Goal: Task Accomplishment & Management: Complete application form

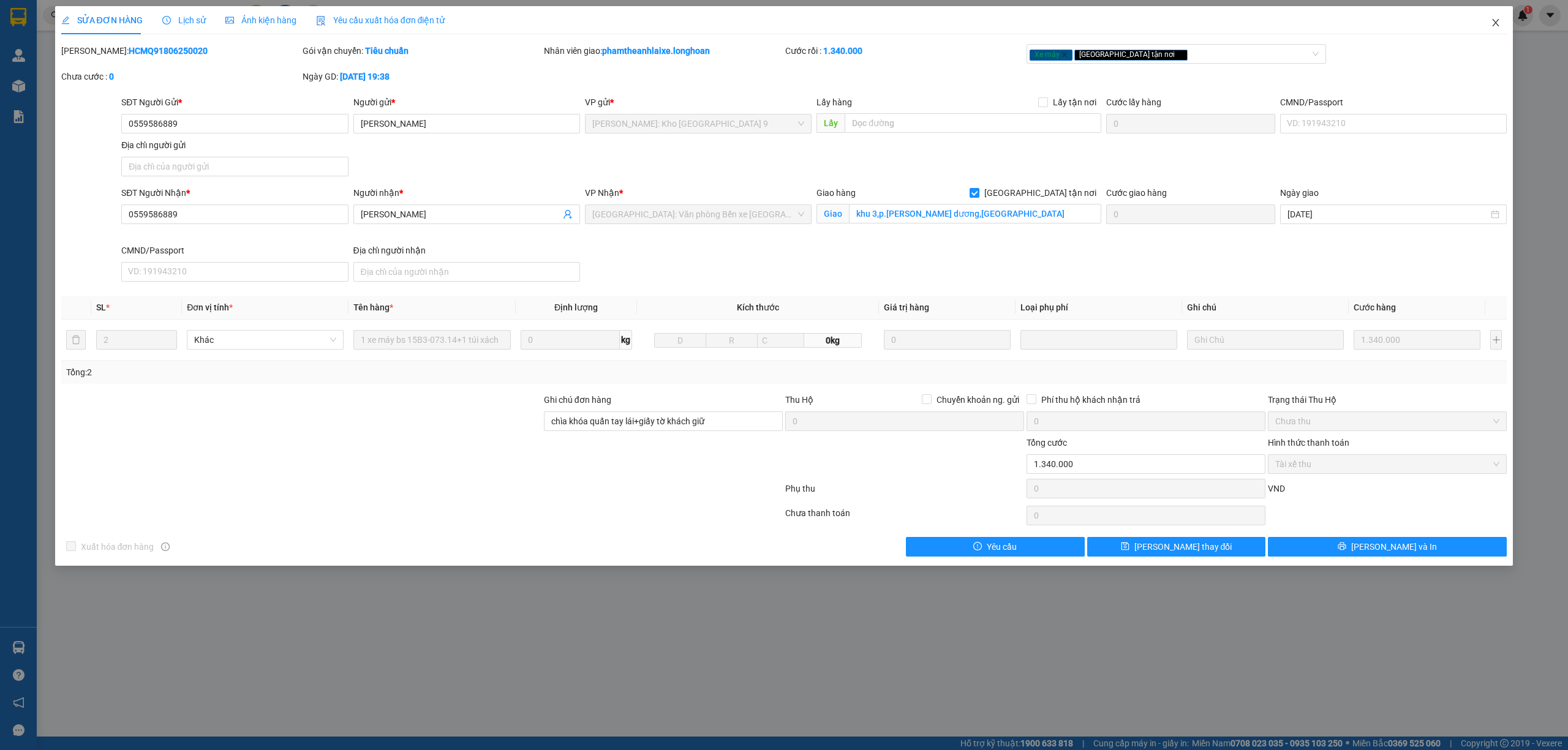
click at [1493, 25] on icon "close" at bounding box center [1495, 23] width 9 height 9
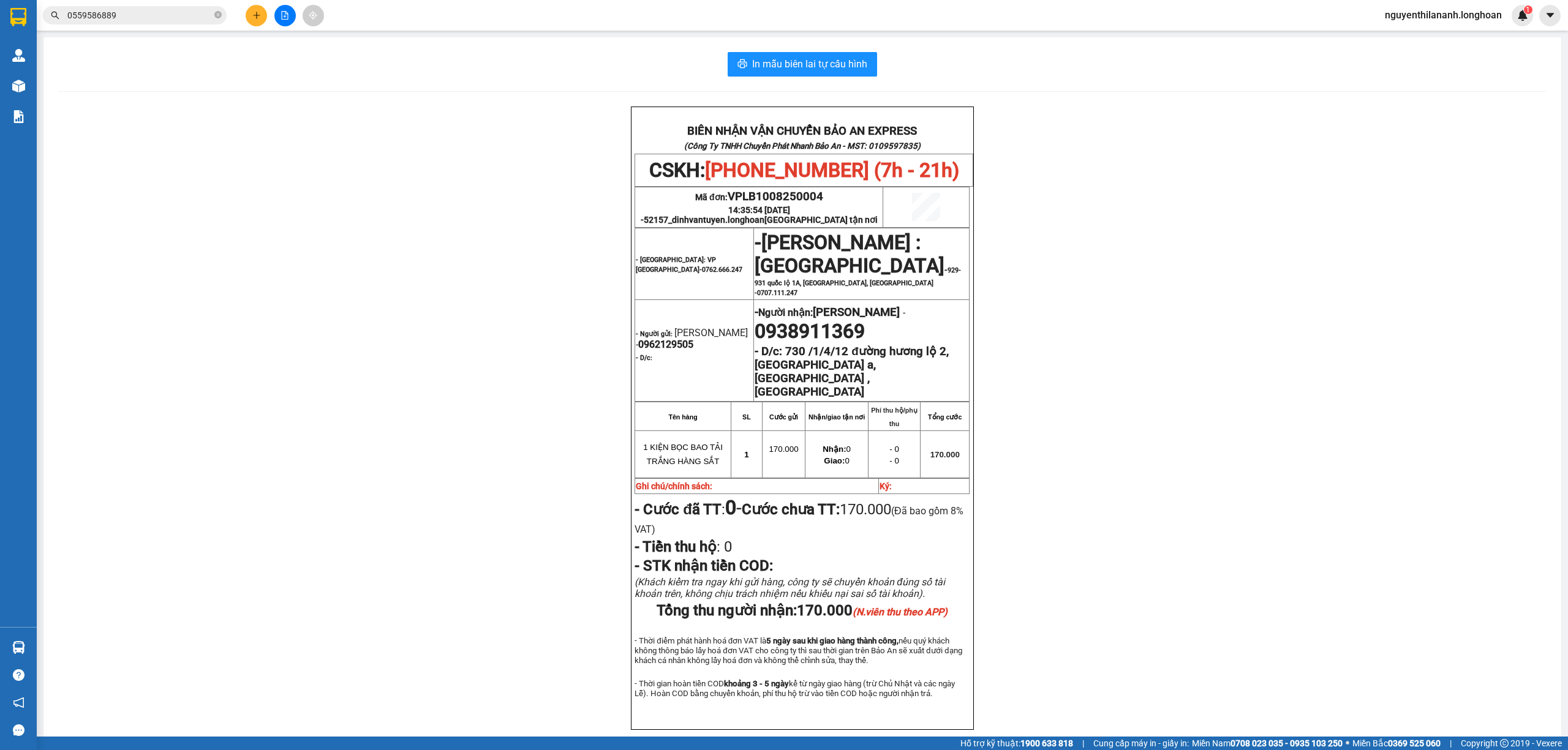
click at [148, 15] on input "0559586889" at bounding box center [139, 15] width 144 height 13
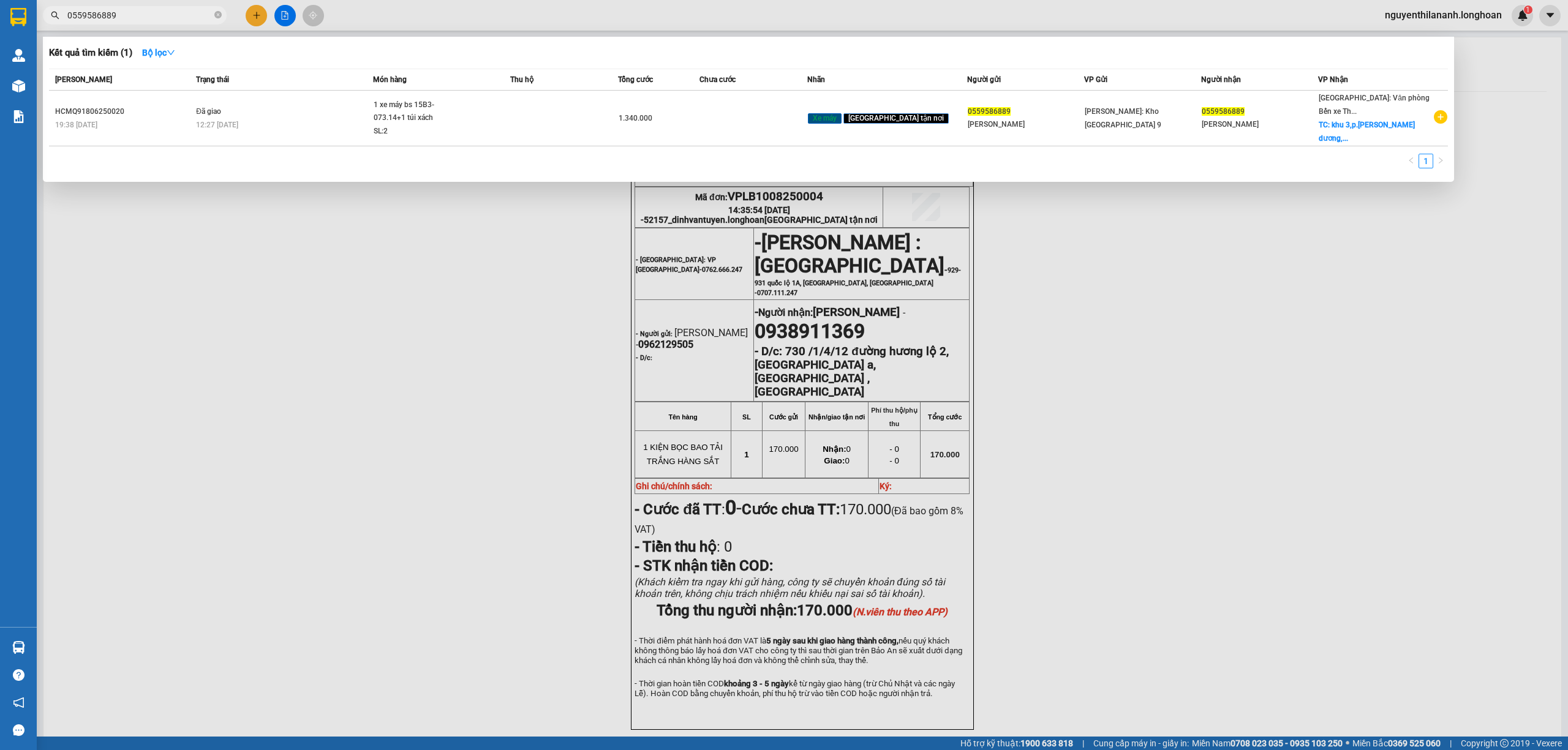
click at [148, 15] on input "0559586889" at bounding box center [139, 15] width 144 height 13
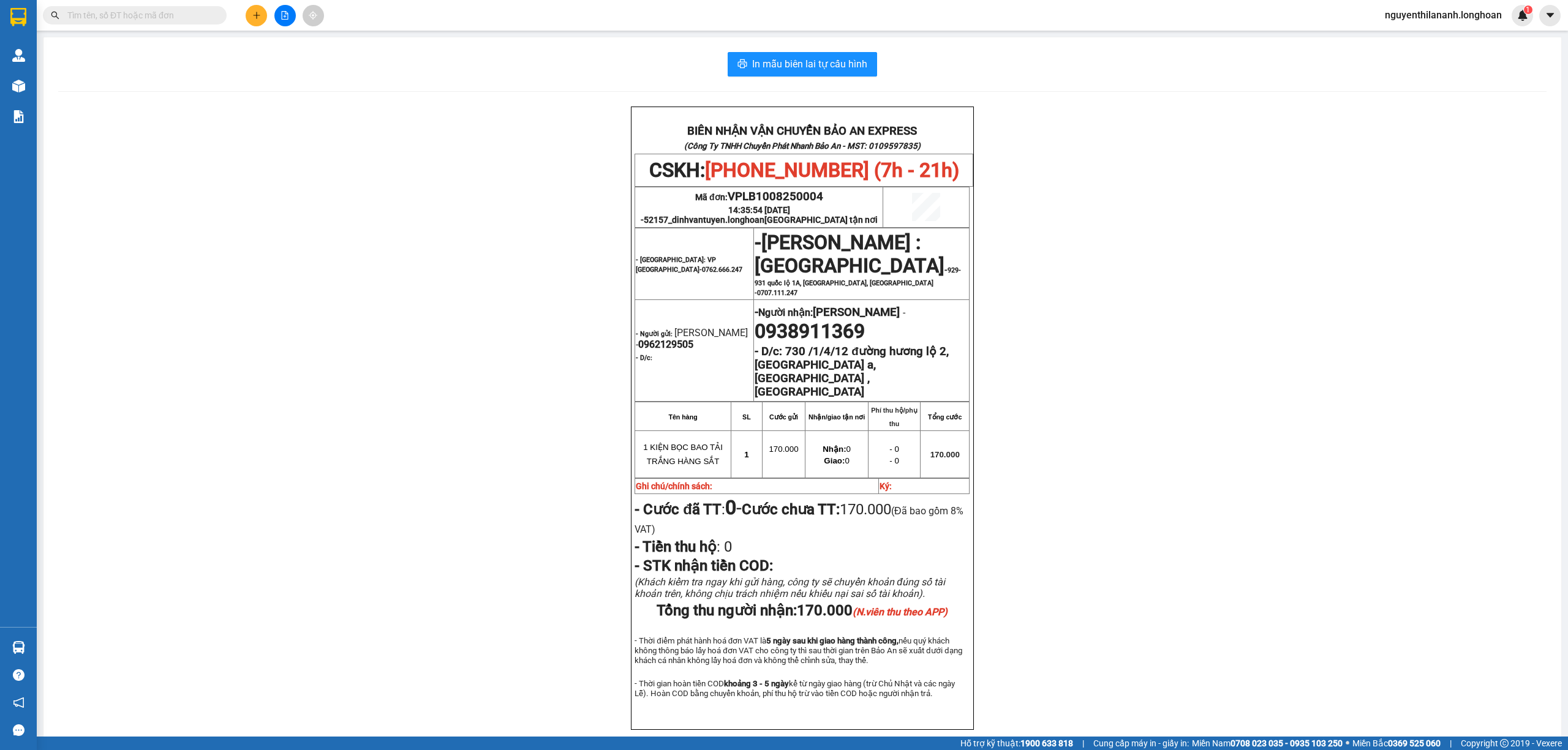
paste input "0909087208"
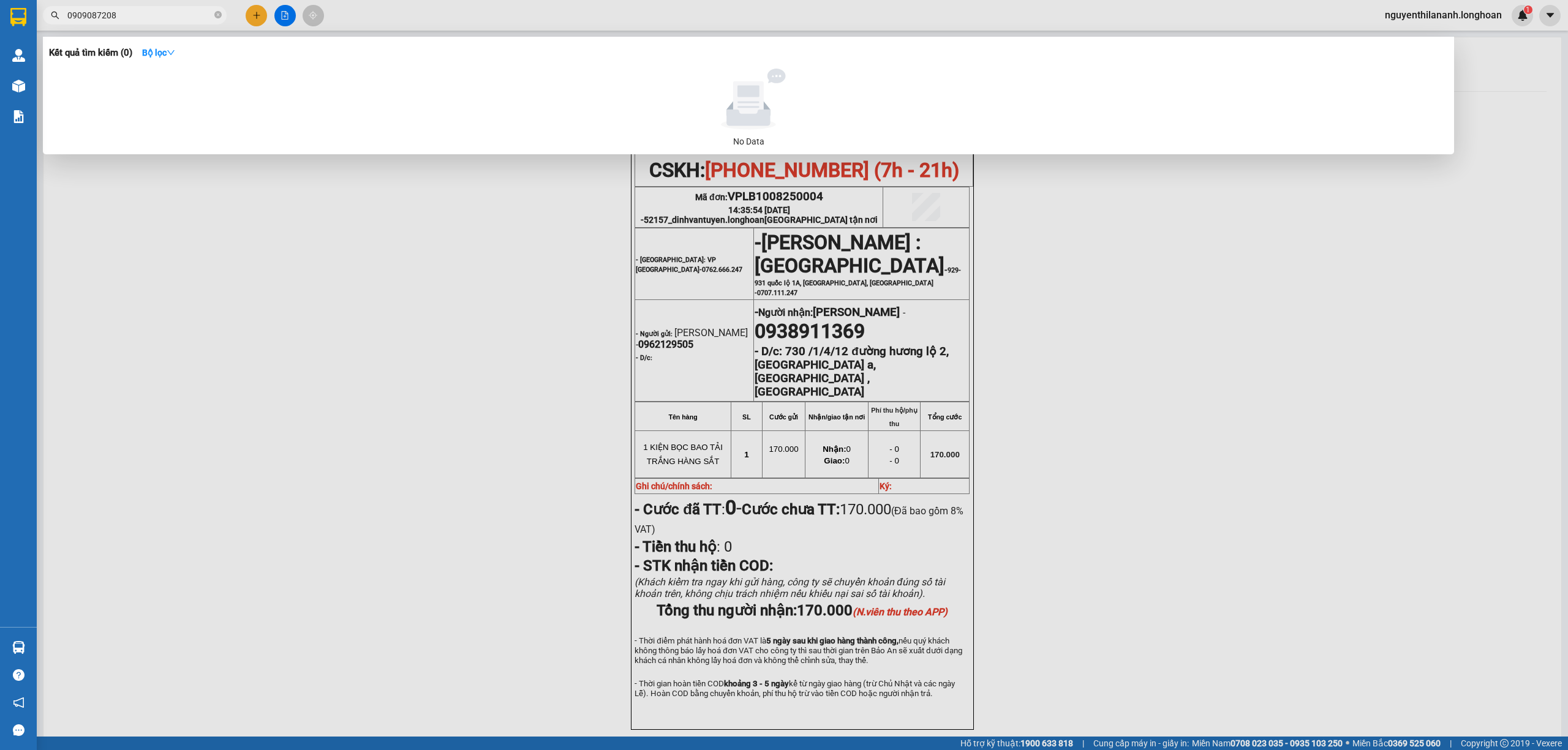
type input "0909087208"
click at [172, 13] on input "0909087208" at bounding box center [139, 15] width 144 height 13
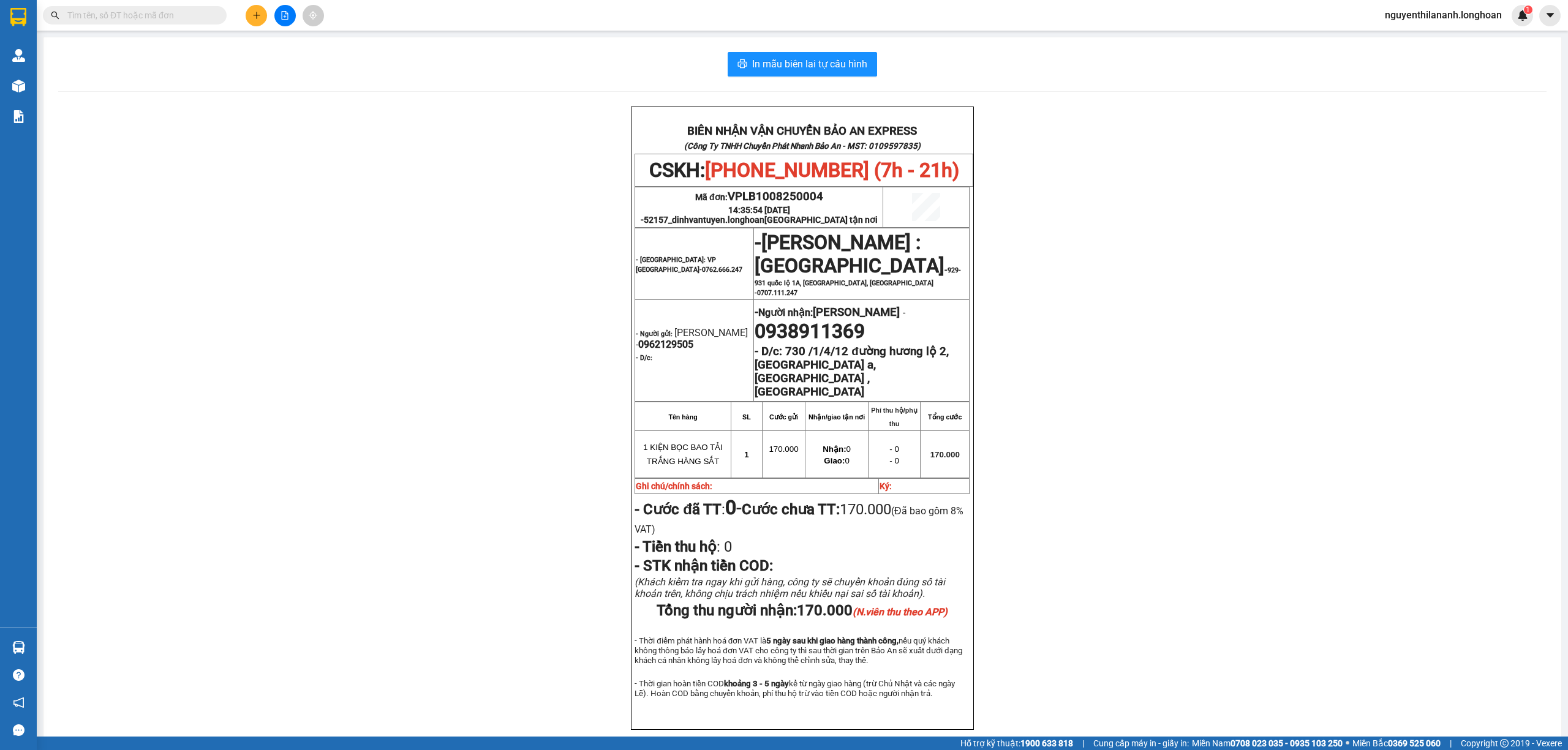
paste input "0979695125"
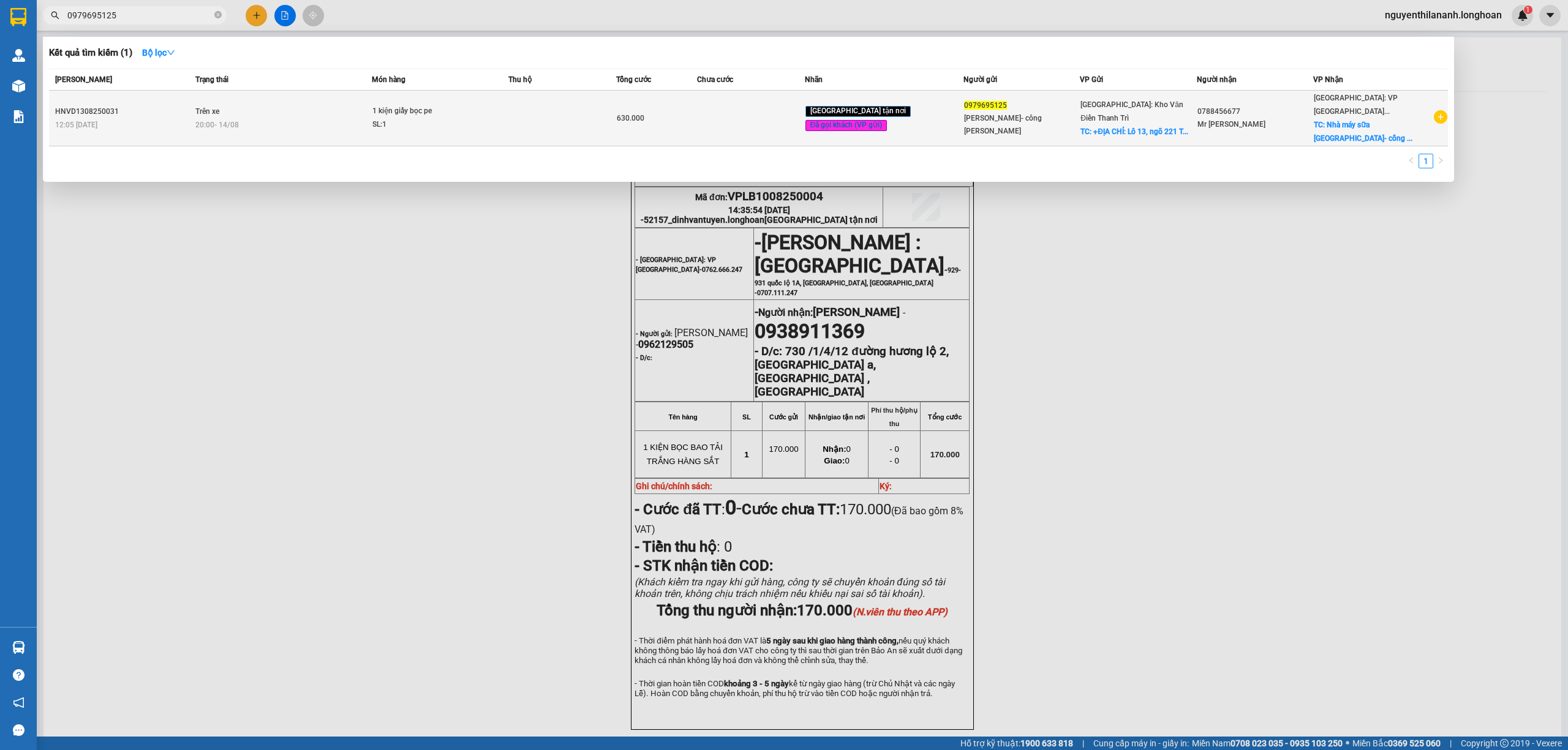
type input "0979695125"
click at [153, 110] on div "HNVD1308250031" at bounding box center [123, 112] width 137 height 13
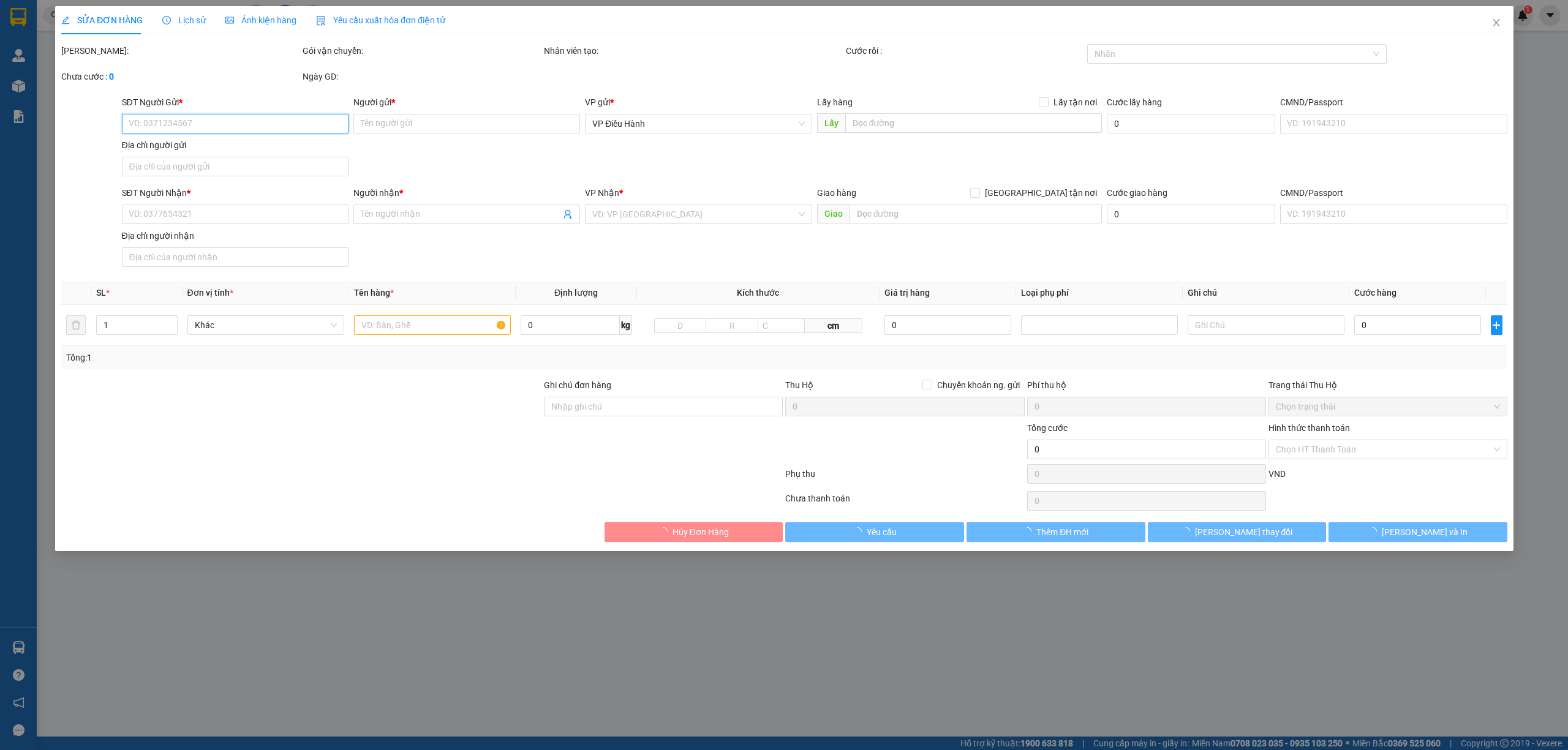
type input "0979695125"
type input "[PERSON_NAME]- công [PERSON_NAME]"
checkbox input "true"
type input "+ĐỊA CHỈ: Lô 13, ngõ [GEOGRAPHIC_DATA], [GEOGRAPHIC_DATA], [GEOGRAPHIC_DATA]"
type input "100.000"
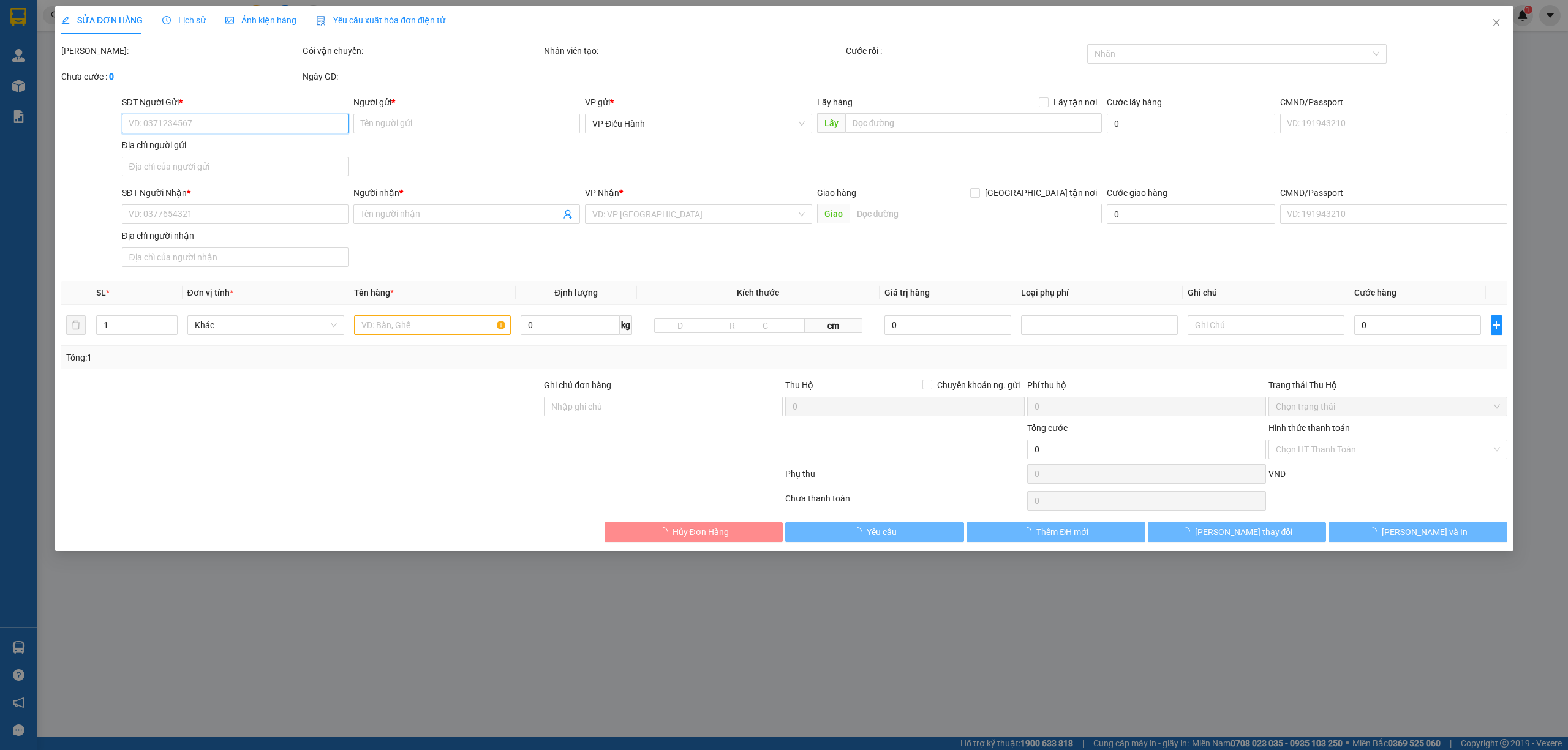
type input "0788456677"
type input "Mr [PERSON_NAME]"
checkbox input "true"
type input "Nhà máy sữa [GEOGRAPHIC_DATA]- cổng chính- Xã [GEOGRAPHIC_DATA], [GEOGRAPHIC_DA…"
type input "hàng giao nguyên kiện, hư vỡ ko đền"
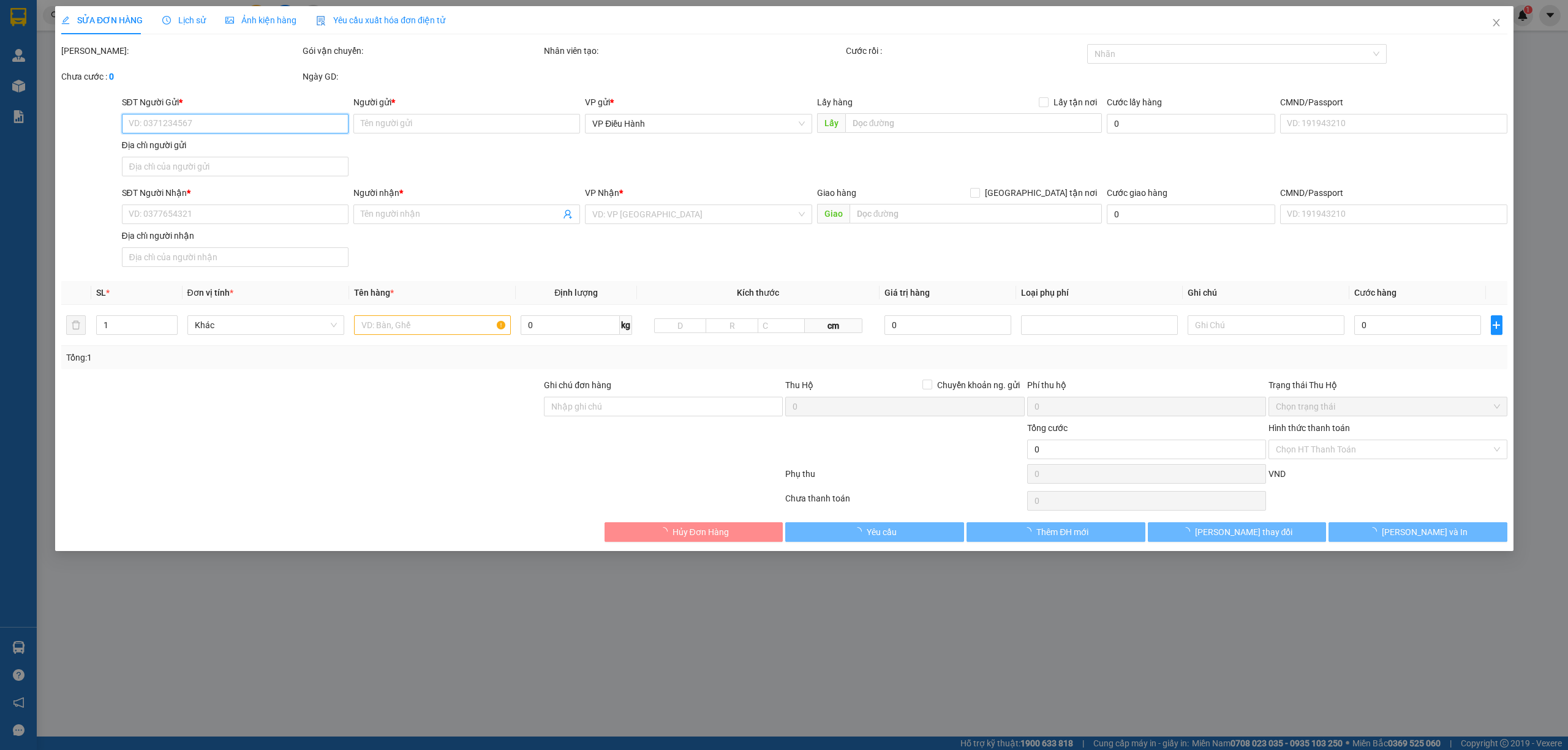
type input "630.000"
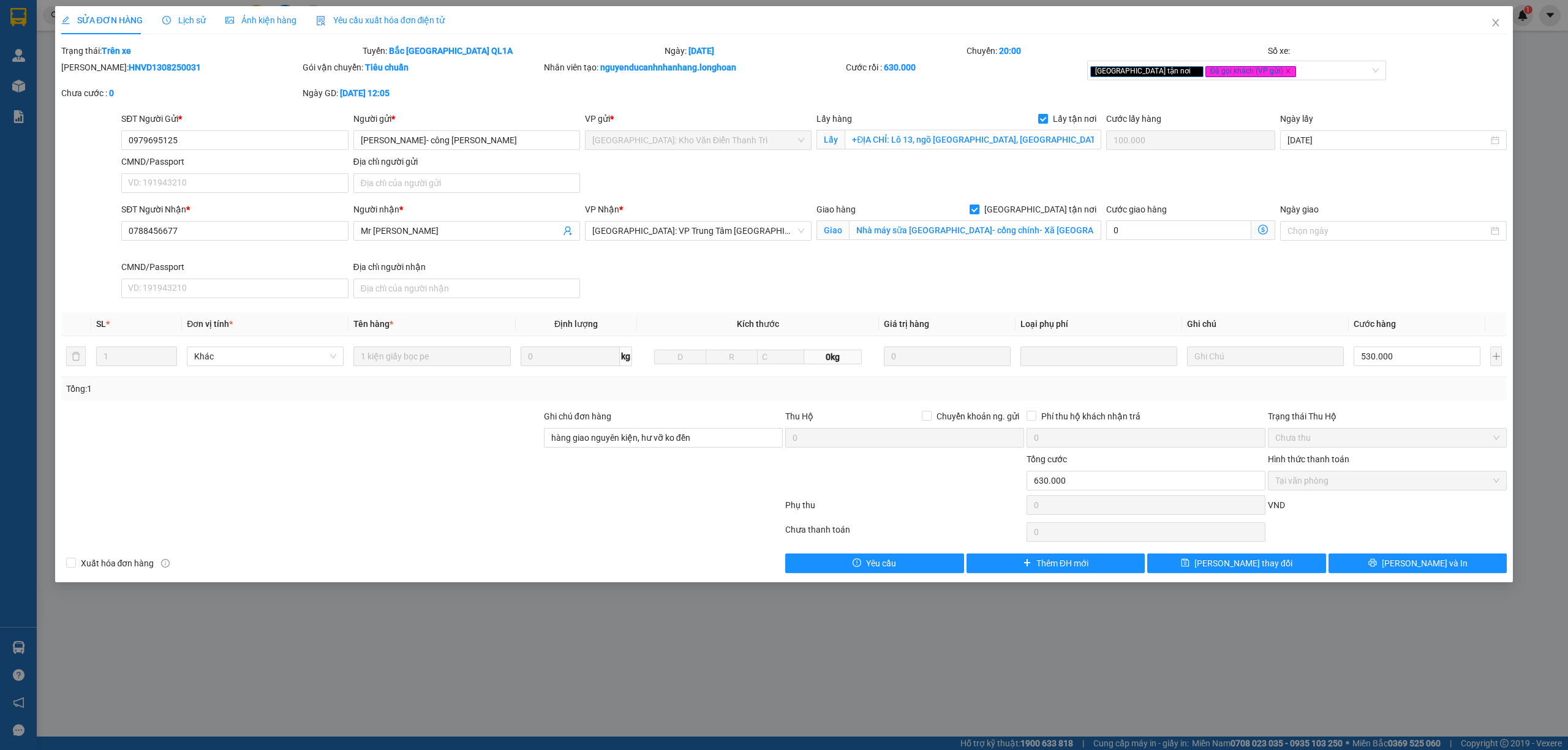
drag, startPoint x: 168, startPoint y: 64, endPoint x: 93, endPoint y: 70, distance: 75.2
click at [93, 70] on div "[PERSON_NAME]: HNVD1308250031" at bounding box center [180, 67] width 239 height 13
copy b "HNVD1308250031"
click at [184, 27] on div "Lịch sử" at bounding box center [184, 20] width 43 height 28
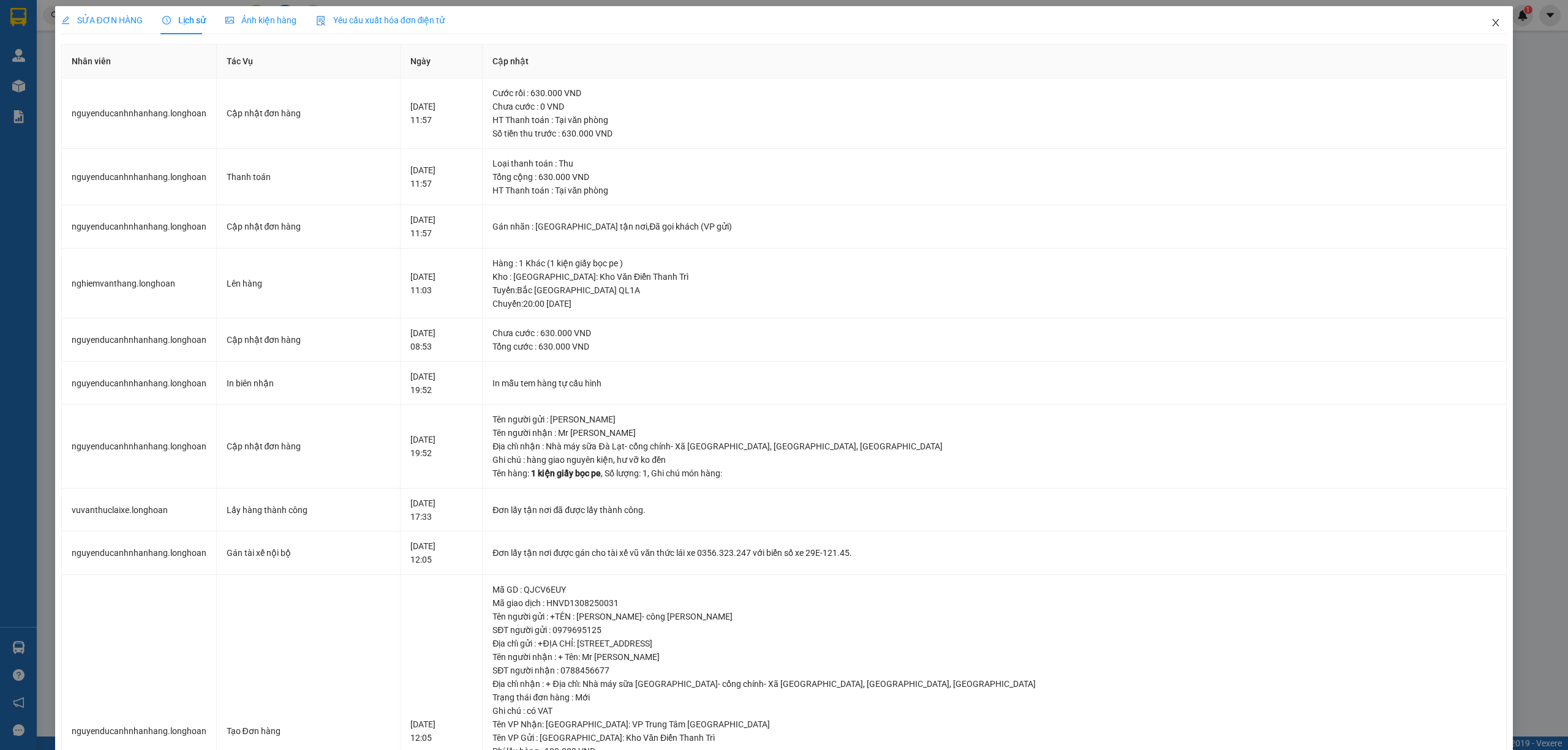
click at [1491, 22] on icon "close" at bounding box center [1495, 23] width 9 height 9
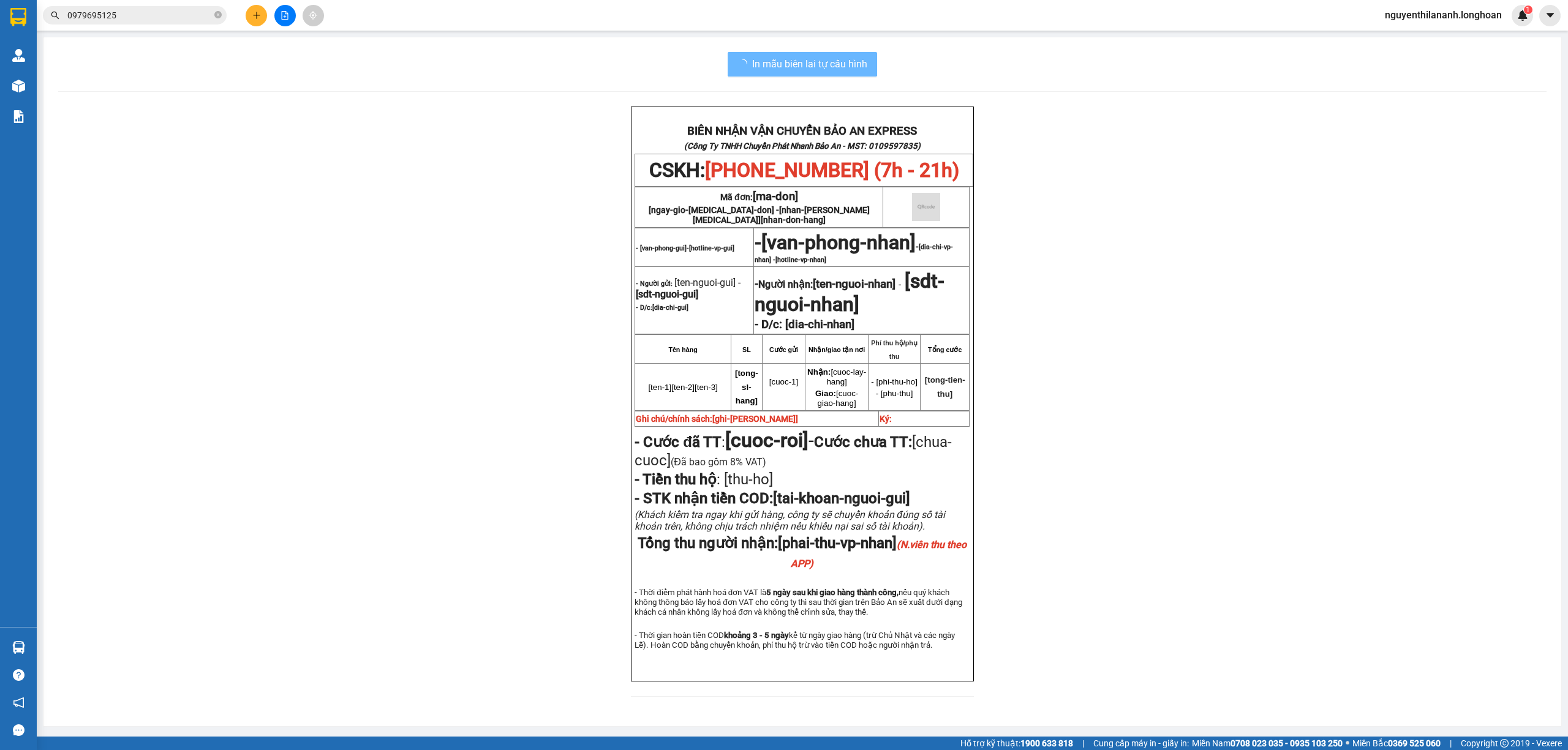
click at [168, 11] on input "0979695125" at bounding box center [139, 15] width 144 height 13
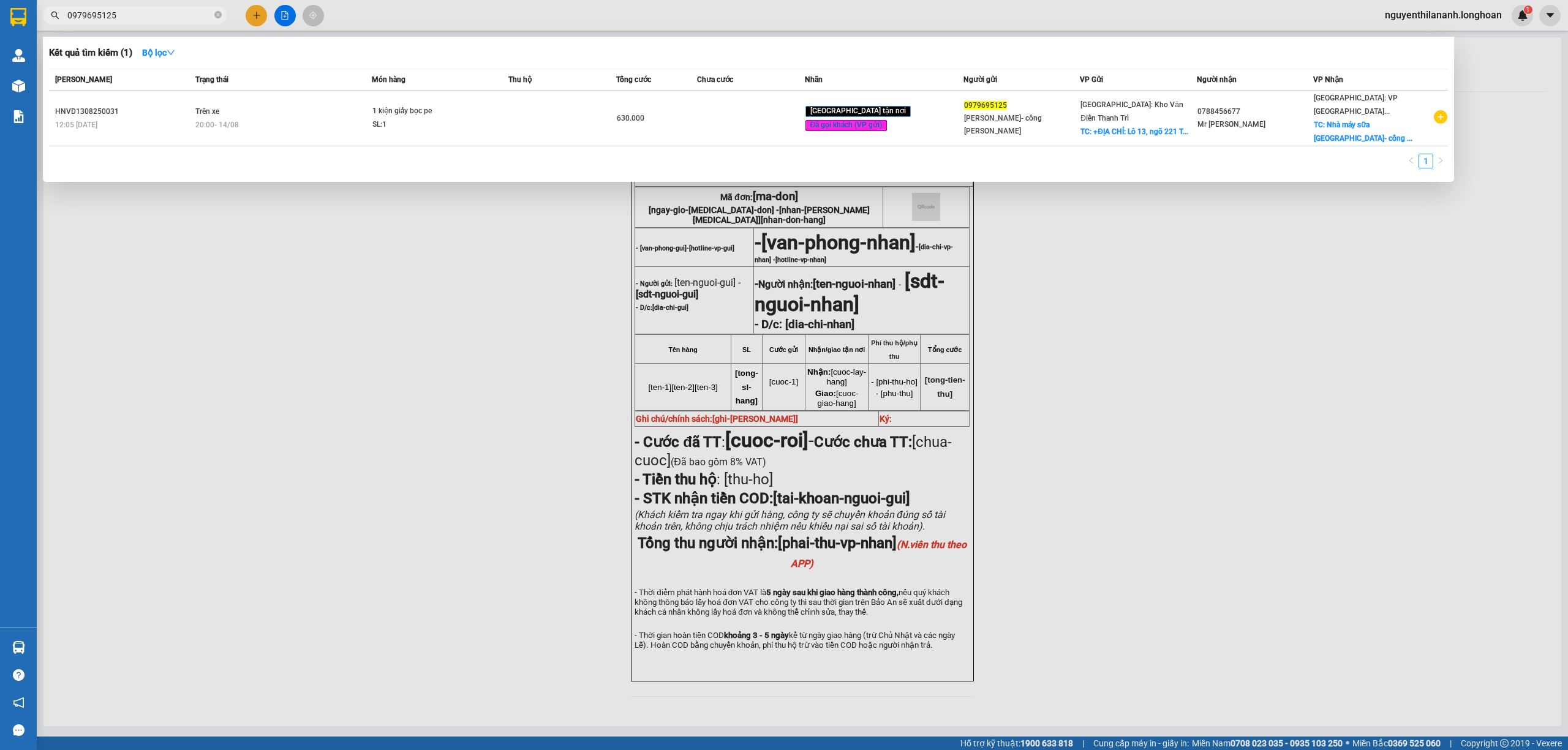
click at [168, 11] on input "0979695125" at bounding box center [139, 15] width 144 height 13
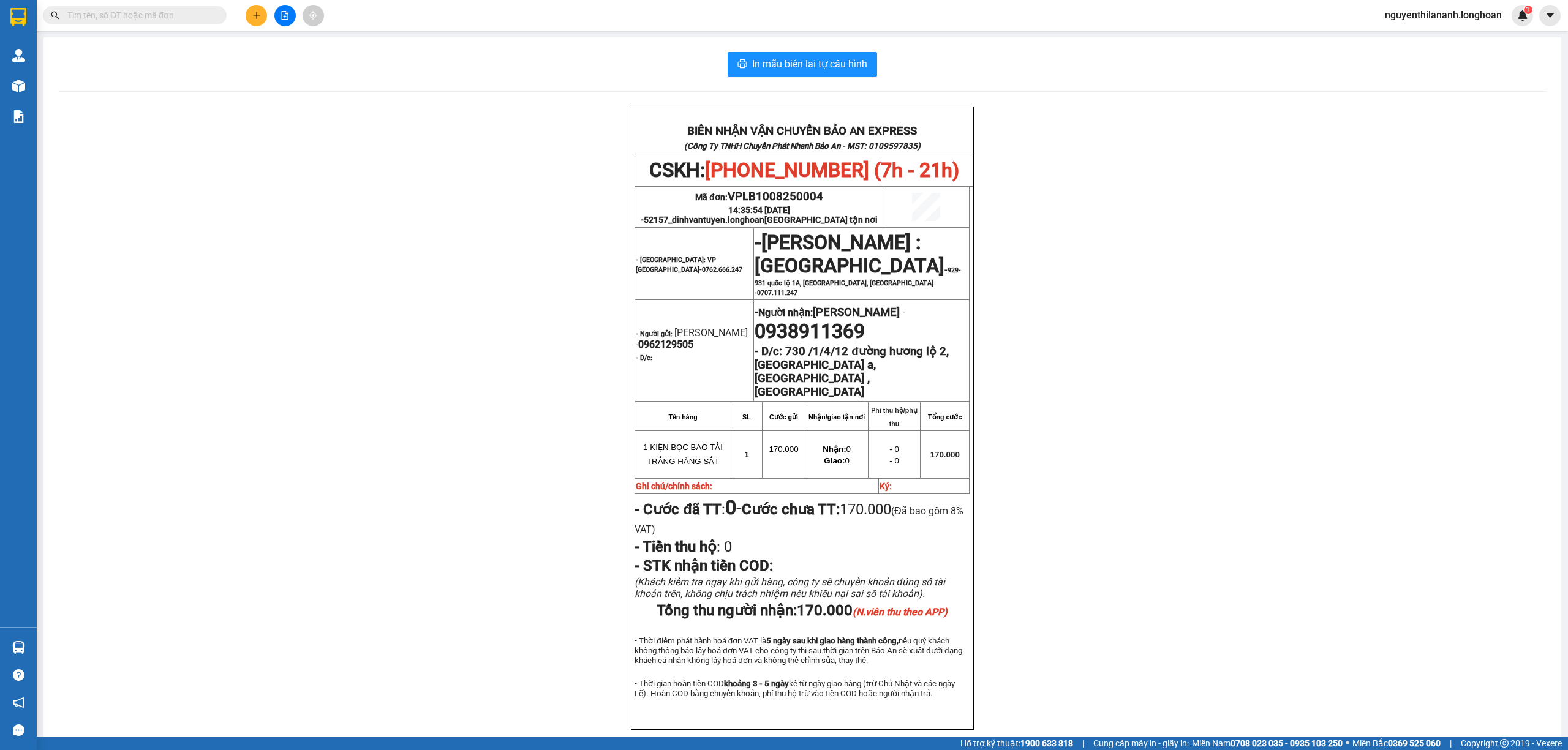
paste input "0868315706"
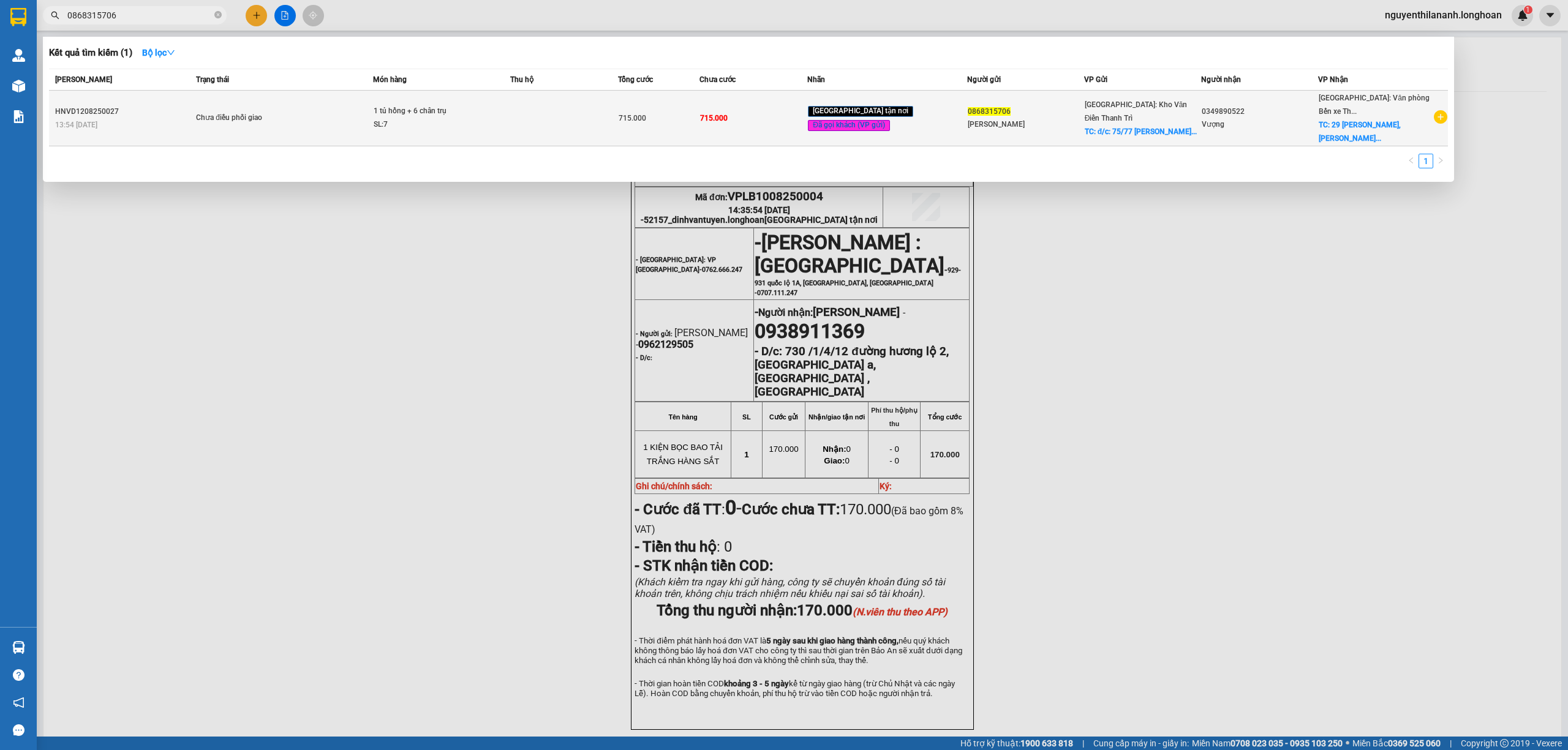
type input "0868315706"
click at [149, 126] on div "13:54 [DATE]" at bounding box center [123, 125] width 137 height 13
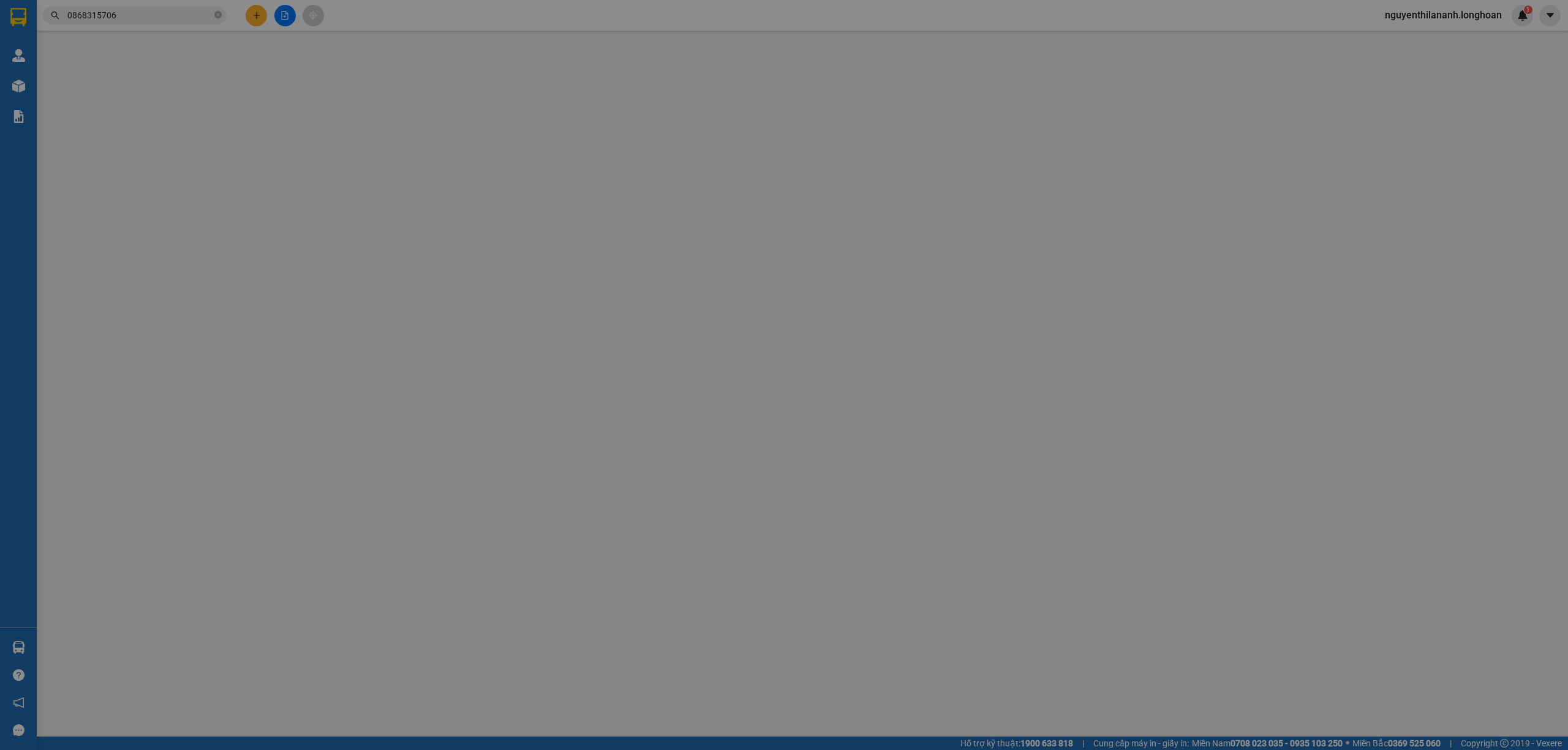
type input "0868315706"
type input "[PERSON_NAME]"
checkbox input "true"
type input "đ/c: 75/77 [PERSON_NAME], hn"
type input "0349890522"
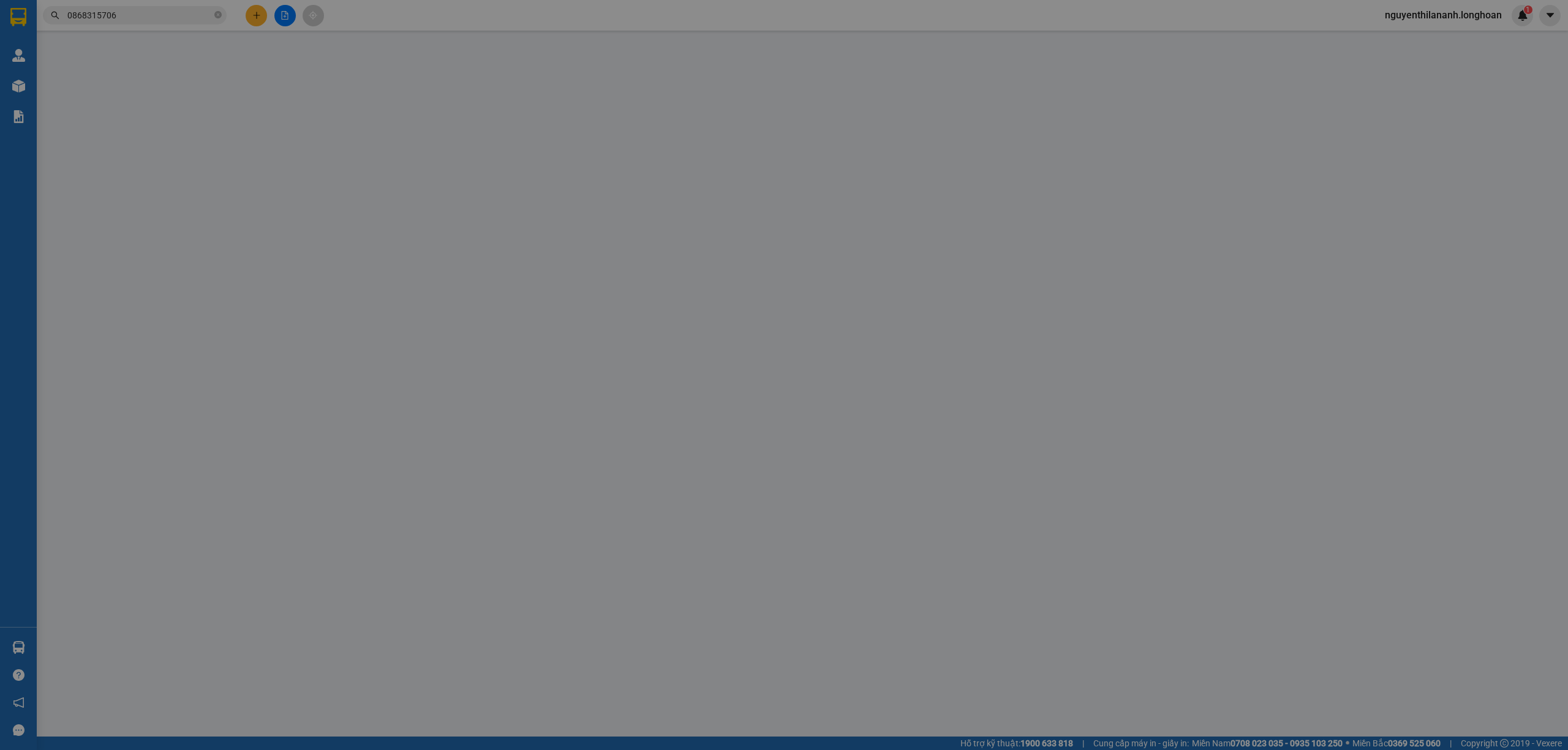
type input "Vượng"
checkbox input "true"
type input "29 [PERSON_NAME], [PERSON_NAME], HP"
type input "715.000"
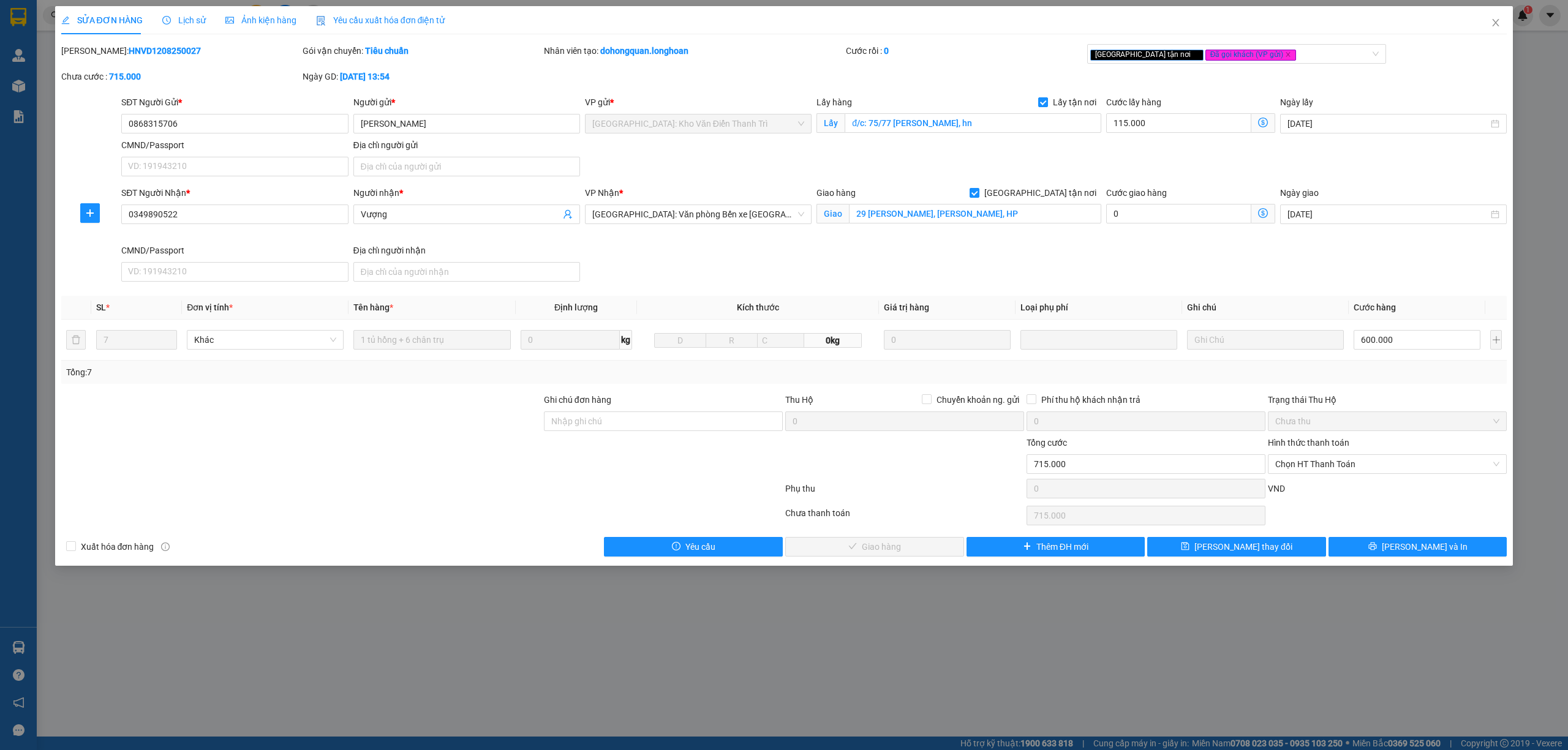
drag, startPoint x: 182, startPoint y: 46, endPoint x: 94, endPoint y: 47, distance: 88.0
click at [94, 47] on div "[PERSON_NAME]: HNVD1208250027" at bounding box center [180, 51] width 239 height 13
copy b "HNVD1208250027"
click at [1491, 25] on icon "close" at bounding box center [1495, 23] width 9 height 9
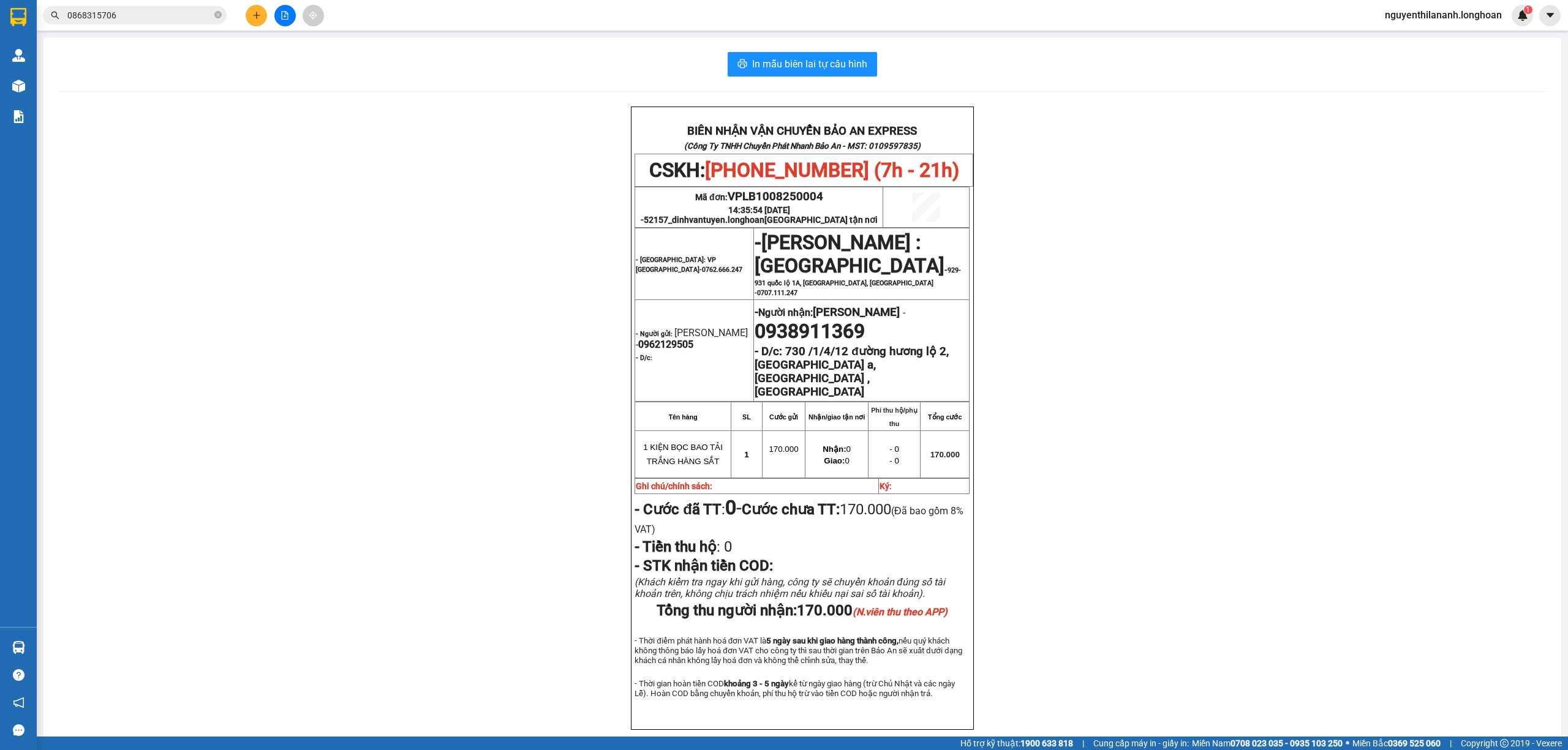
click at [150, 10] on input "0868315706" at bounding box center [139, 15] width 144 height 13
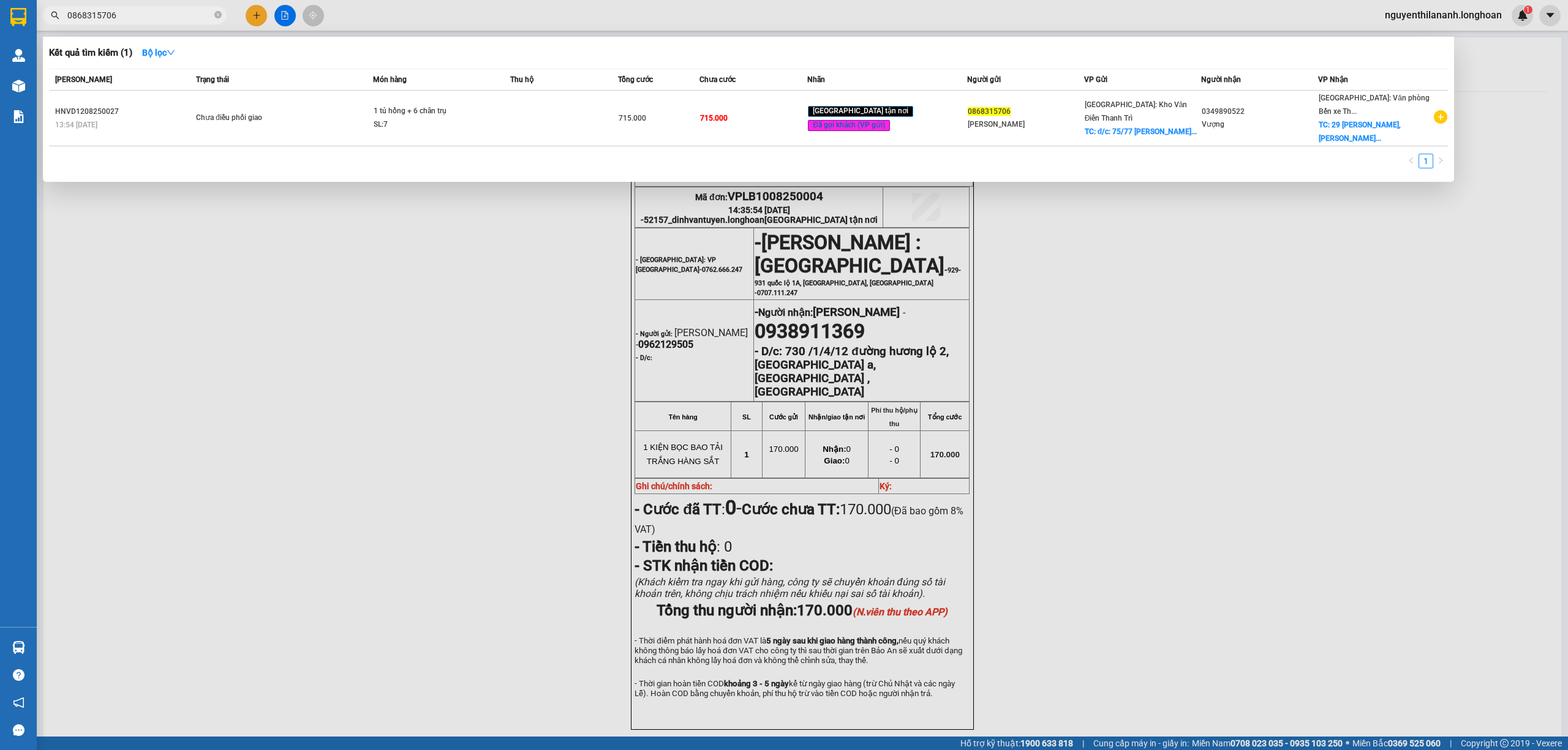
click at [150, 10] on input "0868315706" at bounding box center [139, 15] width 144 height 13
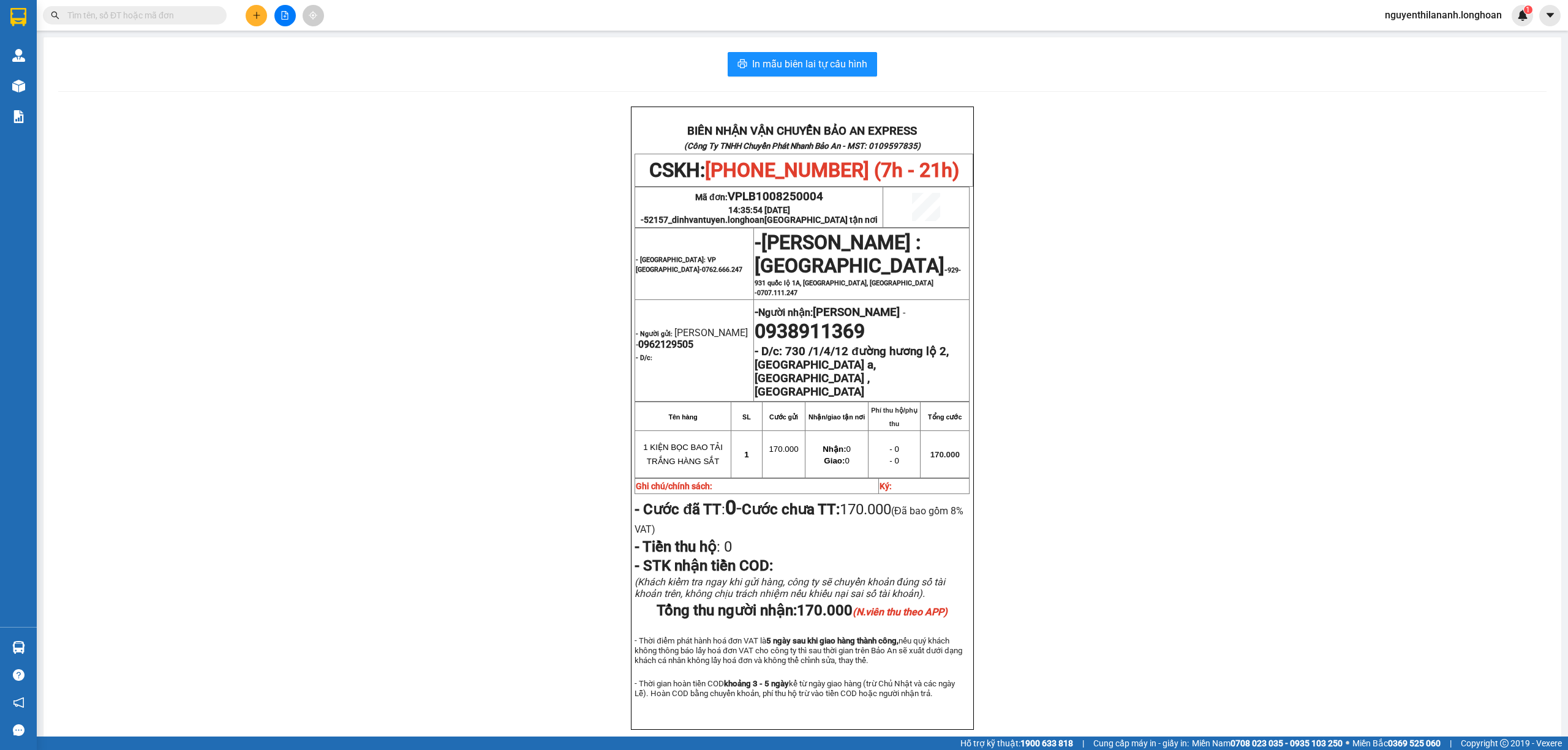
paste input "0396861331"
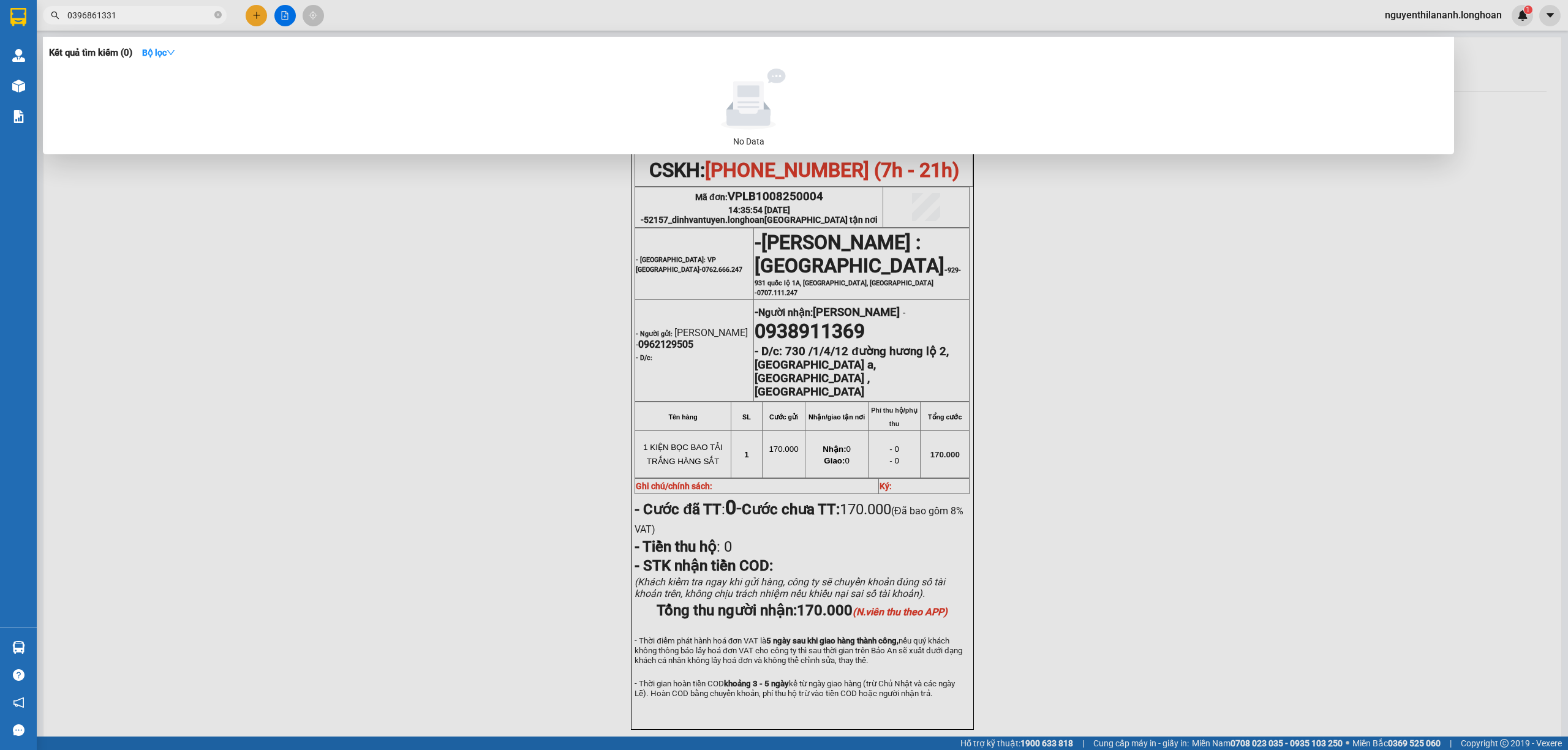
type input "0396861331"
drag, startPoint x: 141, startPoint y: 16, endPoint x: 61, endPoint y: 13, distance: 80.1
click at [61, 13] on span "0396861331" at bounding box center [134, 14] width 184 height 18
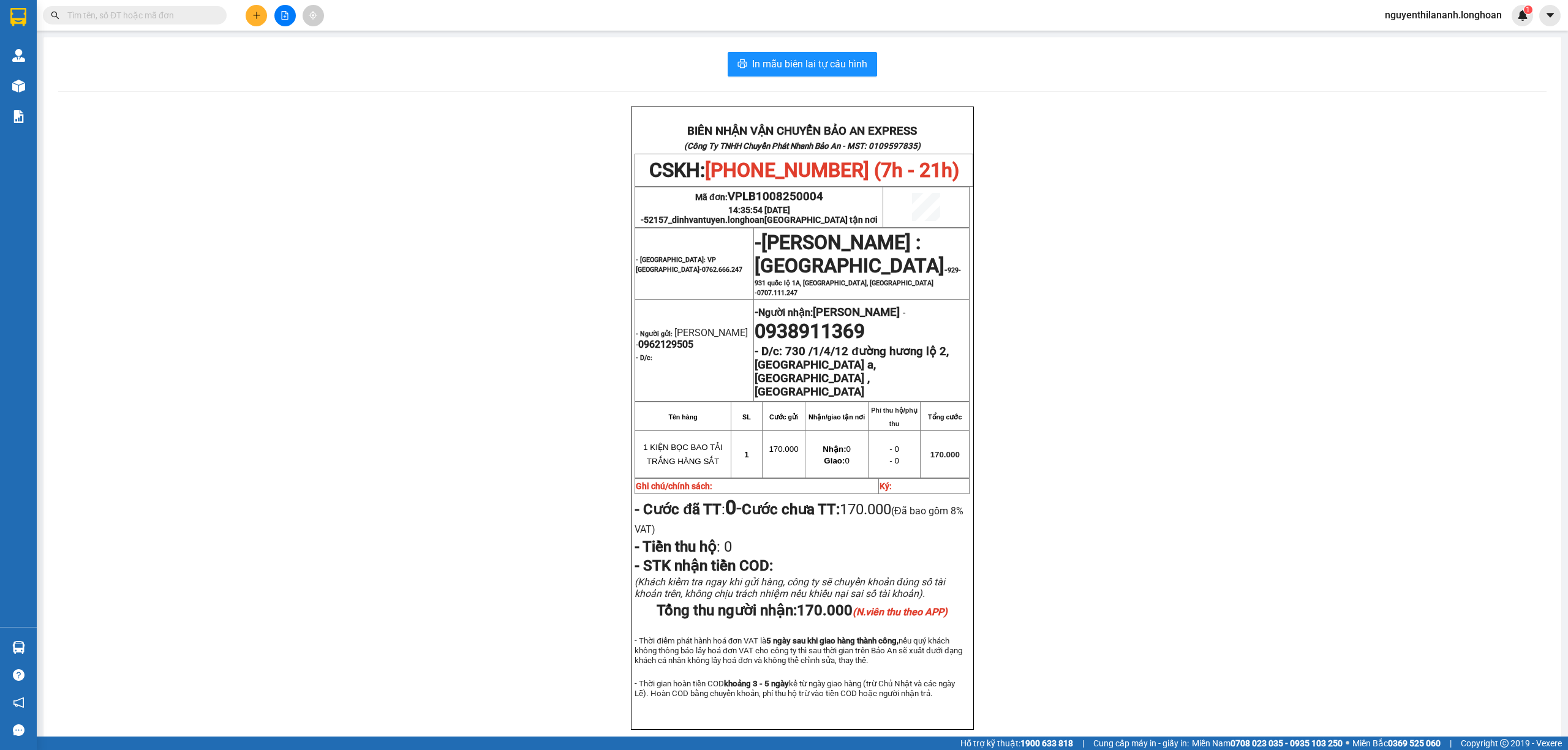
paste input "0868392477"
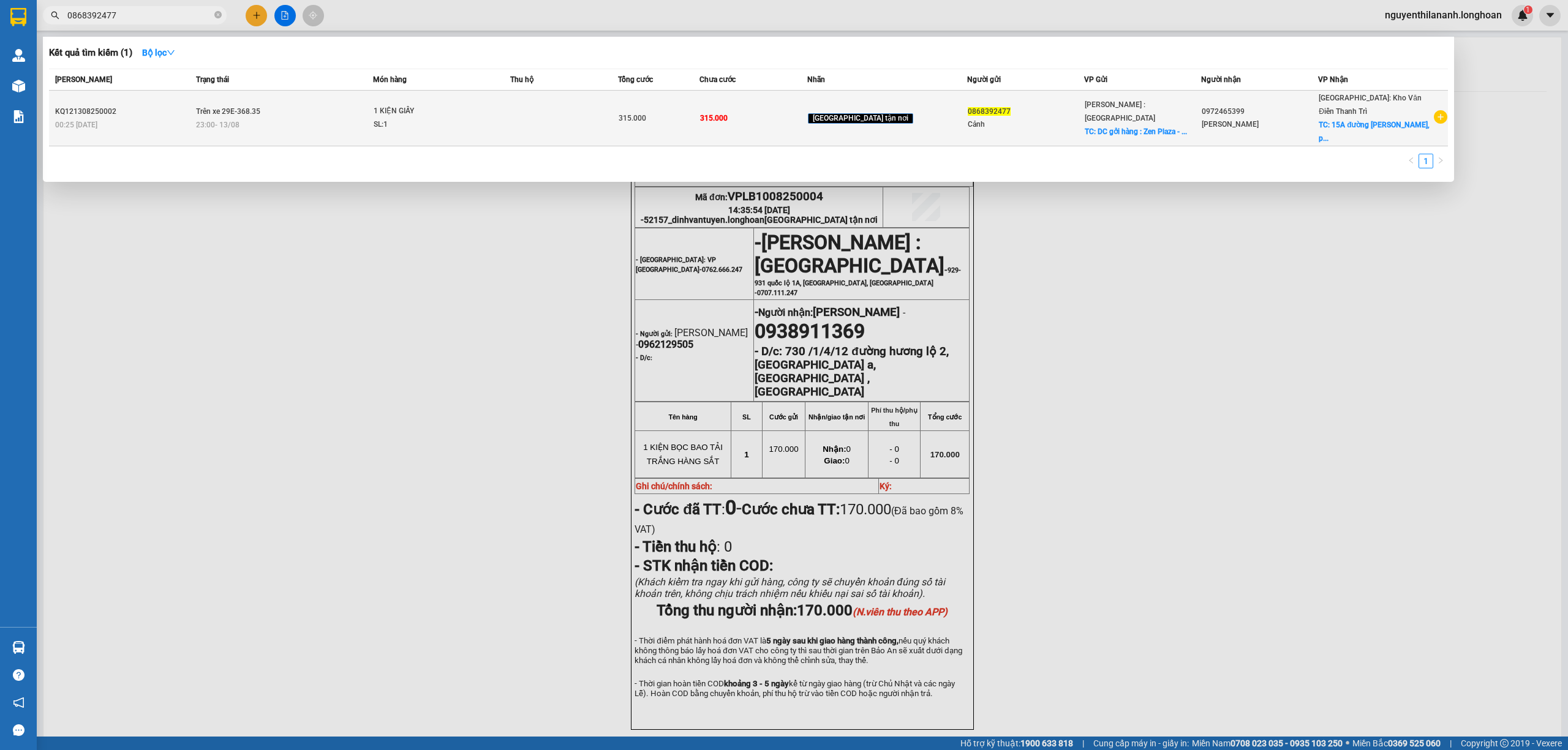
type input "0868392477"
click at [133, 106] on div "KQ121308250002" at bounding box center [123, 112] width 137 height 13
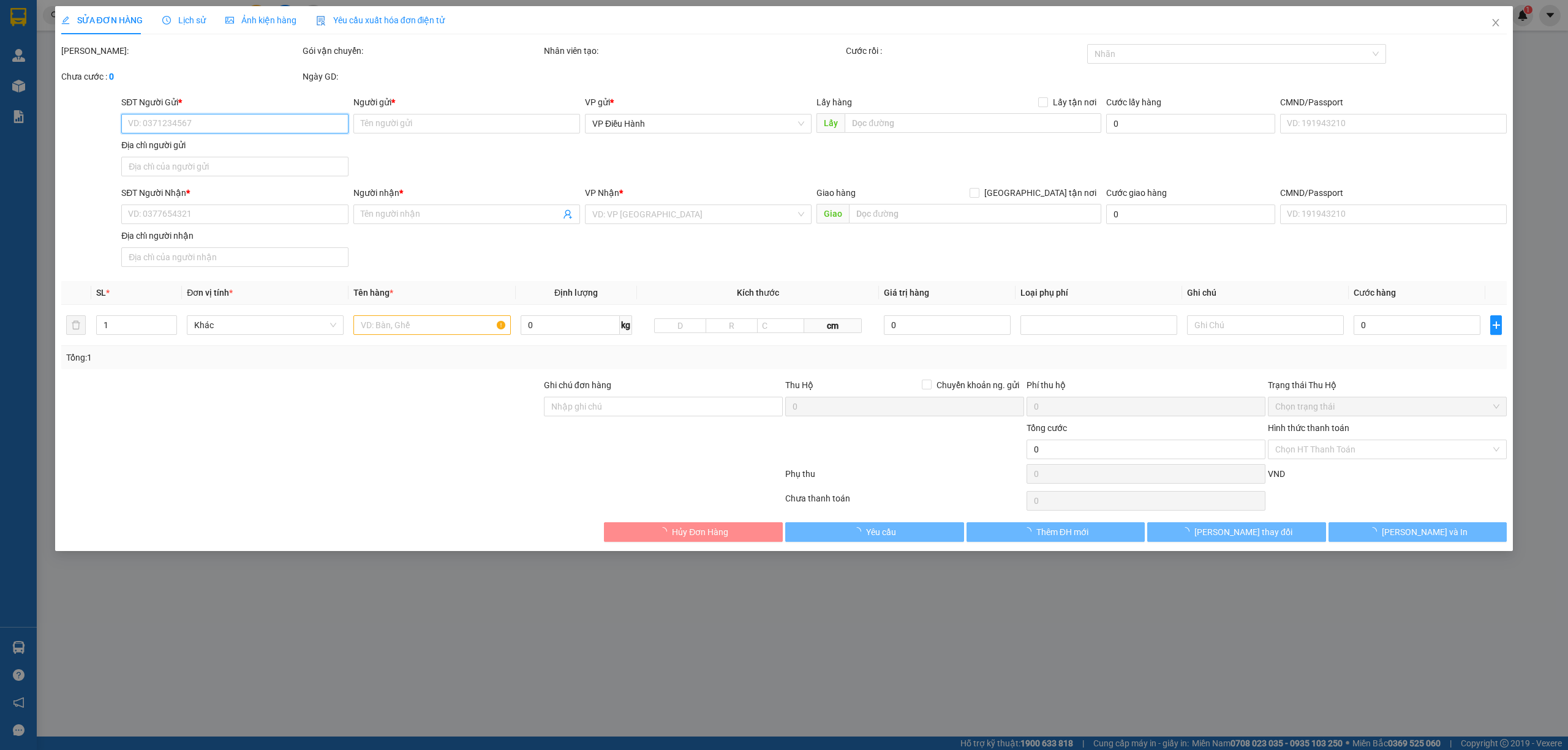
type input "0868392477"
type input "Cảnh"
checkbox input "true"
type input "DC gởi hàng : [GEOGRAPHIC_DATA] - 54 - 56 [PERSON_NAME] - P.Bến Thành - Q.1 - T…"
type input "0972465399"
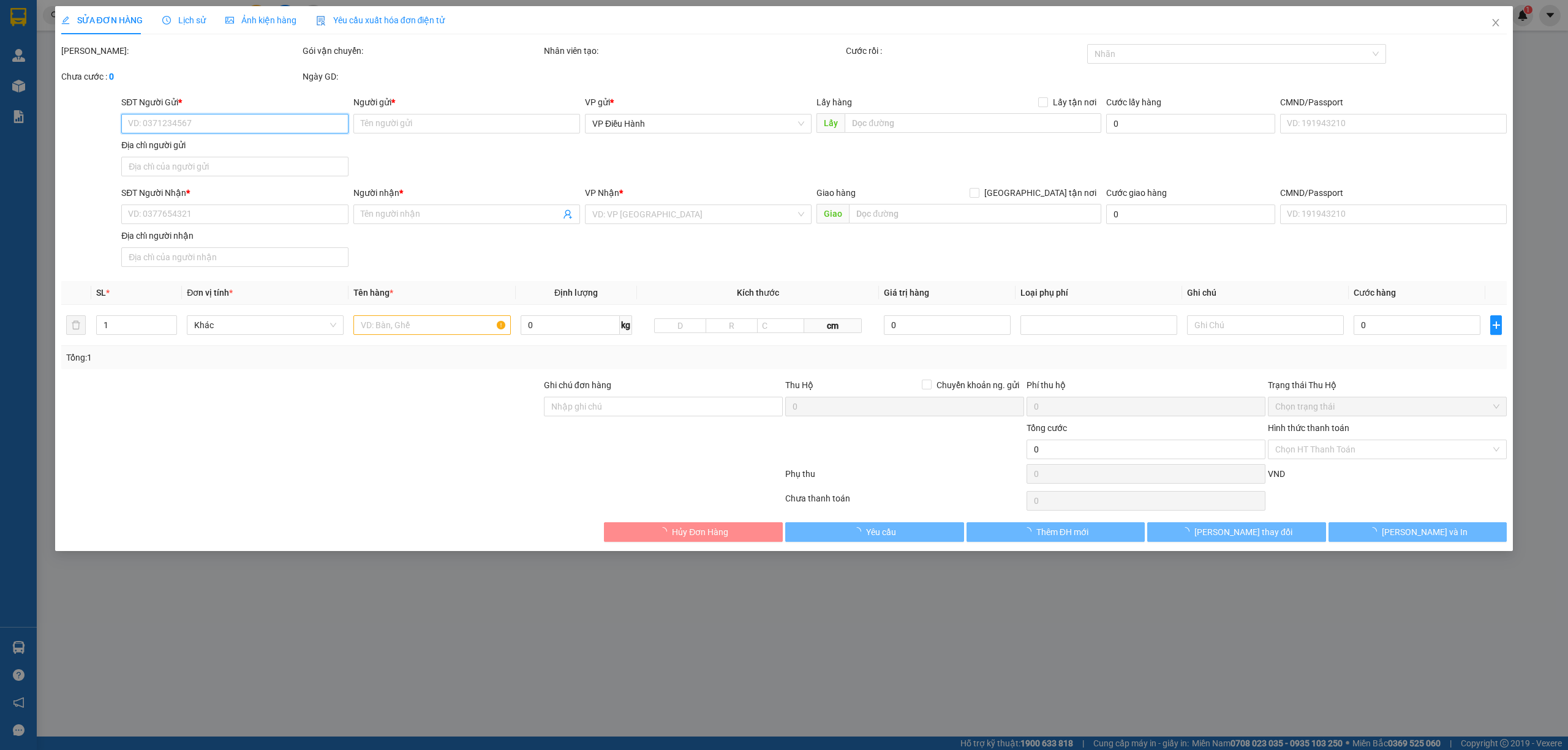
type input "[PERSON_NAME]"
checkbox input "true"
type input "[STREET_ADDRESS][PERSON_NAME] , [GEOGRAPHIC_DATA], tỉnh [GEOGRAPHIC_DATA]"
type input "NHẬN THEO KIỆN - GIAO NGUYÊN KIỆN"
type input "315.000"
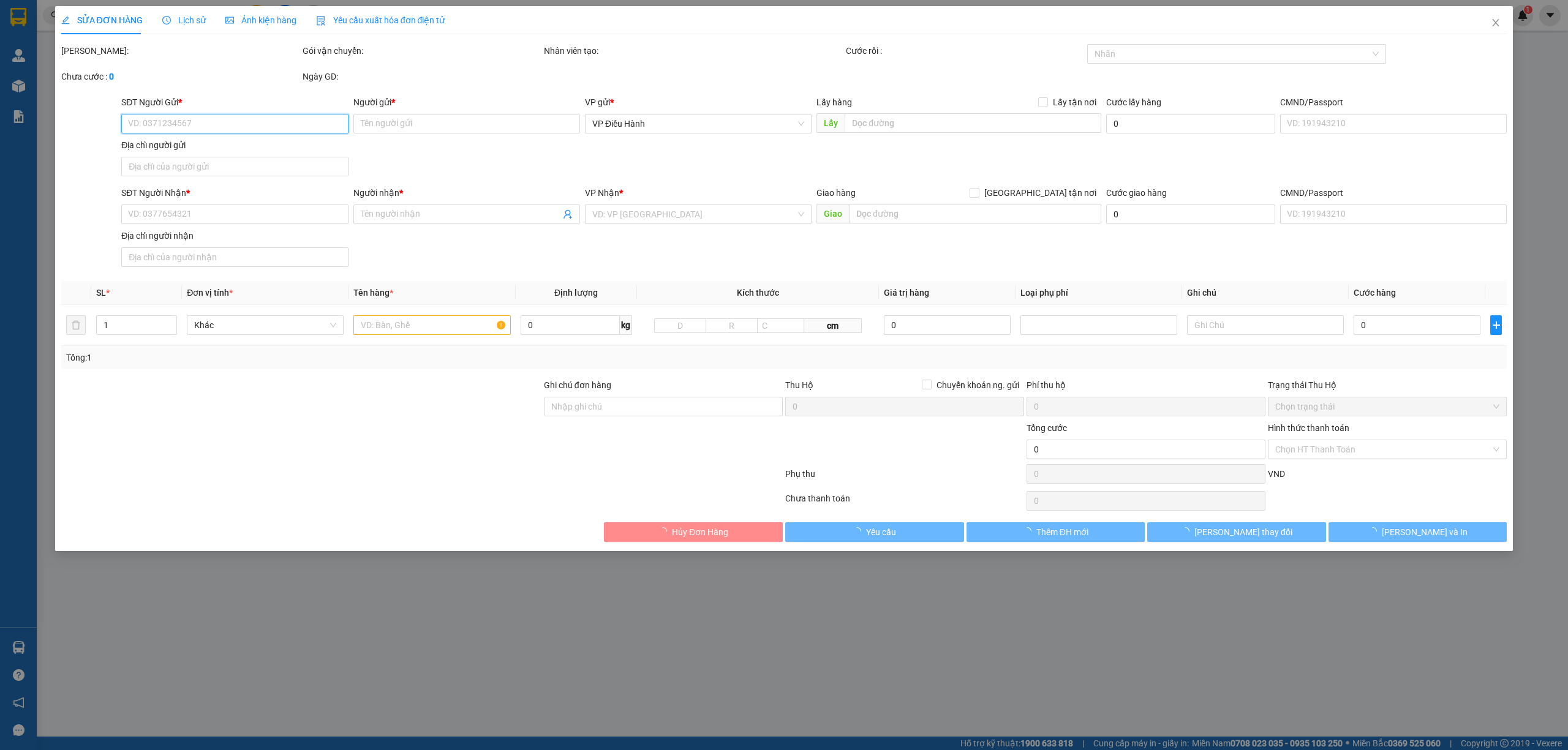
type input "315.000"
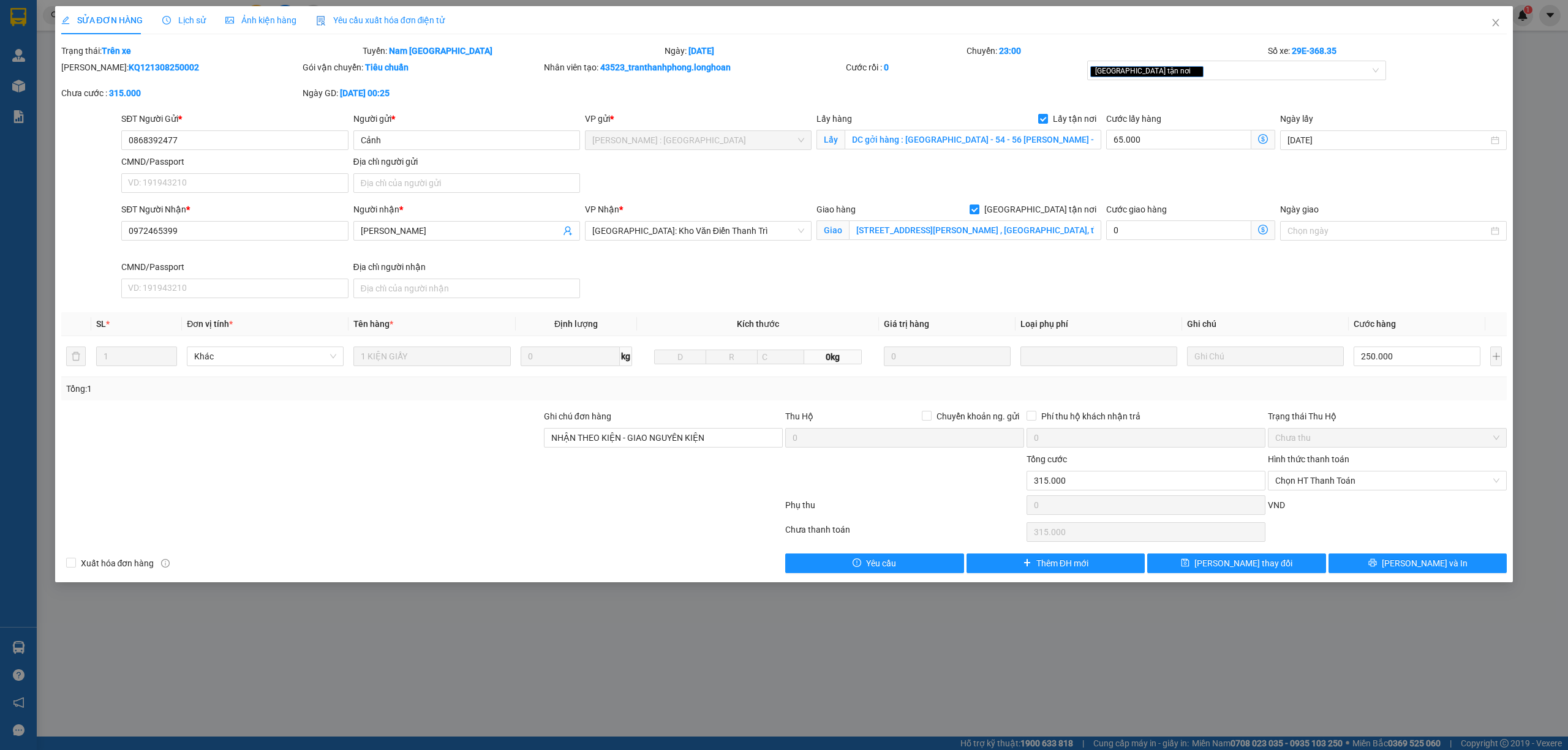
drag, startPoint x: 167, startPoint y: 64, endPoint x: 93, endPoint y: 69, distance: 74.2
click at [93, 69] on div "[PERSON_NAME]: KQ121308250002" at bounding box center [180, 67] width 239 height 13
copy b "KQ121308250002"
click at [184, 62] on div "[PERSON_NAME]: KQ121308250002" at bounding box center [180, 67] width 239 height 13
drag, startPoint x: 175, startPoint y: 66, endPoint x: 92, endPoint y: 71, distance: 83.2
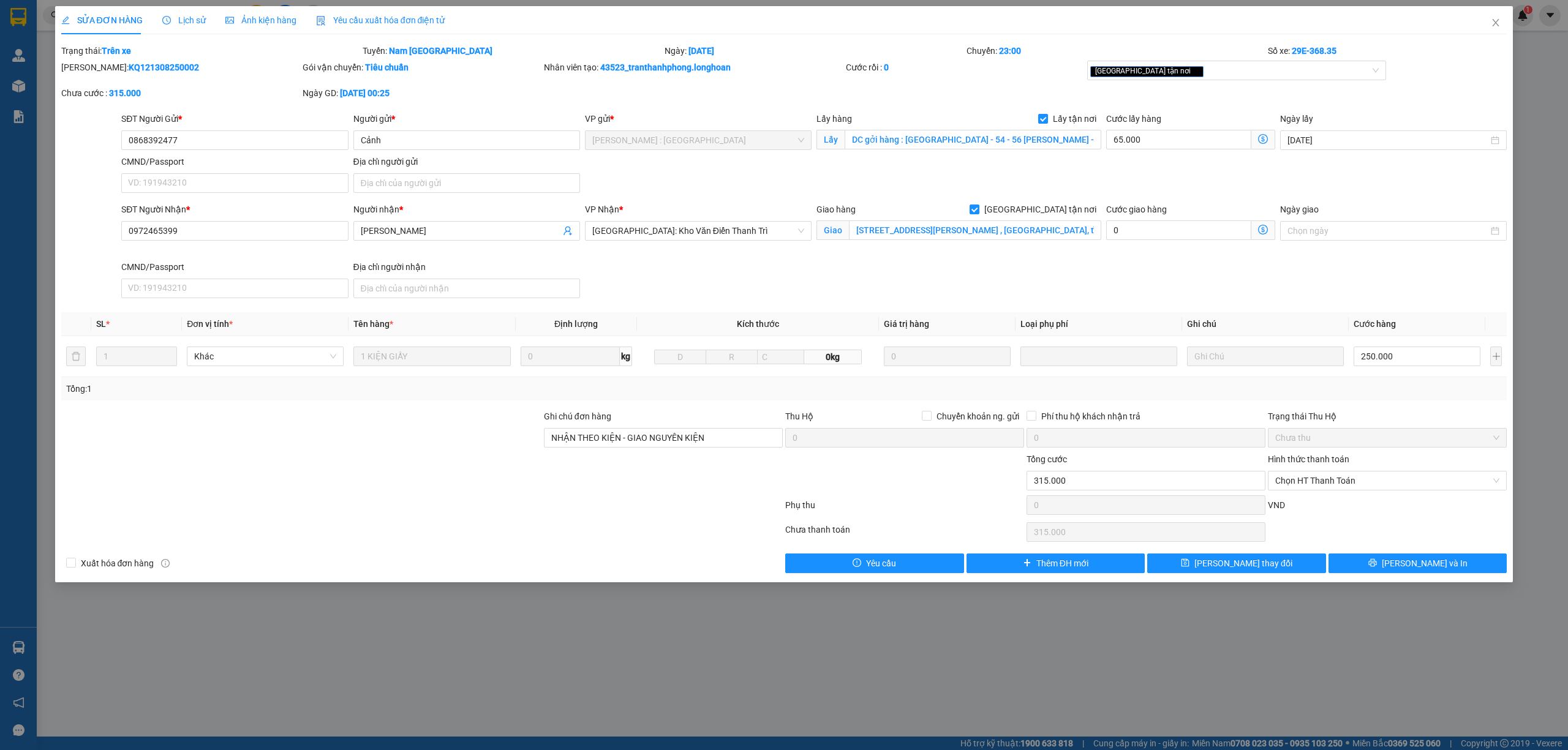
click at [92, 71] on div "[PERSON_NAME]: KQ121308250002" at bounding box center [180, 67] width 239 height 13
copy b "KQ121308250002"
click at [1493, 20] on icon "close" at bounding box center [1495, 23] width 7 height 8
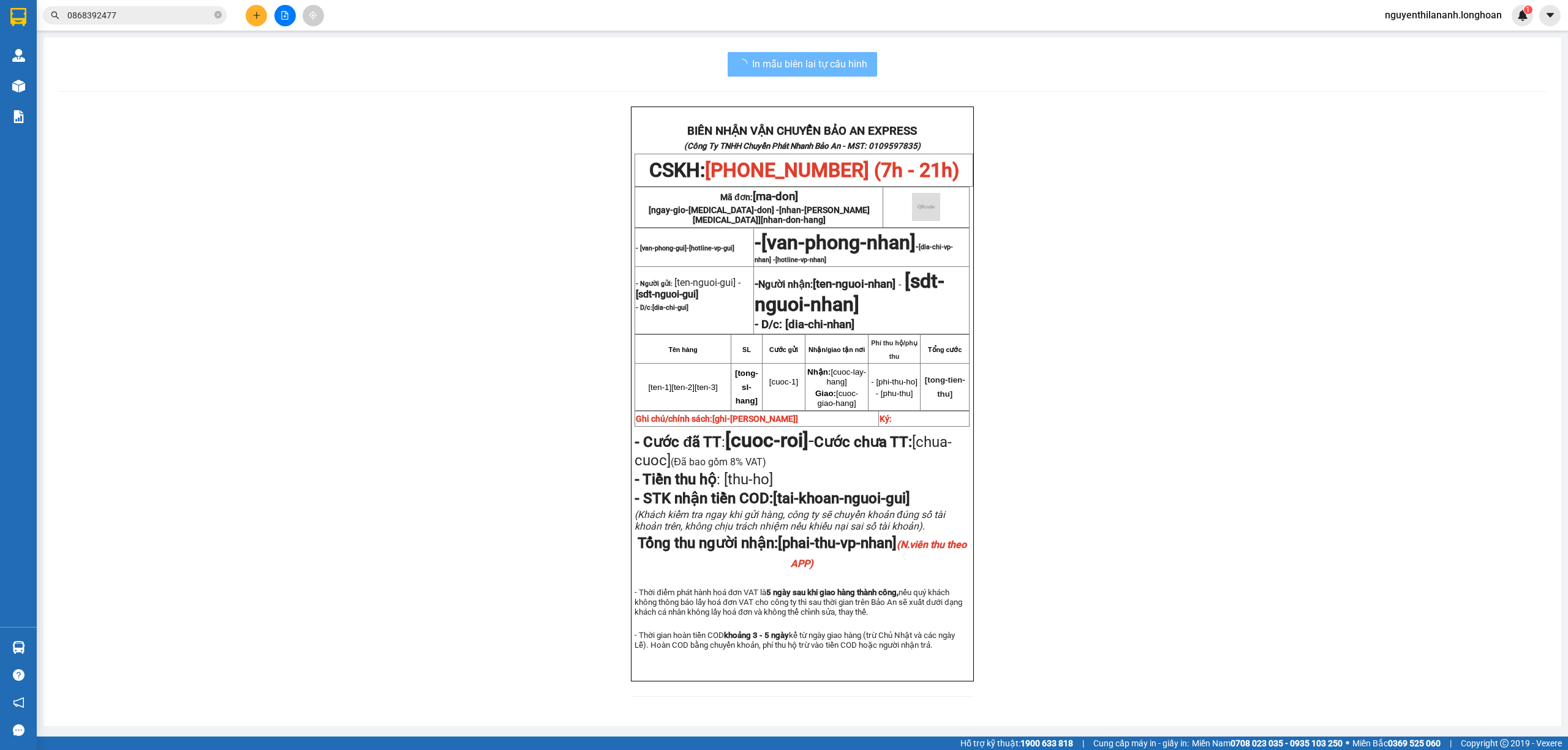
click at [116, 15] on input "0868392477" at bounding box center [139, 15] width 144 height 13
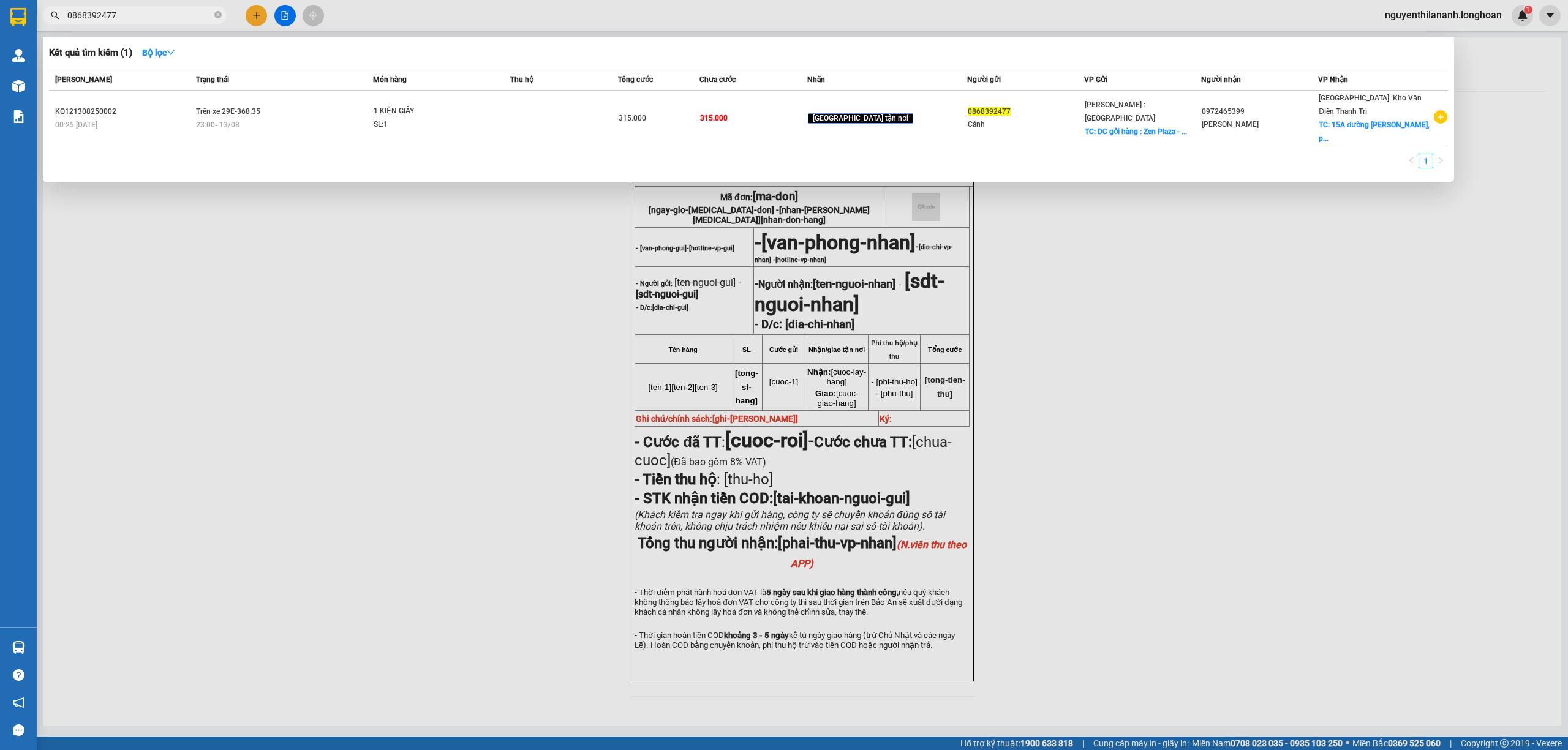
click at [116, 15] on input "0868392477" at bounding box center [139, 15] width 144 height 13
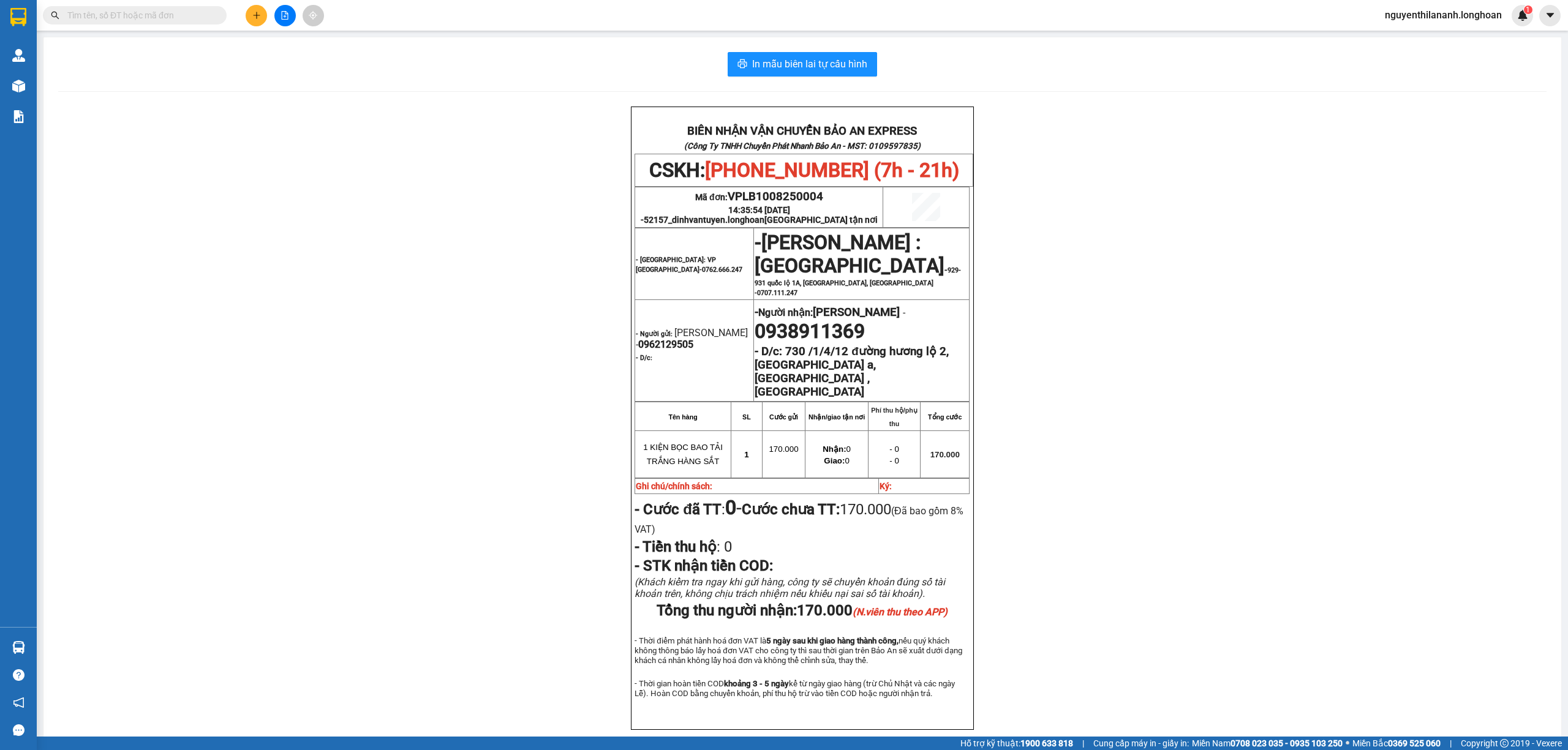
paste input "0329320533"
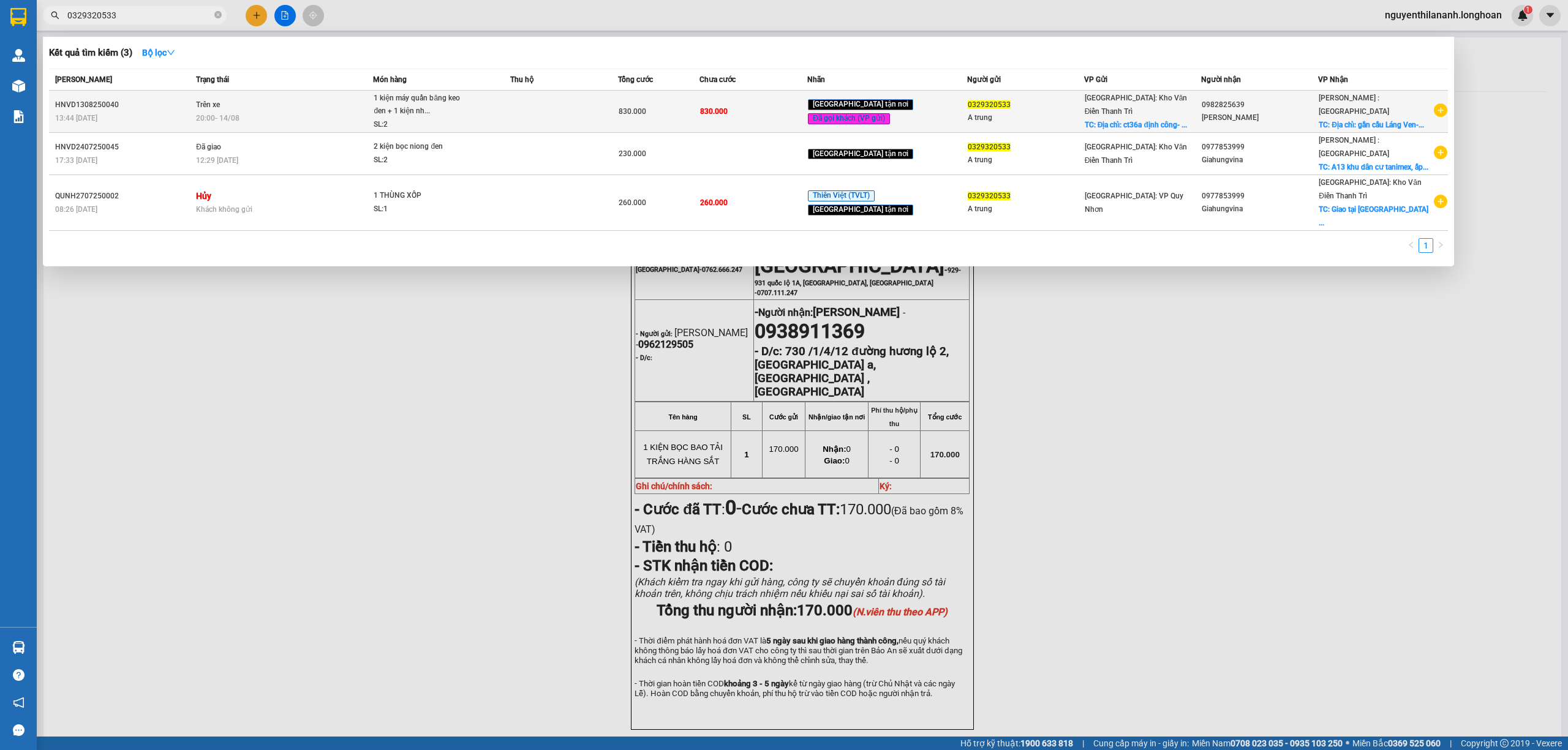
type input "0329320533"
click at [138, 116] on div "13:44 [DATE]" at bounding box center [123, 118] width 137 height 13
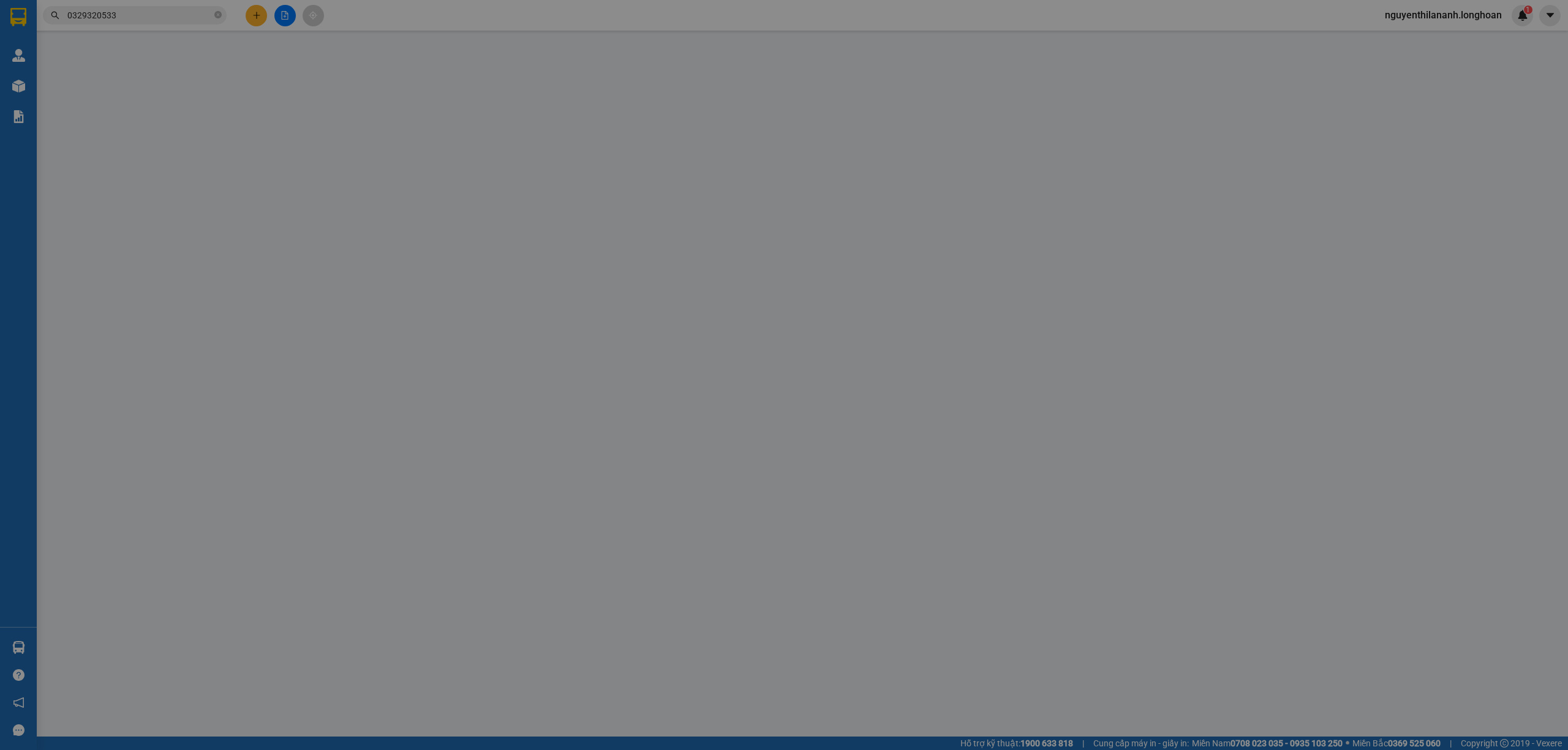
type input "0329320533"
type input "A trung"
checkbox input "true"
type input "Địa chỉ: ct36a định công- hoàng mai- hn"
type input "0982825639"
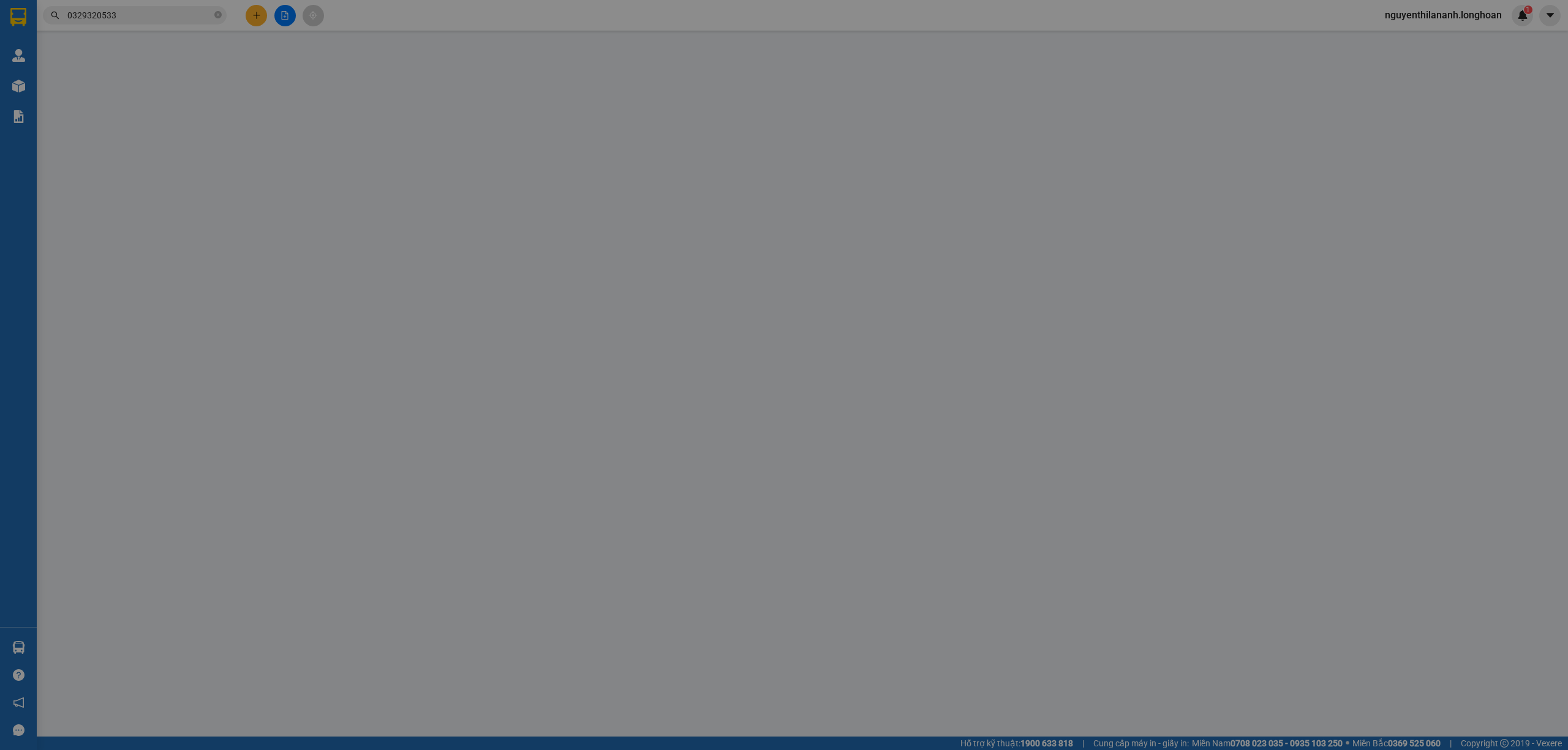
type input "[PERSON_NAME]"
checkbox input "true"
type input "Địa chỉ: gần [GEOGRAPHIC_DATA]- xã [GEOGRAPHIC_DATA]- Huyện [GEOGRAPHIC_DATA]- …"
type input "hàng nhận giao nguyên kiên, hư bể không dền giá trị hàng"
type input "830.000"
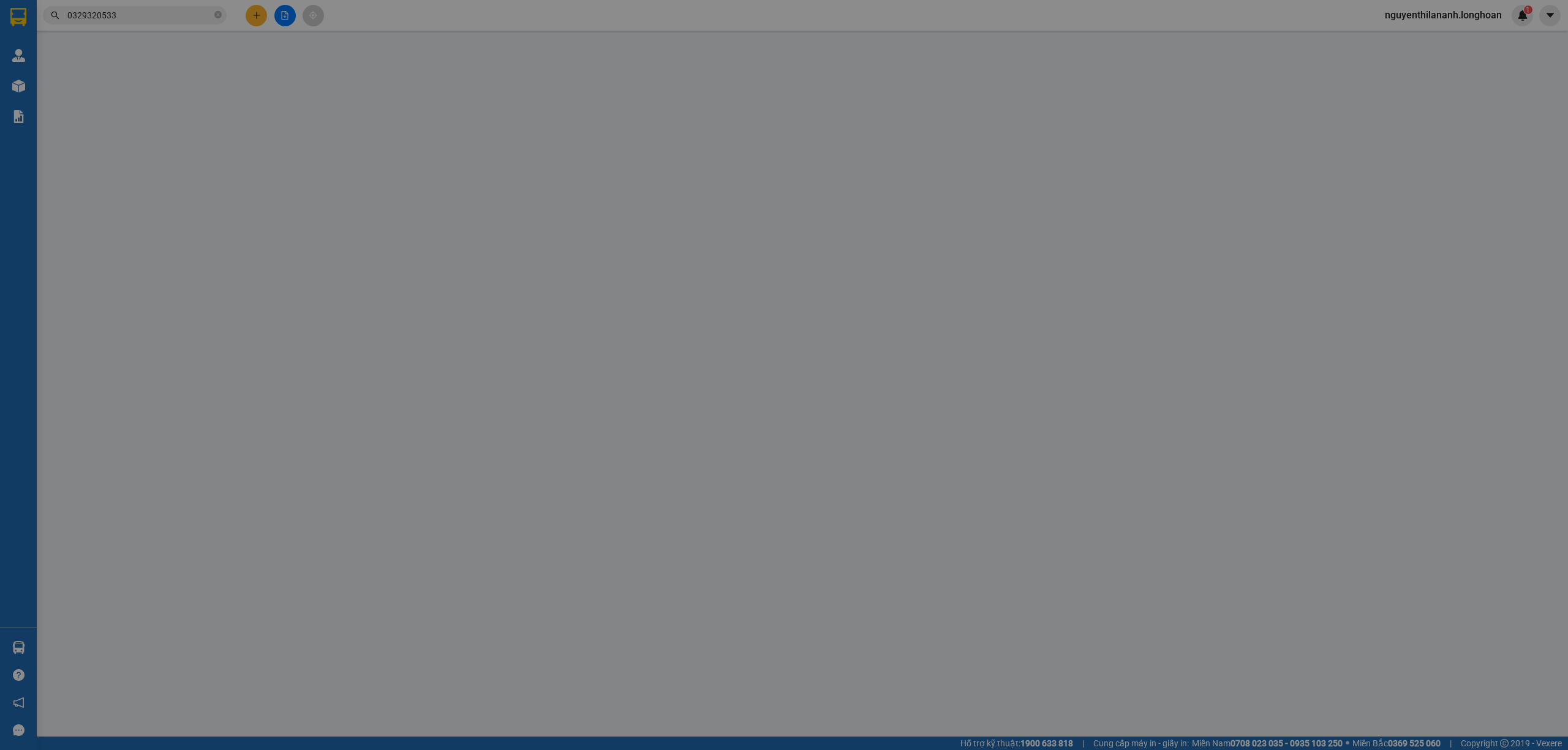
type input "830.000"
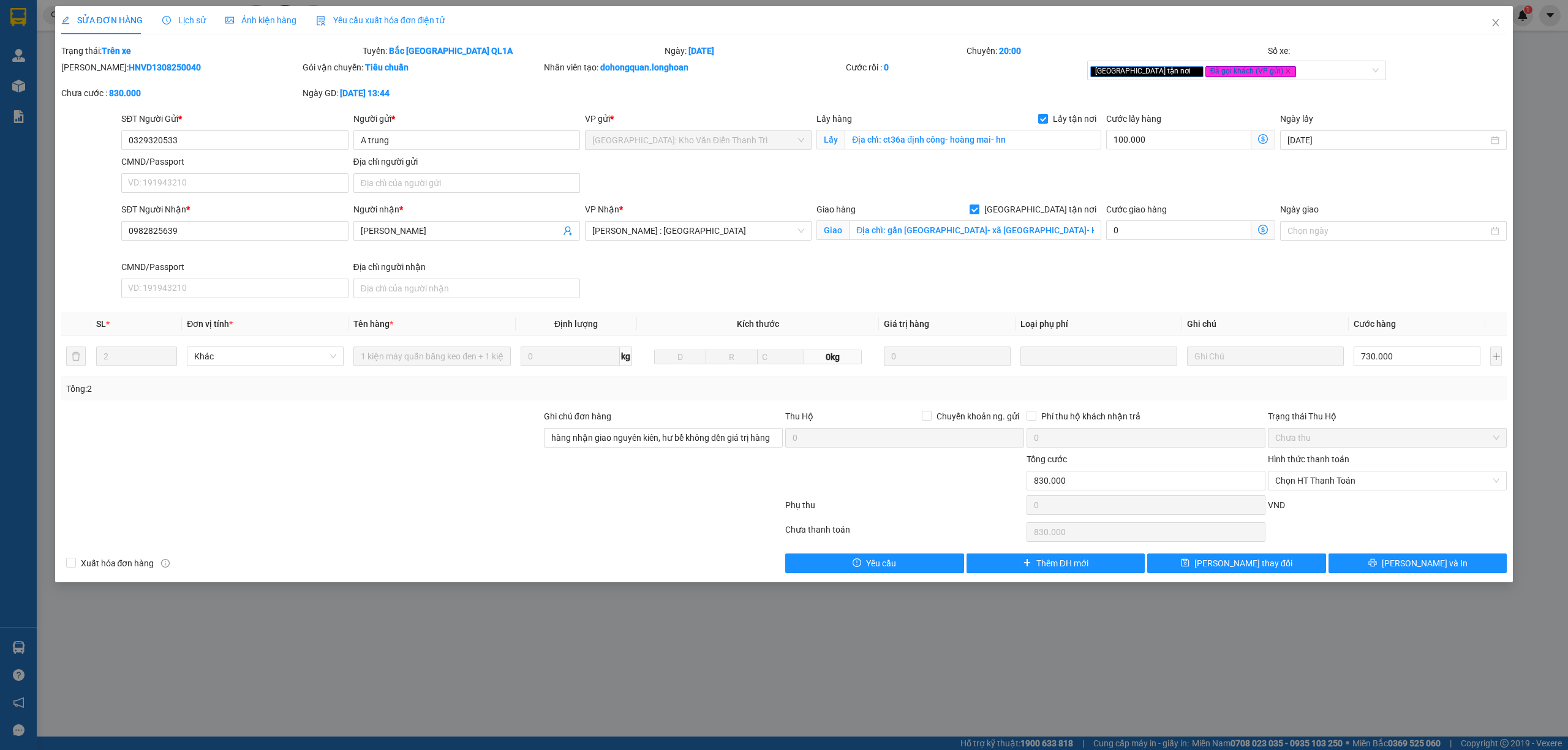
drag, startPoint x: 172, startPoint y: 60, endPoint x: 93, endPoint y: 59, distance: 79.0
click at [93, 59] on form "Total Paid Fee 0 Total UnPaid Fee 830.000 Cash Collection Total Fee Trạng thái:…" at bounding box center [784, 78] width 1446 height 68
copy b "HNVD1308250040"
drag, startPoint x: 182, startPoint y: 145, endPoint x: 108, endPoint y: 153, distance: 74.4
click at [108, 153] on div "SĐT Người Gửi * 0329320533 0329320533 Người gửi * A trung VP gửi * [GEOGRAPHIC_…" at bounding box center [784, 155] width 1448 height 86
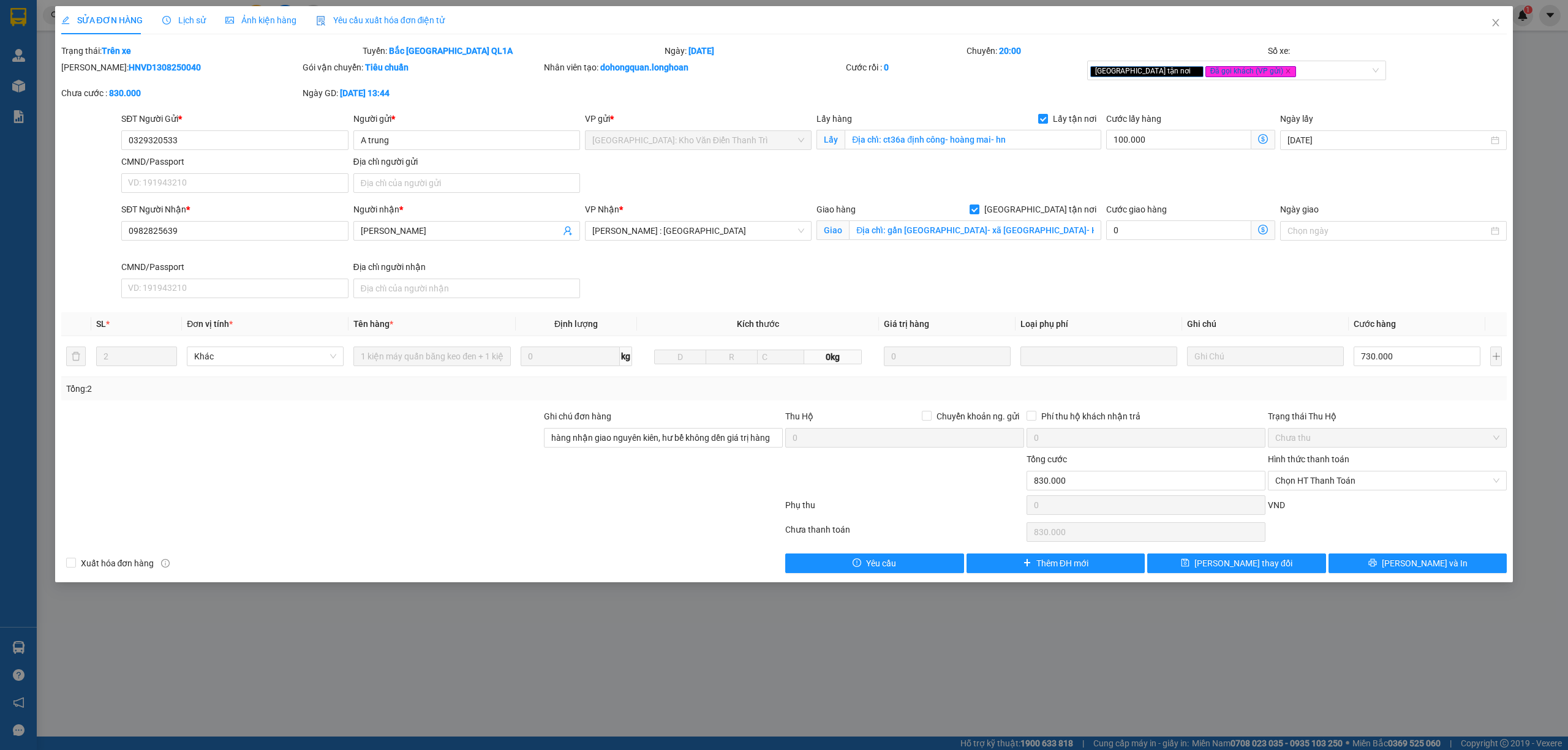
click at [207, 70] on div "[PERSON_NAME]: HNVD1308250040" at bounding box center [180, 67] width 239 height 13
click at [192, 18] on span "Lịch sử" at bounding box center [184, 20] width 43 height 9
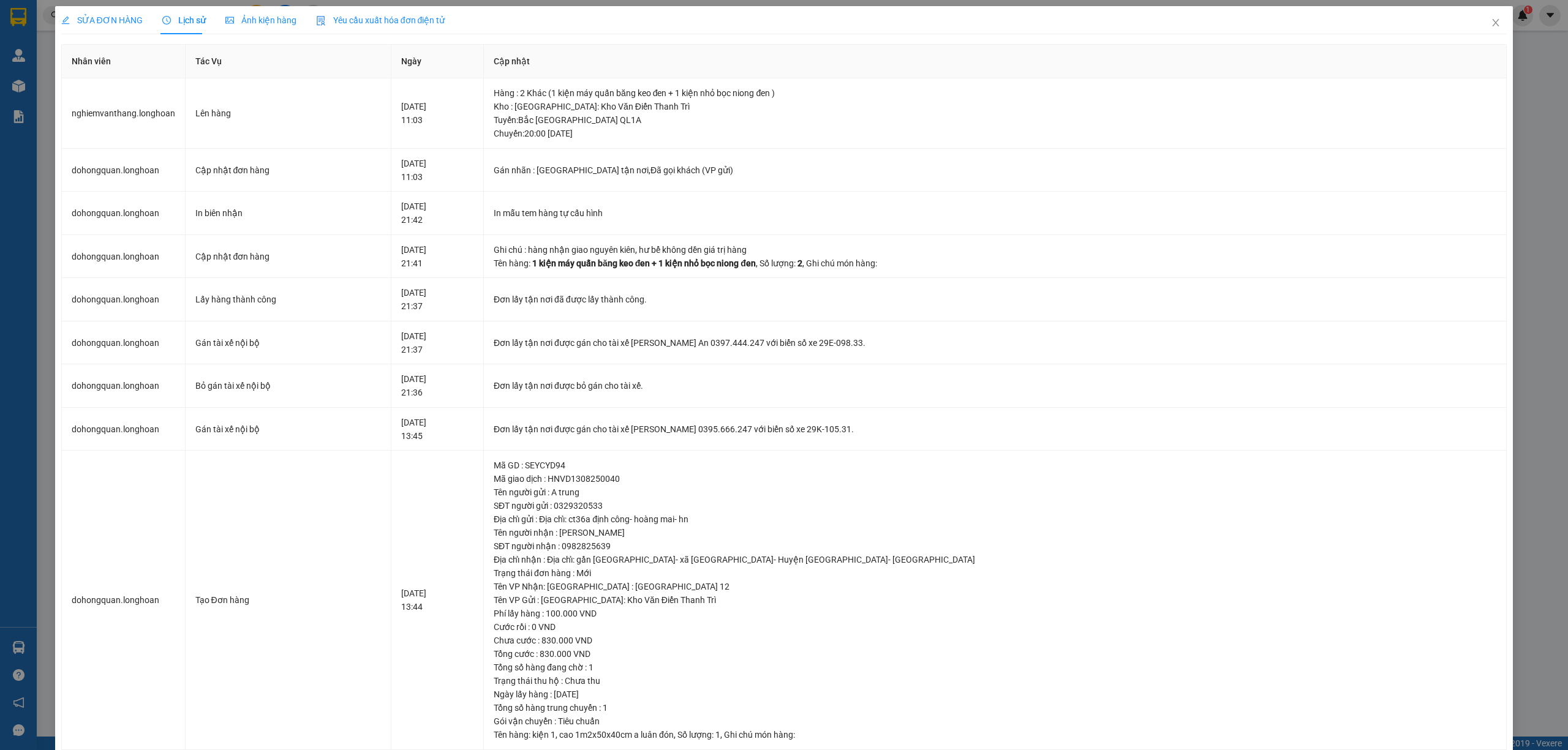
click at [98, 28] on div "SỬA ĐƠN HÀNG" at bounding box center [102, 20] width 81 height 28
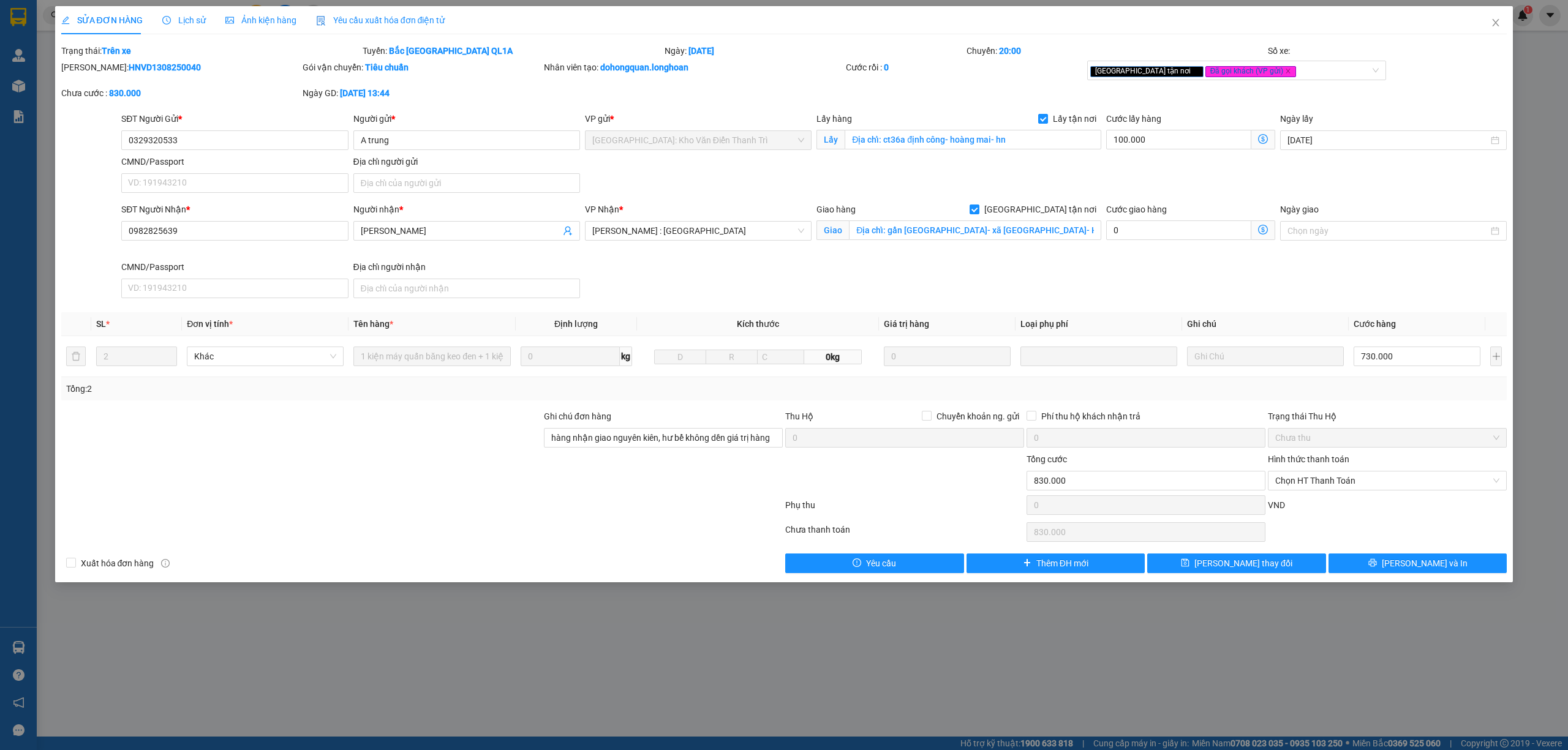
drag, startPoint x: 172, startPoint y: 62, endPoint x: 91, endPoint y: 72, distance: 81.6
click at [91, 72] on div "[PERSON_NAME]: HNVD1308250040" at bounding box center [180, 67] width 239 height 13
copy b "HNVD1308250040"
drag, startPoint x: 201, startPoint y: 135, endPoint x: 116, endPoint y: 142, distance: 85.3
click at [116, 142] on div "SĐT Người Gửi * 0329320533 0329320533 Người gửi * A trung VP gửi * [GEOGRAPHIC_…" at bounding box center [784, 155] width 1448 height 86
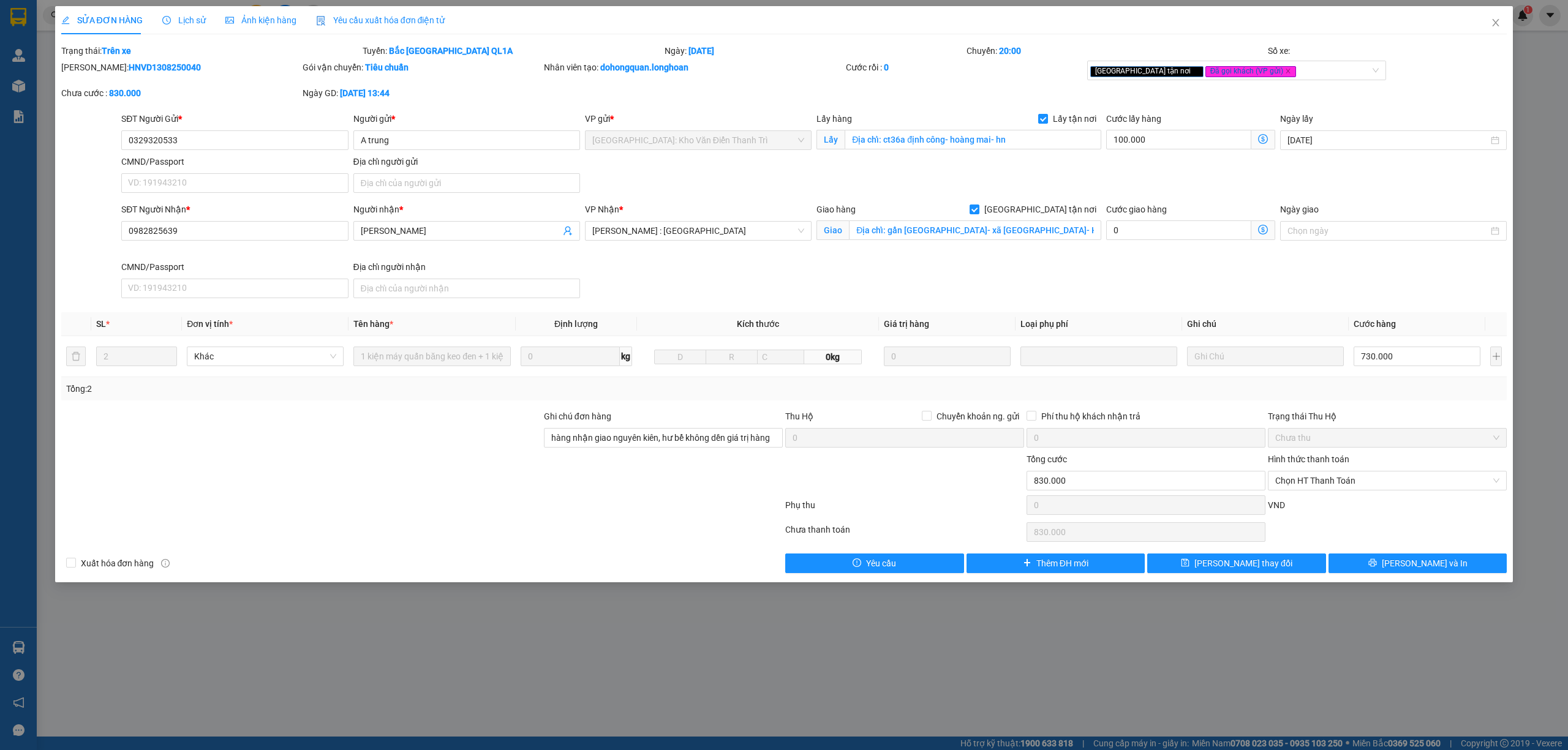
click at [175, 61] on div "[PERSON_NAME]: HNVD1308250040" at bounding box center [180, 67] width 239 height 13
drag, startPoint x: 175, startPoint y: 64, endPoint x: 92, endPoint y: 64, distance: 83.0
click at [92, 64] on div "[PERSON_NAME]: HNVD1308250040" at bounding box center [180, 67] width 239 height 13
copy b "HNVD1308250040"
click at [1493, 25] on icon "close" at bounding box center [1495, 23] width 9 height 9
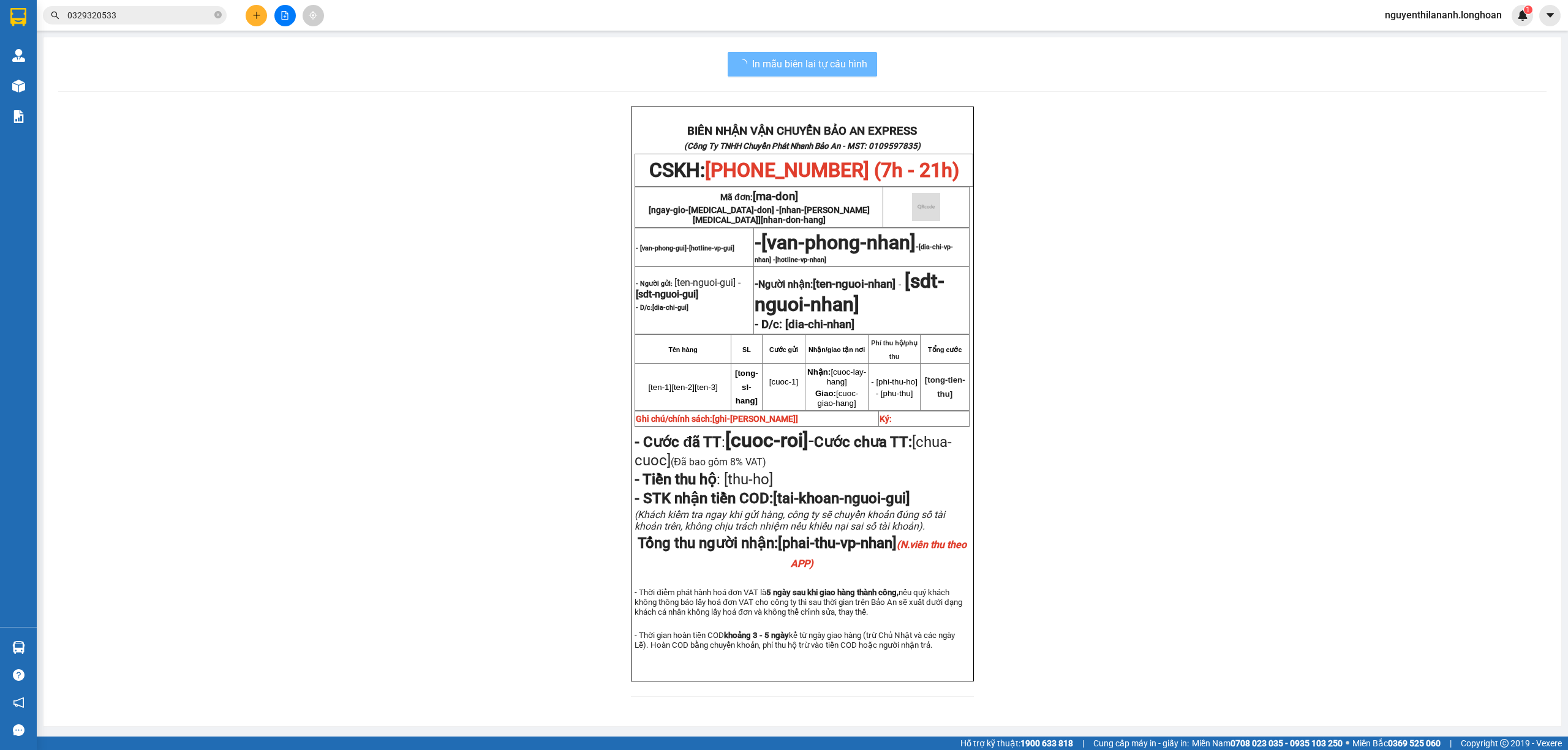
click at [175, 10] on input "0329320533" at bounding box center [139, 15] width 144 height 13
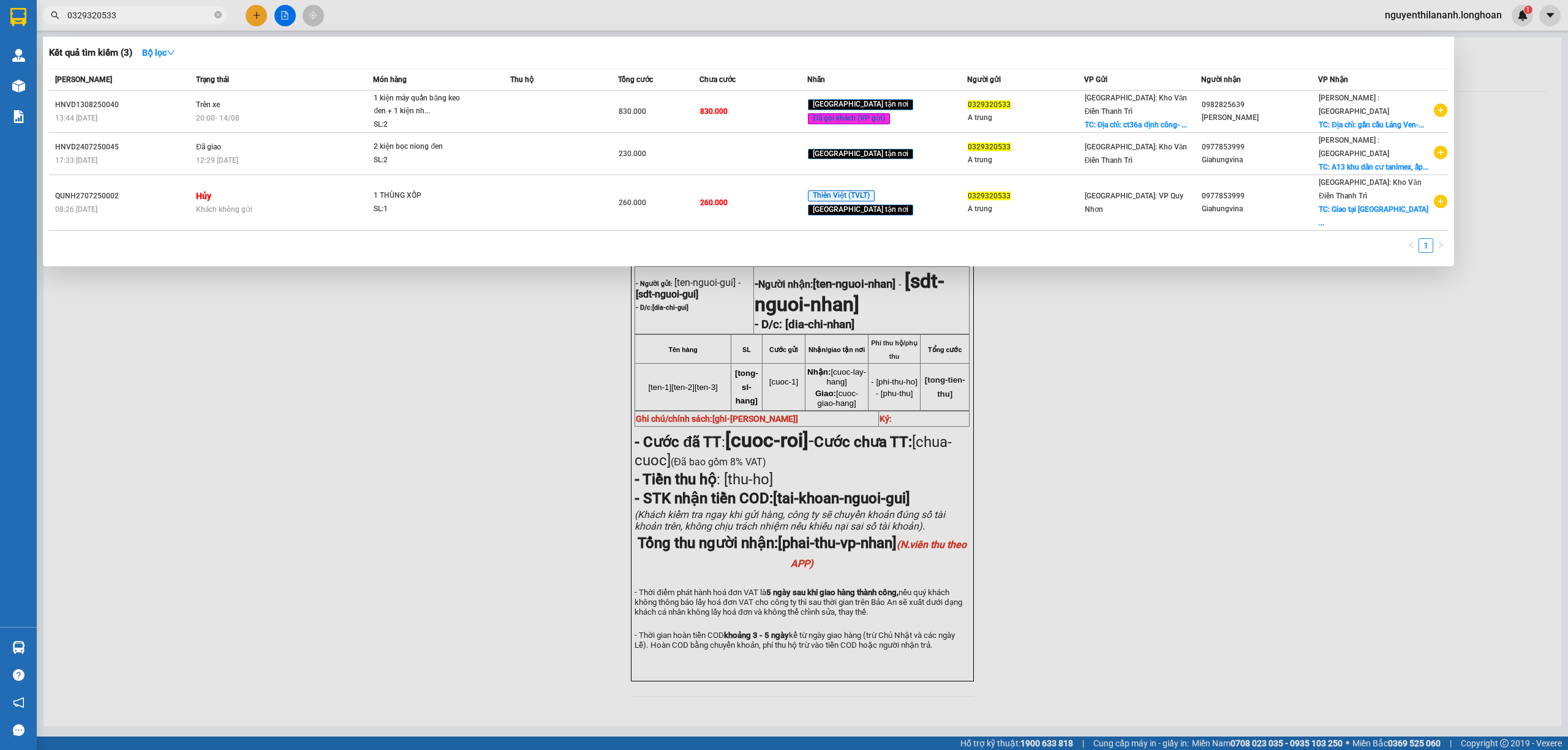
click at [175, 10] on input "0329320533" at bounding box center [139, 15] width 144 height 13
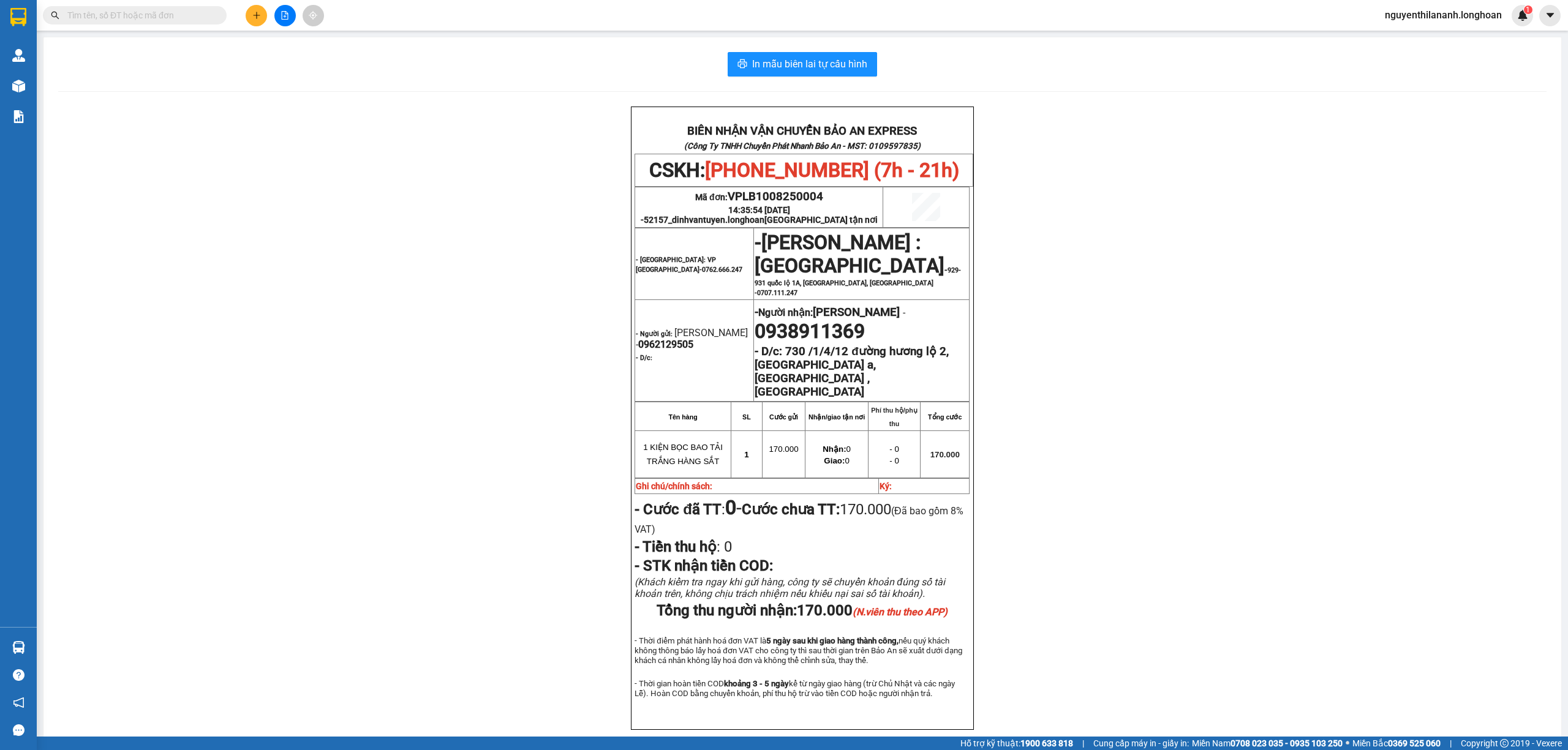
paste input "0973952486"
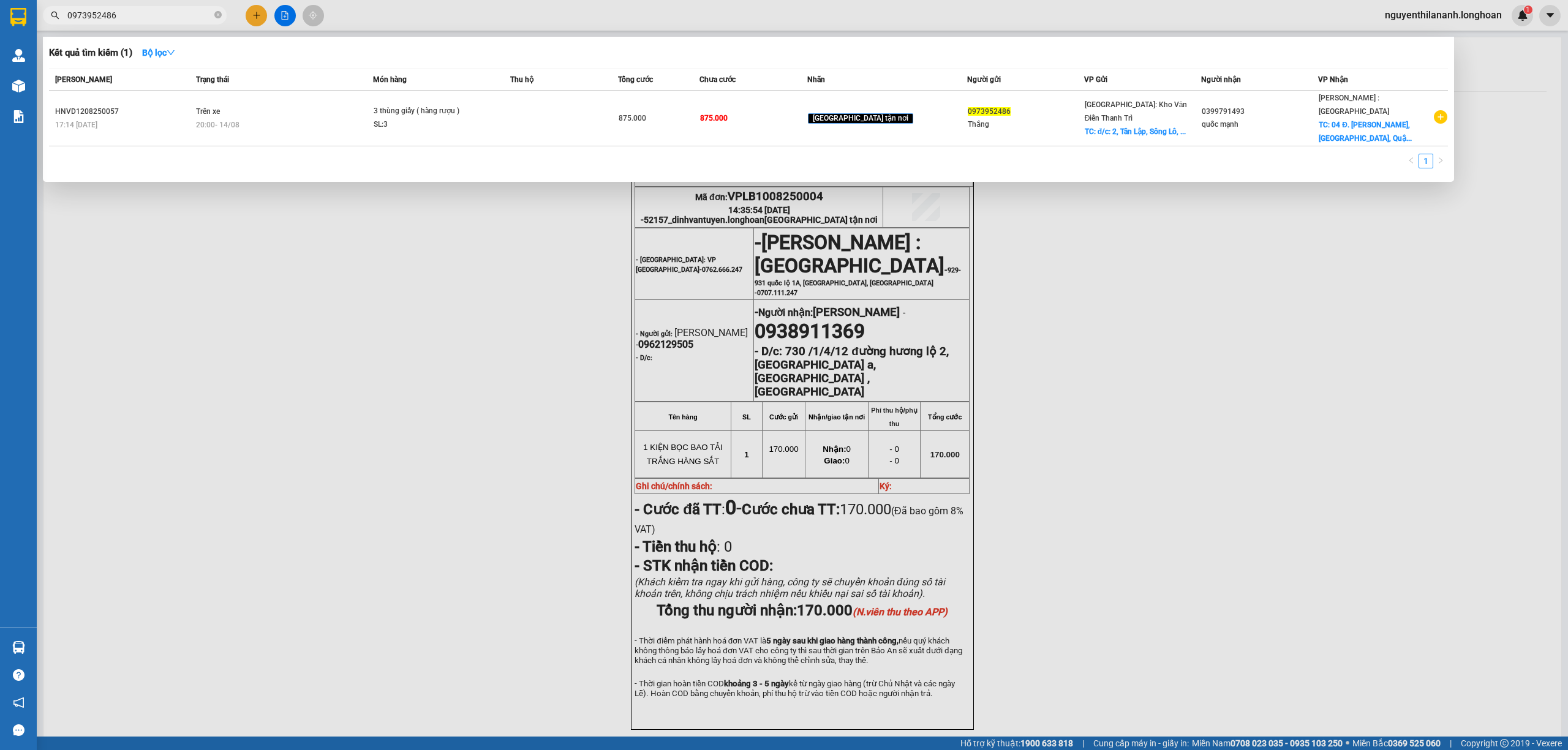
type input "0973952486"
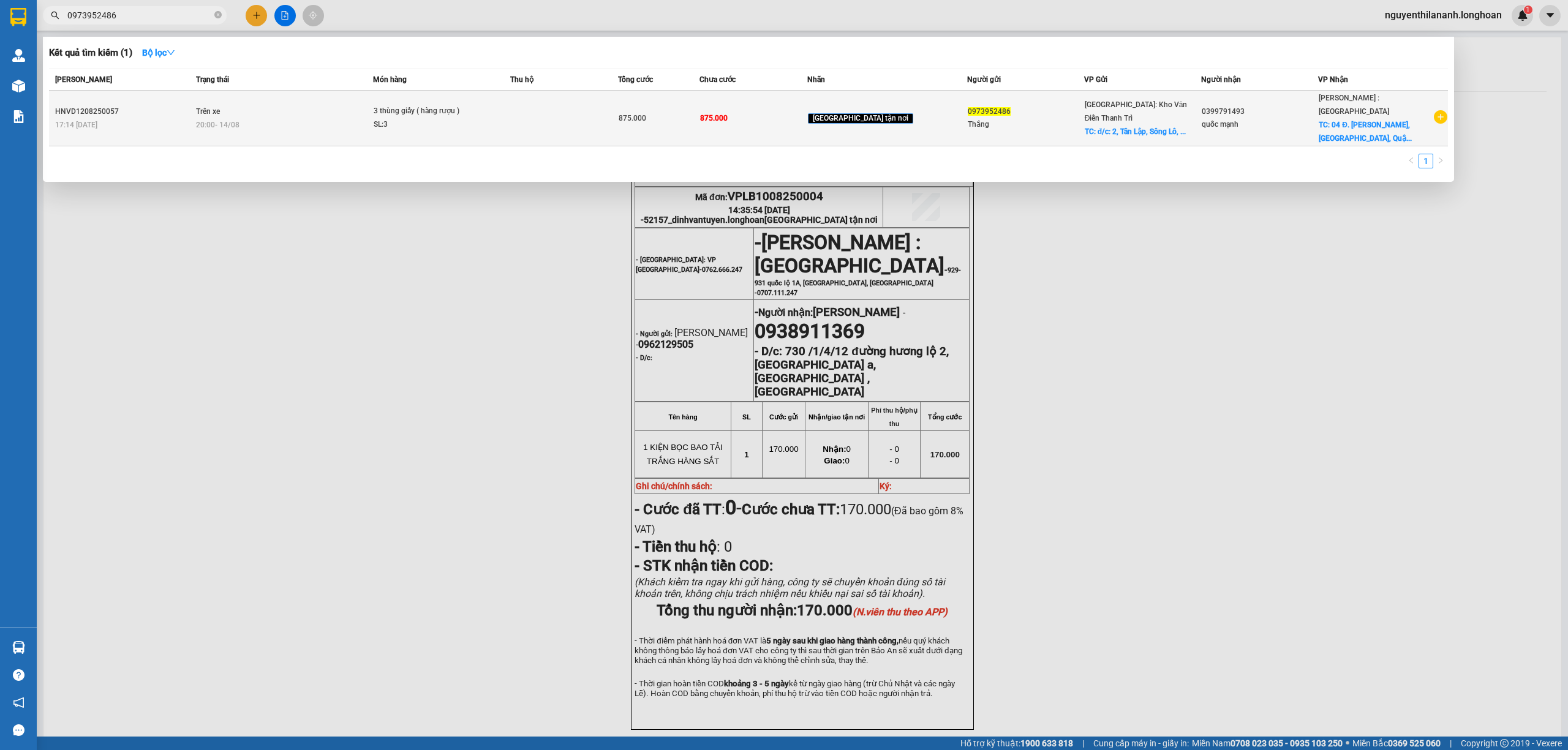
click at [130, 106] on div "HNVD1208250057" at bounding box center [123, 112] width 137 height 13
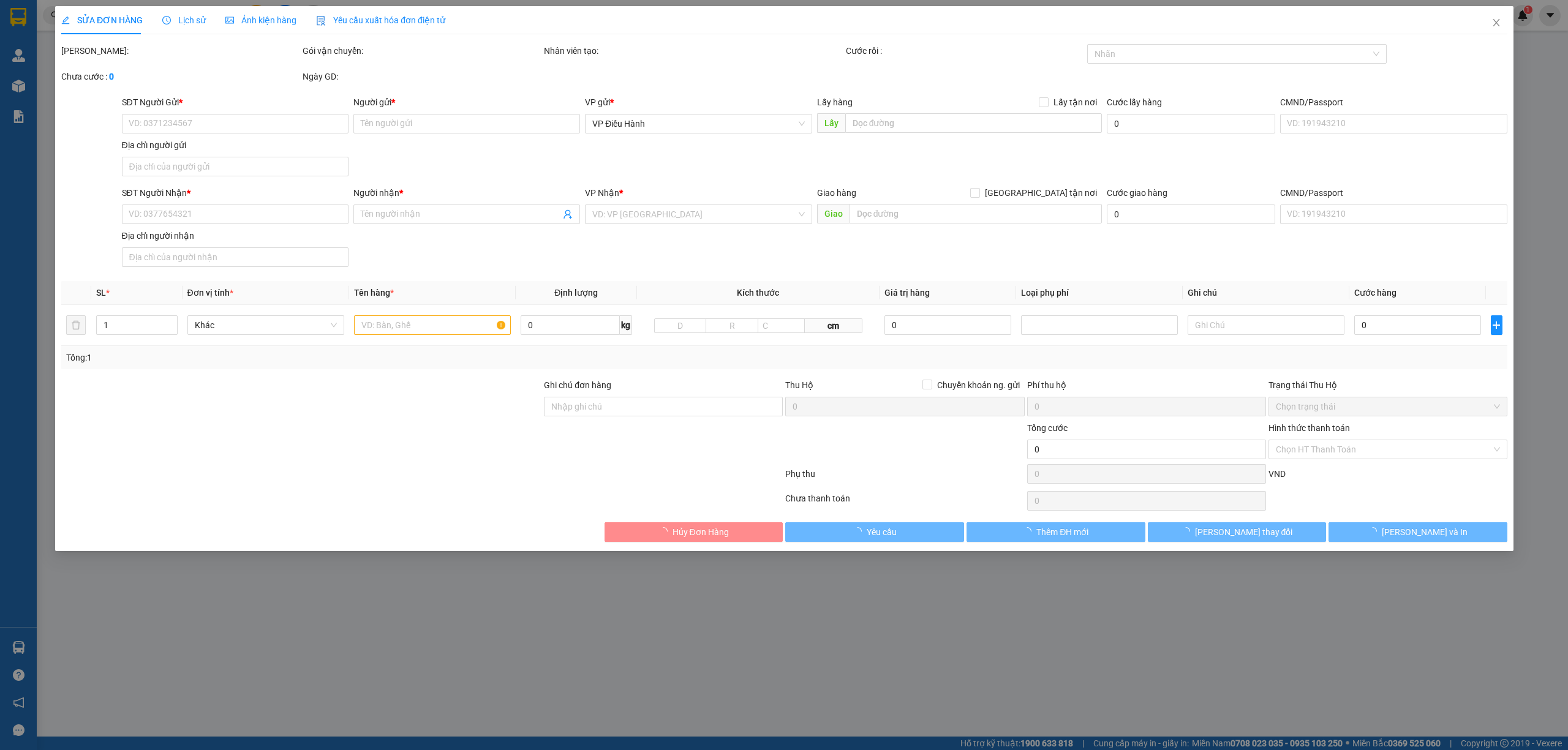
type input "0973952486"
type input "Thắng"
checkbox input "true"
type input "đ/c: 2, Tân Lập, Sông Lô, [GEOGRAPHIC_DATA]"
type input "0399791493"
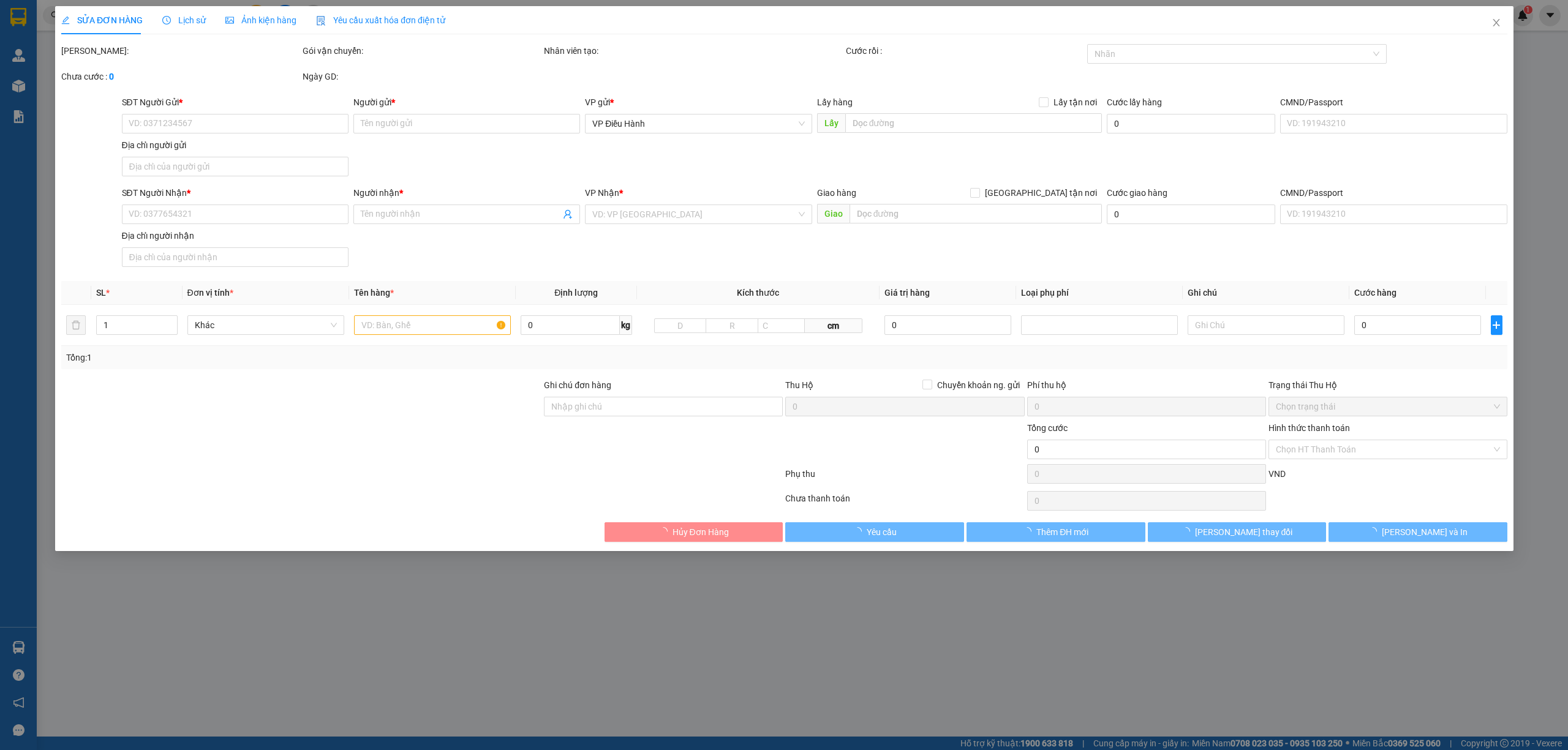
type input "quốc mạnh"
checkbox input "true"
type input "04 Đ. [GEOGRAPHIC_DATA], [GEOGRAPHIC_DATA], [GEOGRAPHIC_DATA], [GEOGRAPHIC_DATA]"
type input "HÀNG DỄ VỠ CHÚ Ý BỐC XẾP CẨN THẬN ( HƯ VỠ KHÔNG ĐỀN GIÁ TRỊ HÀNG )"
type input "875.000"
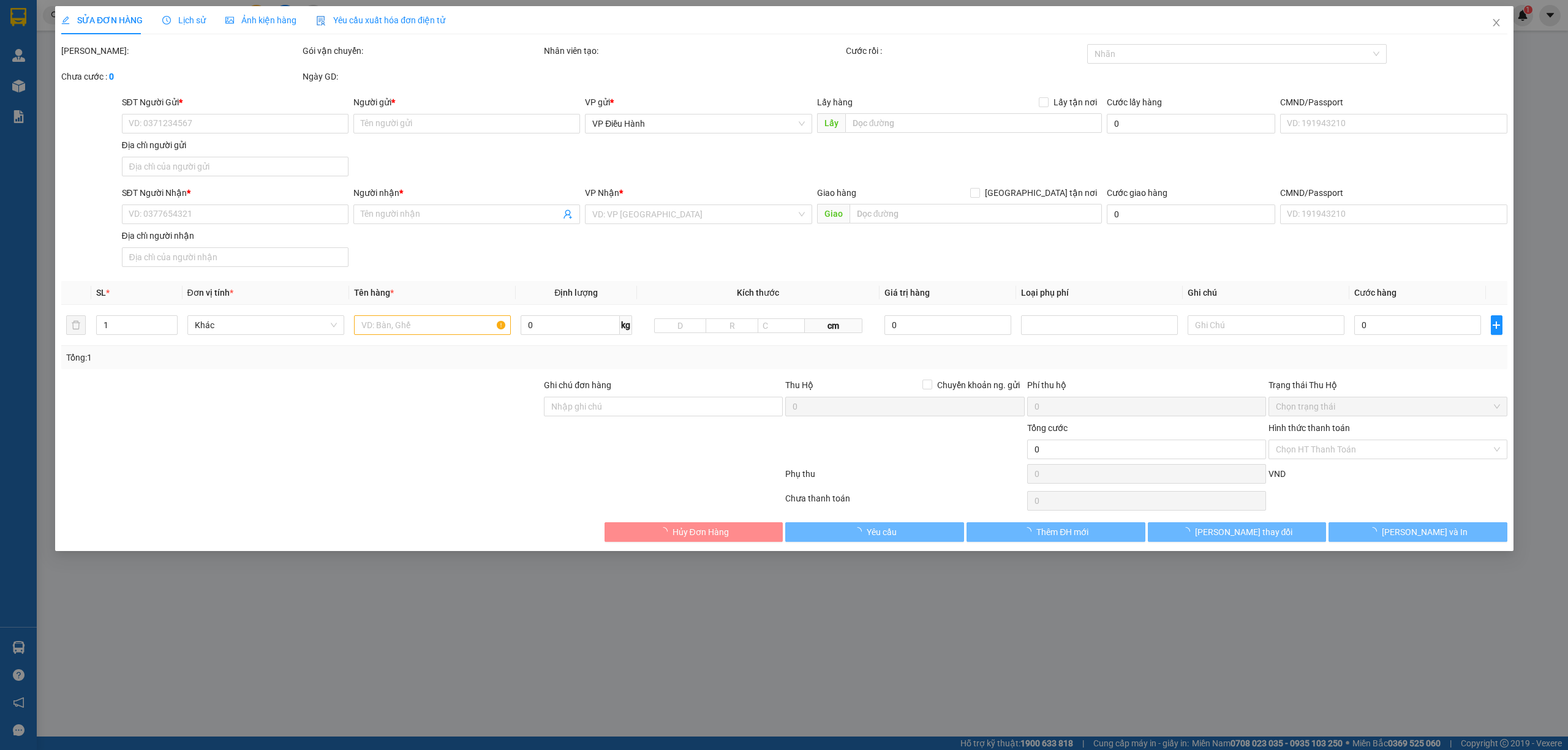
type input "875.000"
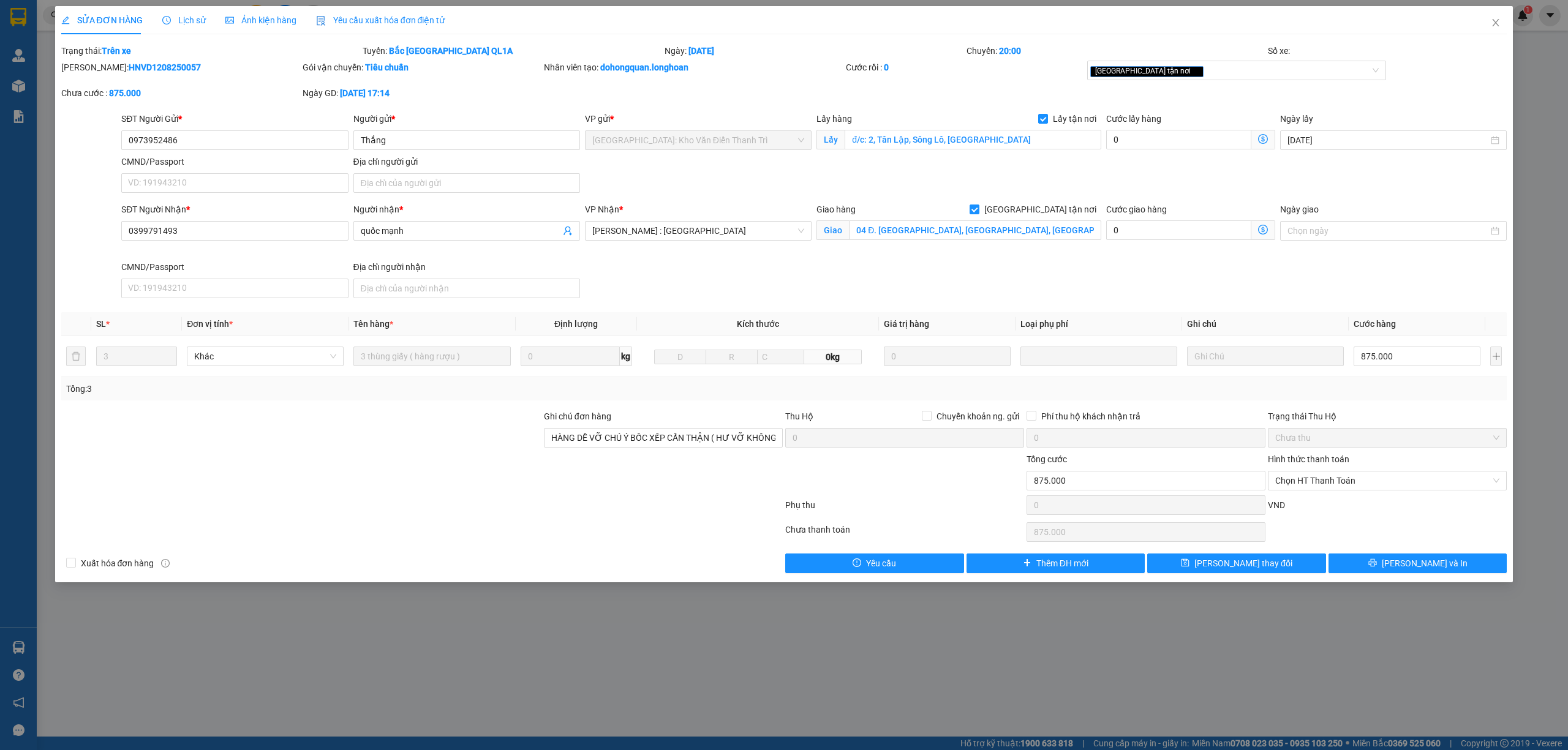
drag, startPoint x: 179, startPoint y: 64, endPoint x: 93, endPoint y: 73, distance: 86.5
click at [93, 73] on div "[PERSON_NAME]: HNVD1208250057" at bounding box center [180, 67] width 239 height 13
copy b "HNVD1208250057"
click at [175, 66] on div "[PERSON_NAME]: HNVD1208250057" at bounding box center [180, 67] width 239 height 13
drag, startPoint x: 175, startPoint y: 66, endPoint x: 91, endPoint y: 66, distance: 84.0
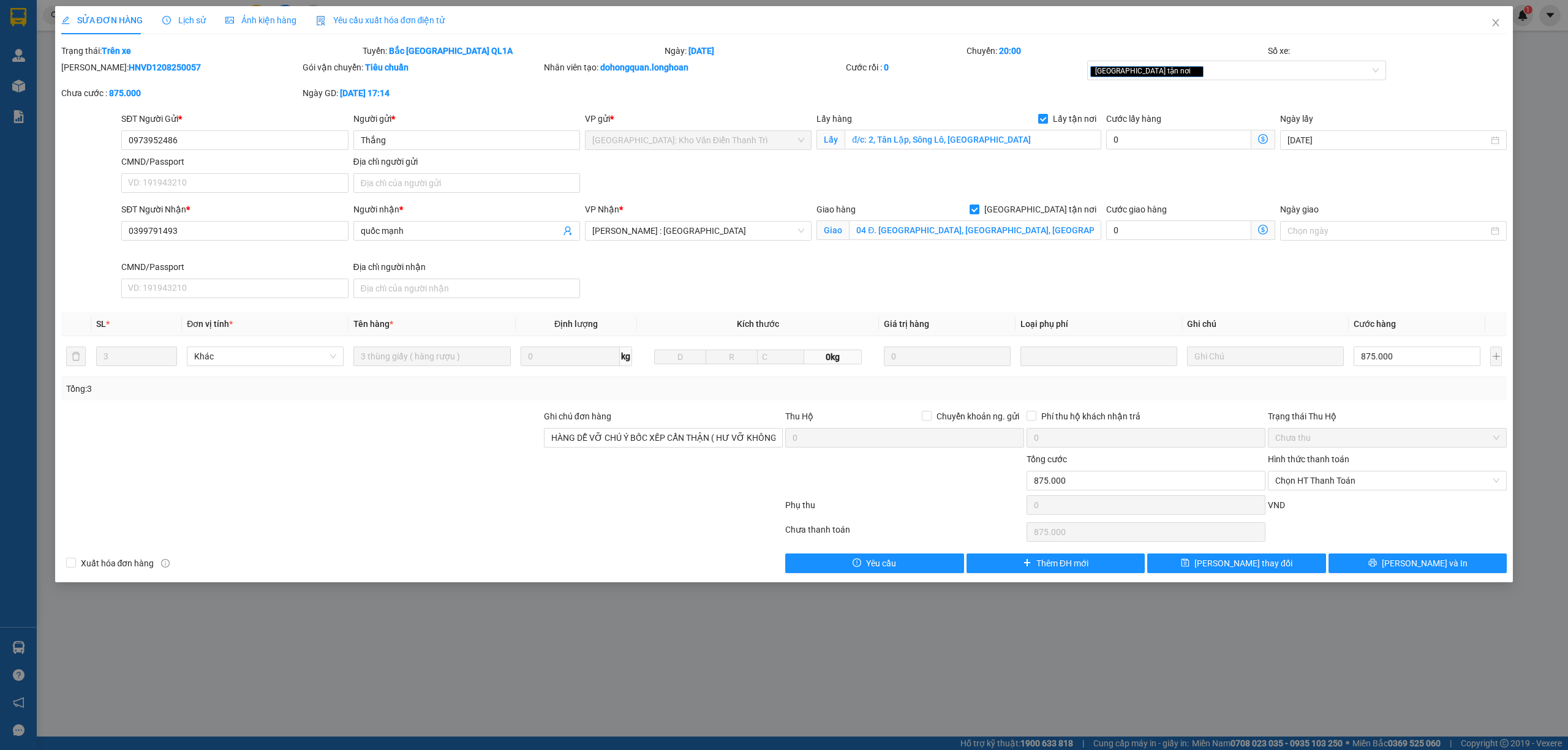
click at [91, 66] on div "[PERSON_NAME]: HNVD1208250057" at bounding box center [180, 67] width 239 height 13
copy b "HNVD1208250057"
drag, startPoint x: 211, startPoint y: 147, endPoint x: 114, endPoint y: 132, distance: 98.2
click at [114, 132] on div "SĐT Người Gửi * 0973952486 0973952486 Người gửi * Thắng VP gửi * [GEOGRAPHIC_DA…" at bounding box center [784, 155] width 1448 height 86
click at [233, 60] on div "[PERSON_NAME]: HNVD1208250057" at bounding box center [180, 67] width 239 height 13
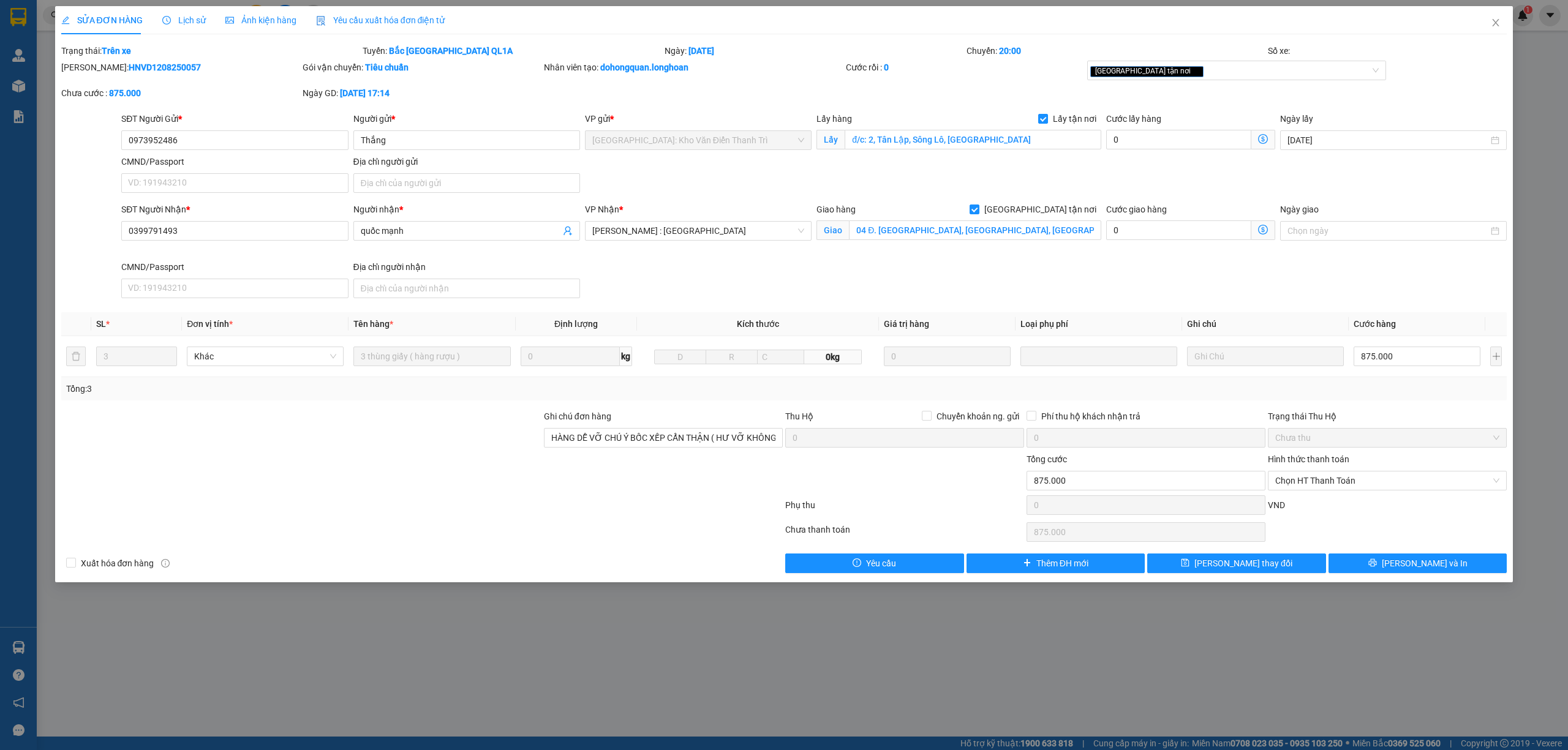
drag, startPoint x: 179, startPoint y: 65, endPoint x: 92, endPoint y: 70, distance: 87.1
click at [92, 70] on div "[PERSON_NAME]: HNVD1208250057" at bounding box center [180, 67] width 239 height 13
copy b "HNVD1208250057"
click at [212, 79] on div "[PERSON_NAME]: HNVD1208250057" at bounding box center [181, 73] width 242 height 25
drag, startPoint x: 170, startPoint y: 64, endPoint x: 93, endPoint y: 62, distance: 77.0
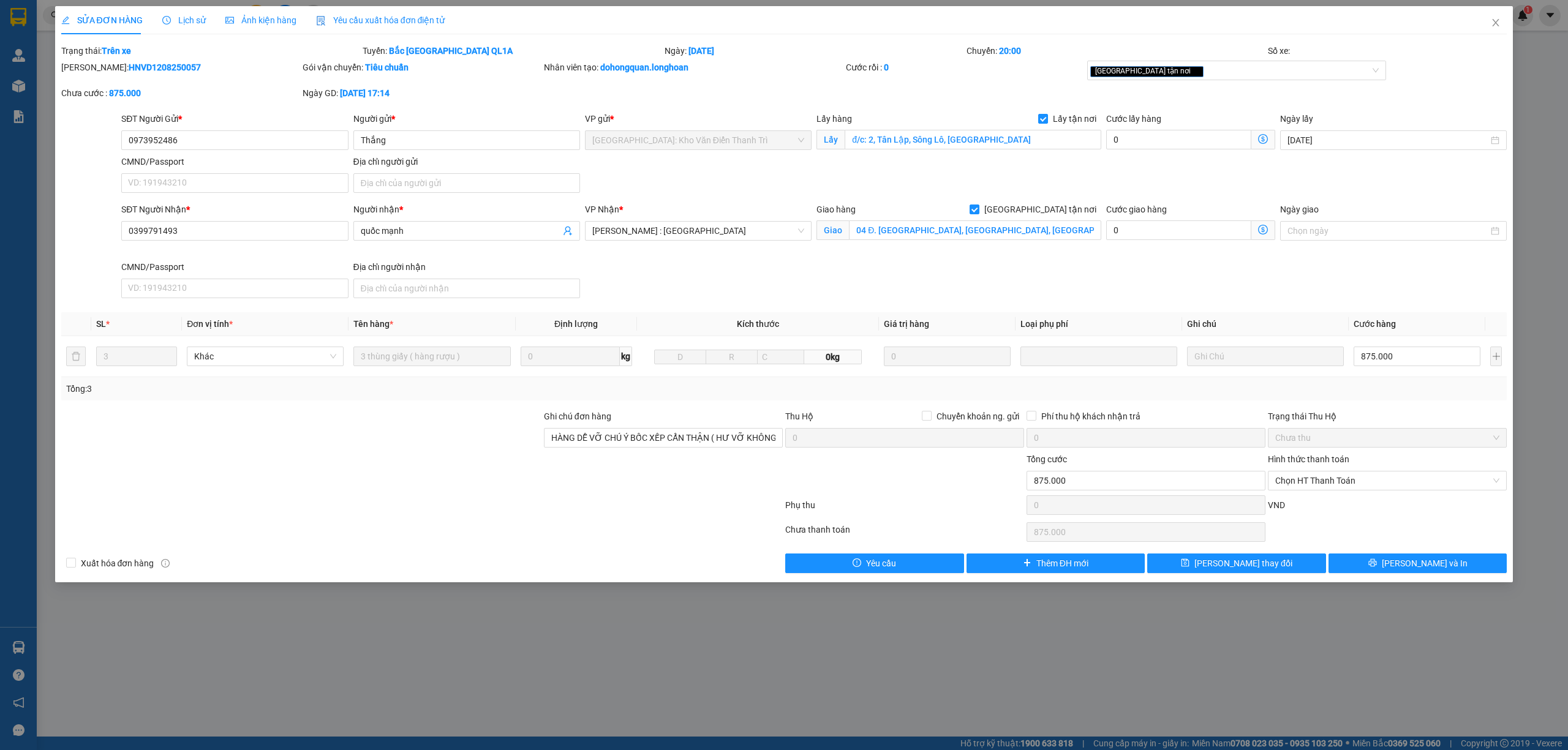
click at [93, 62] on div "[PERSON_NAME]: HNVD1208250057" at bounding box center [180, 67] width 239 height 13
click at [207, 52] on div "[DEMOGRAPHIC_DATA]: Trên xe" at bounding box center [211, 51] width 302 height 13
drag, startPoint x: 179, startPoint y: 67, endPoint x: 93, endPoint y: 67, distance: 86.0
click at [93, 67] on div "[PERSON_NAME]: HNVD1208250057" at bounding box center [180, 67] width 239 height 13
click at [1495, 27] on icon "close" at bounding box center [1495, 23] width 9 height 9
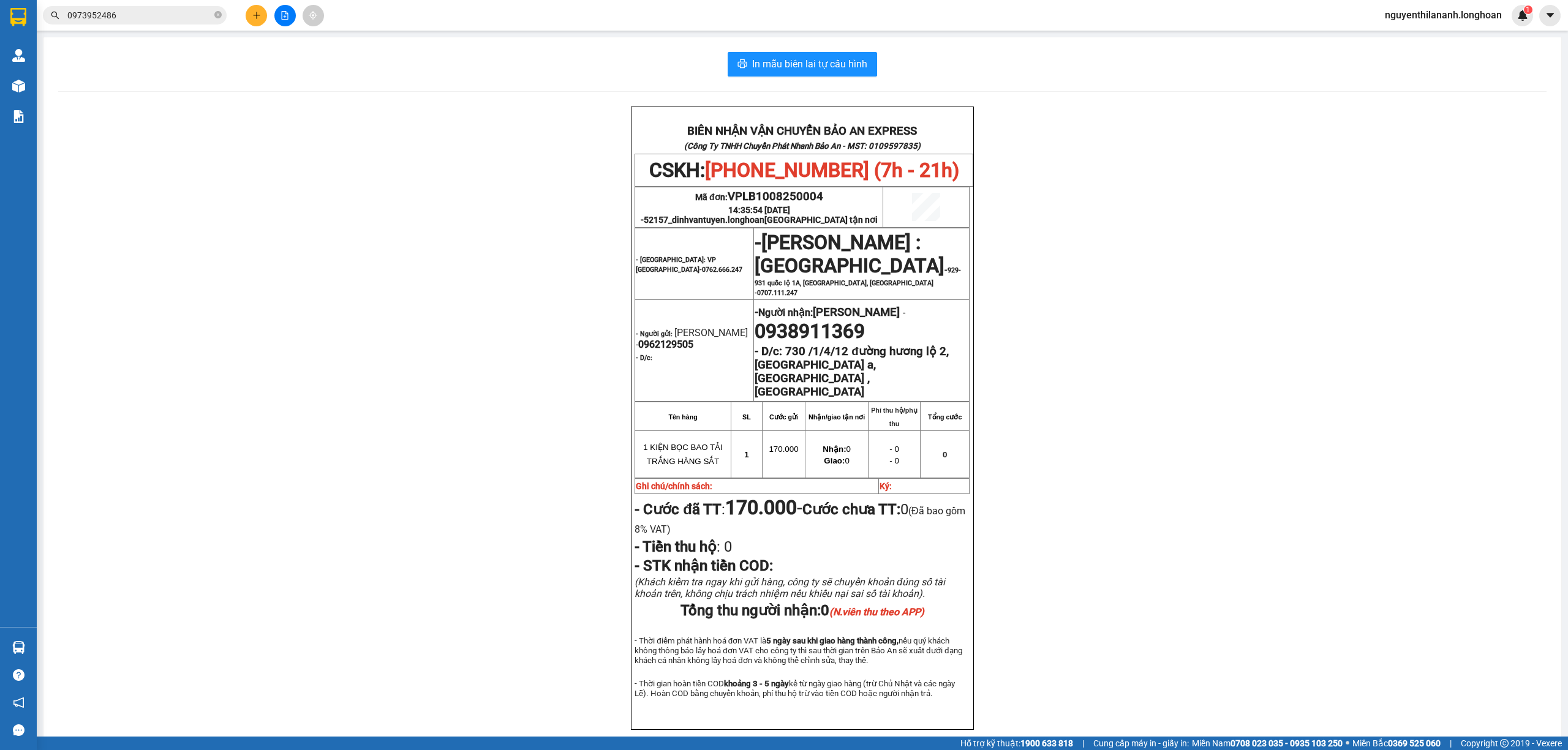
click at [188, 17] on input "0973952486" at bounding box center [139, 15] width 144 height 13
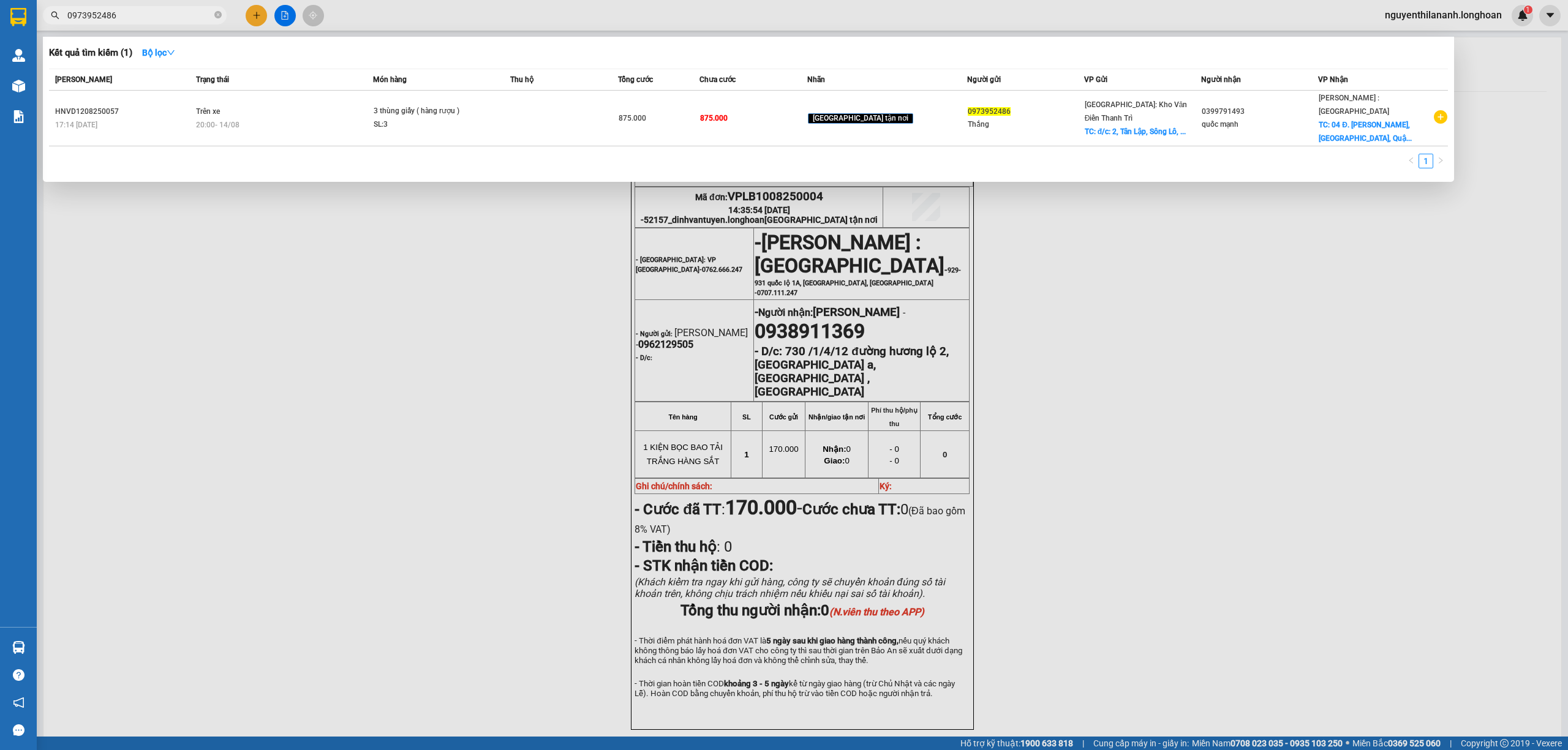
click at [188, 17] on input "0973952486" at bounding box center [139, 15] width 144 height 13
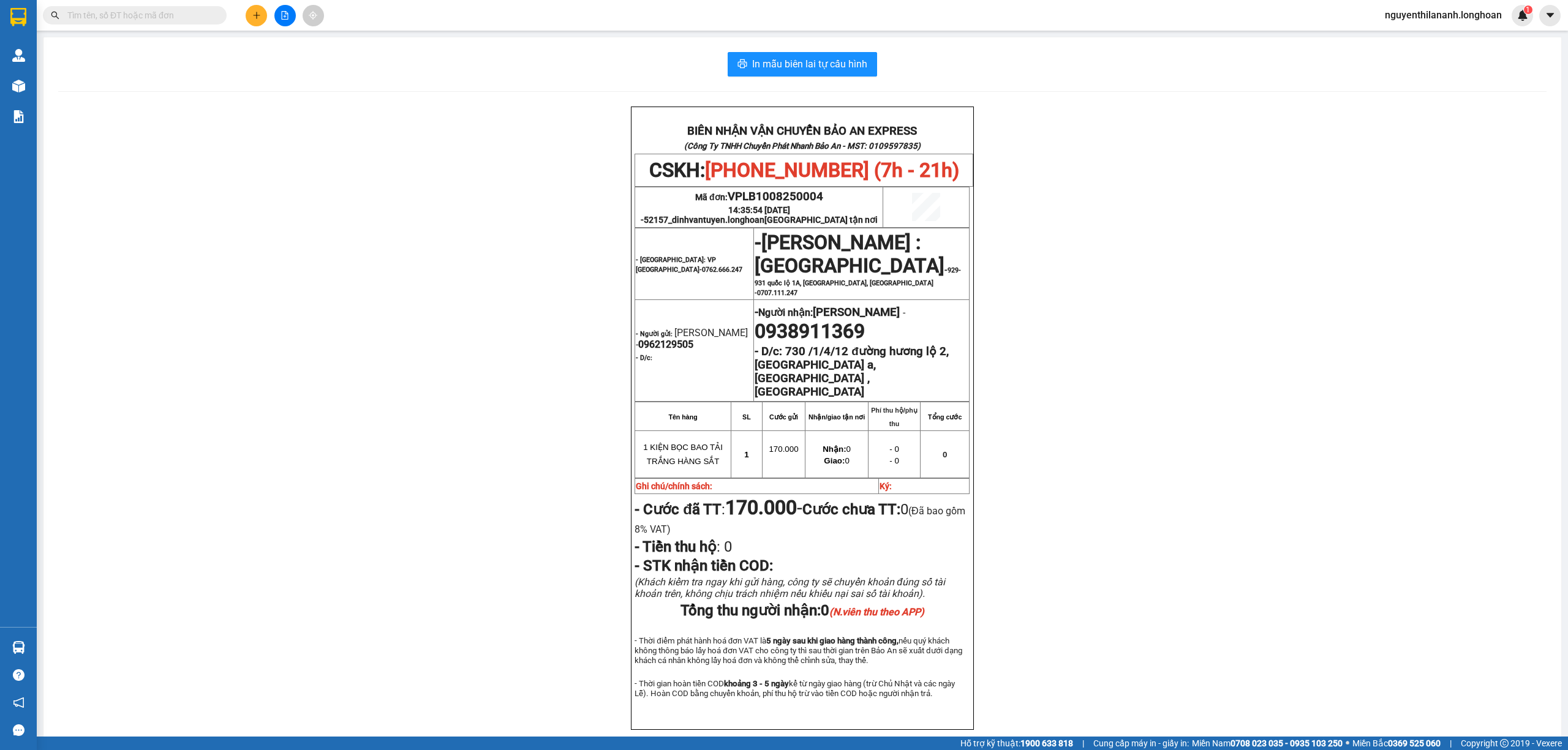
paste input "0918632063"
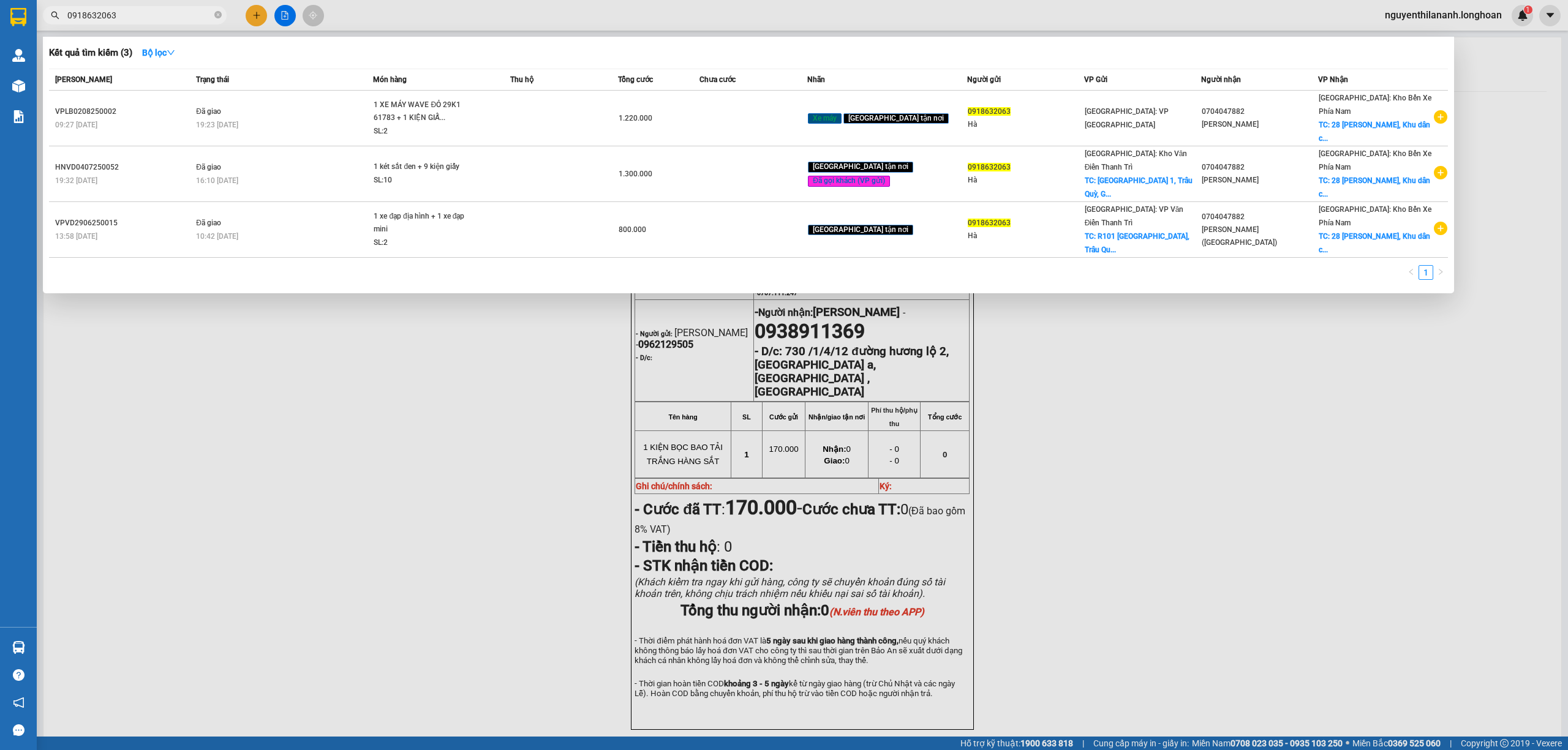
type input "0918632063"
click at [153, 15] on input "0918632063" at bounding box center [139, 15] width 144 height 13
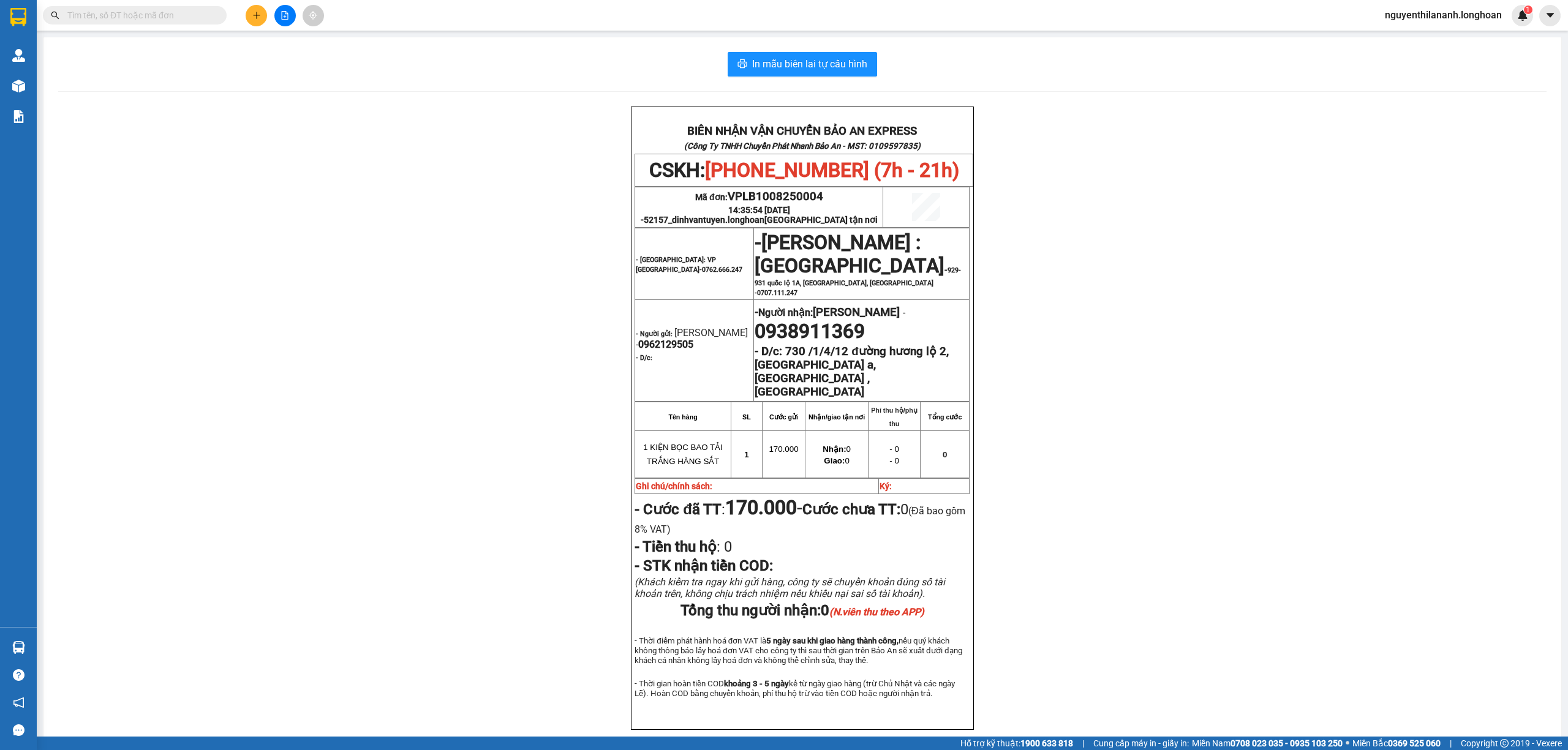
paste input "0918632062."
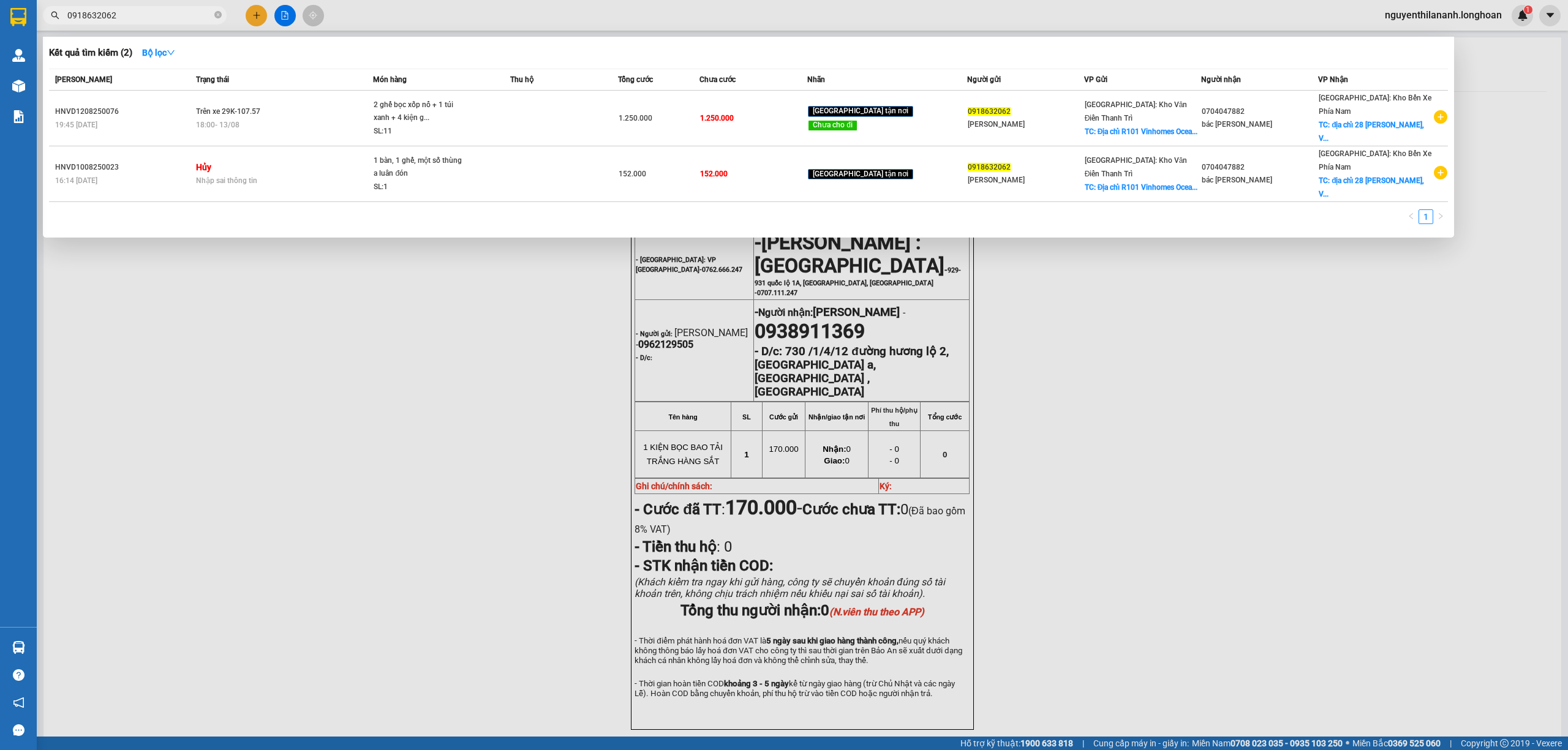
type input "0918632062"
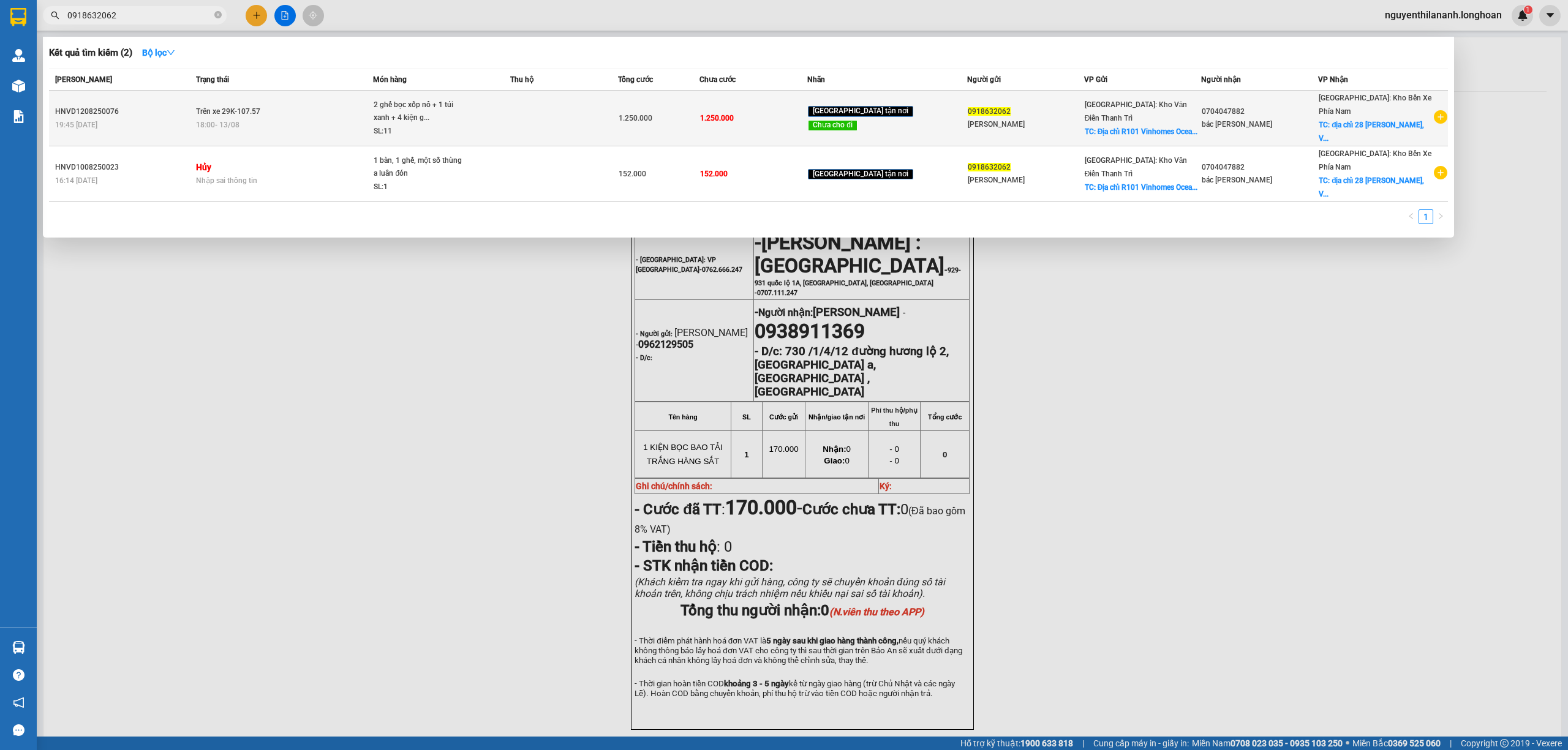
click at [172, 118] on div "19:45 [DATE]" at bounding box center [123, 125] width 137 height 13
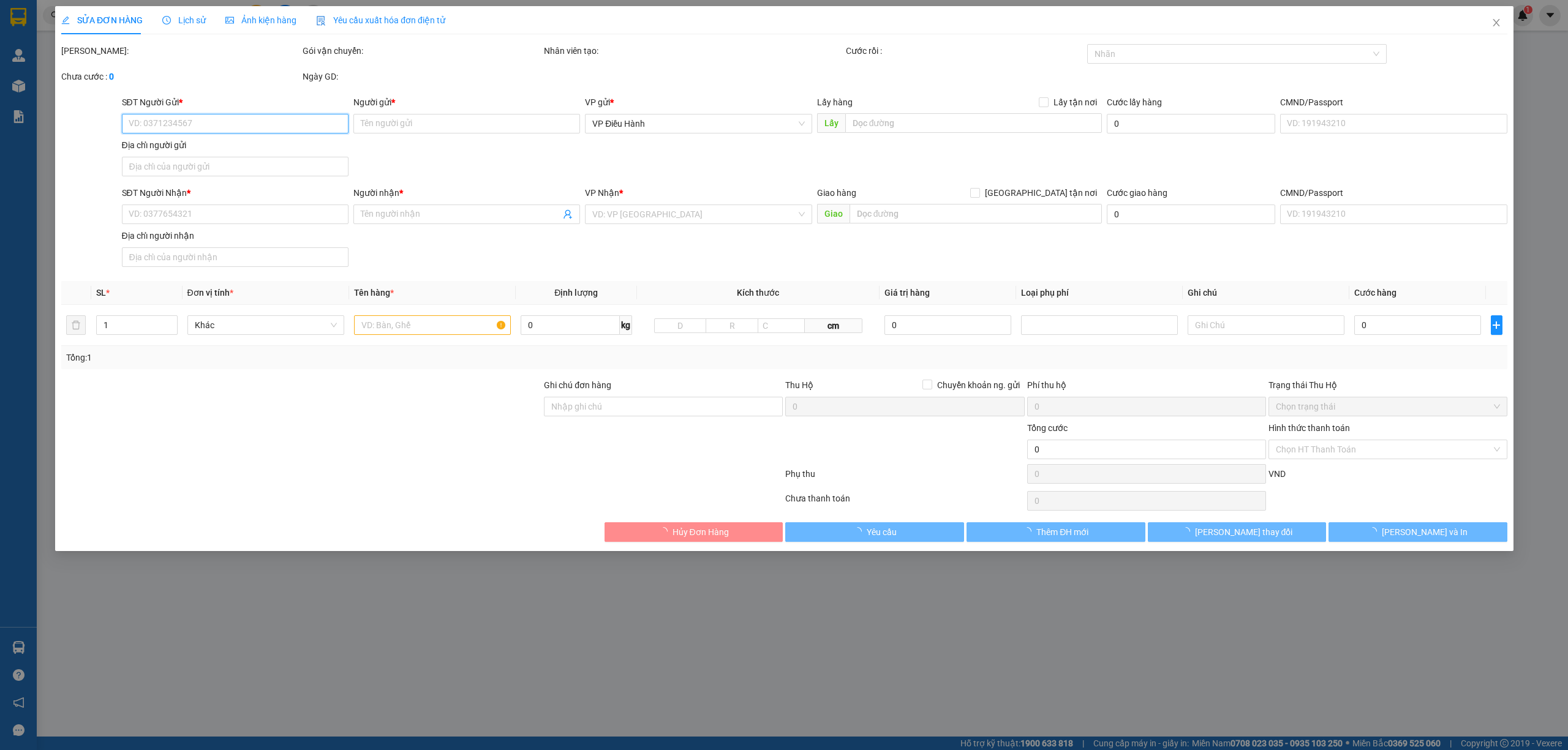
type input "0918632062"
type input "[PERSON_NAME]"
checkbox input "true"
type input "Địa chỉ R101 [GEOGRAPHIC_DATA], [GEOGRAPHIC_DATA]"
type input "0704047882"
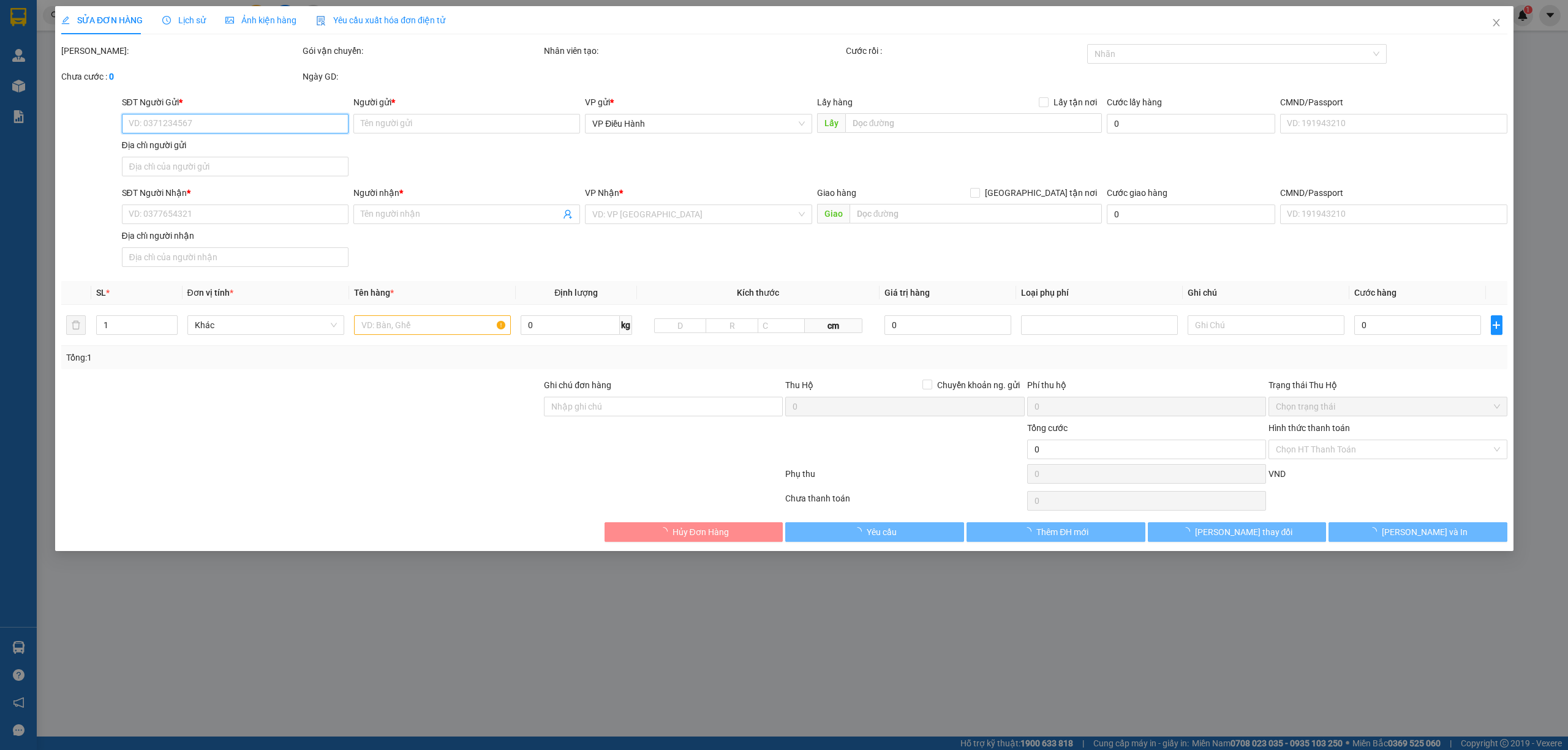
type input "bác [PERSON_NAME]"
checkbox input "true"
type input "địa chỉ 28 [PERSON_NAME], [GEOGRAPHIC_DATA] ([GEOGRAPHIC_DATA]), [GEOGRAPHIC_DA…"
type input "1.250.000"
type input "100.000"
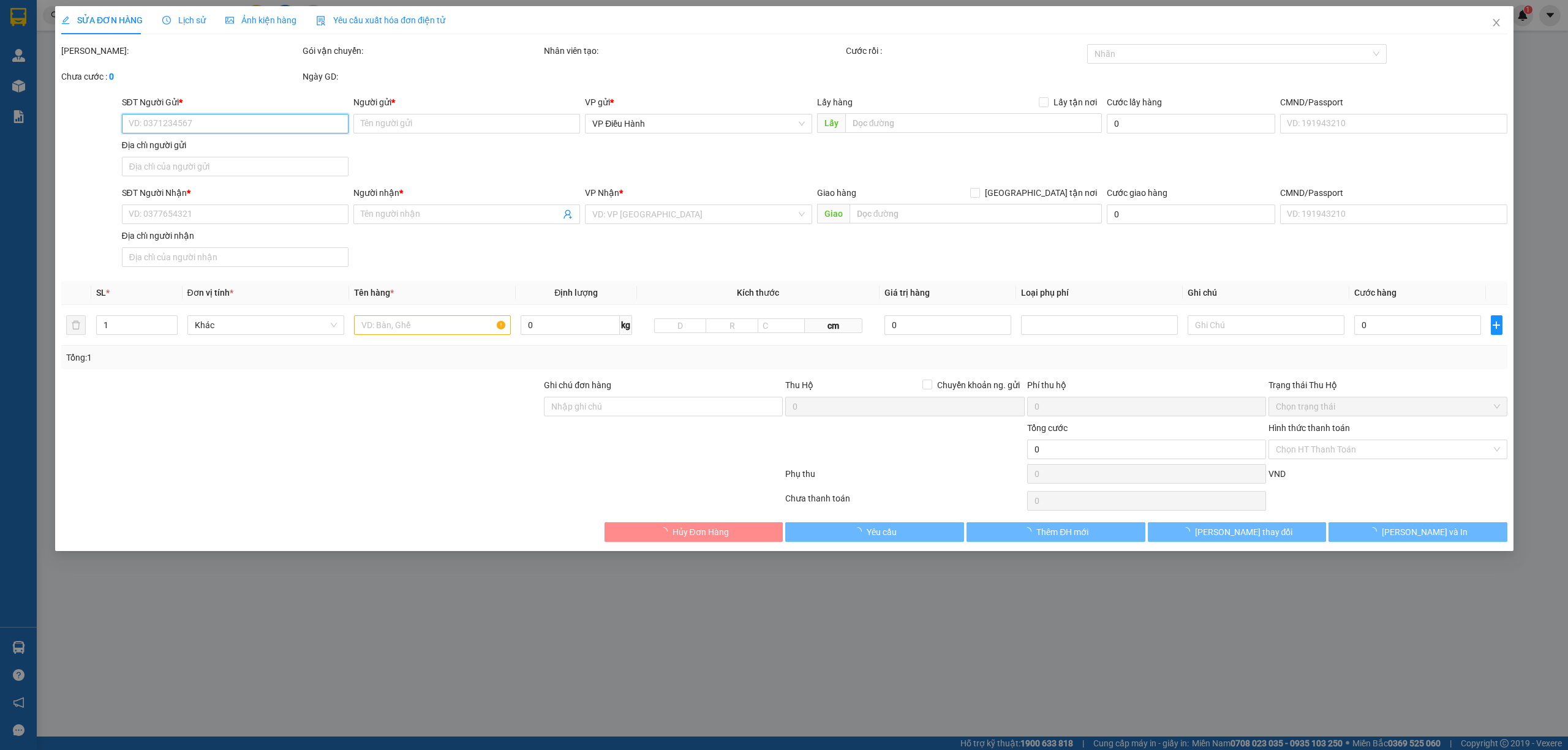
type input "1.250.000"
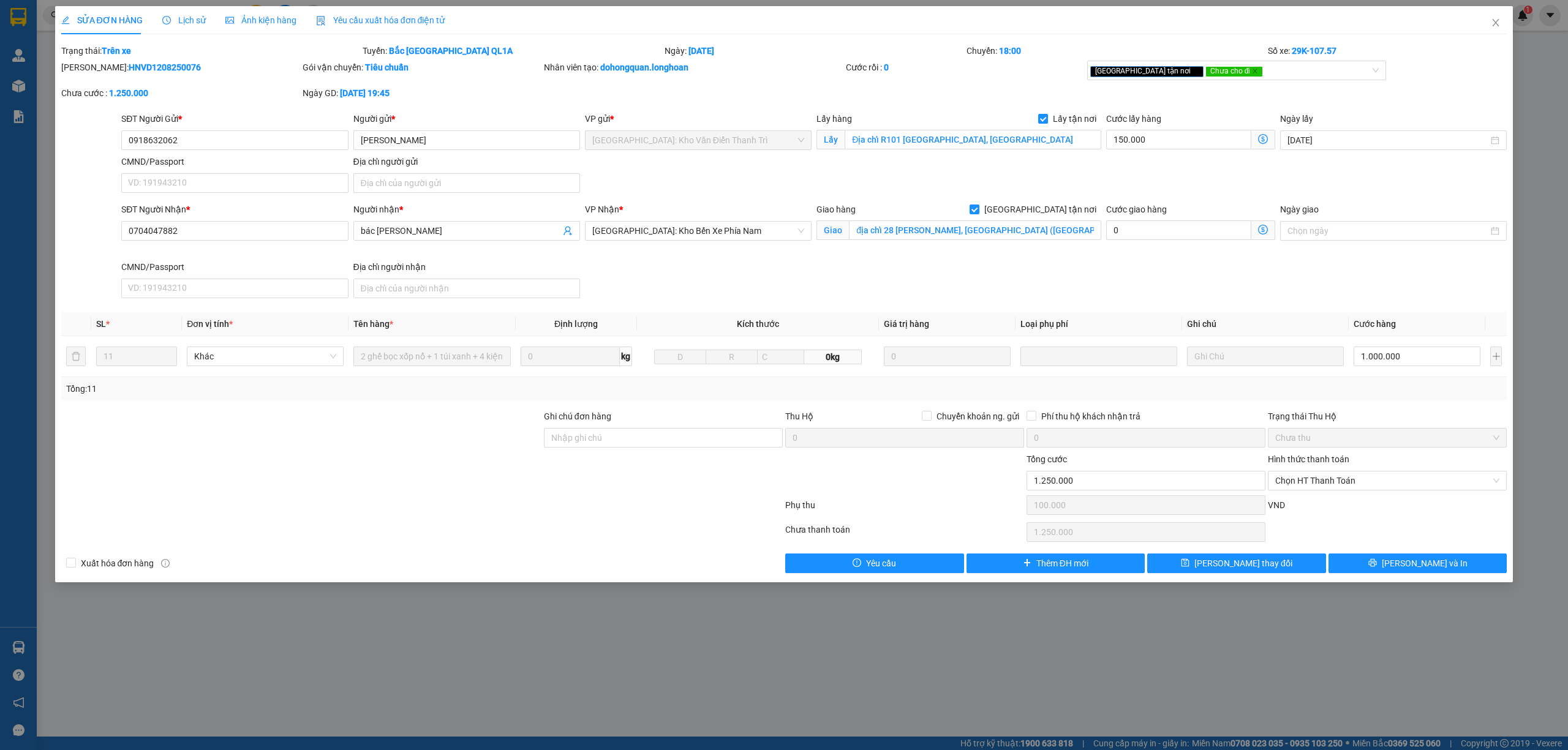
click at [193, 25] on div "Lịch sử" at bounding box center [184, 20] width 43 height 13
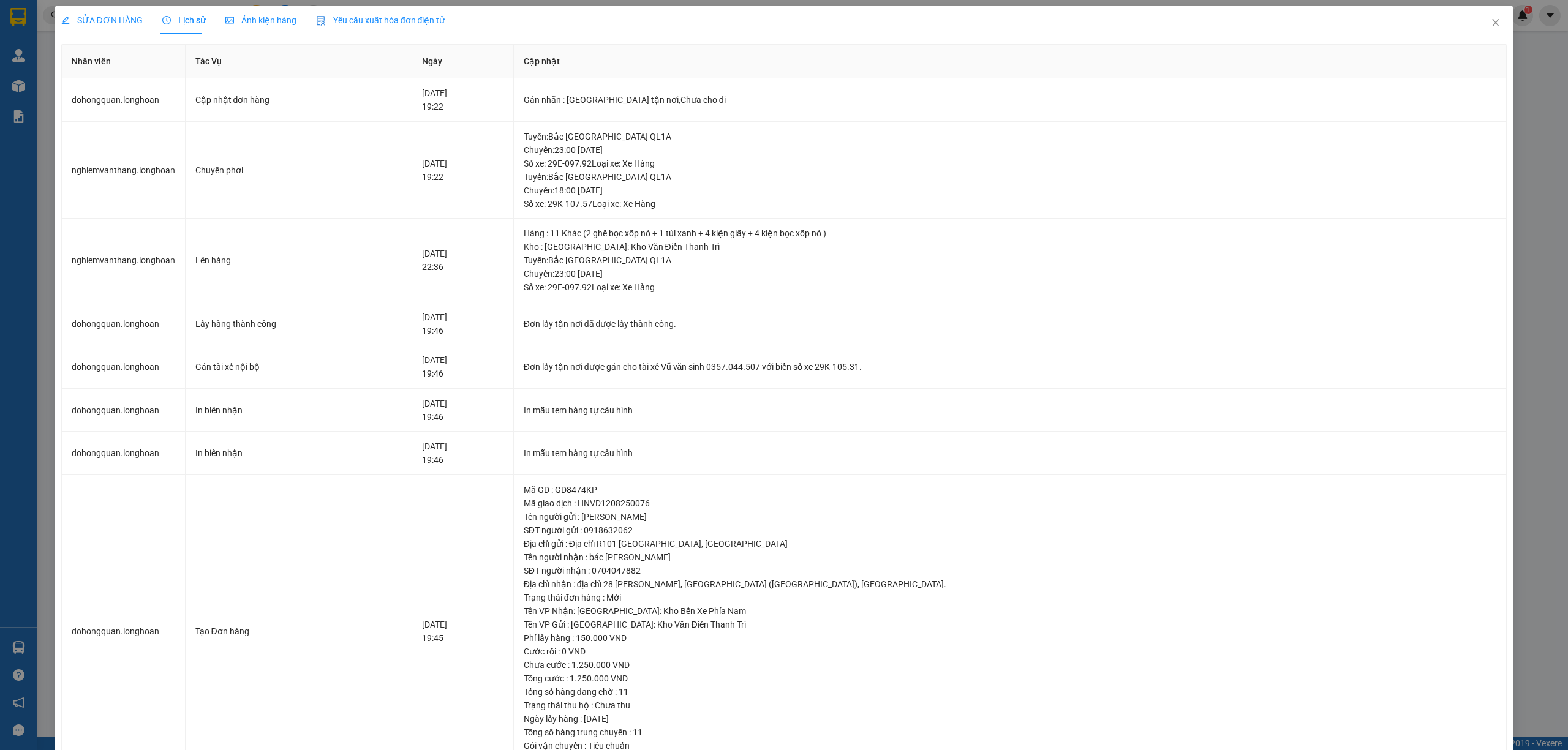
click at [113, 34] on div "SỬA ĐƠN HÀNG Lịch sử Ảnh kiện hàng Yêu cầu xuất hóa đơn điện tử Total Paid Fee …" at bounding box center [784, 396] width 1446 height 781
click at [104, 15] on span "SỬA ĐƠN HÀNG" at bounding box center [102, 20] width 81 height 9
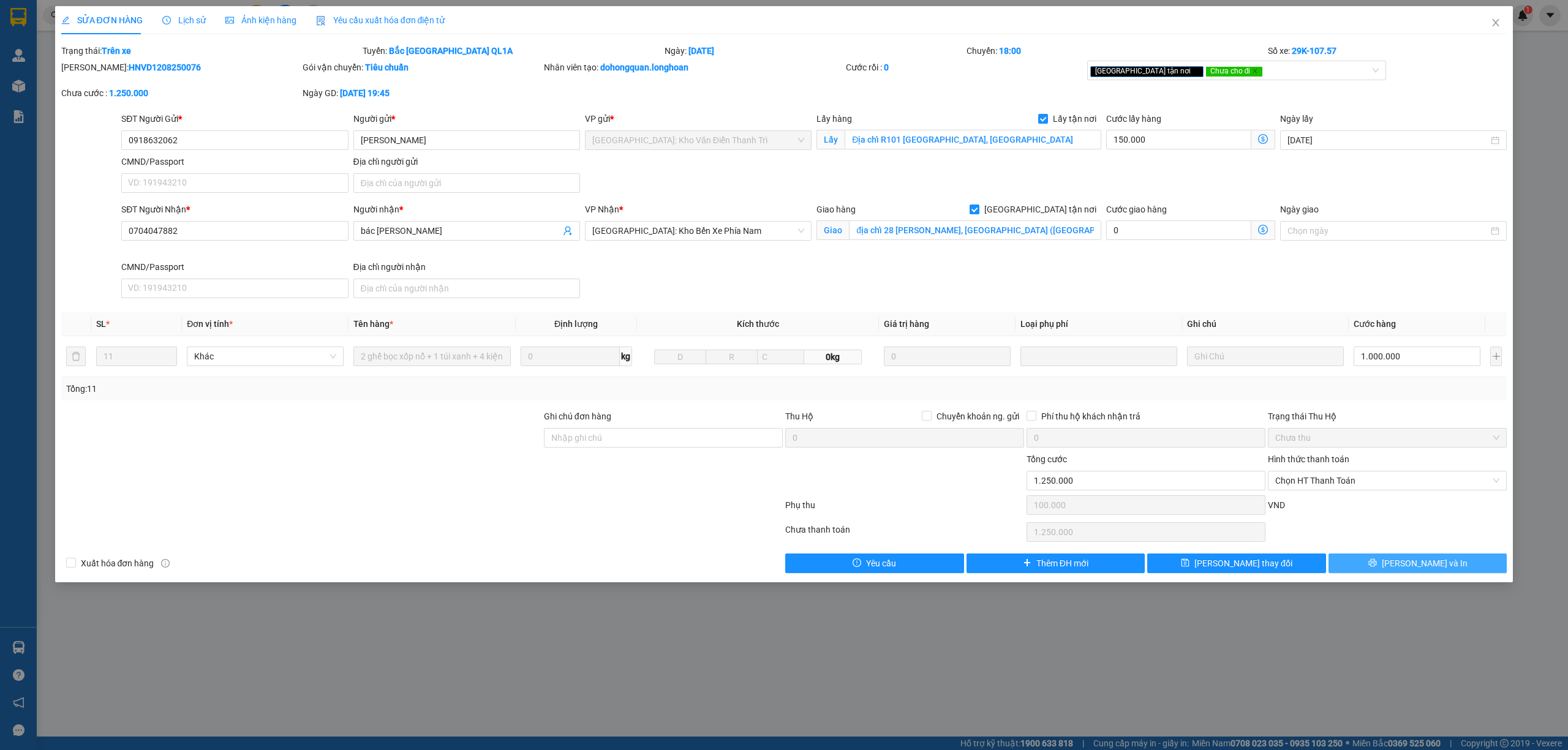
click at [1371, 559] on button "[PERSON_NAME] và In" at bounding box center [1418, 563] width 179 height 20
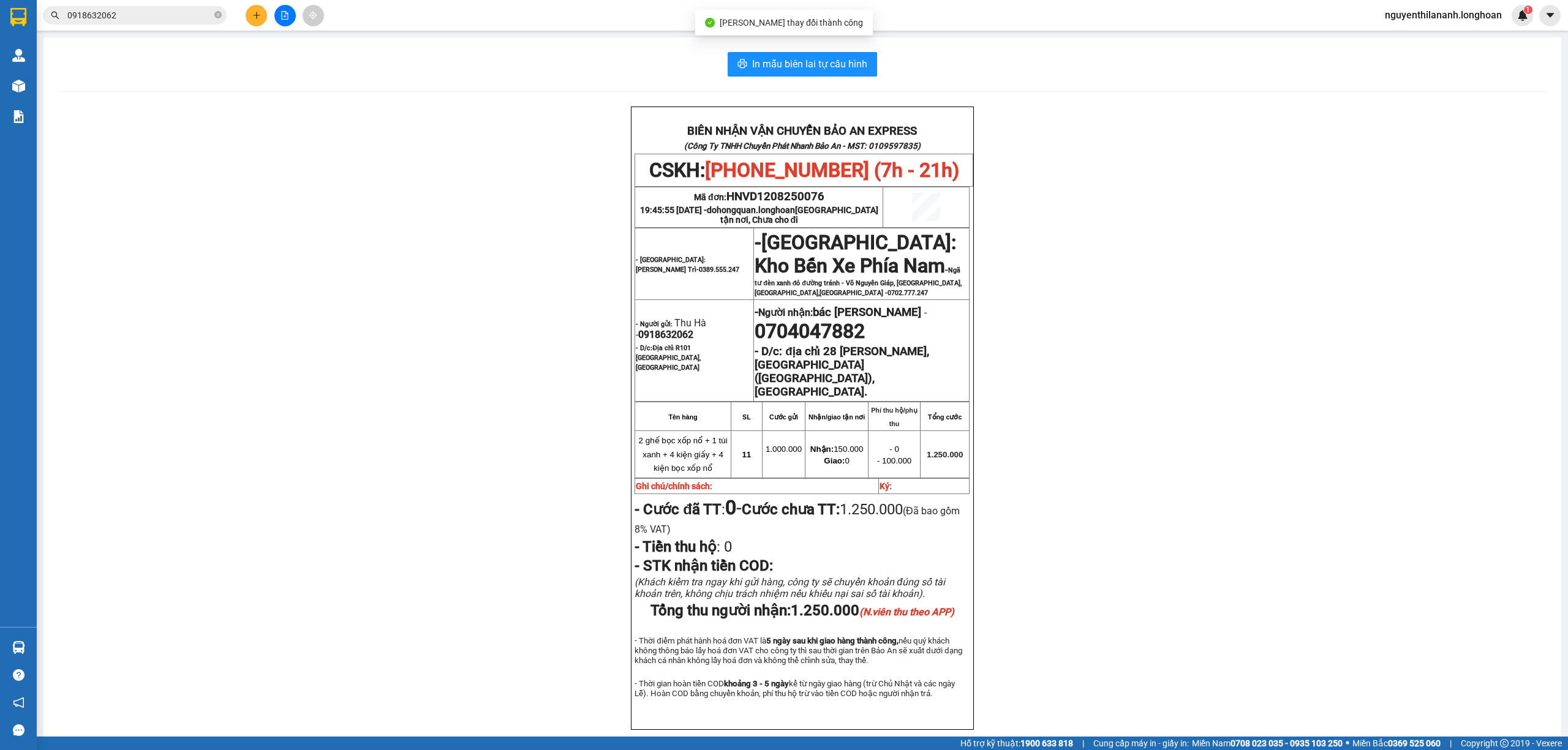
scroll to position [72, 0]
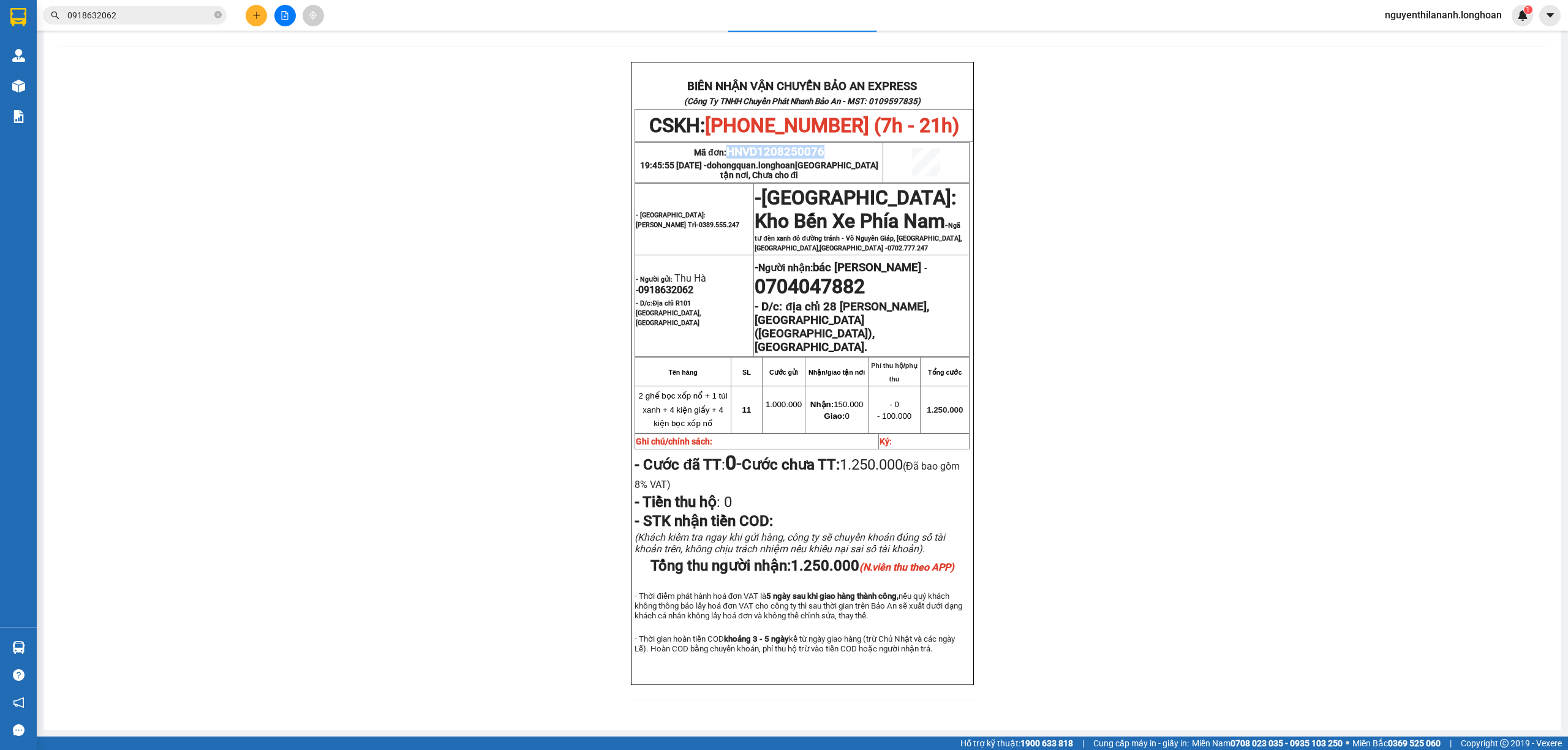
drag, startPoint x: 826, startPoint y: 130, endPoint x: 722, endPoint y: 118, distance: 104.7
click at [722, 142] on td "Mã đơn: HNVD1208250076 19:45:55 [DATE] - dohongquan.longhoan Giao tận nơi, Chưa…" at bounding box center [759, 162] width 248 height 41
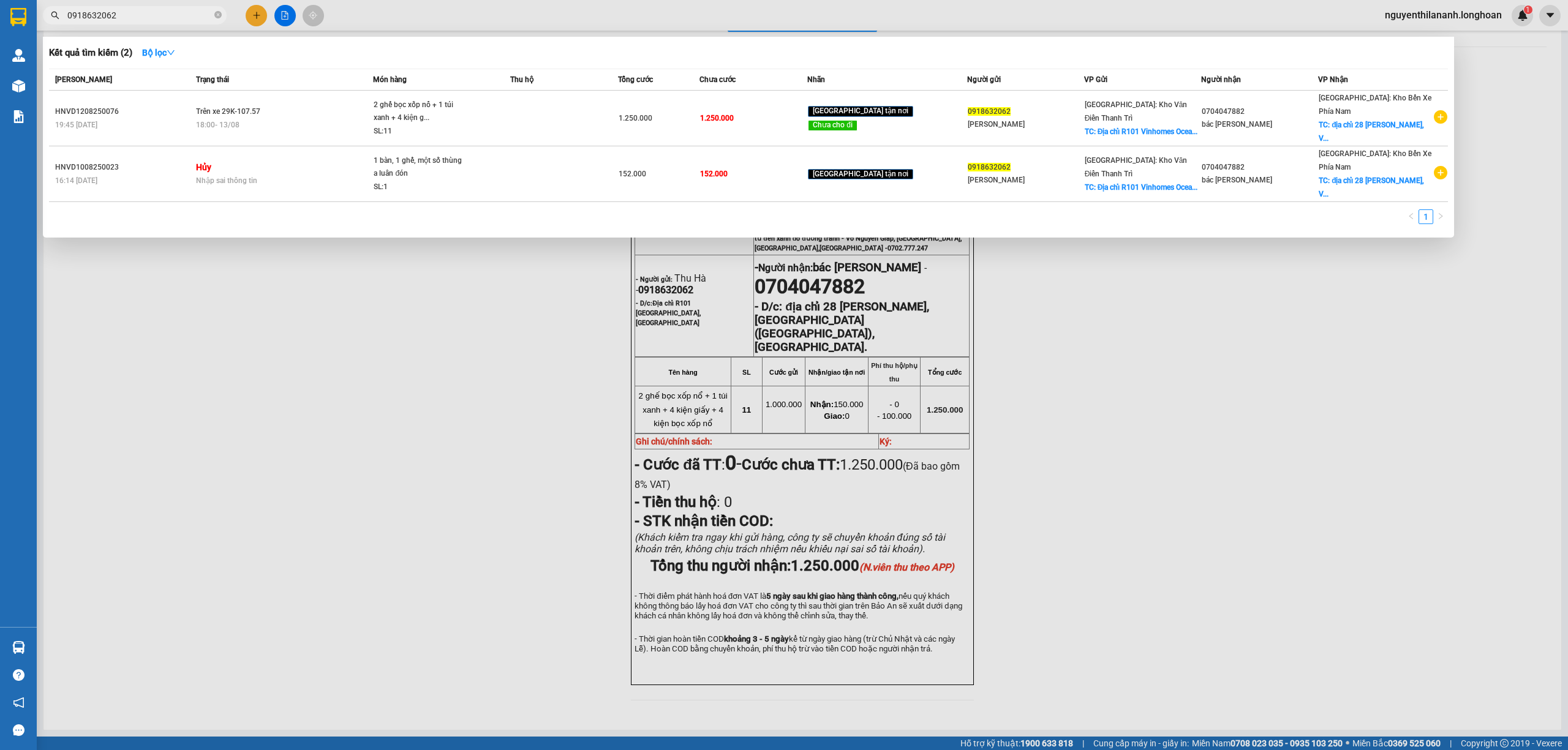
click at [130, 12] on input "0918632062" at bounding box center [139, 15] width 144 height 13
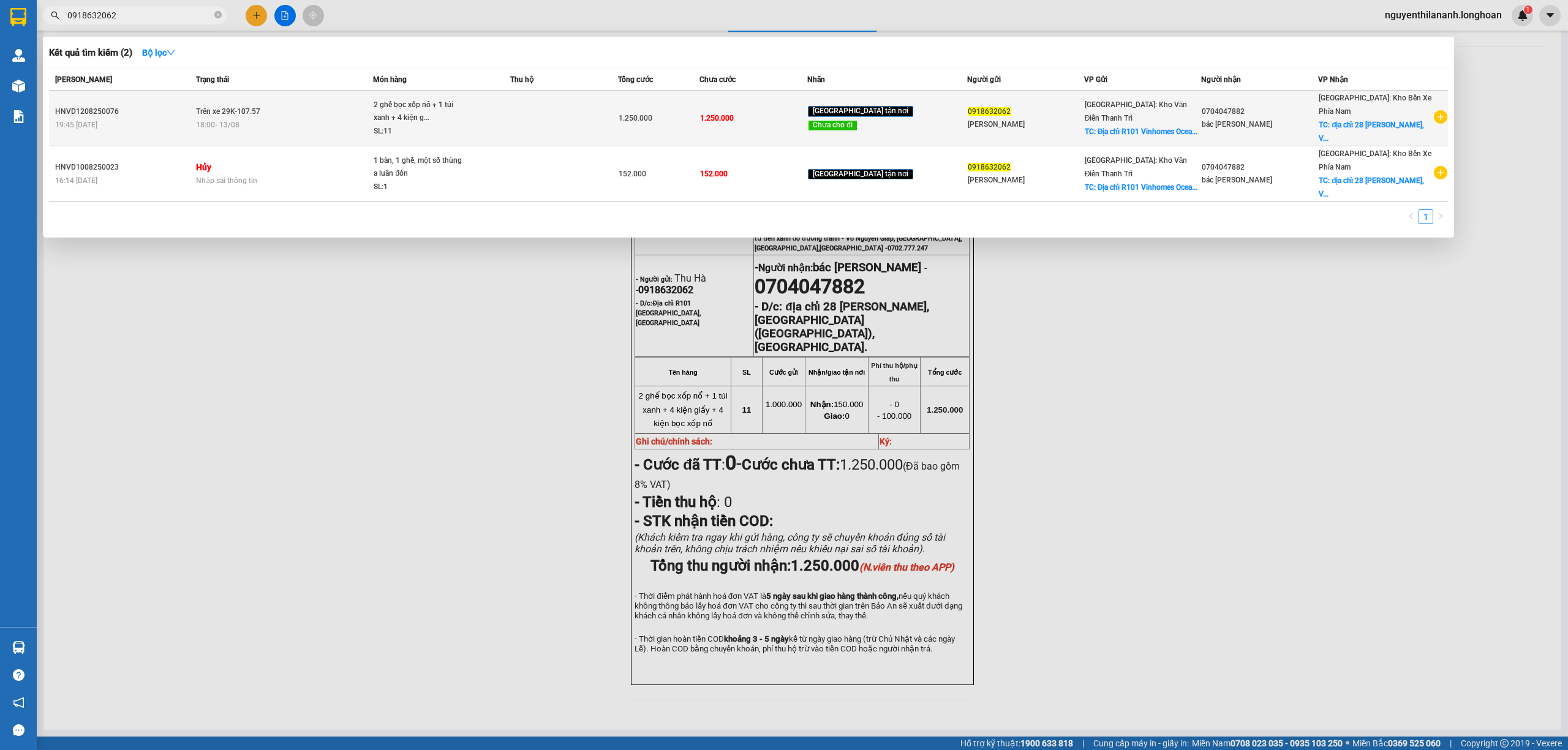
click at [153, 110] on div "HNVD1208250076" at bounding box center [123, 112] width 137 height 13
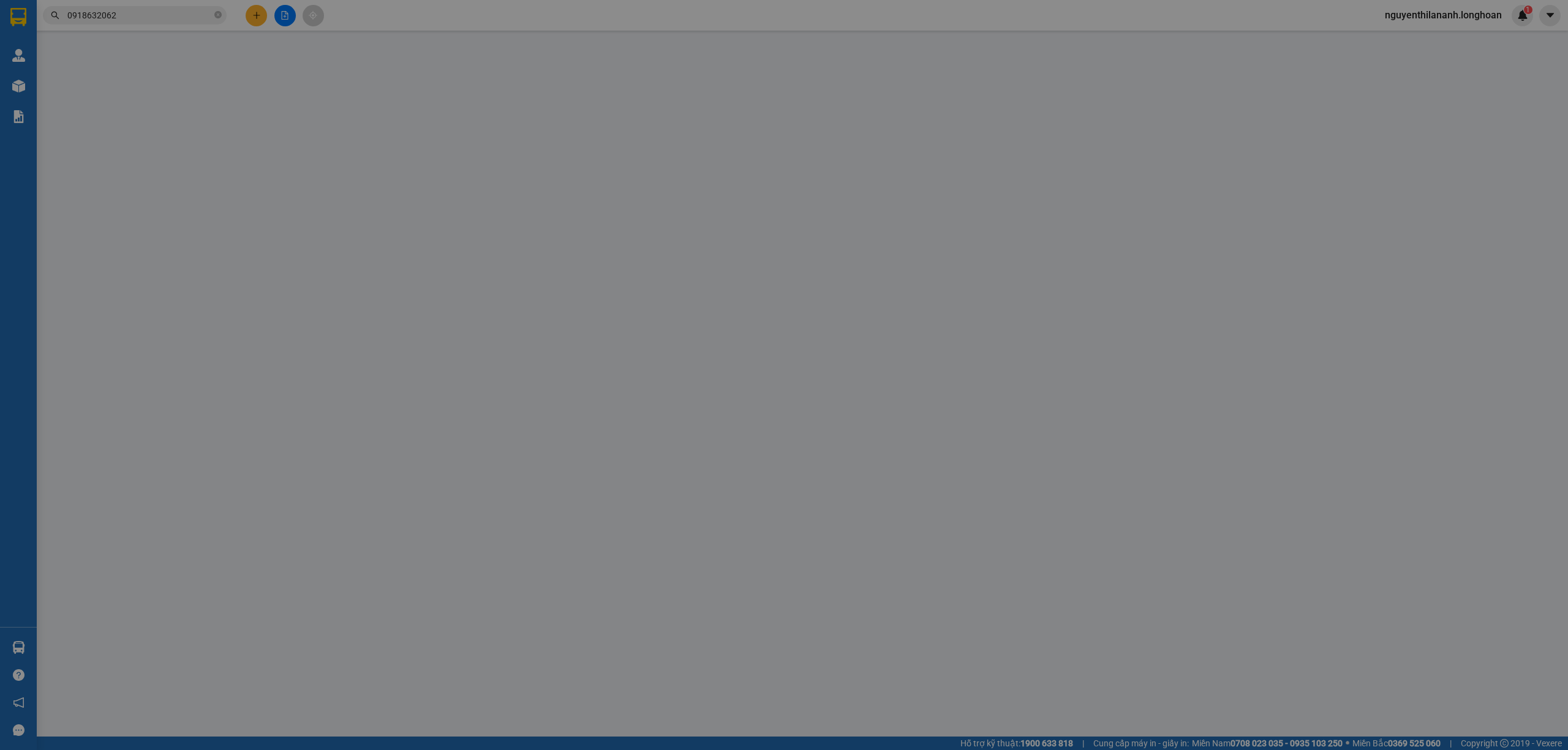
type input "0918632062"
type input "[PERSON_NAME]"
checkbox input "true"
type input "Địa chỉ R101 [GEOGRAPHIC_DATA], [GEOGRAPHIC_DATA]"
type input "0704047882"
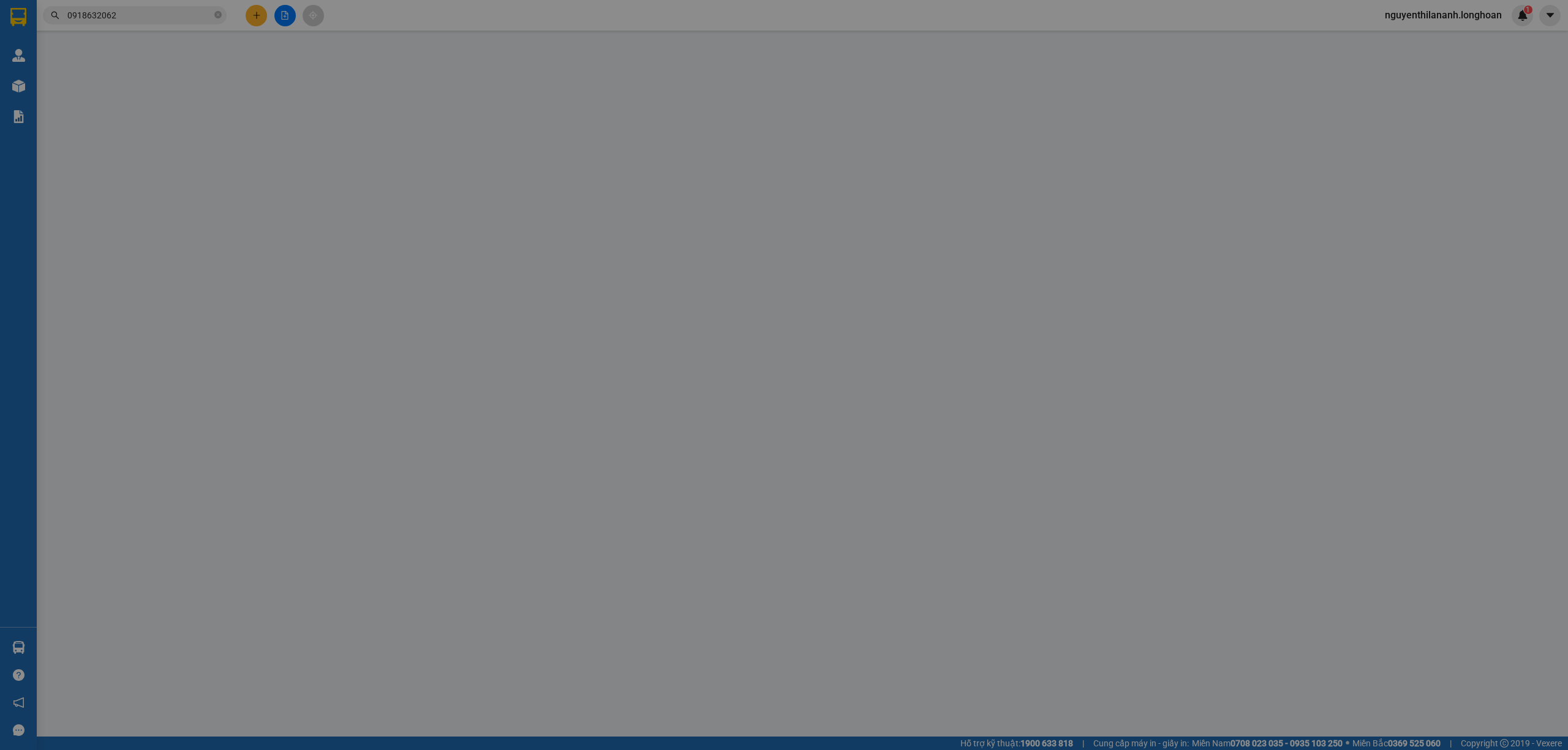
type input "bác [PERSON_NAME]"
checkbox input "true"
type input "địa chỉ 28 [PERSON_NAME], [GEOGRAPHIC_DATA] ([GEOGRAPHIC_DATA]), [GEOGRAPHIC_DA…"
type input "1.250.000"
type input "100.000"
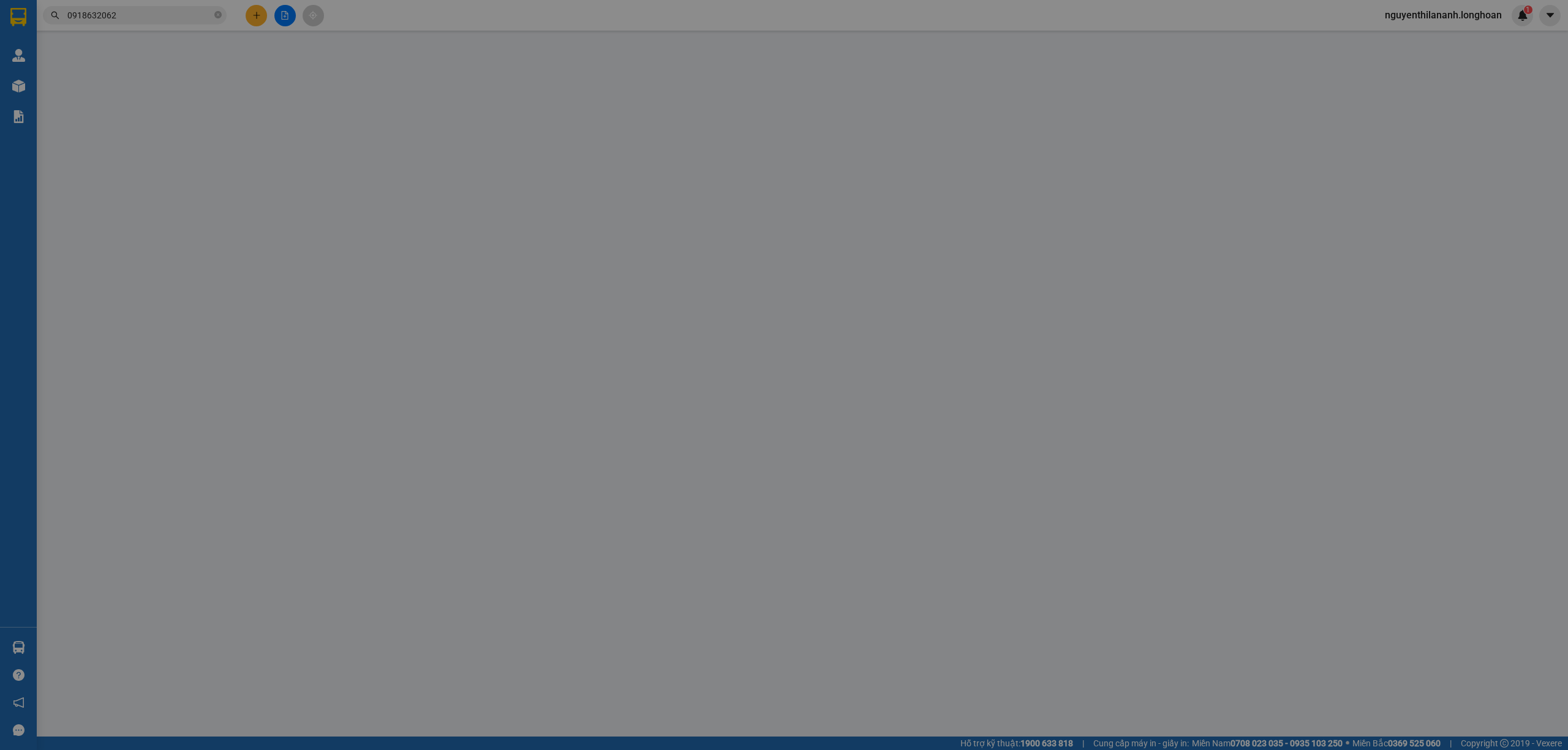
type input "1.250.000"
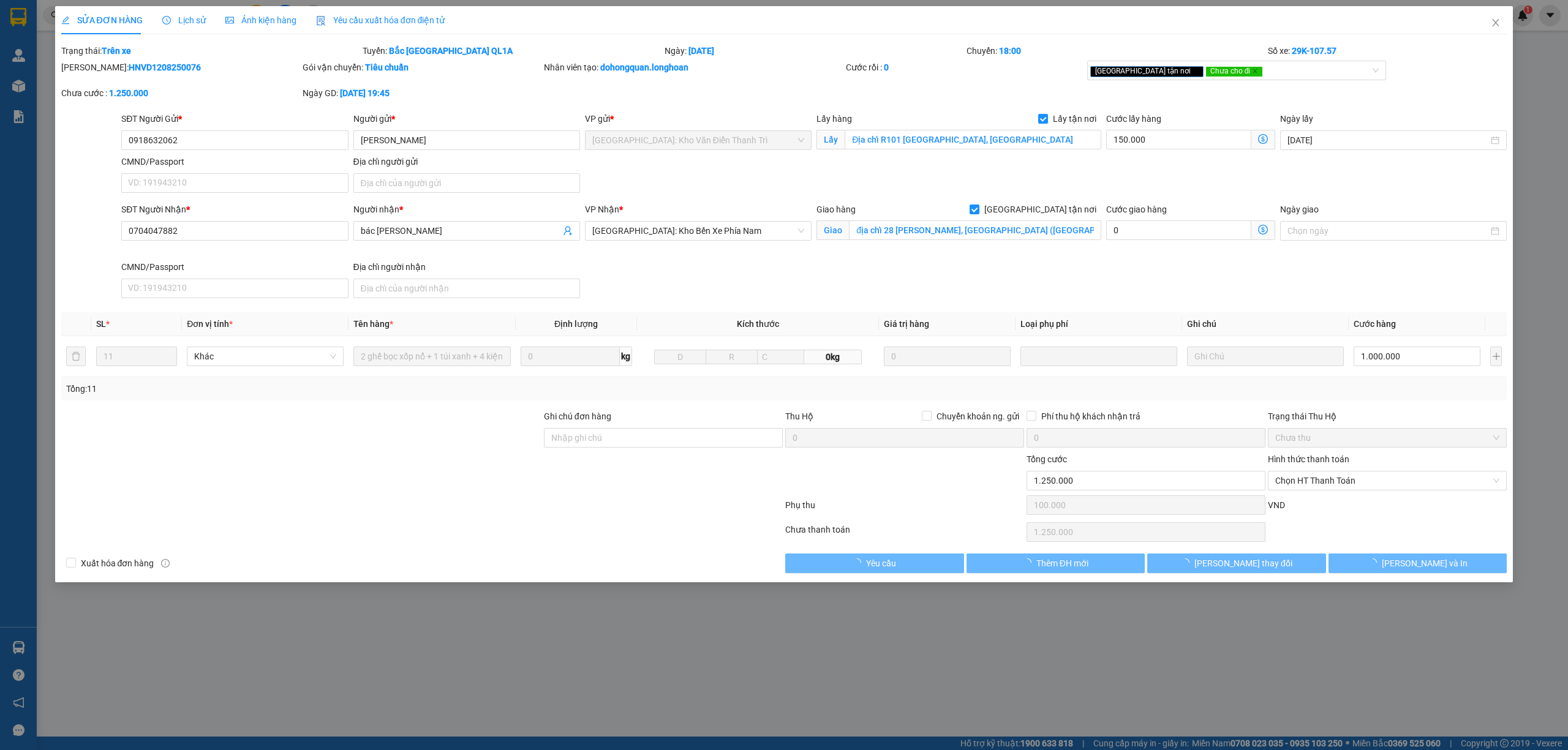
click at [189, 25] on span "Lịch sử" at bounding box center [184, 20] width 43 height 9
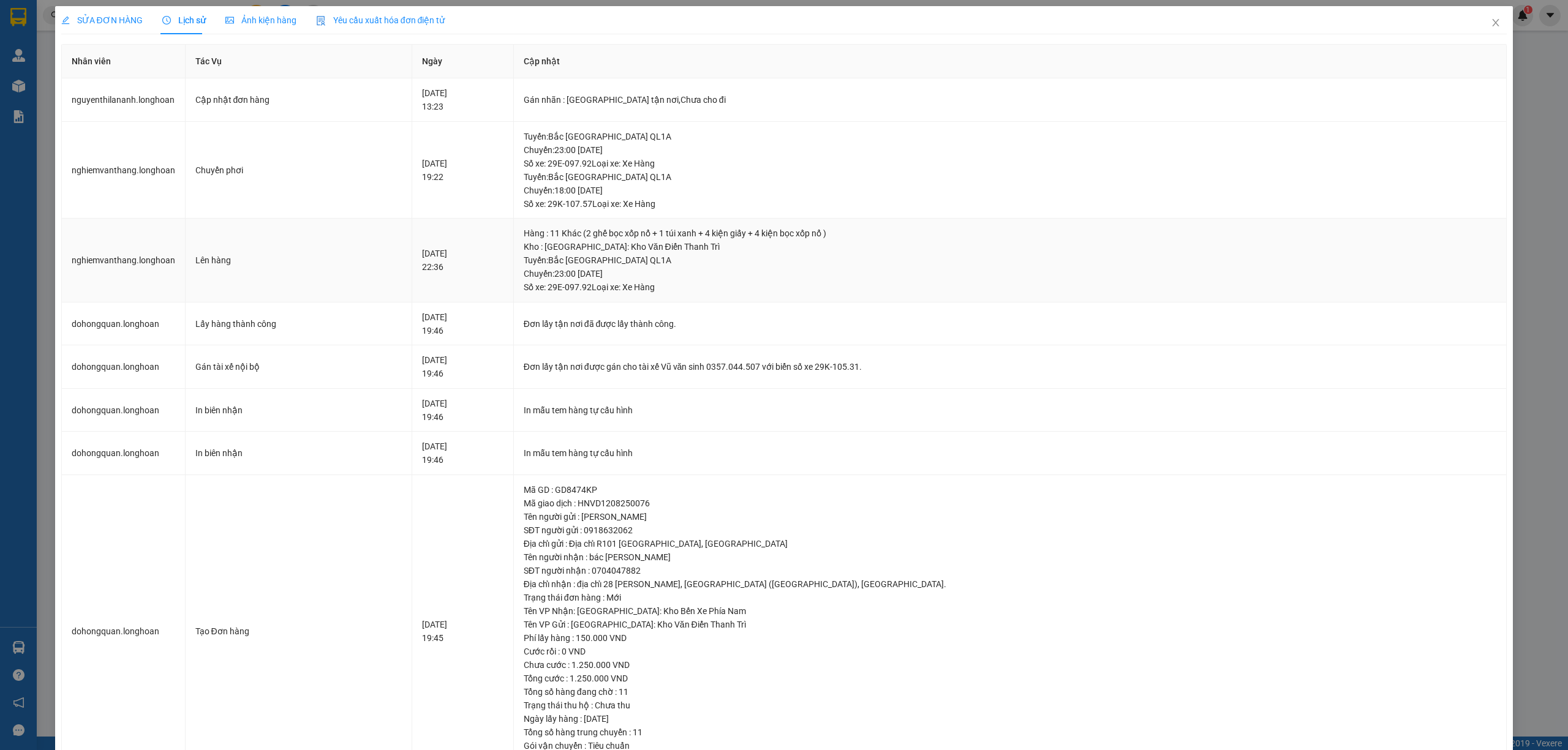
click at [767, 236] on div "Hàng : 11 Khác (2 ghế bọc xốp nổ + 1 túi xanh + 4 kiện giấy + 4 kiện bọc xốp nổ…" at bounding box center [1009, 233] width 973 height 13
click at [809, 230] on div "Hàng : 11 Khác (2 ghế bọc xốp nổ + 1 túi xanh + 4 kiện giấy + 4 kiện bọc xốp nổ…" at bounding box center [1009, 233] width 973 height 13
click at [773, 233] on div "Hàng : 11 Khác (2 ghế bọc xốp nổ + 1 túi xanh + 4 kiện giấy + 4 kiện bọc xốp nổ…" at bounding box center [1009, 233] width 973 height 13
click at [817, 235] on div "Hàng : 11 Khác (2 ghế bọc xốp nổ + 1 túi xanh + 4 kiện giấy + 4 kiện bọc xốp nổ…" at bounding box center [1009, 233] width 973 height 13
drag, startPoint x: 777, startPoint y: 233, endPoint x: 788, endPoint y: 233, distance: 11.0
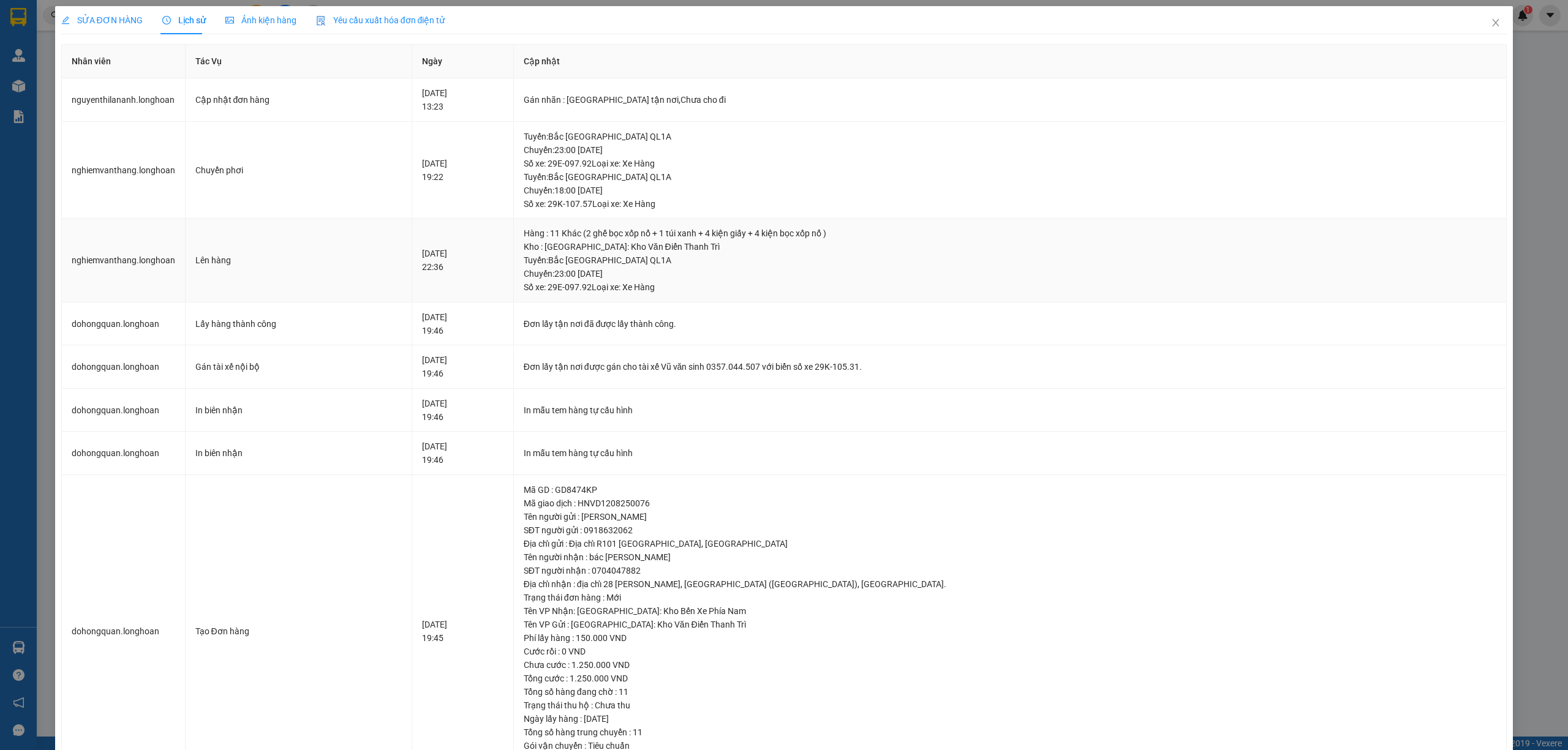
click at [779, 233] on div "Hàng : 11 Khác (2 ghế bọc xốp nổ + 1 túi xanh + 4 kiện giấy + 4 kiện bọc xốp nổ…" at bounding box center [1009, 233] width 973 height 13
click at [795, 233] on div "Hàng : 11 Khác (2 ghế bọc xốp nổ + 1 túi xanh + 4 kiện giấy + 4 kiện bọc xốp nổ…" at bounding box center [1009, 233] width 973 height 13
click at [699, 236] on div "Hàng : 11 Khác (2 ghế bọc xốp nổ + 1 túi xanh + 4 kiện giấy + 4 kiện bọc xốp nổ…" at bounding box center [1009, 233] width 973 height 13
click at [667, 230] on div "Hàng : 11 Khác (2 ghế bọc xốp nổ + 1 túi xanh + 4 kiện giấy + 4 kiện bọc xốp nổ…" at bounding box center [1009, 233] width 973 height 13
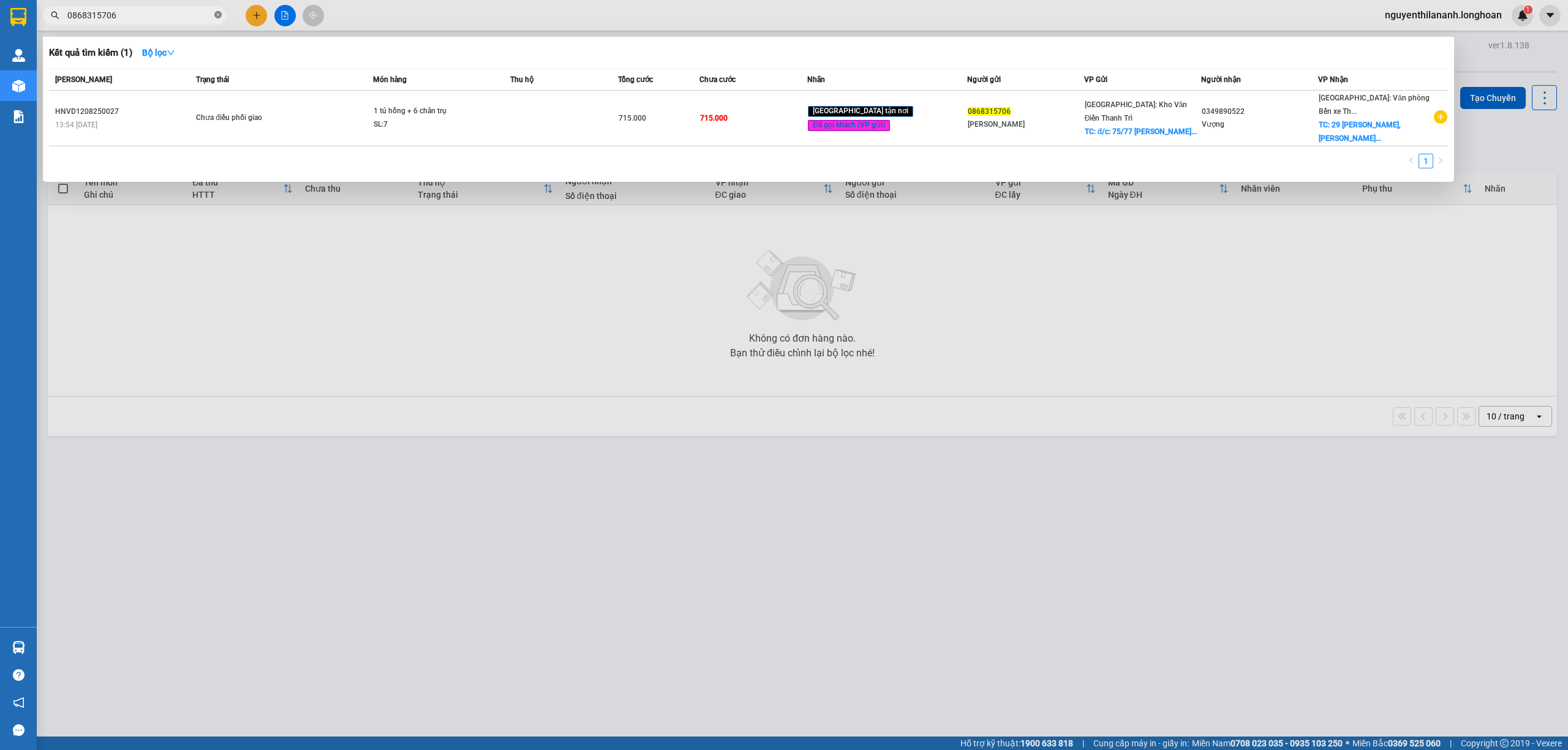
click at [218, 17] on icon "close-circle" at bounding box center [218, 15] width 8 height 8
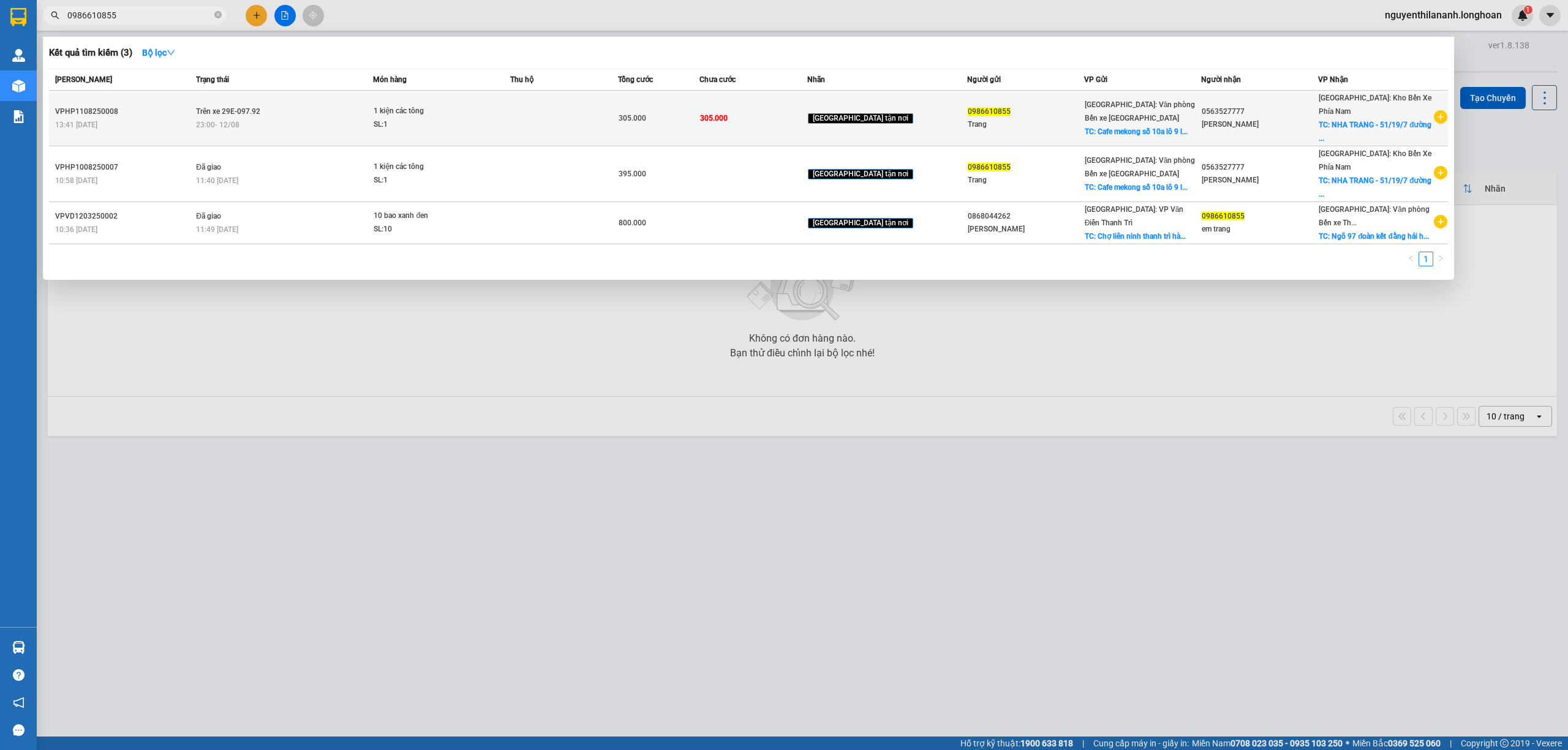
type input "0986610855"
click at [135, 108] on div "VPHP1108250008" at bounding box center [123, 112] width 137 height 13
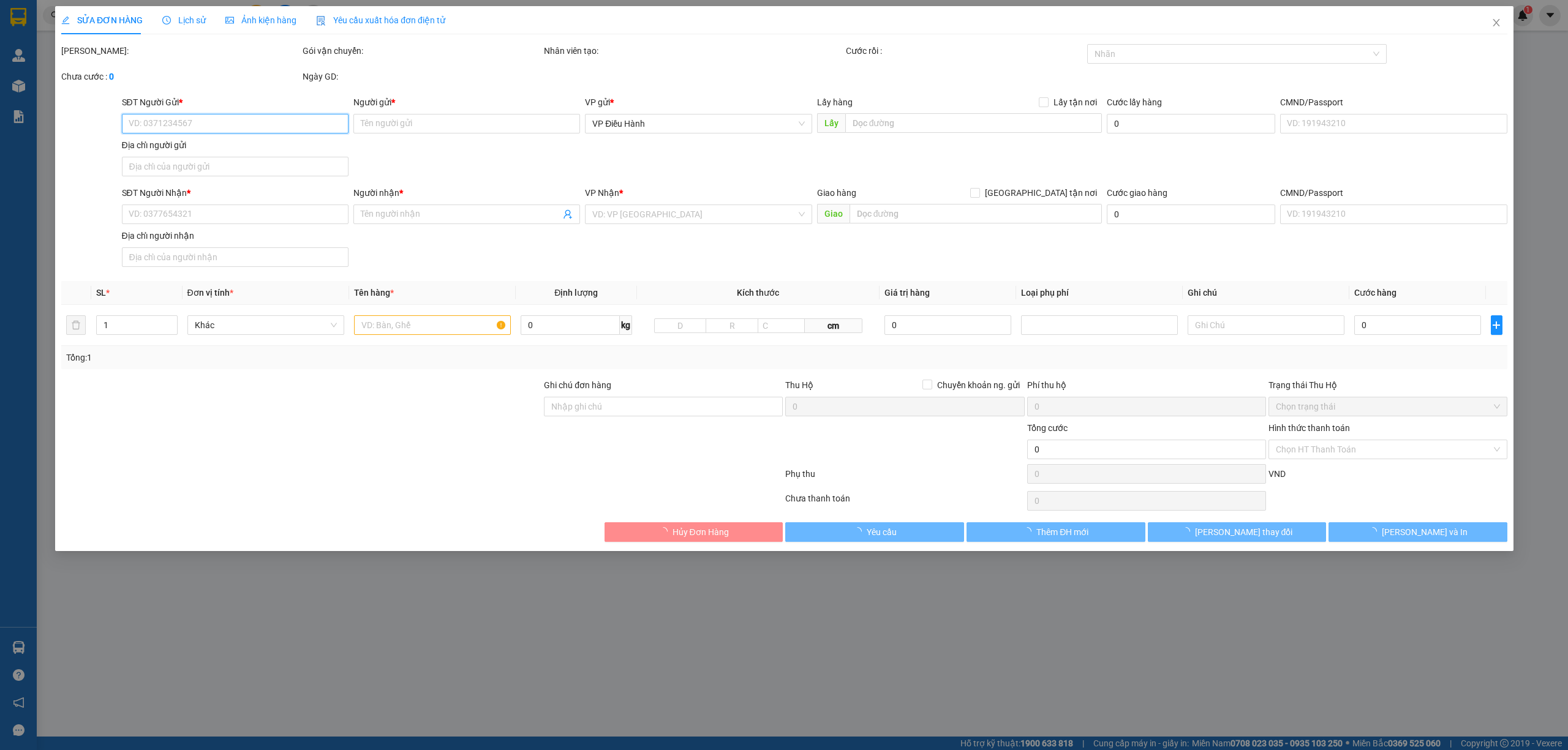
type input "0986610855"
type input "Trang"
checkbox input "true"
type input "Cafe mekong số 10a lô 9 lê hồng phong ngô quyền hải phòng"
type input "0563527777"
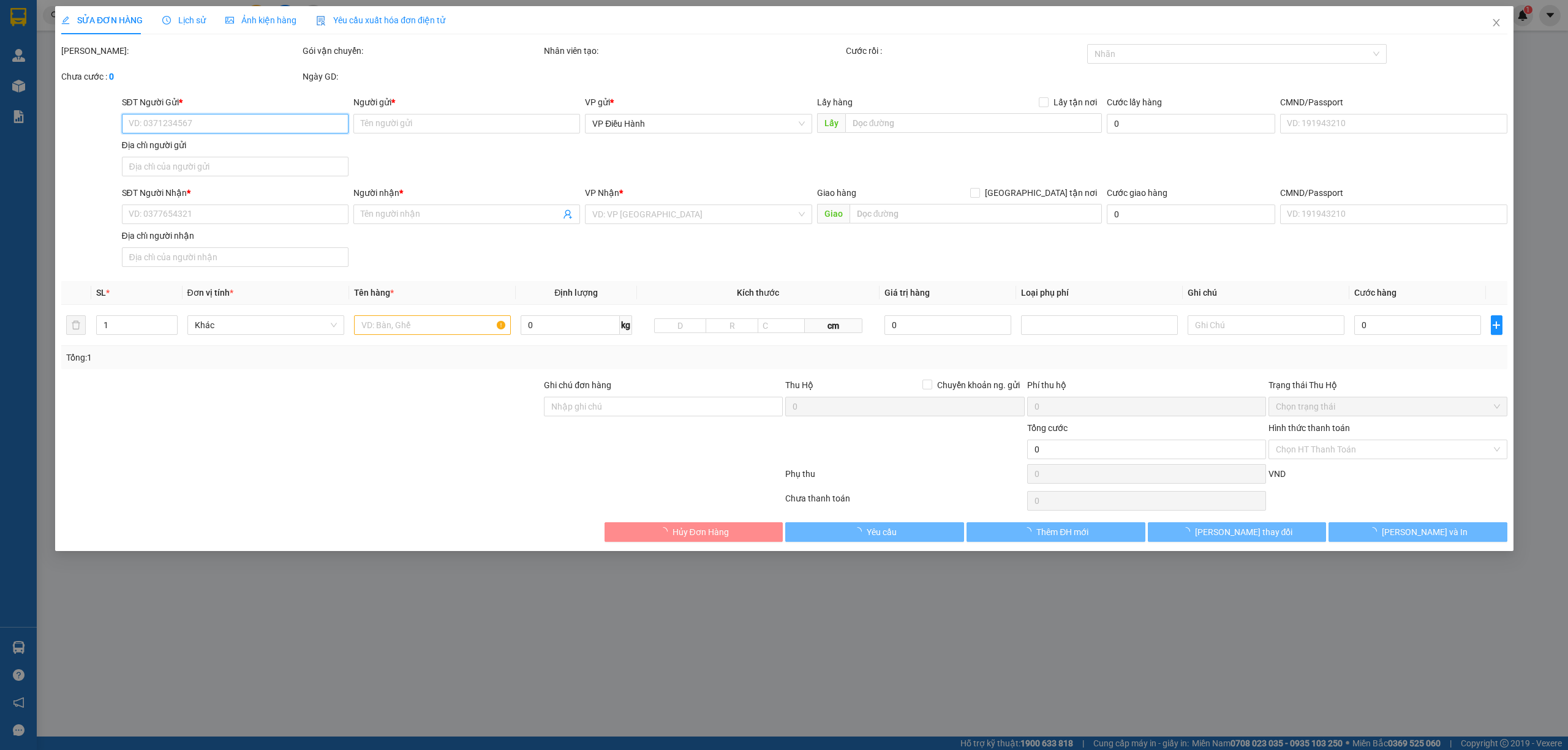
type input "Kiều văn vinh"
checkbox input "true"
type input "NHA TRANG - 51/19/7 đường tuệ tĩnh phường lộc thọ nha trang"
type input "305.000"
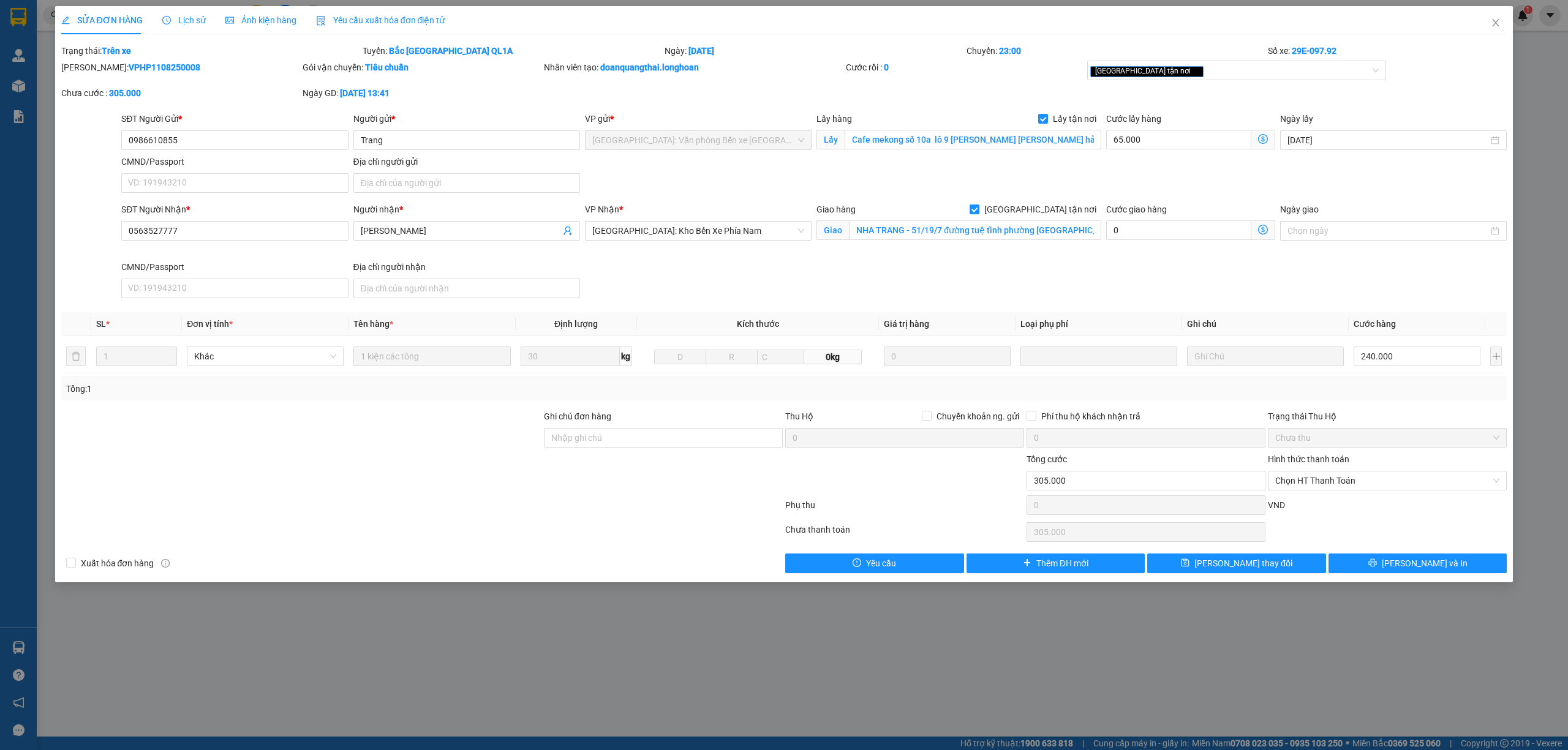
click at [173, 27] on div "Lịch sử" at bounding box center [184, 20] width 43 height 28
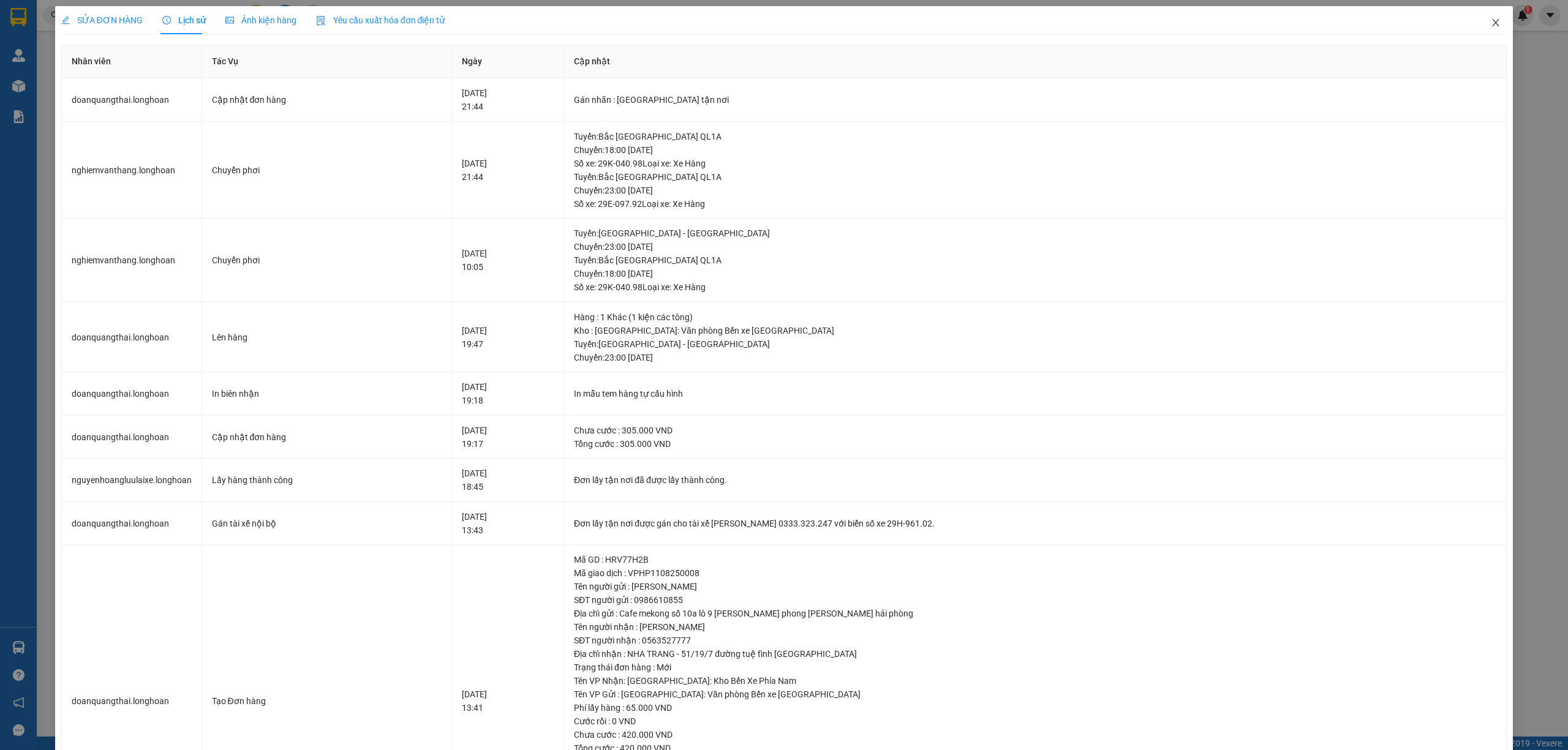
click at [1491, 23] on icon "close" at bounding box center [1495, 23] width 9 height 9
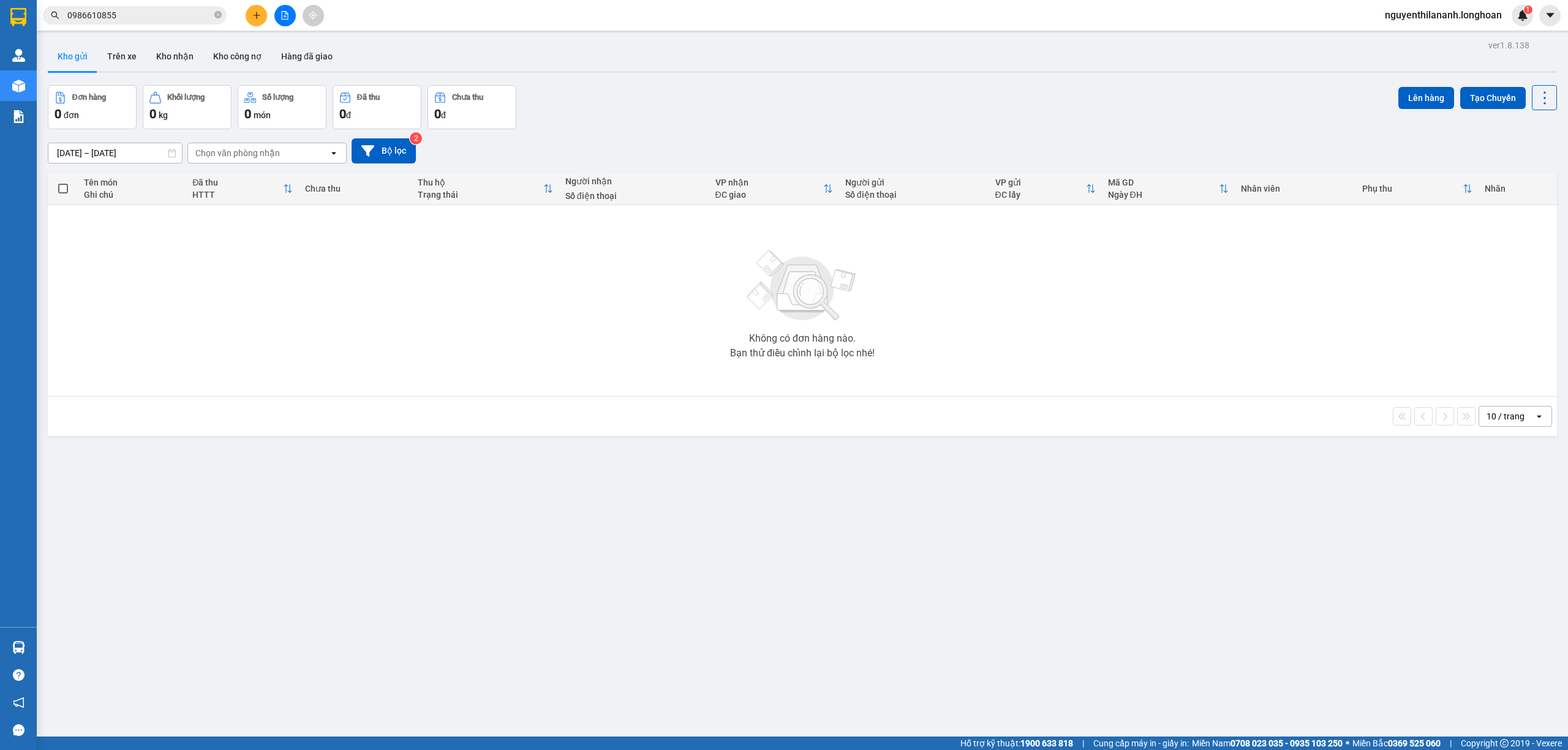
click at [163, 18] on input "0986610855" at bounding box center [139, 15] width 144 height 13
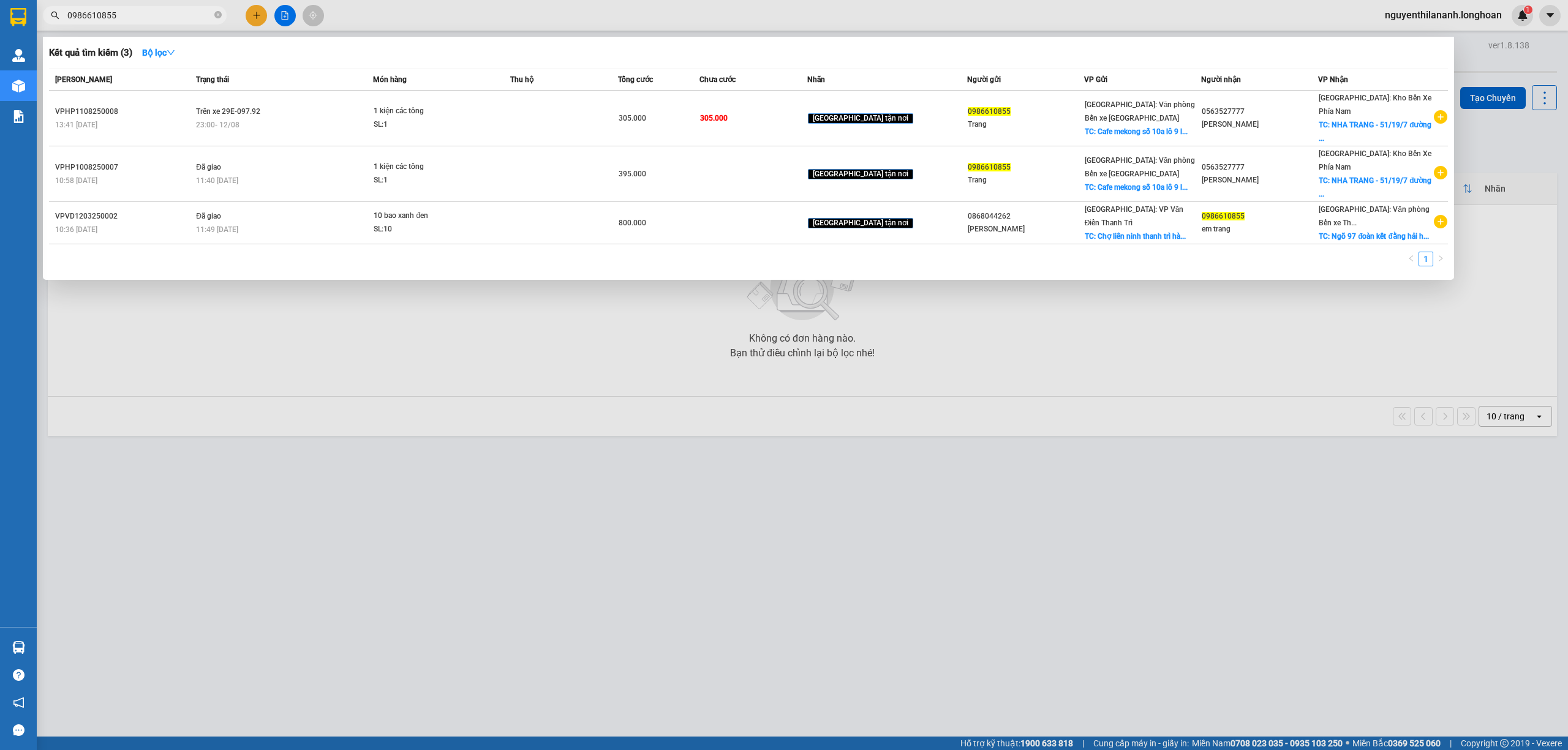
click at [135, 18] on input "0986610855" at bounding box center [139, 15] width 144 height 13
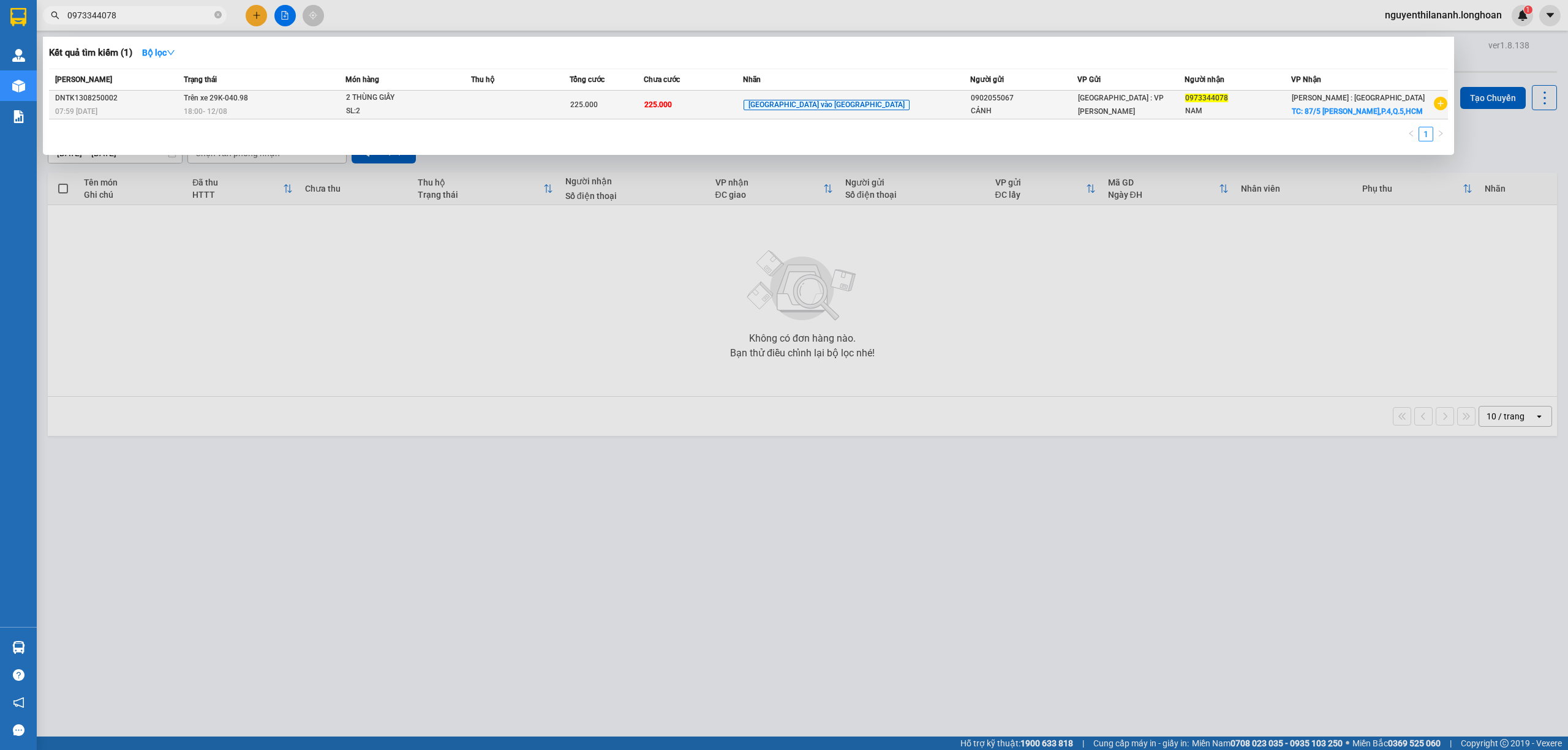
type input "0973344078"
click at [145, 118] on div "07:59 - 13/08" at bounding box center [117, 111] width 125 height 13
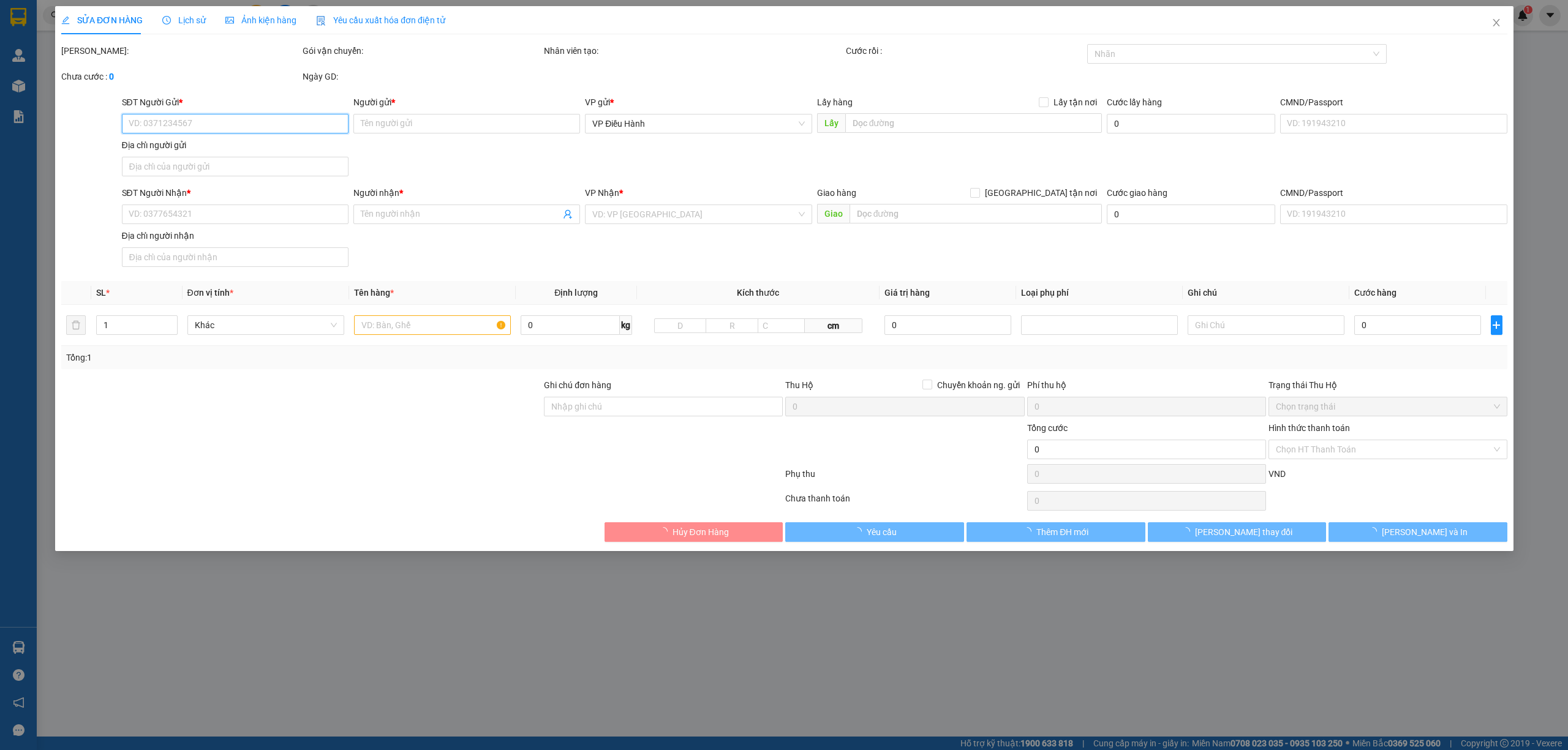
type input "0902055067"
type input "CẢNH"
type input "0973344078"
type input "NAM"
checkbox input "true"
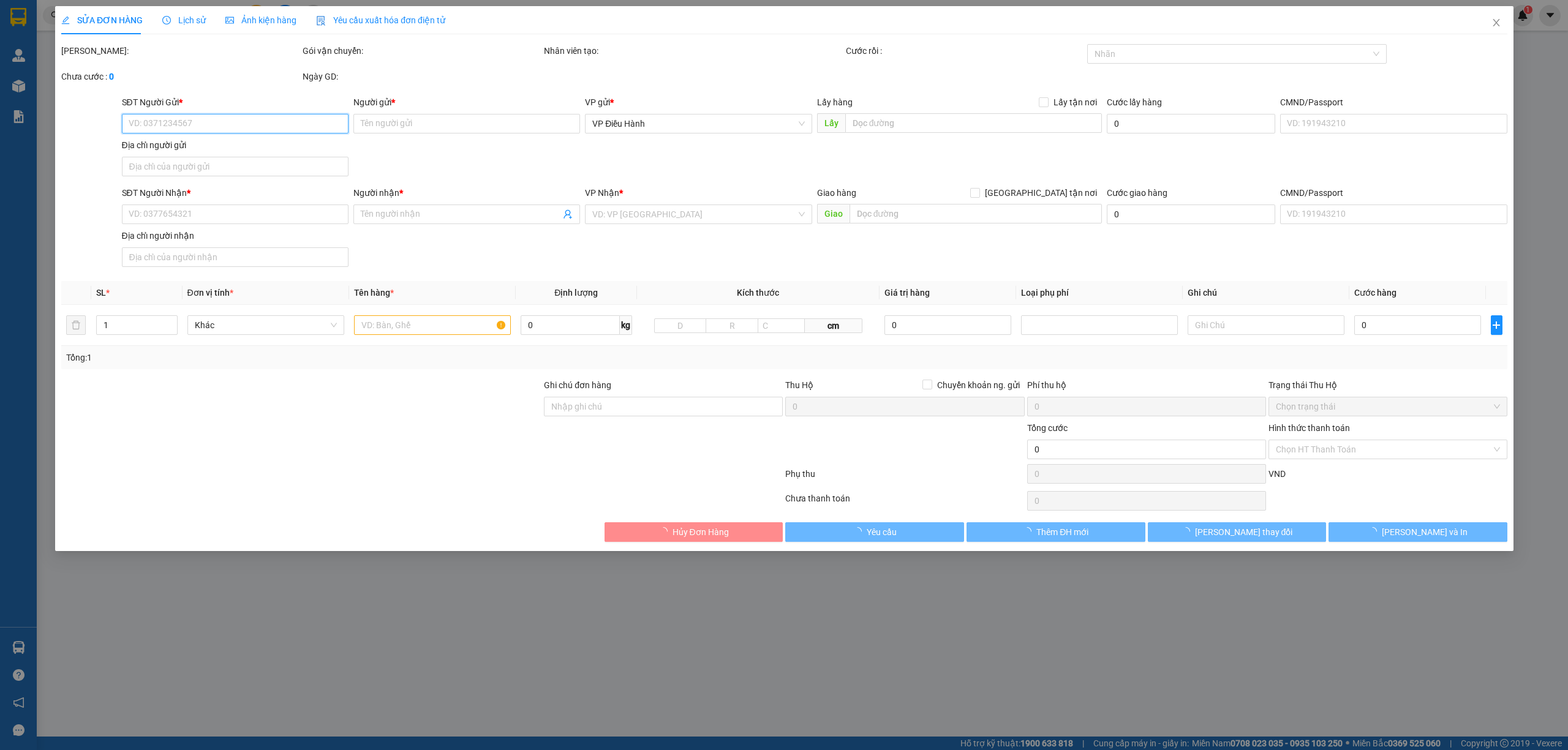
type input "87/5 TRẦN PHÚ,P.4,Q.5,HCM"
type input "KHÔNG BAO HƯ VỠ,MÓP MÉO"
type input "225.000"
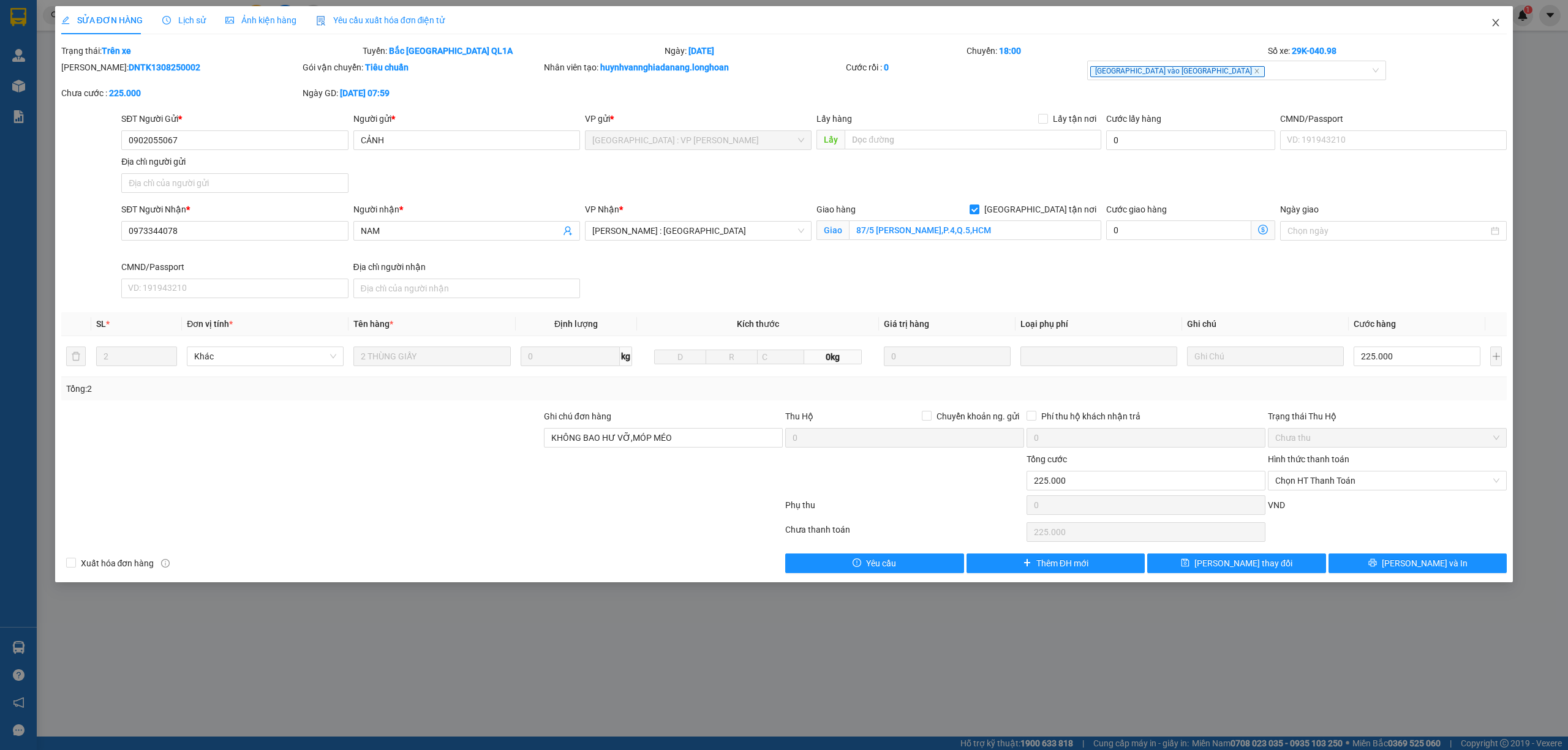
click at [1497, 27] on icon "close" at bounding box center [1495, 23] width 9 height 9
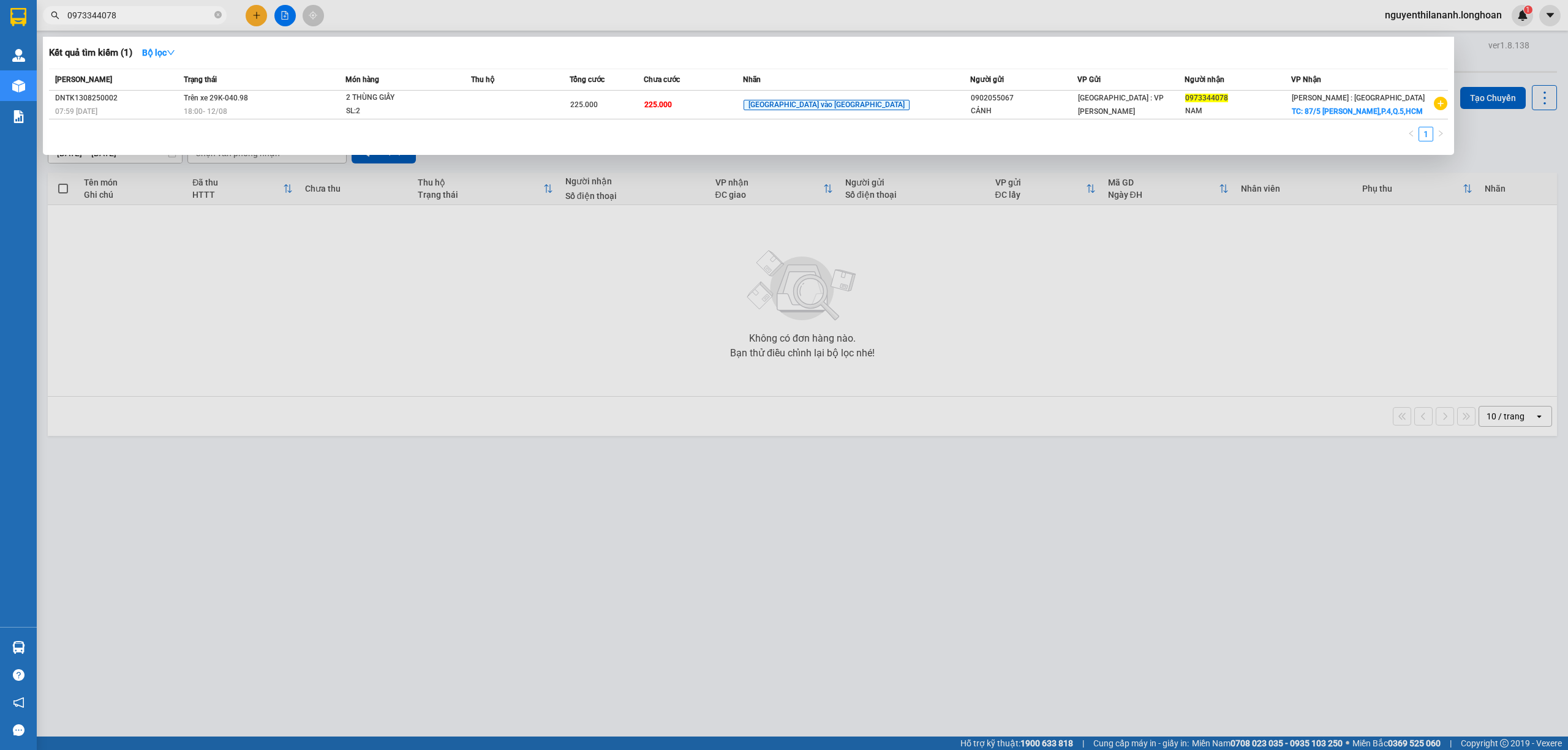
click at [127, 13] on input "0973344078" at bounding box center [139, 15] width 144 height 13
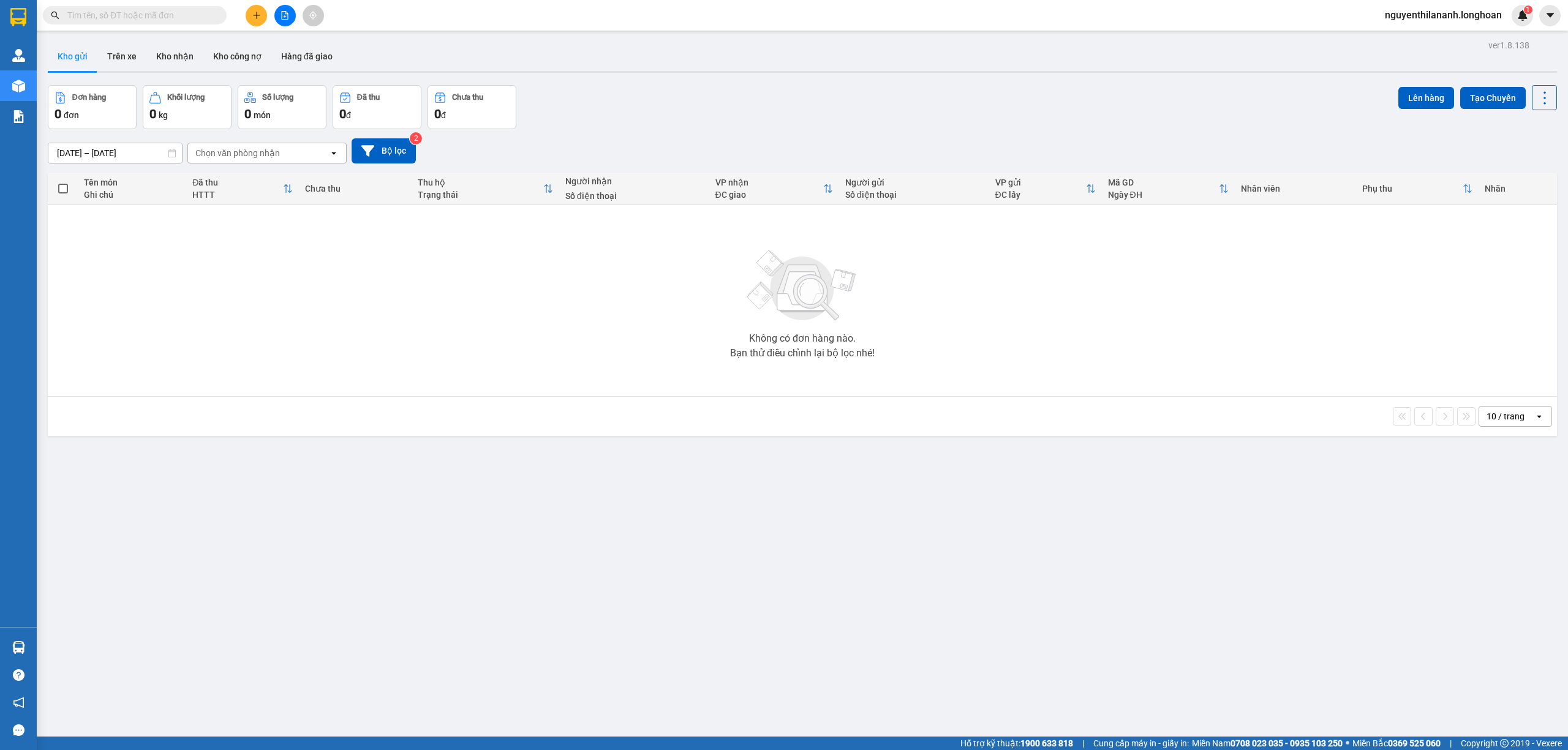
paste input "0888885193"
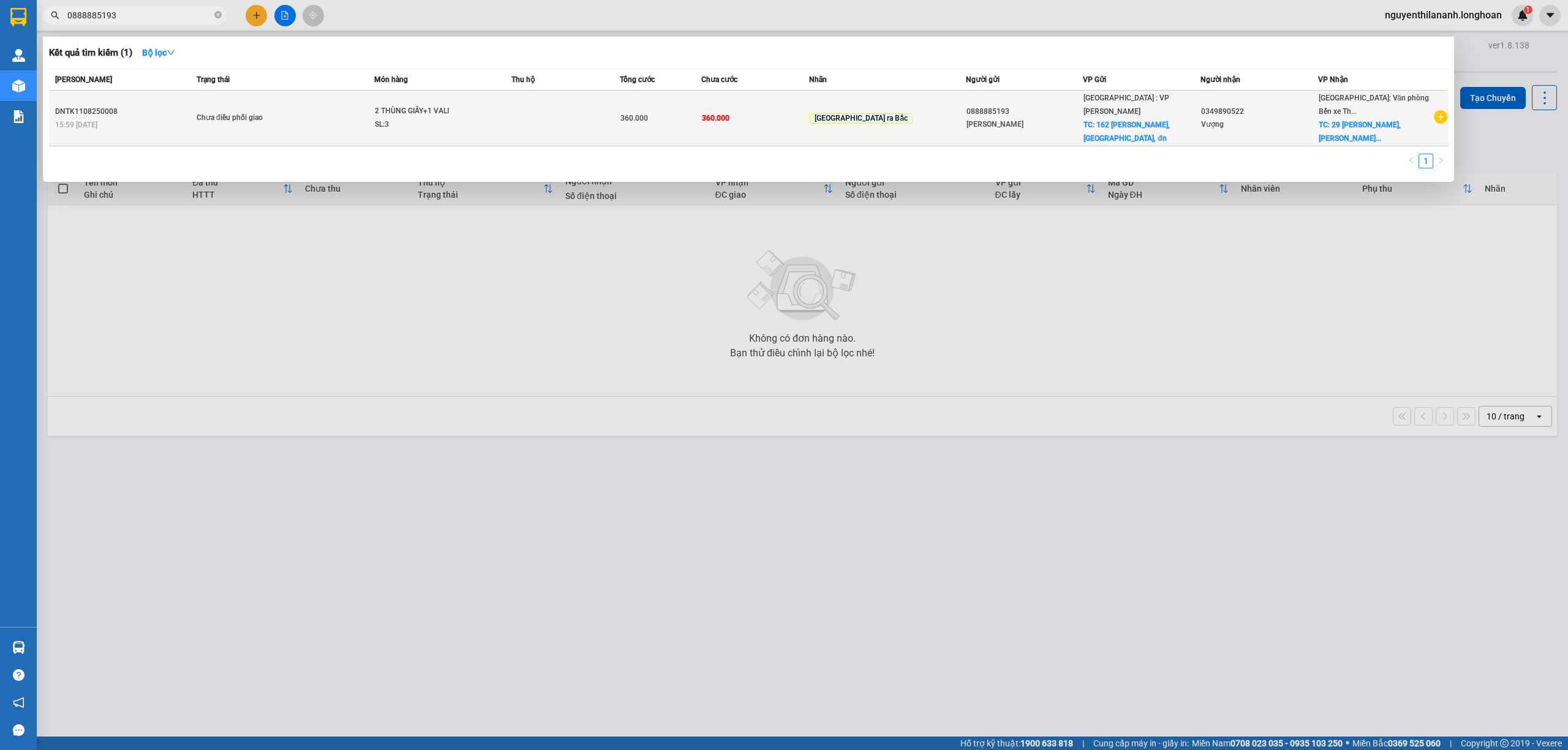
type input "0888885193"
click at [145, 118] on div "15:59 - 11/08" at bounding box center [124, 125] width 138 height 13
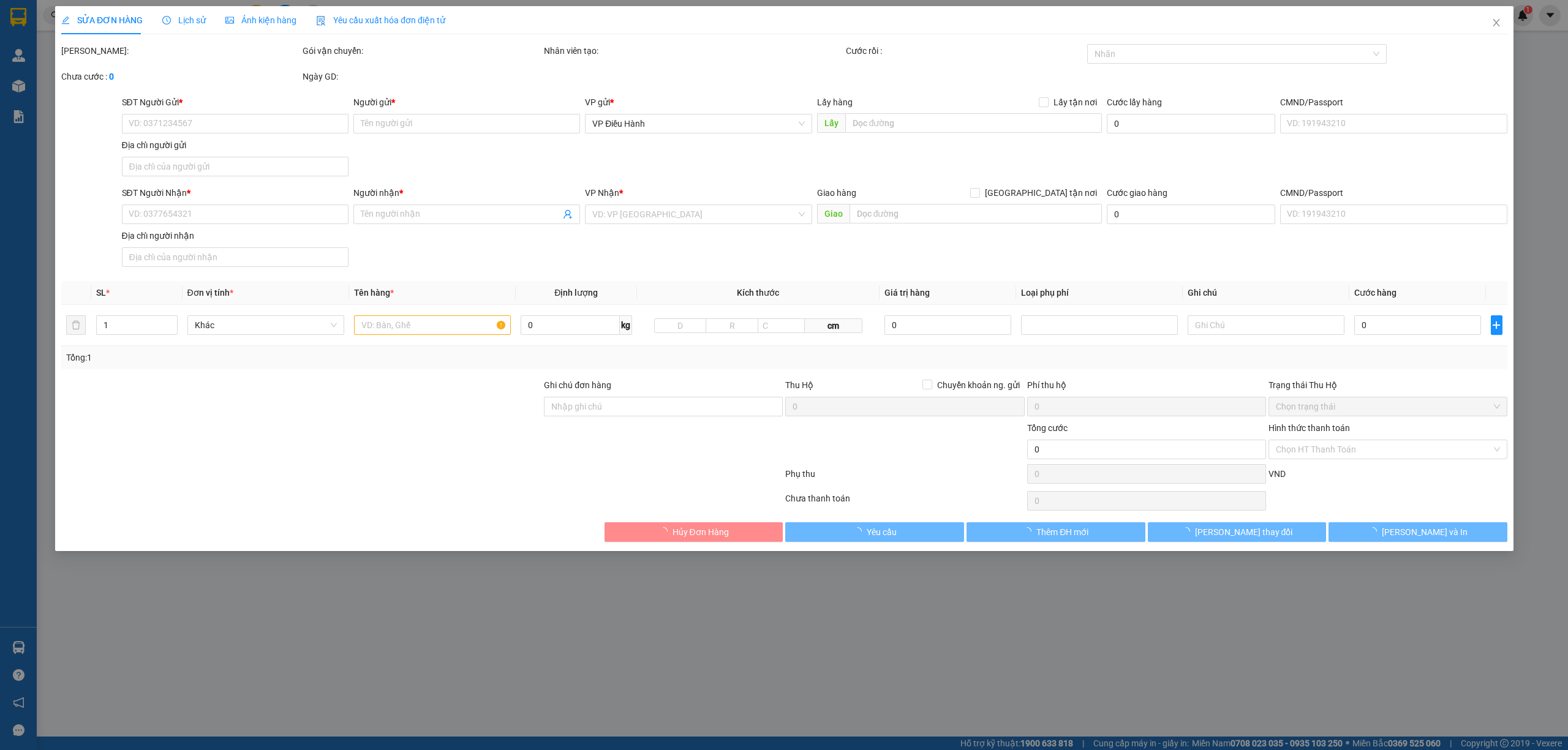
type input "0888885193"
type input "Ngô Phương"
checkbox input "true"
type input "162 Lê Duẩn, hải châu, đn"
type input "0349890522"
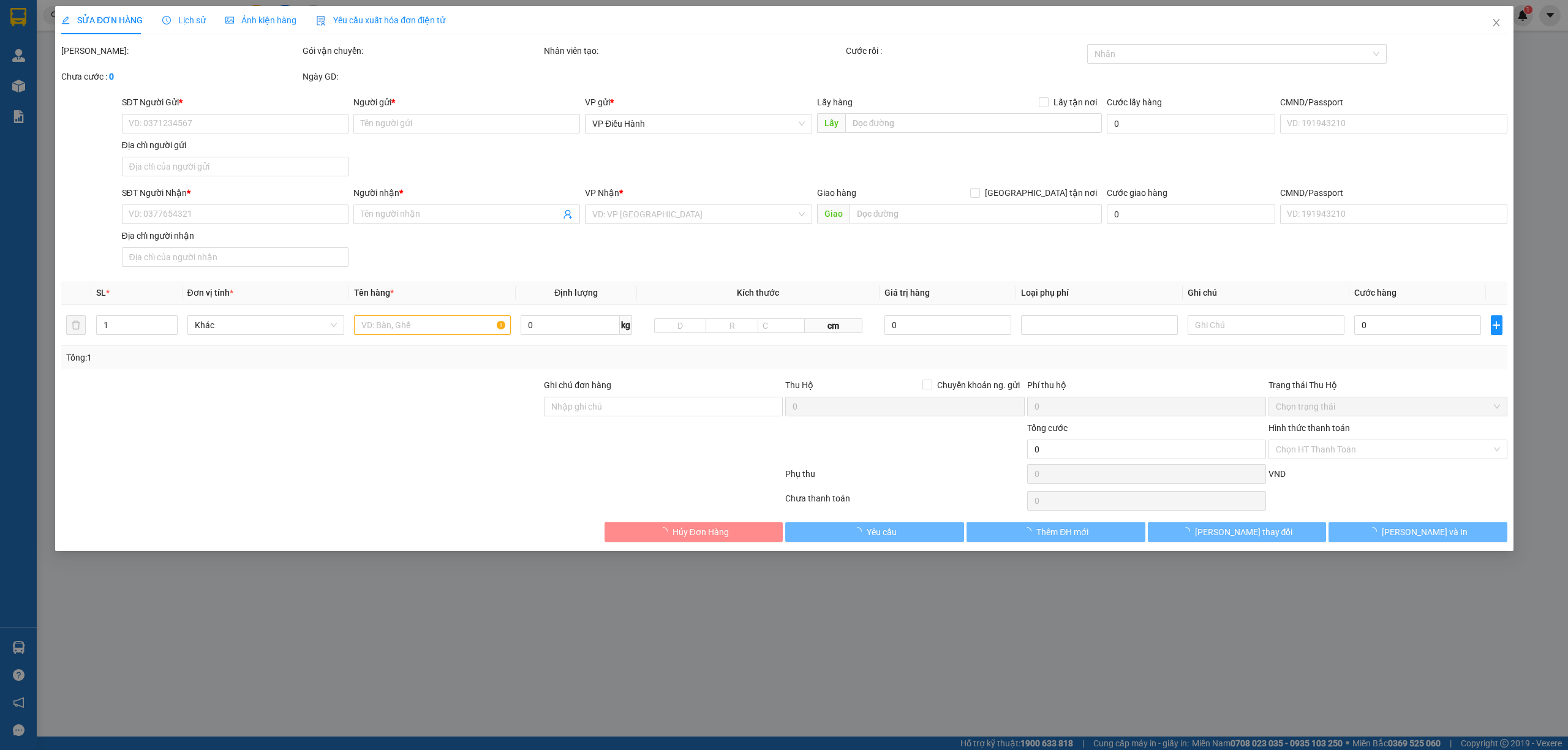
type input "Vượng"
checkbox input "true"
type input "29 [PERSON_NAME], [PERSON_NAME], HP"
type input "HƯ VỠ KHÔNG ĐỀN"
type input "360.000"
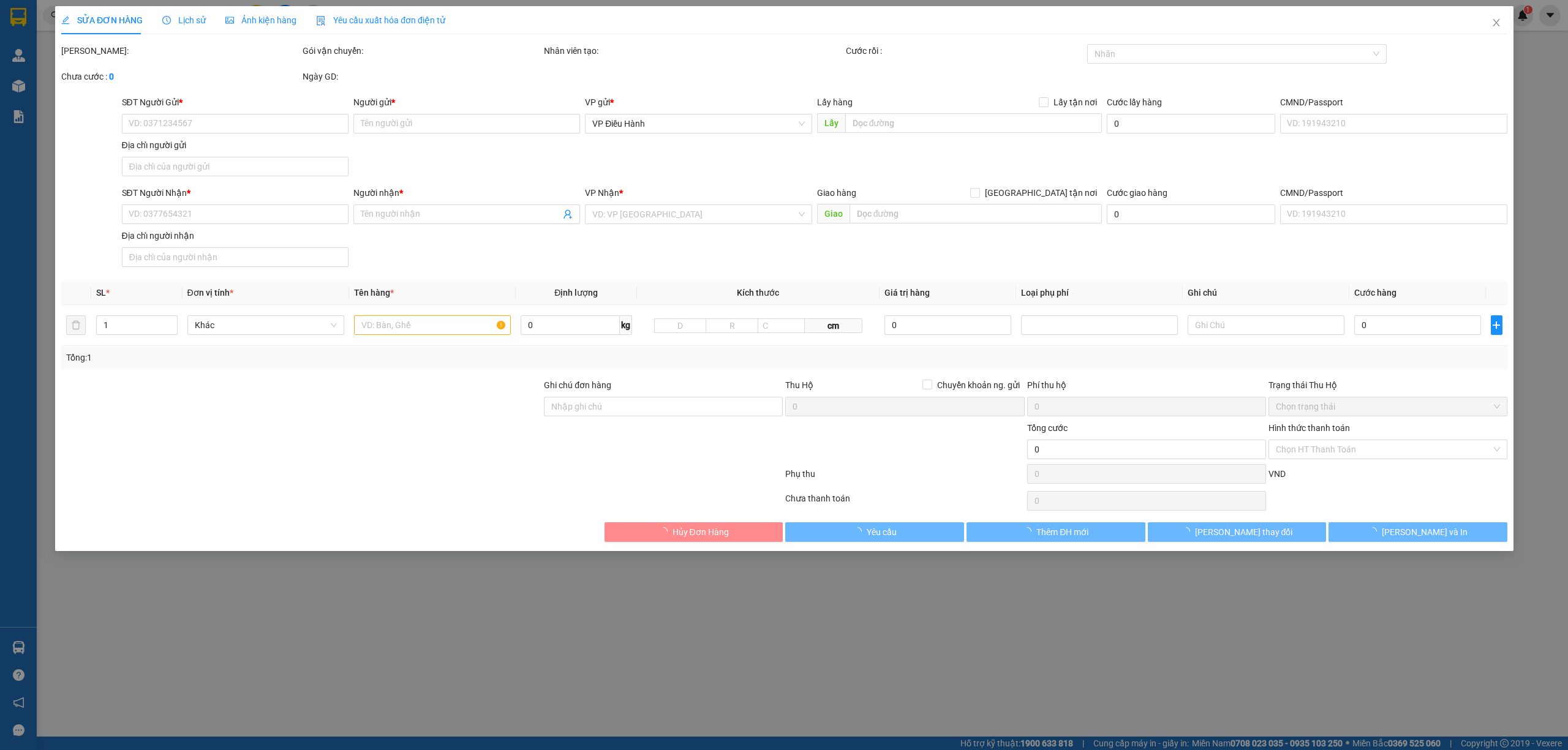
type input "360.000"
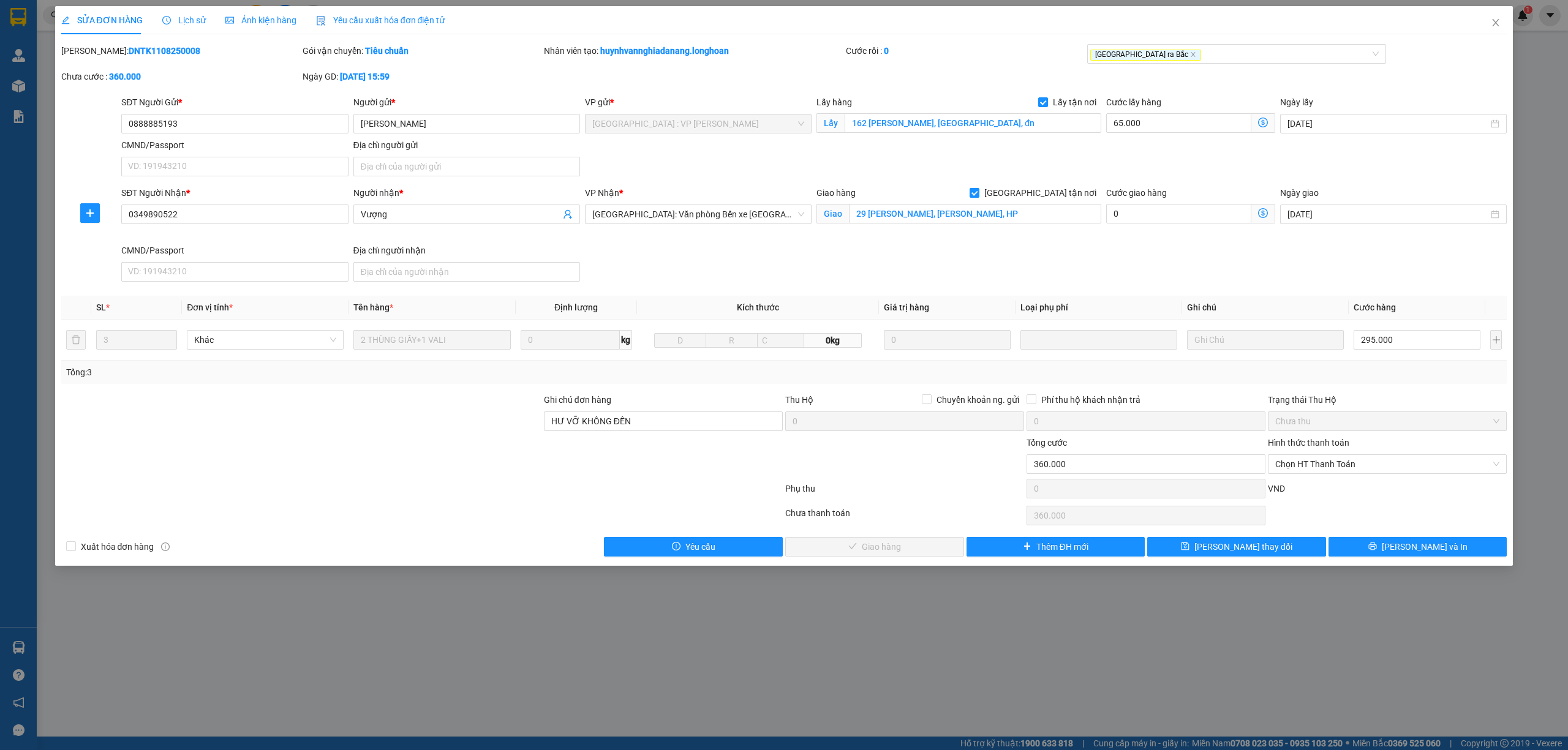
drag, startPoint x: 172, startPoint y: 52, endPoint x: 94, endPoint y: 55, distance: 78.1
click at [94, 55] on div "Mã ĐH: DNTK1108250008" at bounding box center [180, 51] width 239 height 13
copy b "DNTK1108250008"
click at [1493, 23] on icon "close" at bounding box center [1495, 23] width 9 height 9
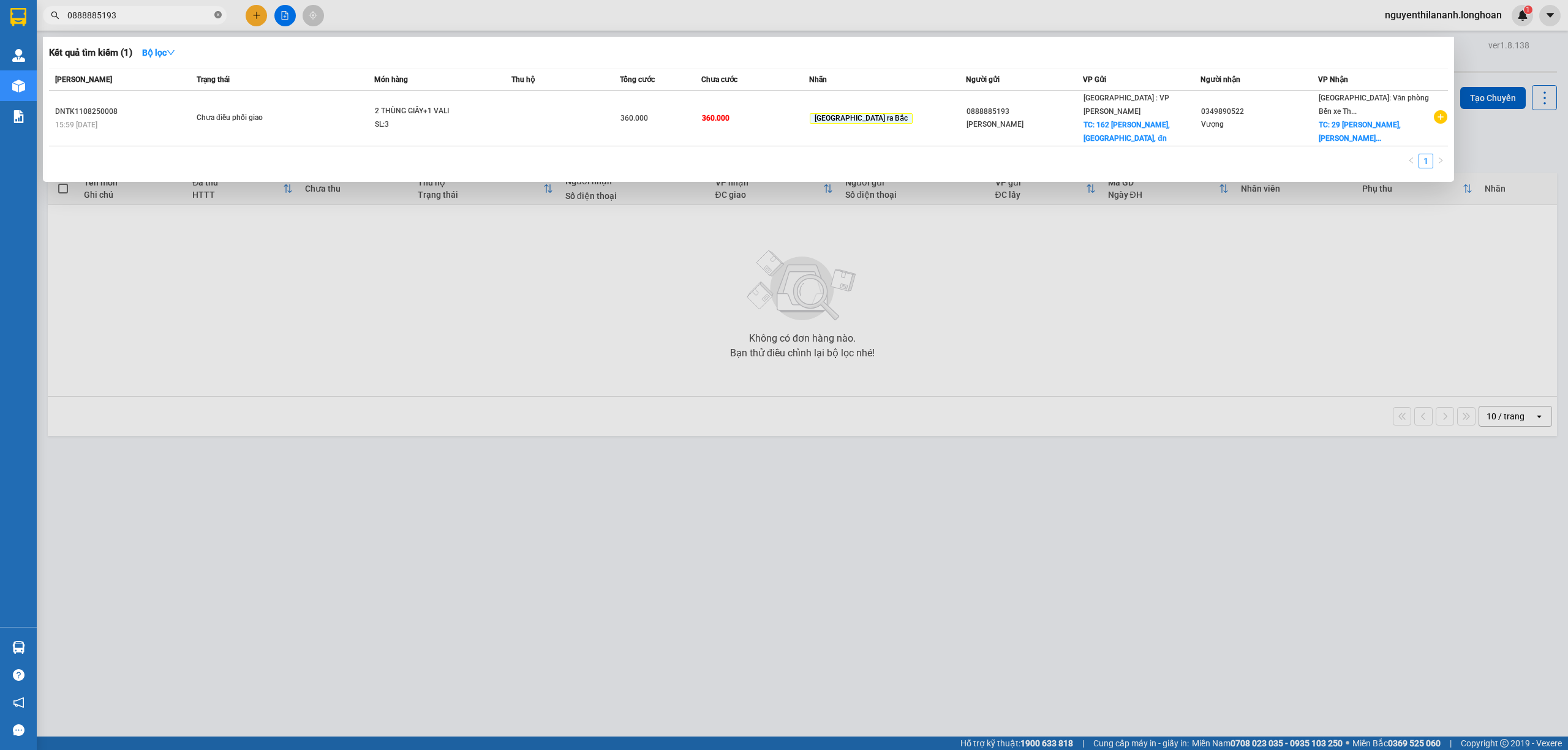
click at [216, 13] on icon "close-circle" at bounding box center [218, 15] width 8 height 8
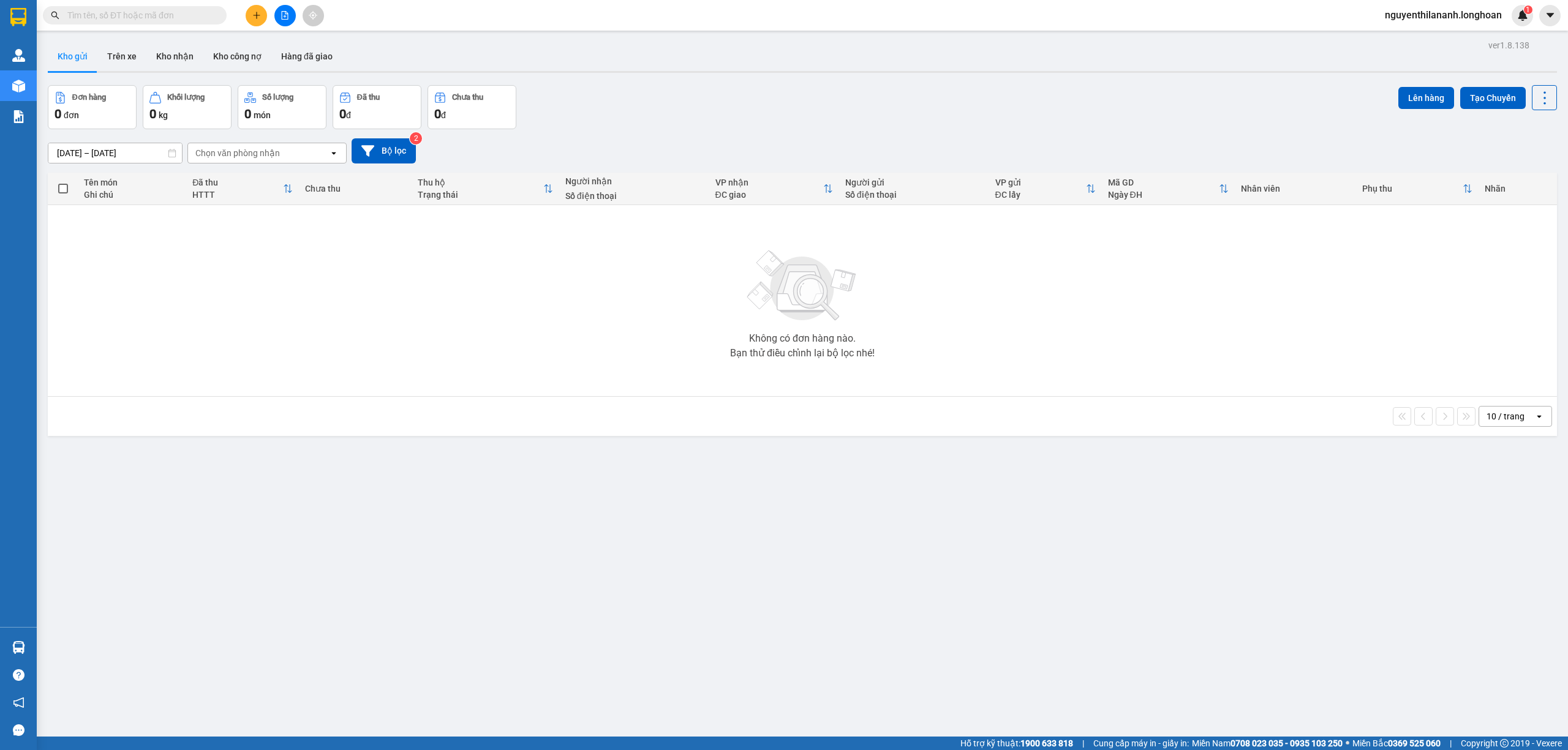
paste input "0962352389"
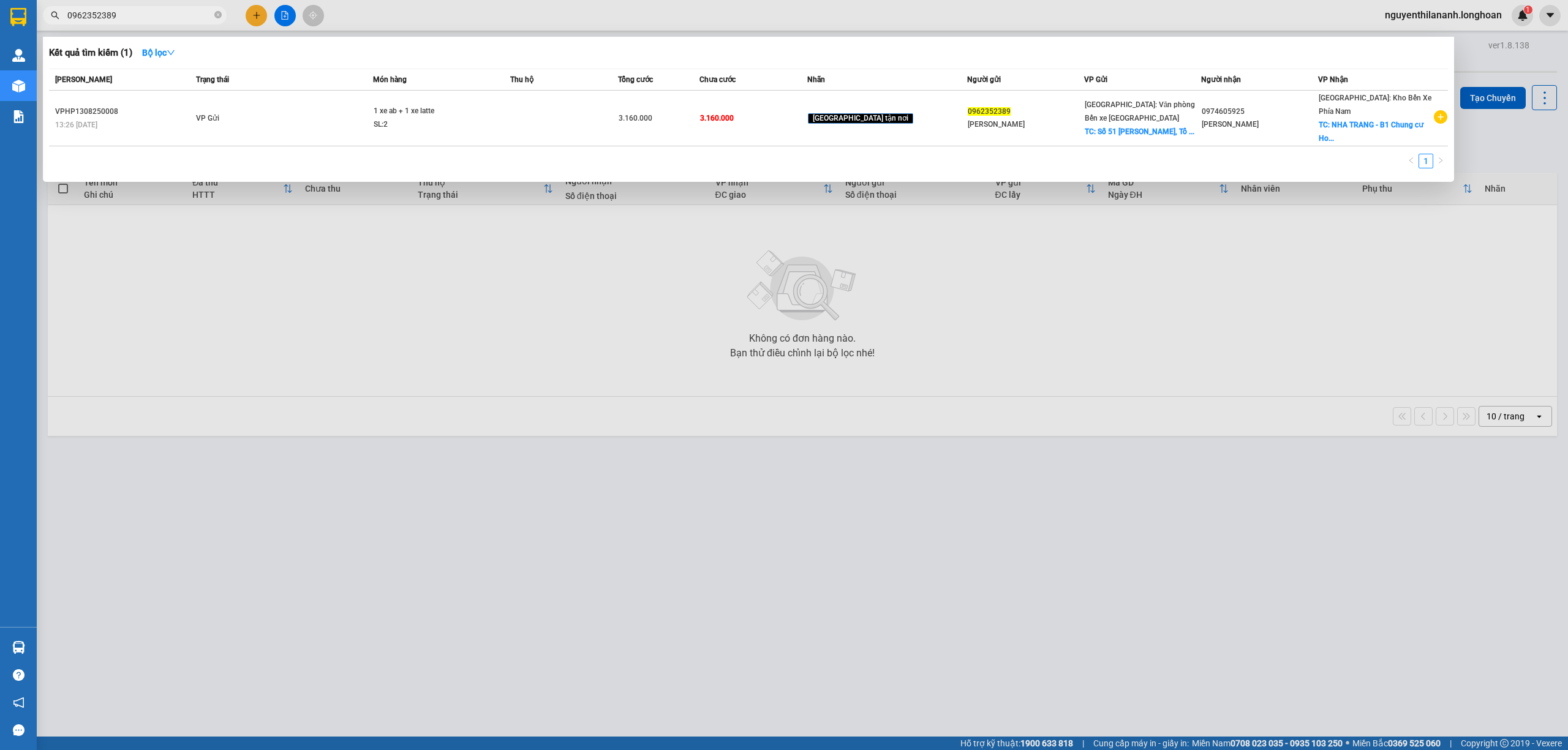
type input "0962352389"
click at [151, 12] on input "0962352389" at bounding box center [139, 15] width 144 height 13
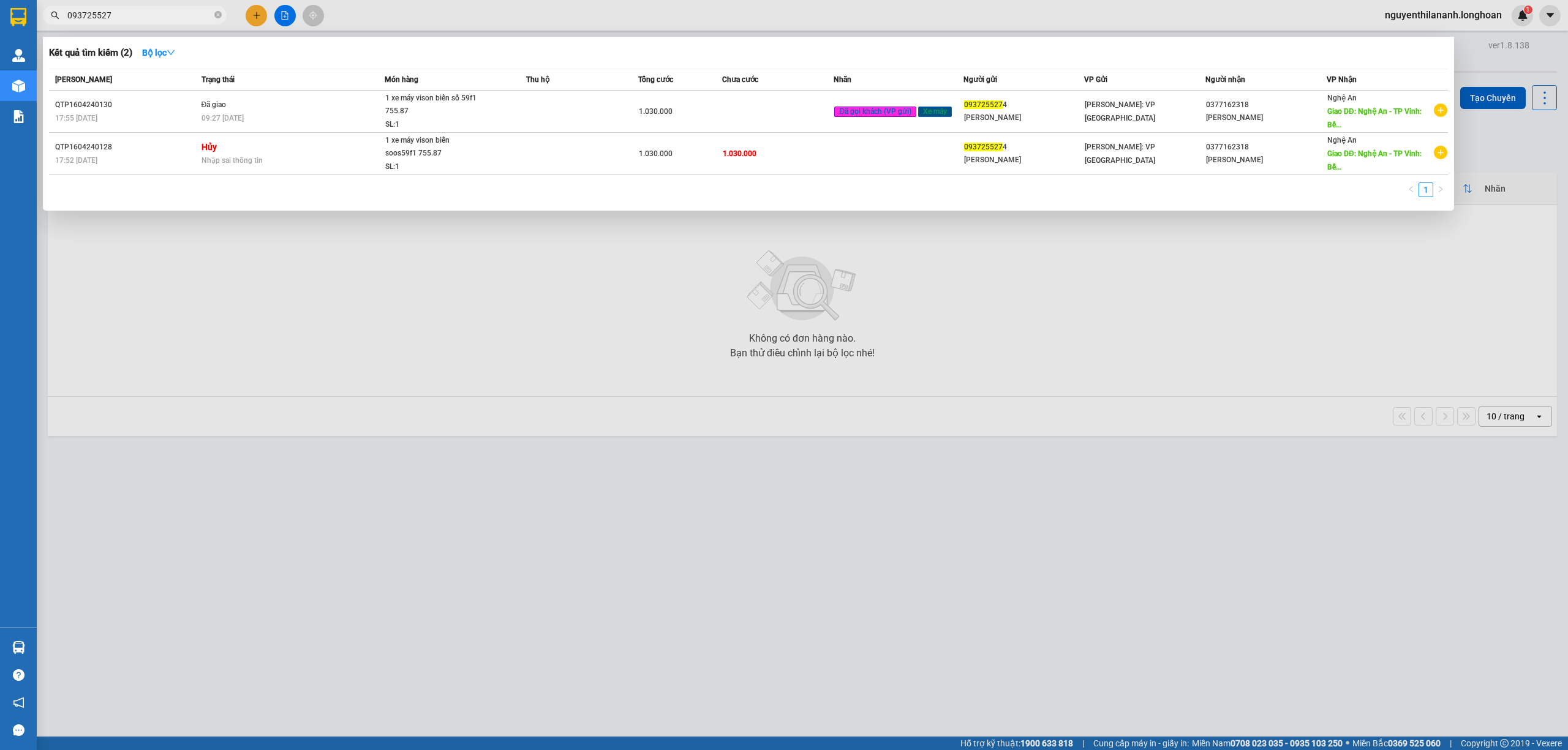
click at [98, 12] on input "093725527" at bounding box center [139, 15] width 144 height 13
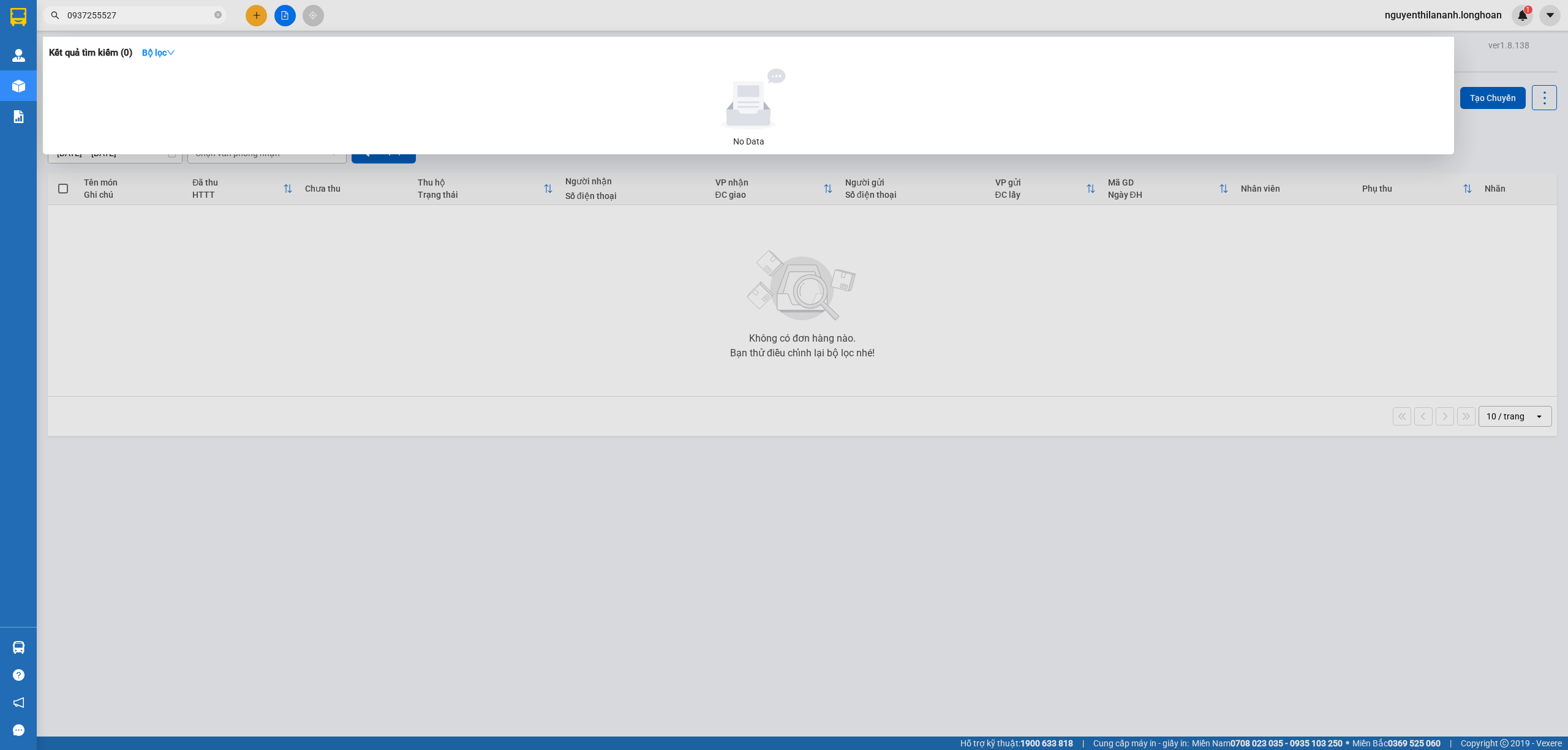
click at [90, 16] on input "0937255527" at bounding box center [139, 15] width 144 height 13
click at [120, 12] on input "0937255527" at bounding box center [139, 15] width 144 height 13
drag, startPoint x: 120, startPoint y: 12, endPoint x: 53, endPoint y: 11, distance: 67.0
click at [53, 11] on div "0937255527" at bounding box center [119, 14] width 239 height 18
click at [133, 16] on input "0937255527" at bounding box center [139, 15] width 144 height 13
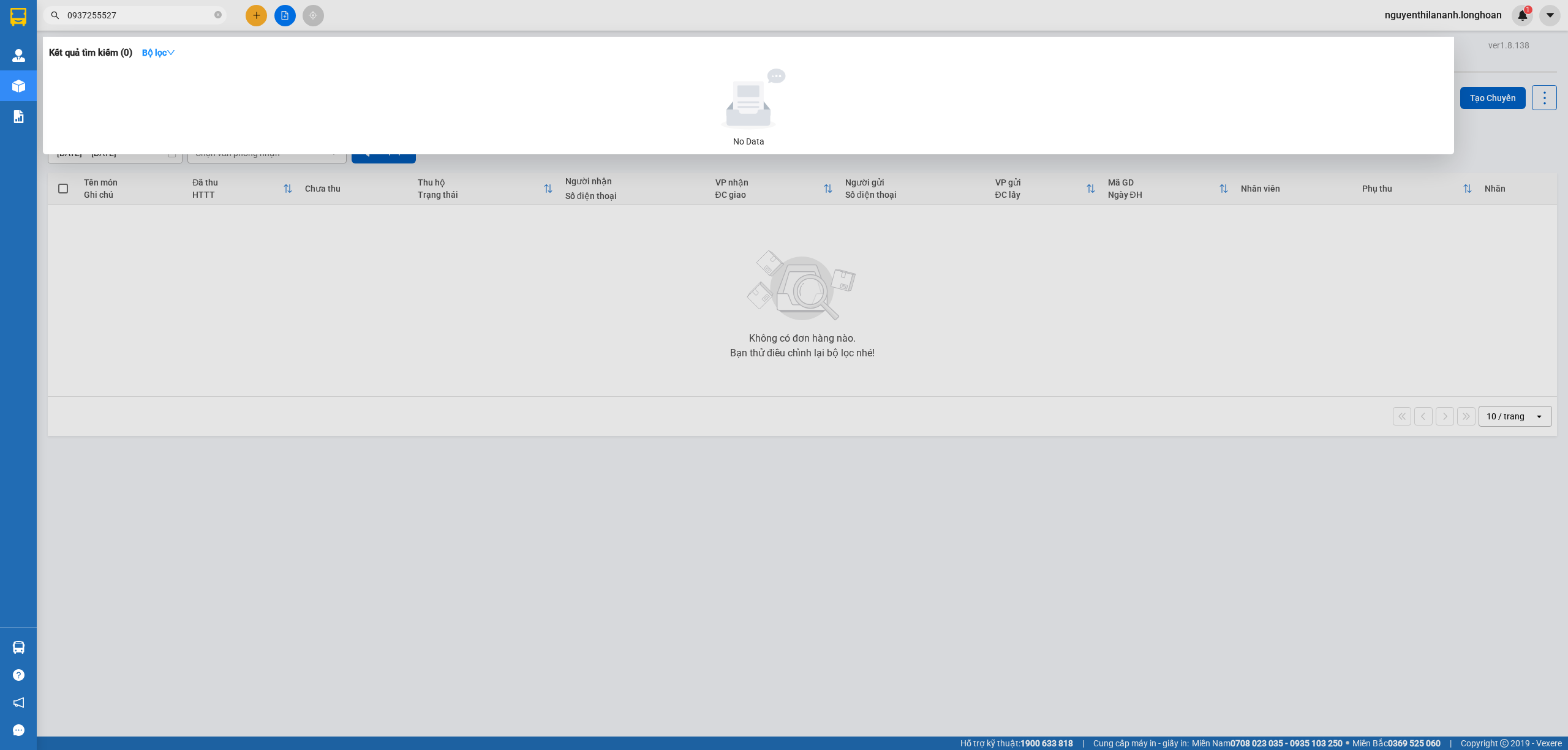
click at [133, 16] on input "0937255527" at bounding box center [139, 15] width 144 height 13
type input "0937255527"
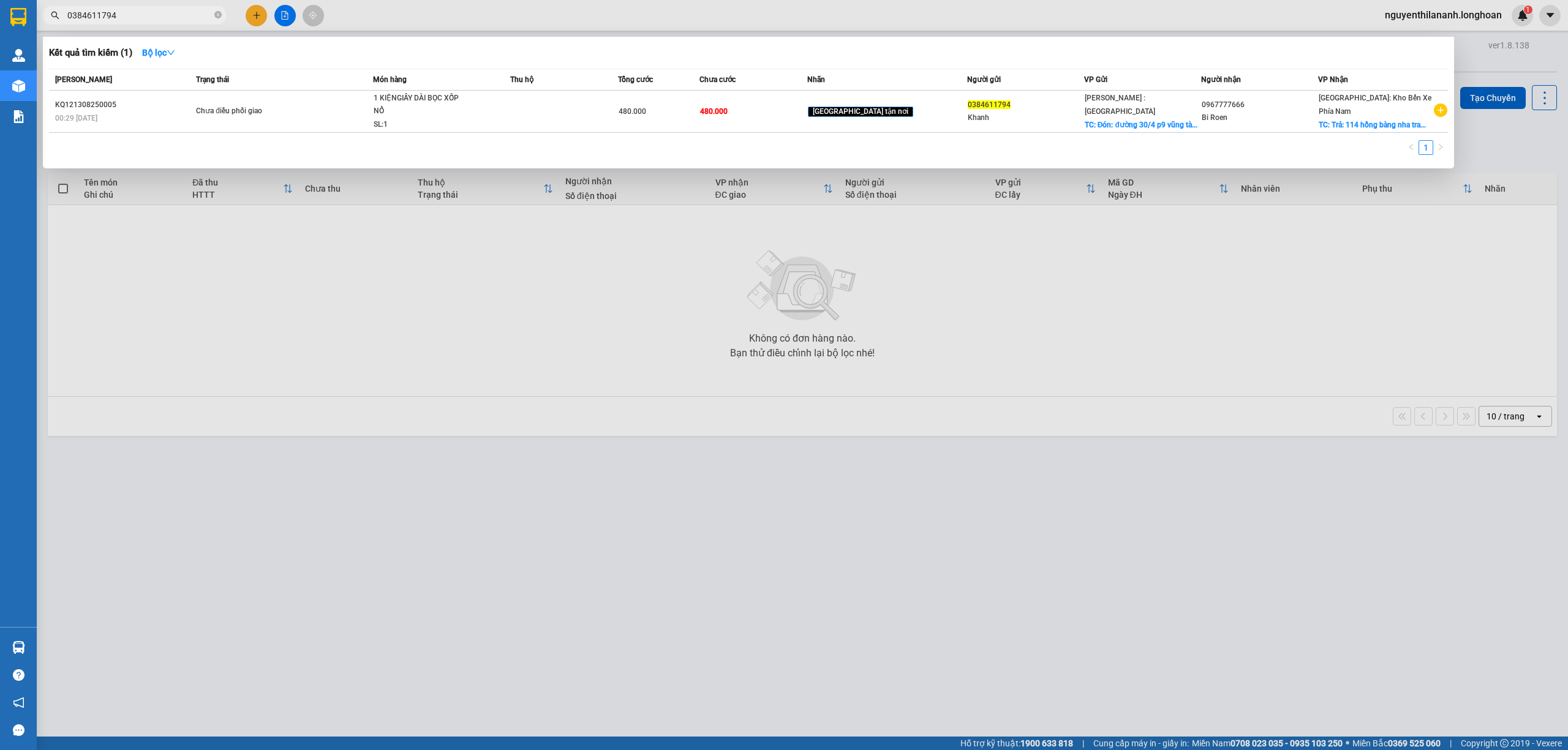
type input "0384611794"
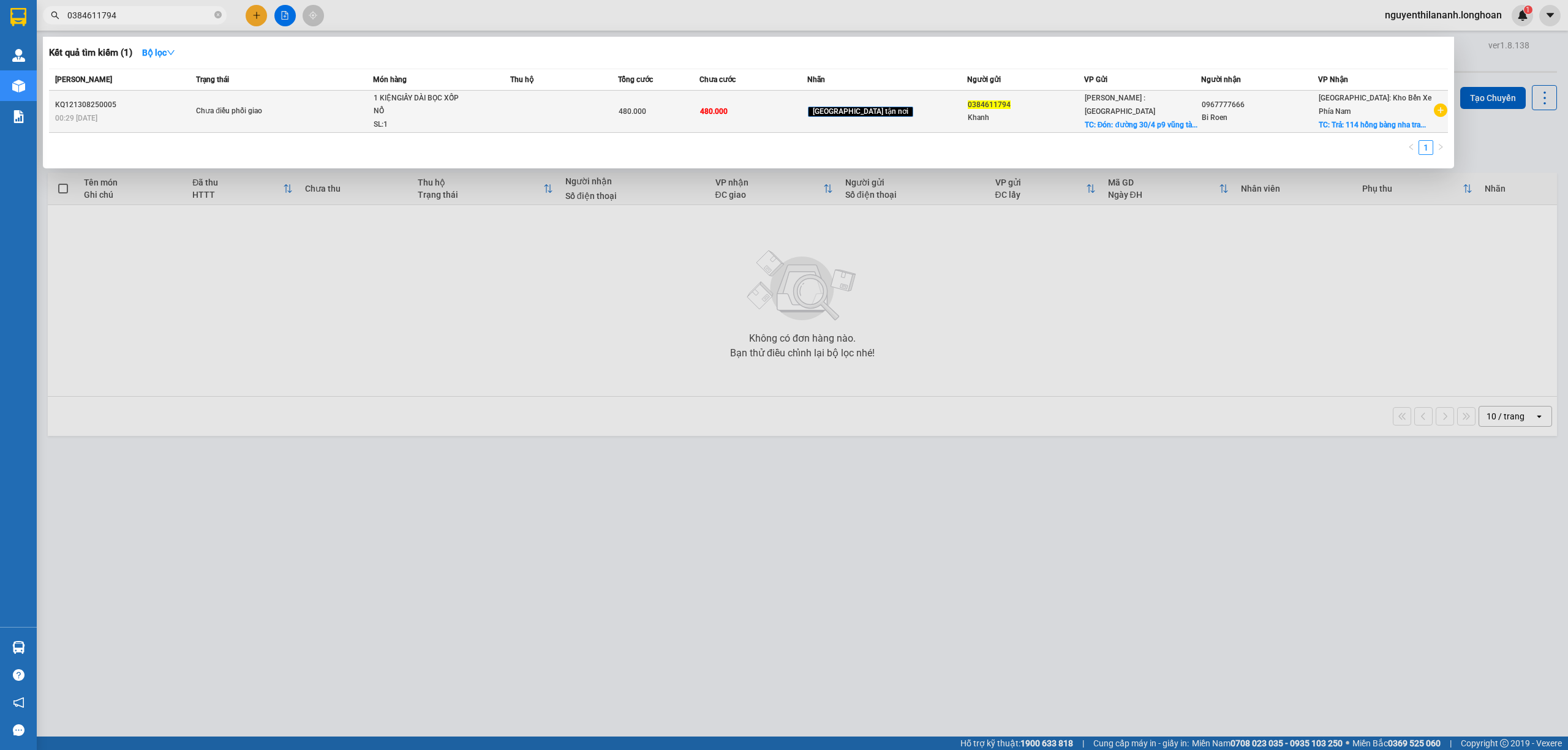
click at [153, 120] on div "00:29 - 13/08" at bounding box center [123, 118] width 137 height 13
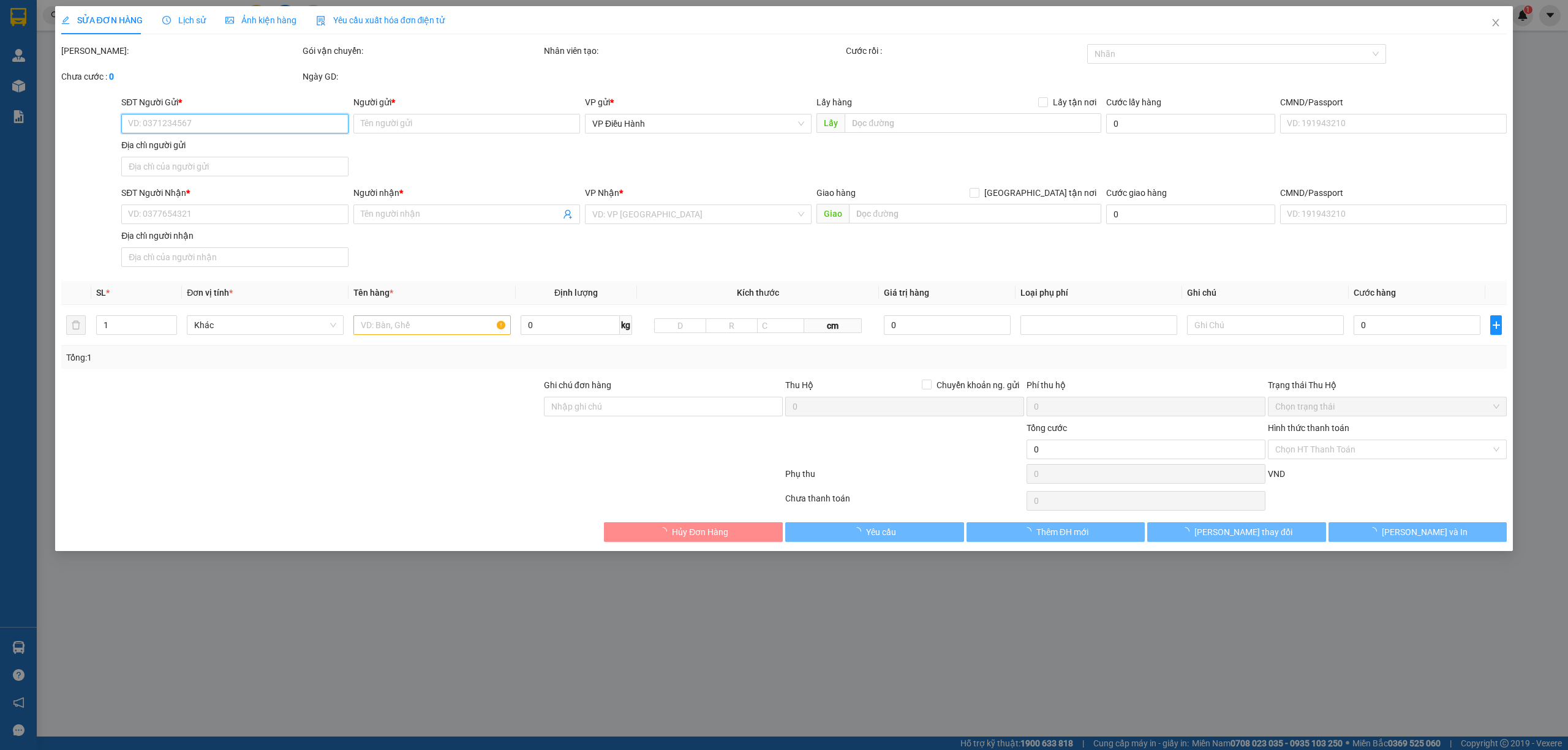
type input "0384611794"
type input "Khanh"
checkbox input "true"
type input "Đón: đường 30/4 p9 vũng tàu"
type input "0967777666"
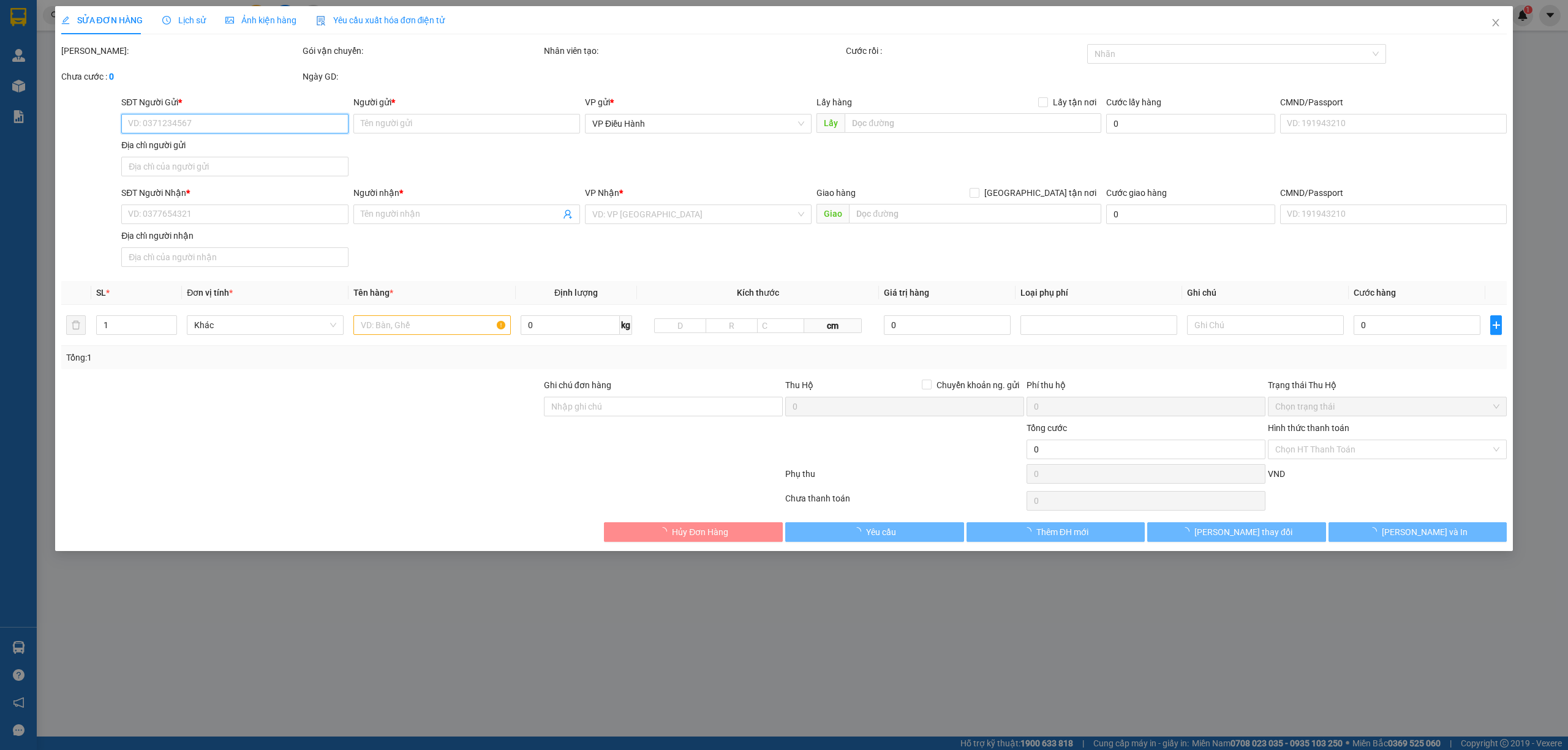
type input "Bi Roen"
checkbox input "true"
type input "Trả: 114 hồng bàng nha trang"
type input "VẬN CHUYỂN NHẸ TAY - KHÔNG BAO HƯ VỠ"
type input "480.000"
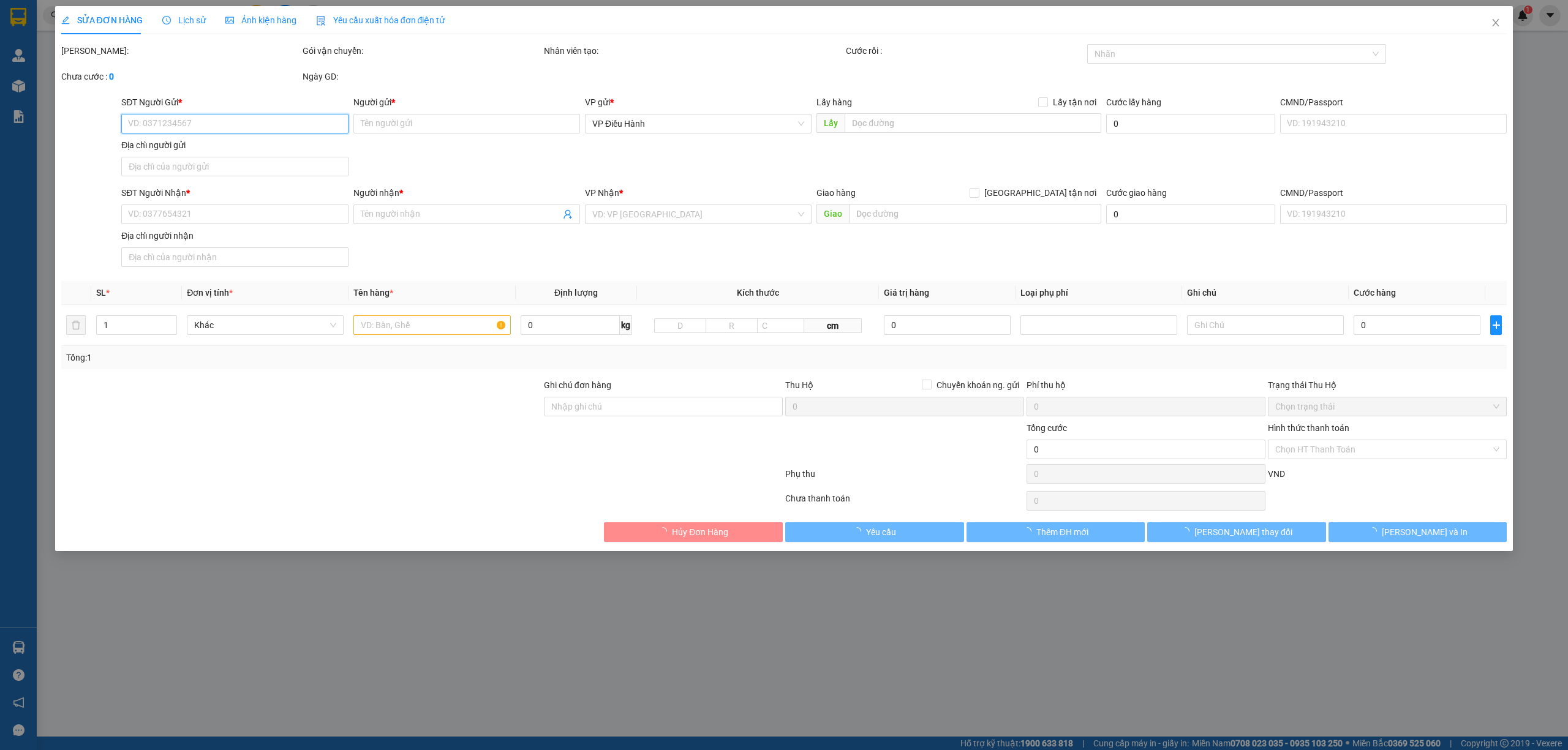
type input "480.000"
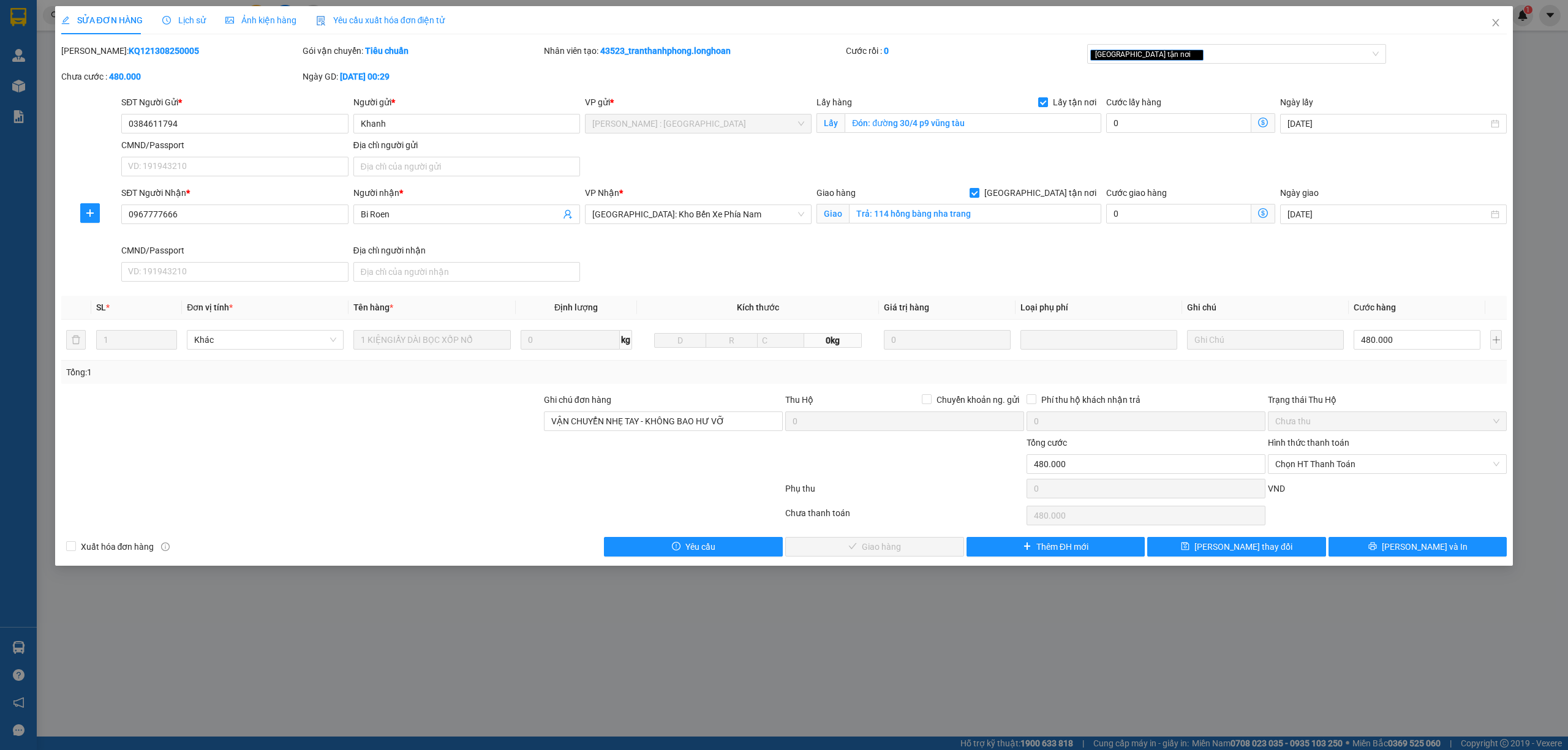
click at [186, 24] on span "Lịch sử" at bounding box center [184, 20] width 43 height 9
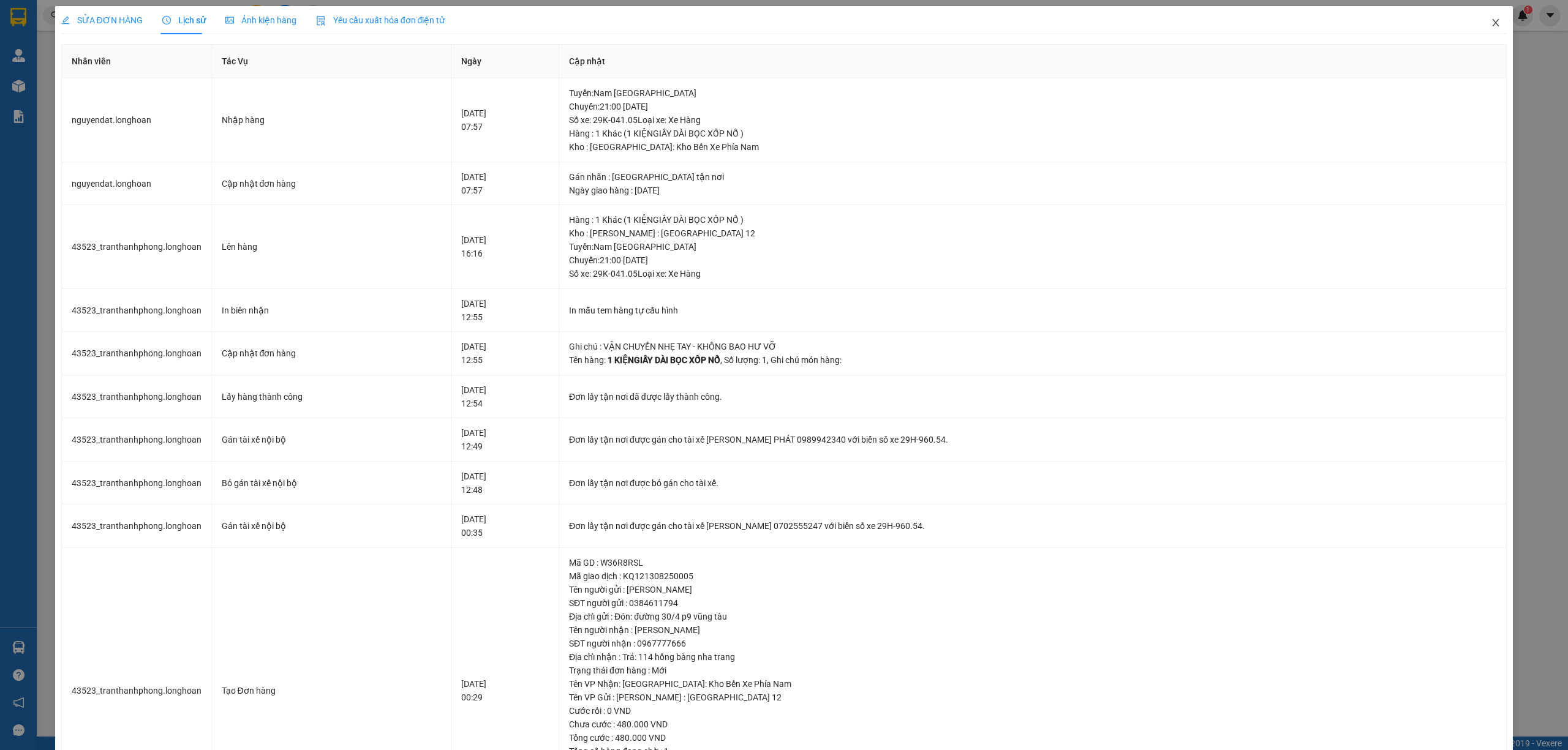
click at [1491, 20] on icon "close" at bounding box center [1495, 23] width 9 height 9
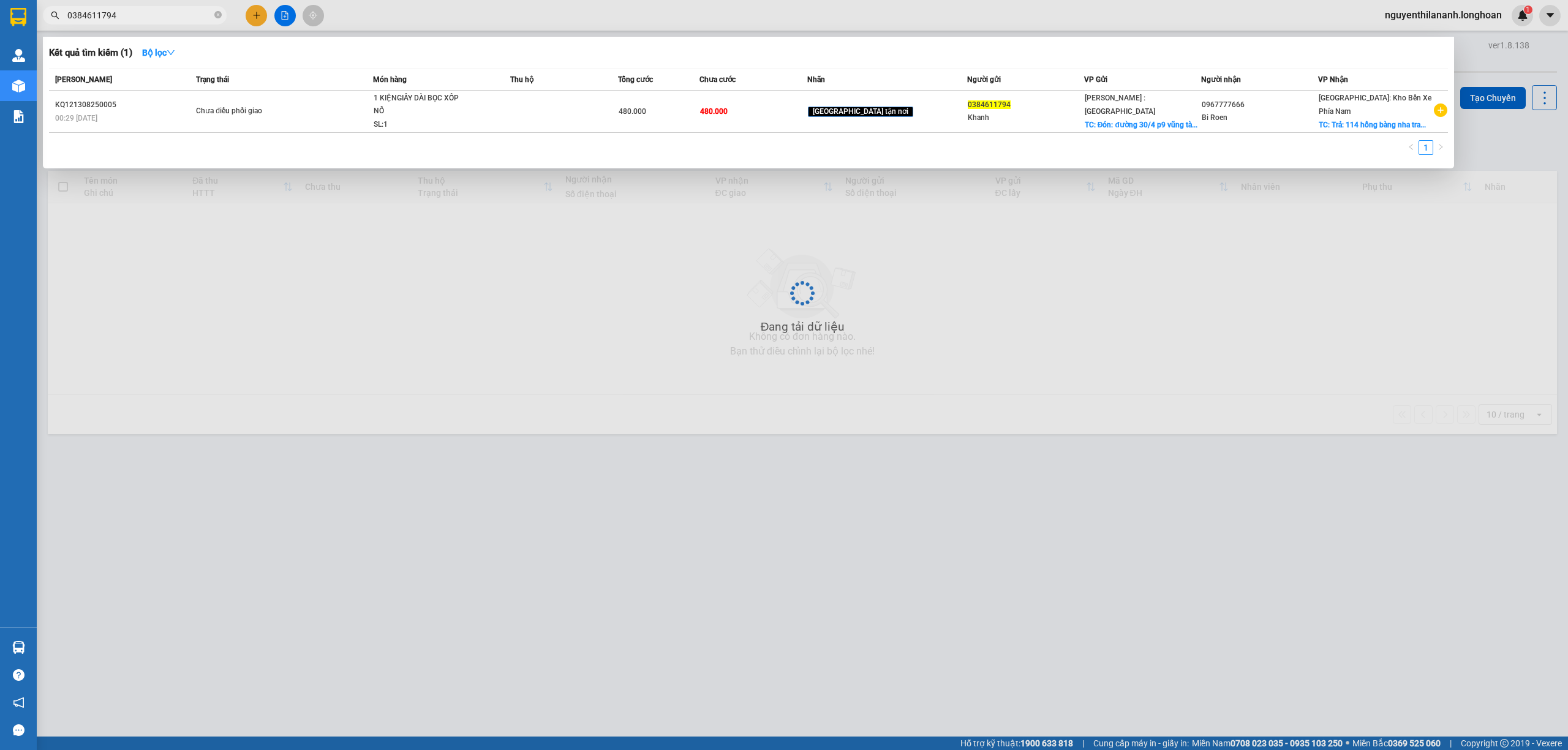
click at [167, 8] on input "0384611794" at bounding box center [139, 15] width 144 height 13
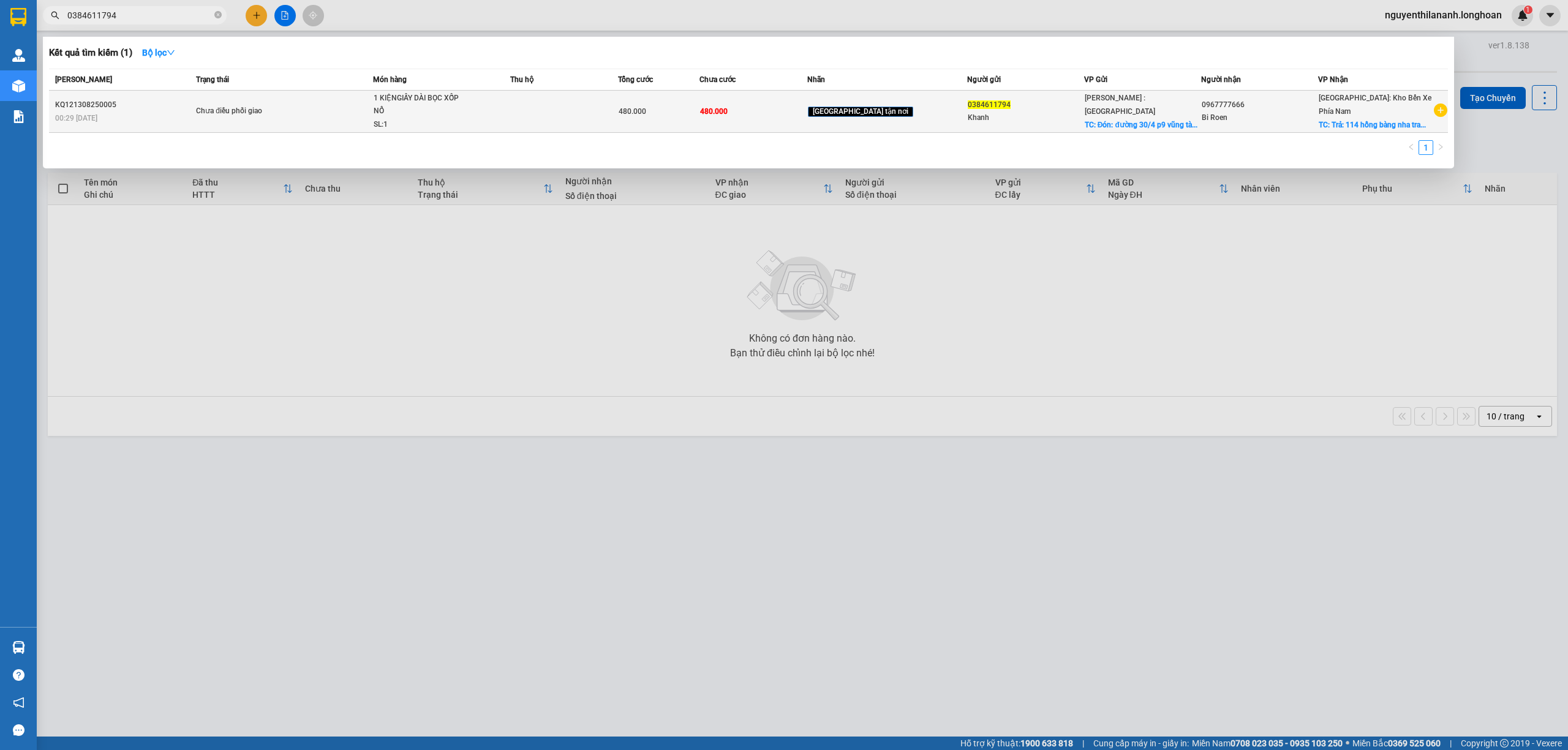
click at [135, 106] on div "KQ121308250005" at bounding box center [123, 106] width 137 height 13
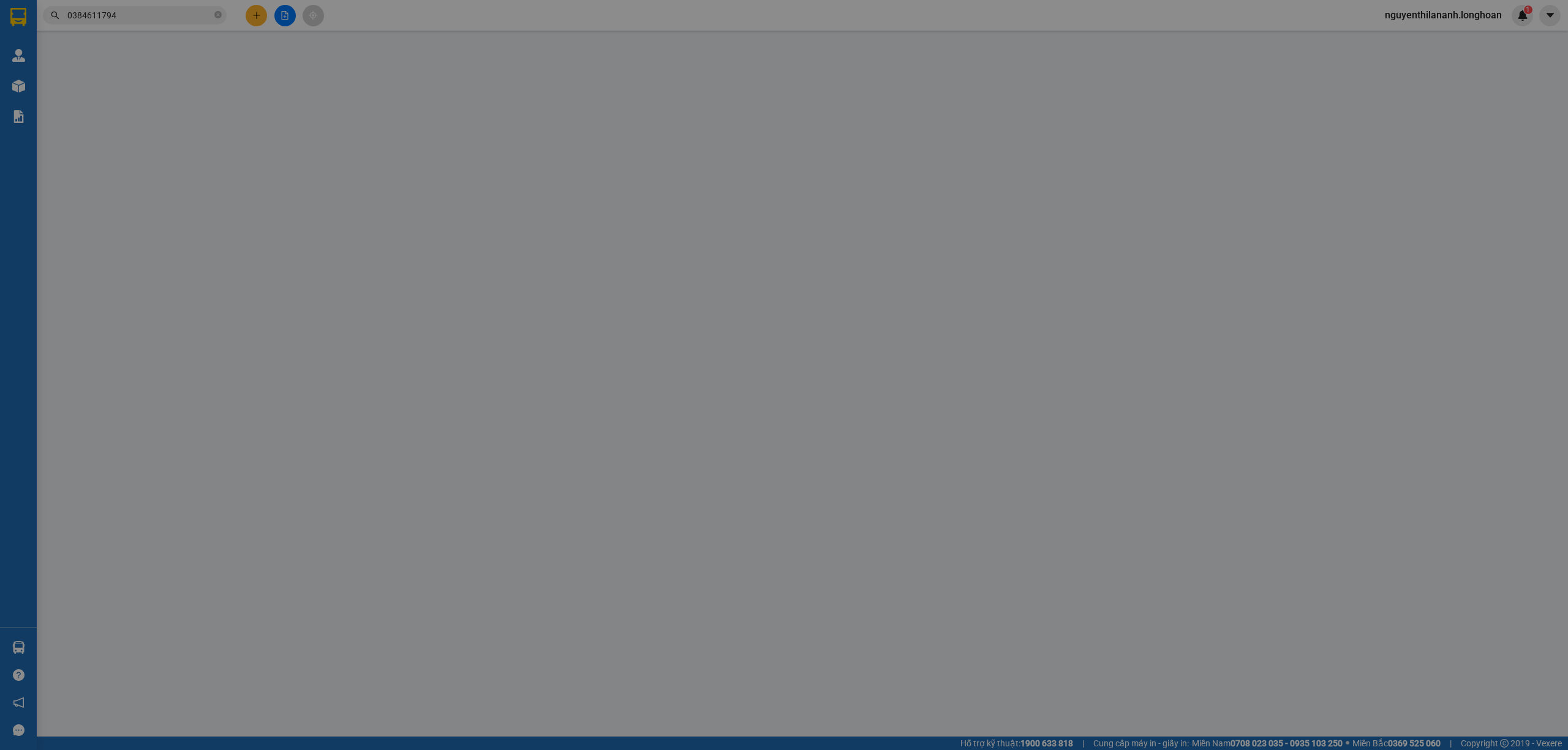
type input "0384611794"
type input "Khanh"
checkbox input "true"
type input "Đón: đường 30/4 p9 vũng tàu"
type input "0967777666"
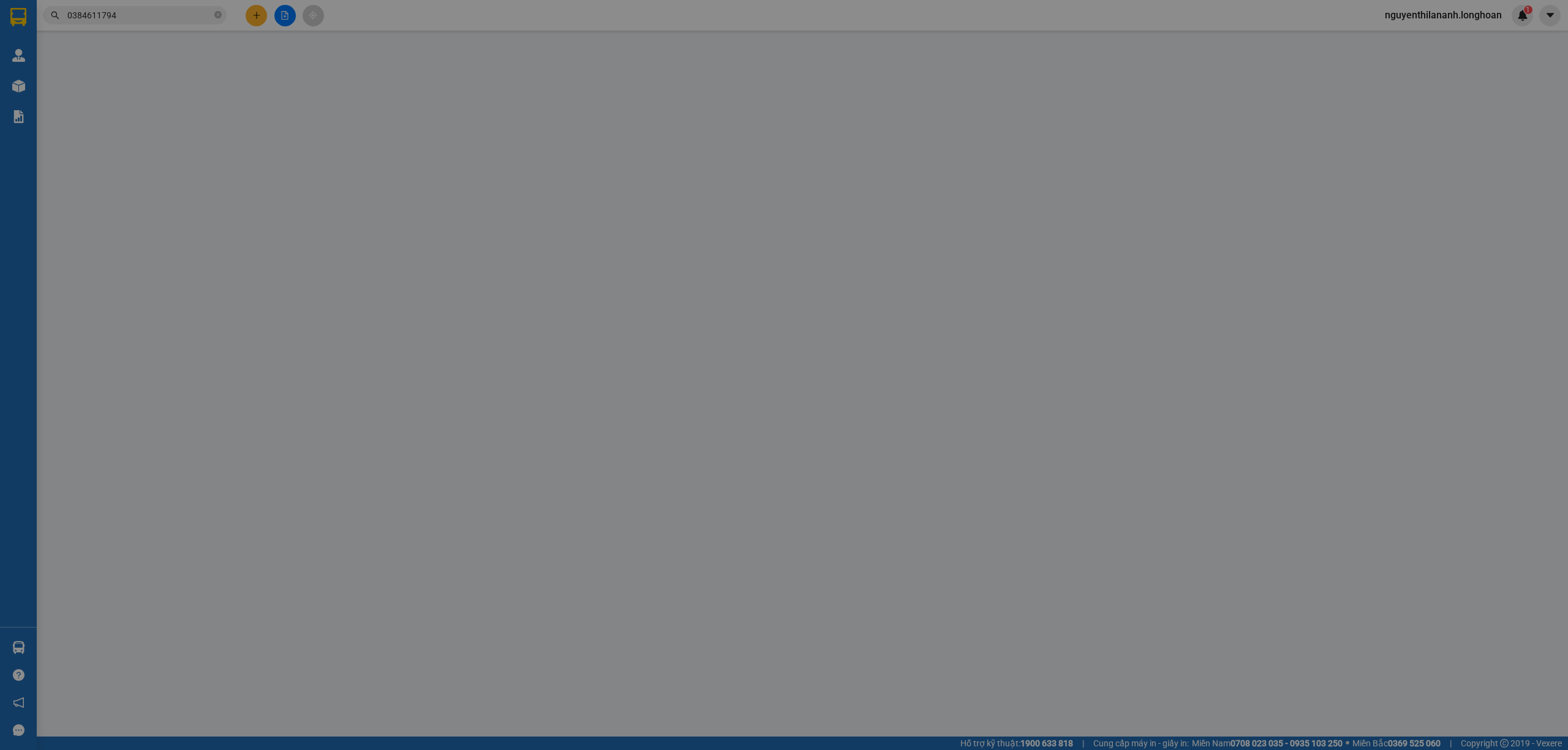
type input "Bi Roen"
checkbox input "true"
type input "Trả: 114 hồng bàng nha trang"
type input "VẬN CHUYỂN NHẸ TAY - KHÔNG BAO HƯ VỠ"
type input "480.000"
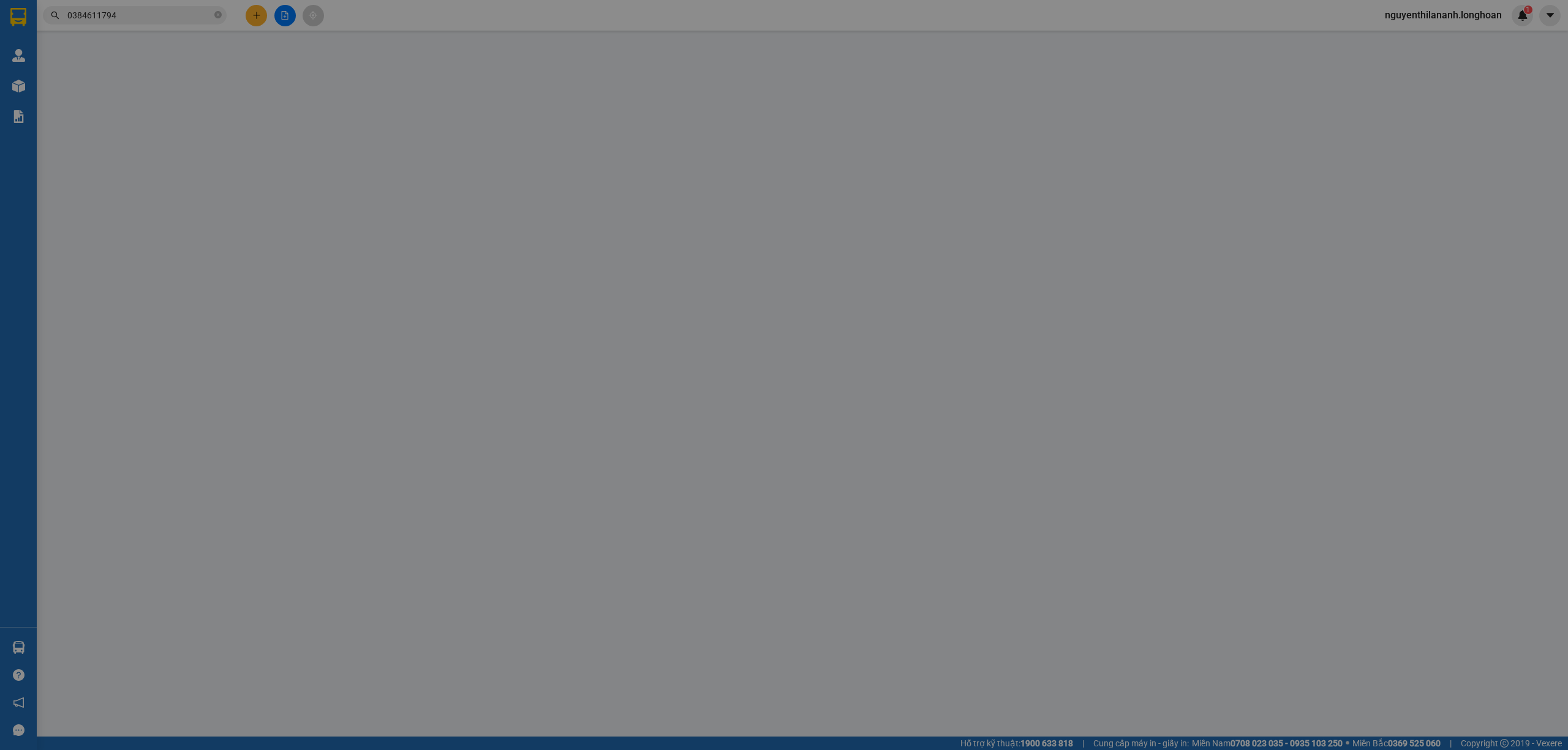
type input "480.000"
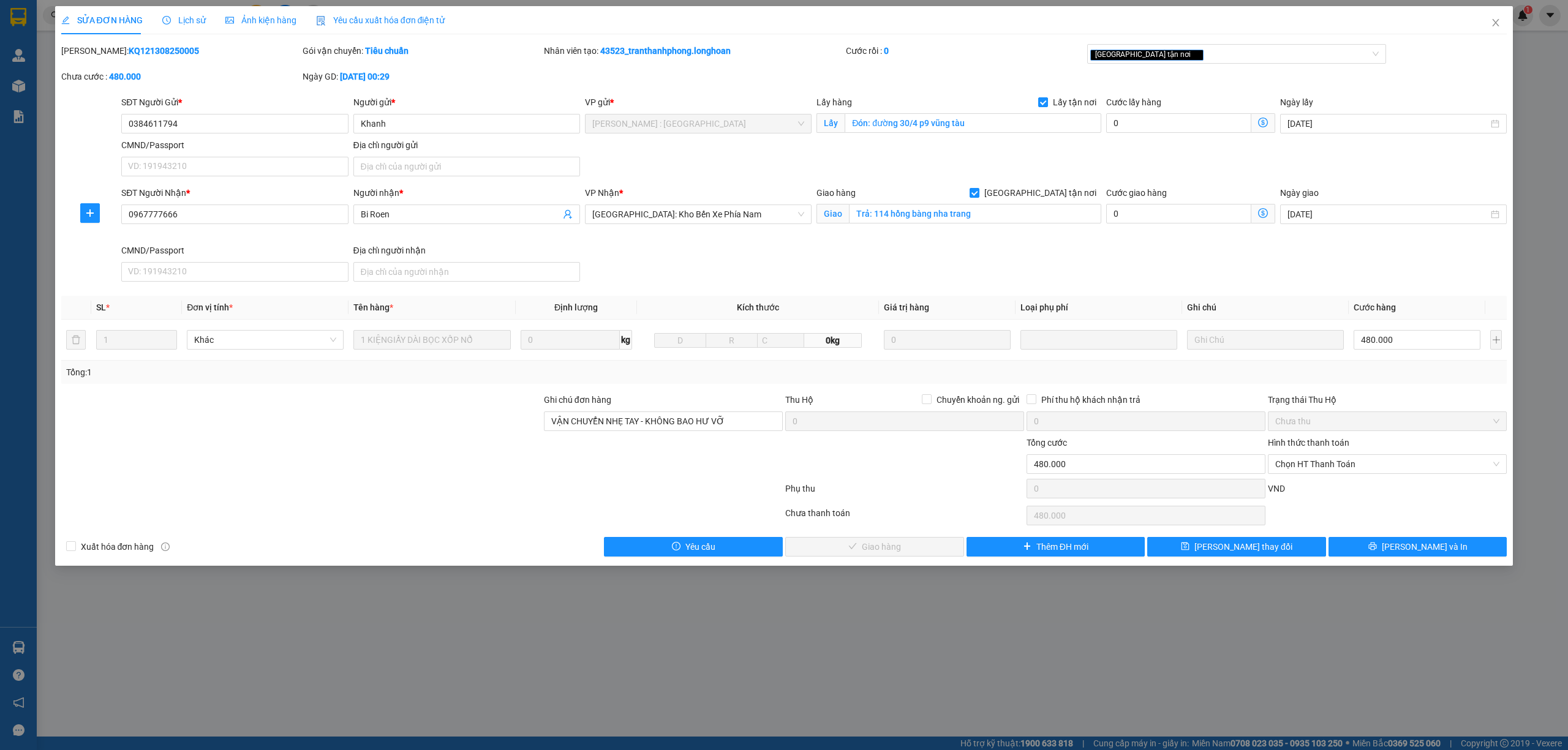
drag, startPoint x: 172, startPoint y: 47, endPoint x: 92, endPoint y: 50, distance: 80.1
click at [92, 50] on div "Mã ĐH: KQ121308250005" at bounding box center [180, 51] width 239 height 13
copy b "KQ121308250005"
click at [1371, 551] on button "[PERSON_NAME] và In" at bounding box center [1418, 546] width 179 height 20
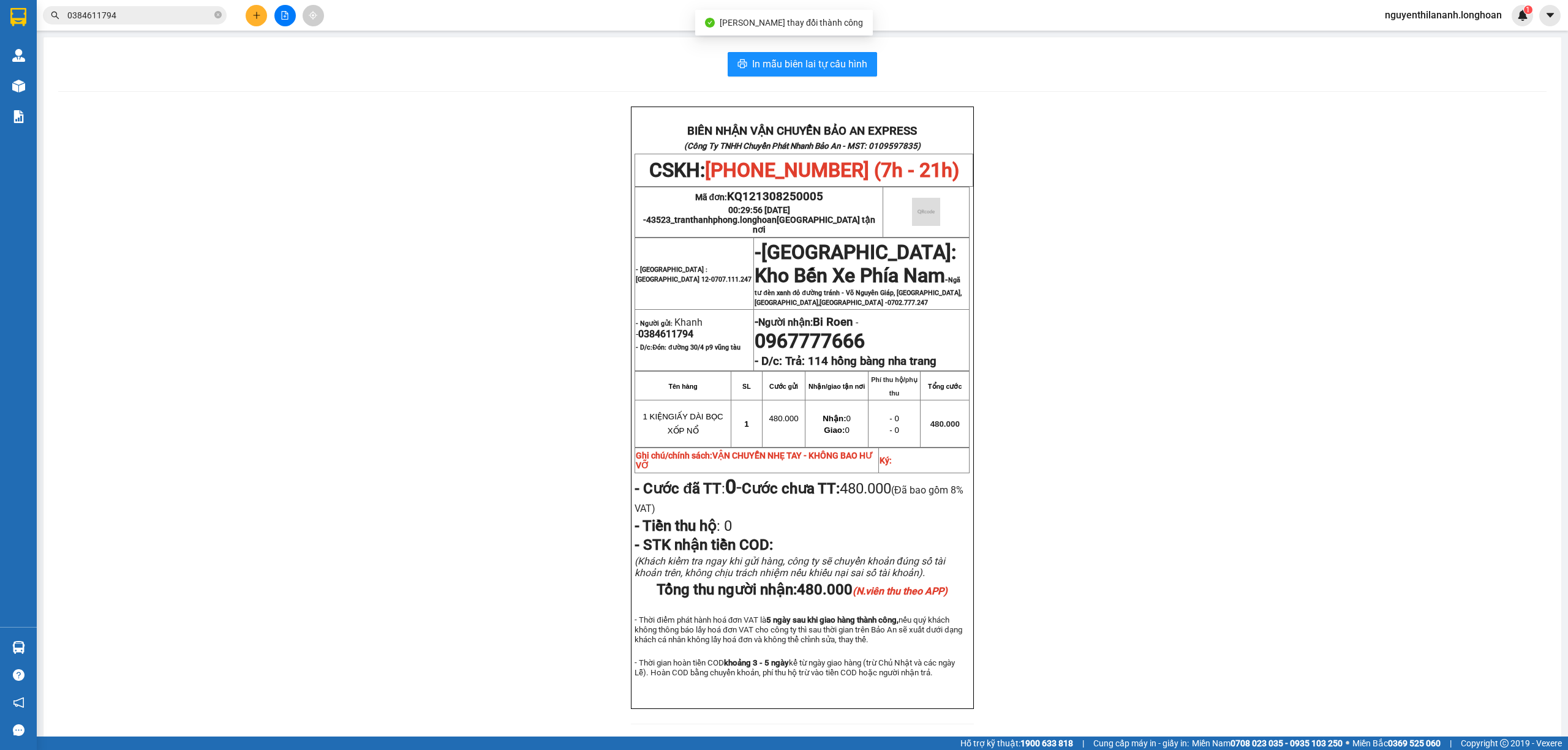
click at [1231, 512] on div "BIÊN NHẬN VẬN CHUYỂN BẢO AN EXPRESS (Công Ty TNHH Chuyển Phát Nhanh Bảo An - MS…" at bounding box center [802, 423] width 1488 height 633
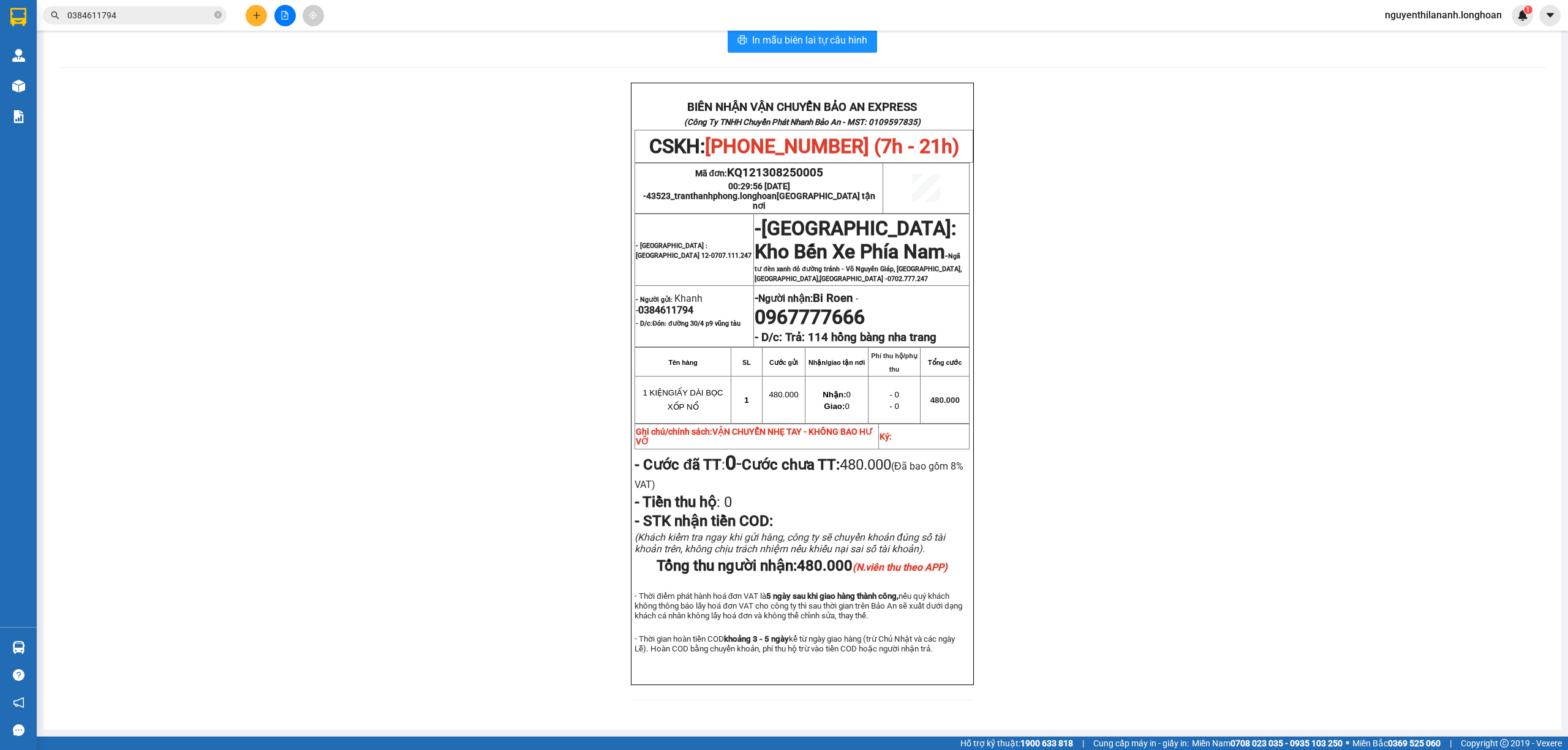
click at [147, 13] on input "0384611794" at bounding box center [139, 15] width 144 height 13
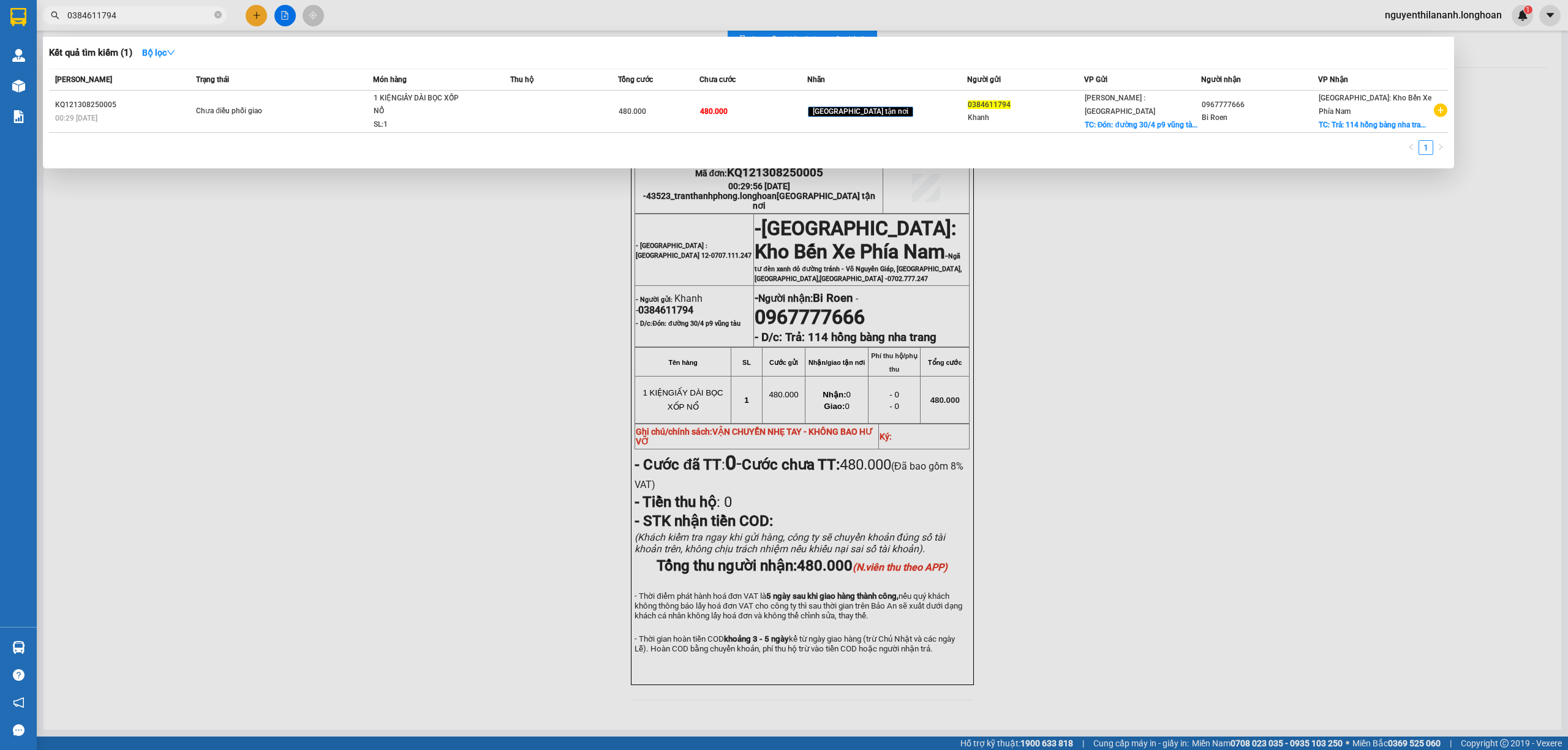
click at [147, 13] on input "0384611794" at bounding box center [139, 15] width 144 height 13
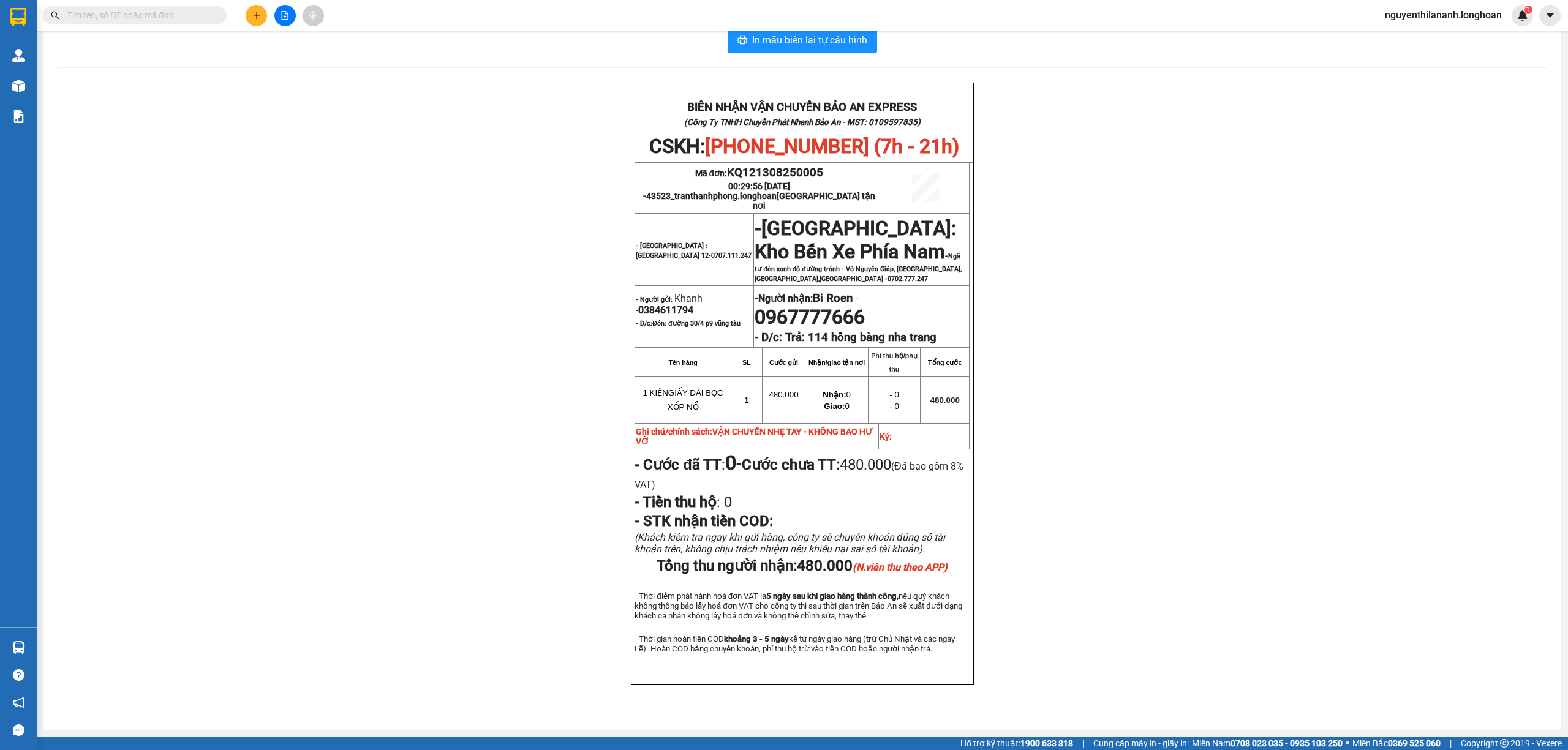
paste input "0868315706"
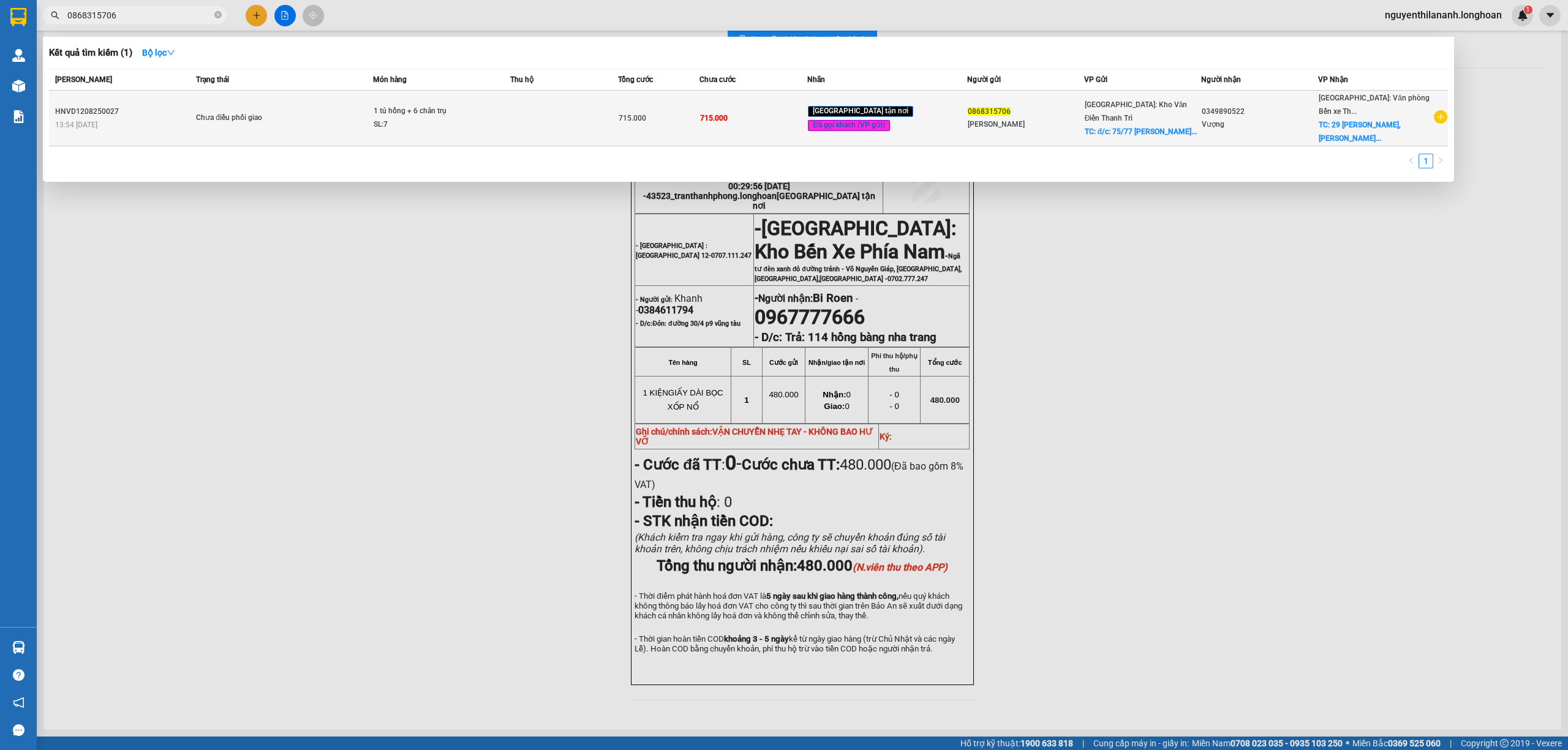
type input "0868315706"
click at [135, 112] on div "HNVD1208250027" at bounding box center [123, 112] width 137 height 13
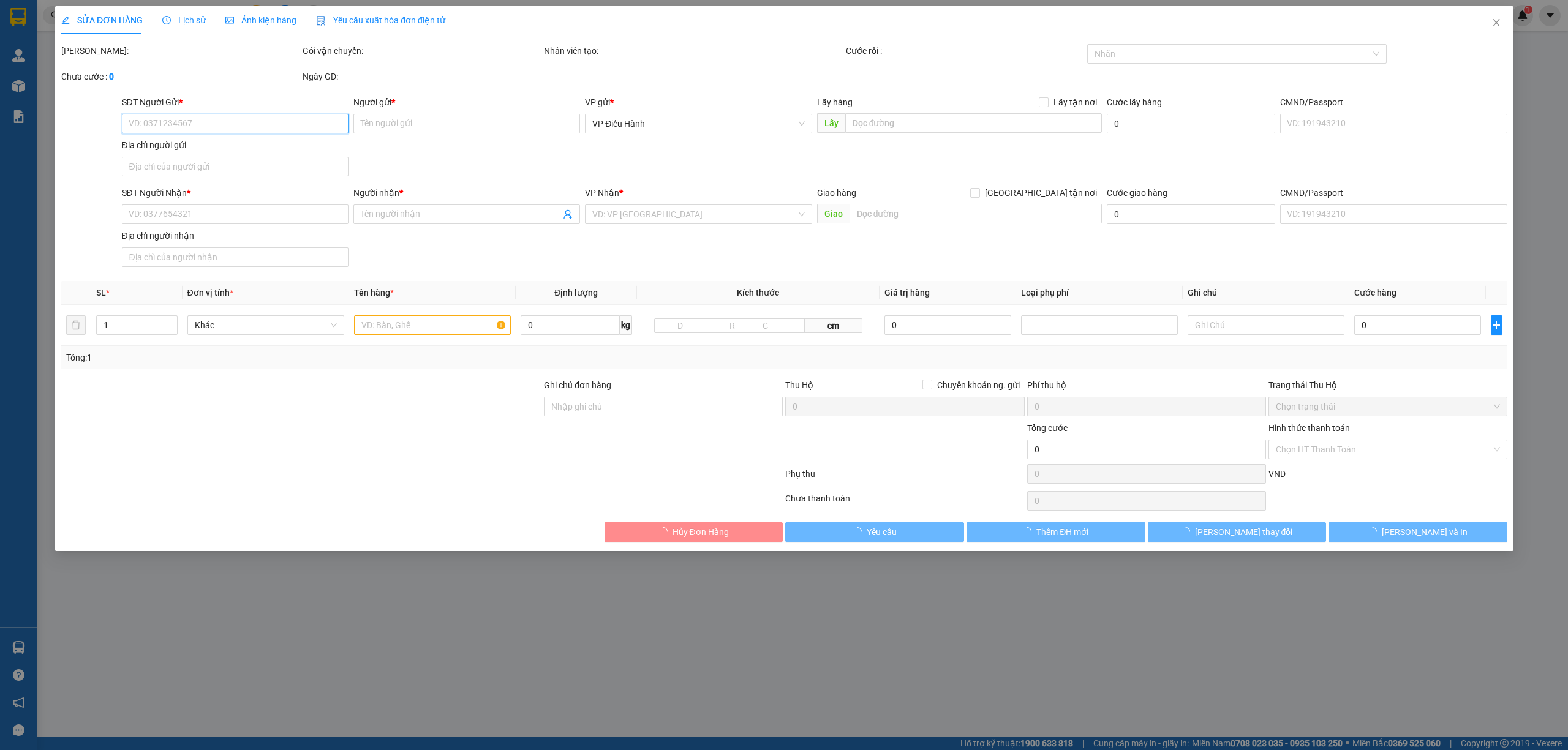
type input "0868315706"
type input "[PERSON_NAME]"
checkbox input "true"
type input "đ/c: 75/77 [PERSON_NAME], hn"
type input "0349890522"
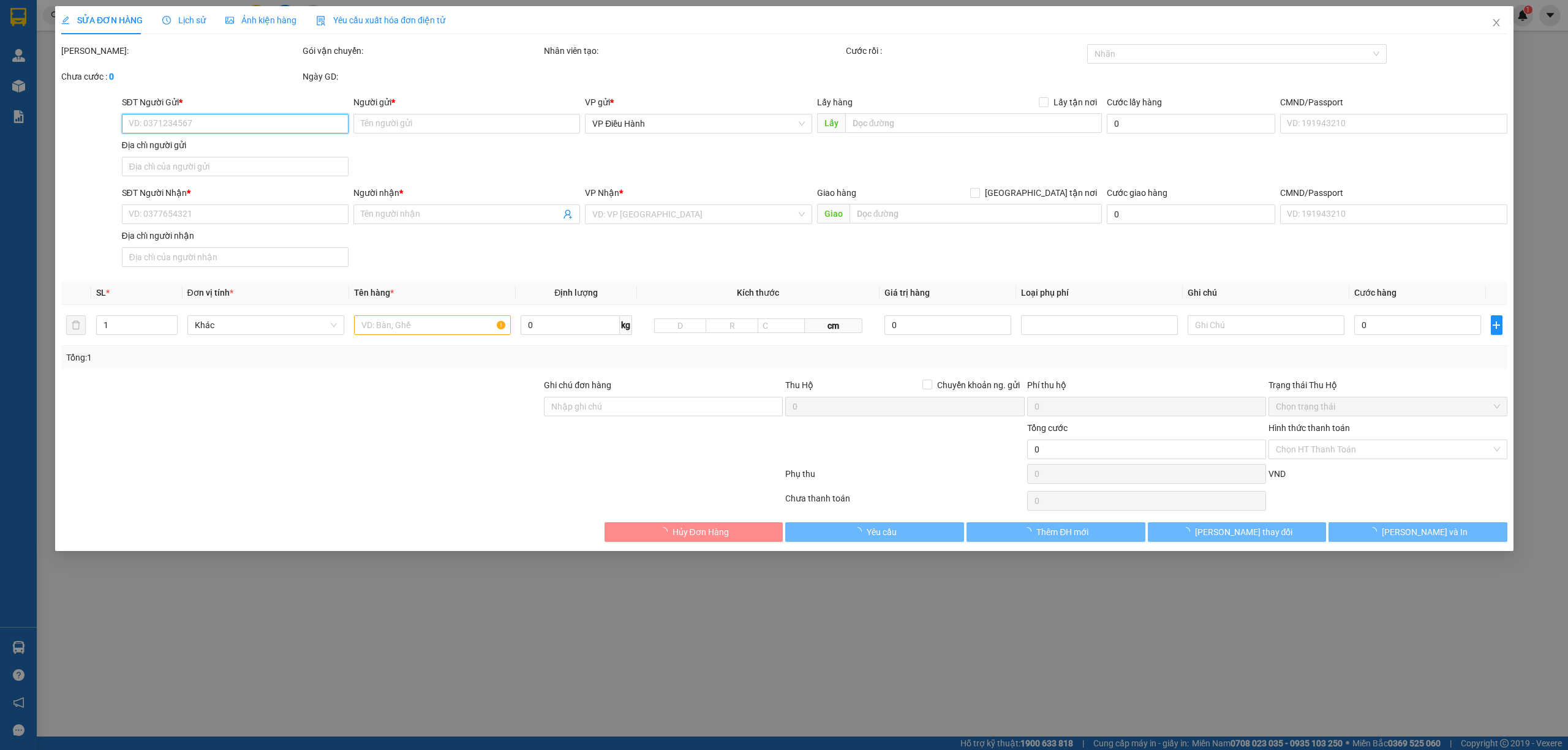
type input "Vượng"
checkbox input "true"
type input "29 [PERSON_NAME], [PERSON_NAME], HP"
type input "715.000"
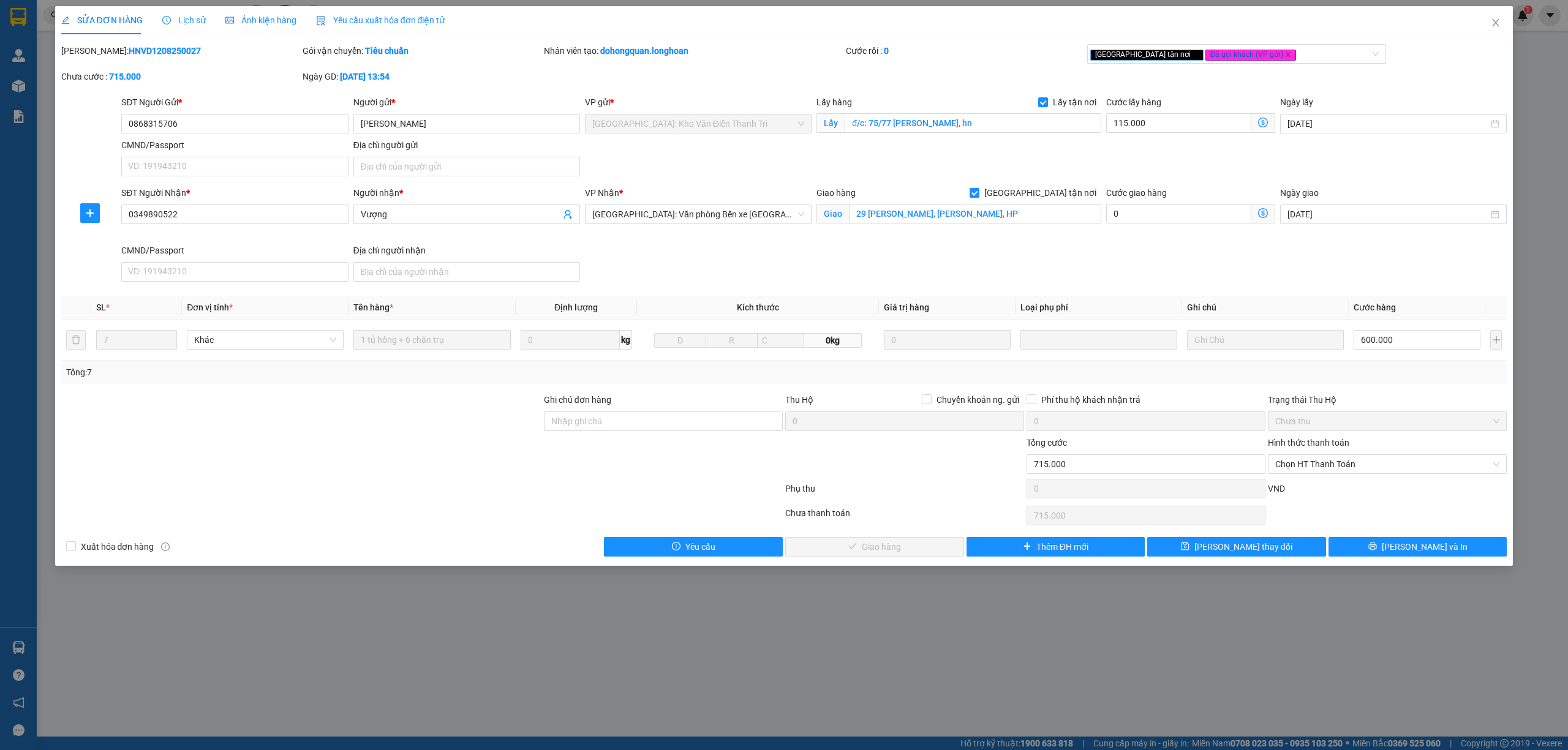
click at [192, 21] on span "Lịch sử" at bounding box center [184, 20] width 43 height 9
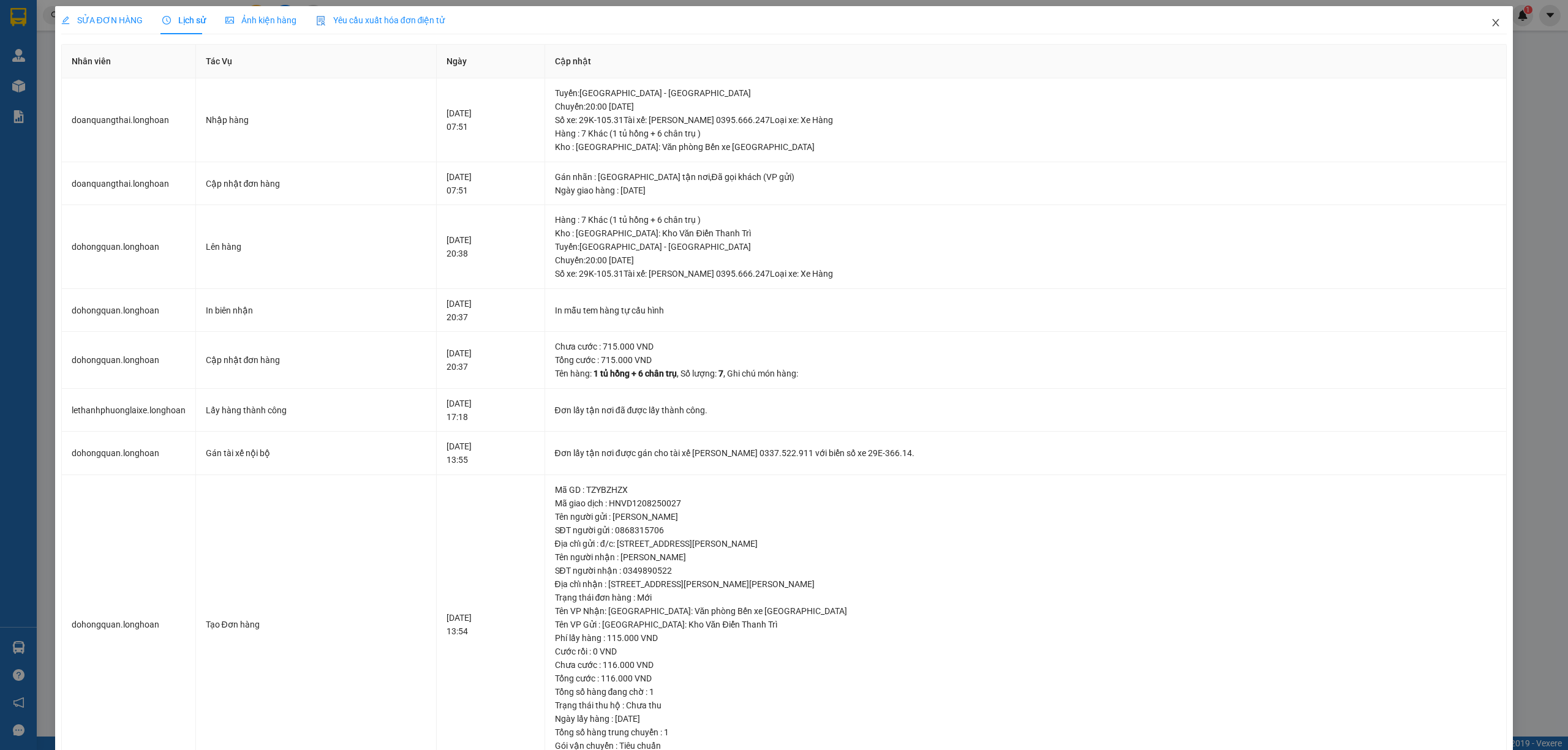
click at [1493, 25] on icon "close" at bounding box center [1495, 23] width 7 height 8
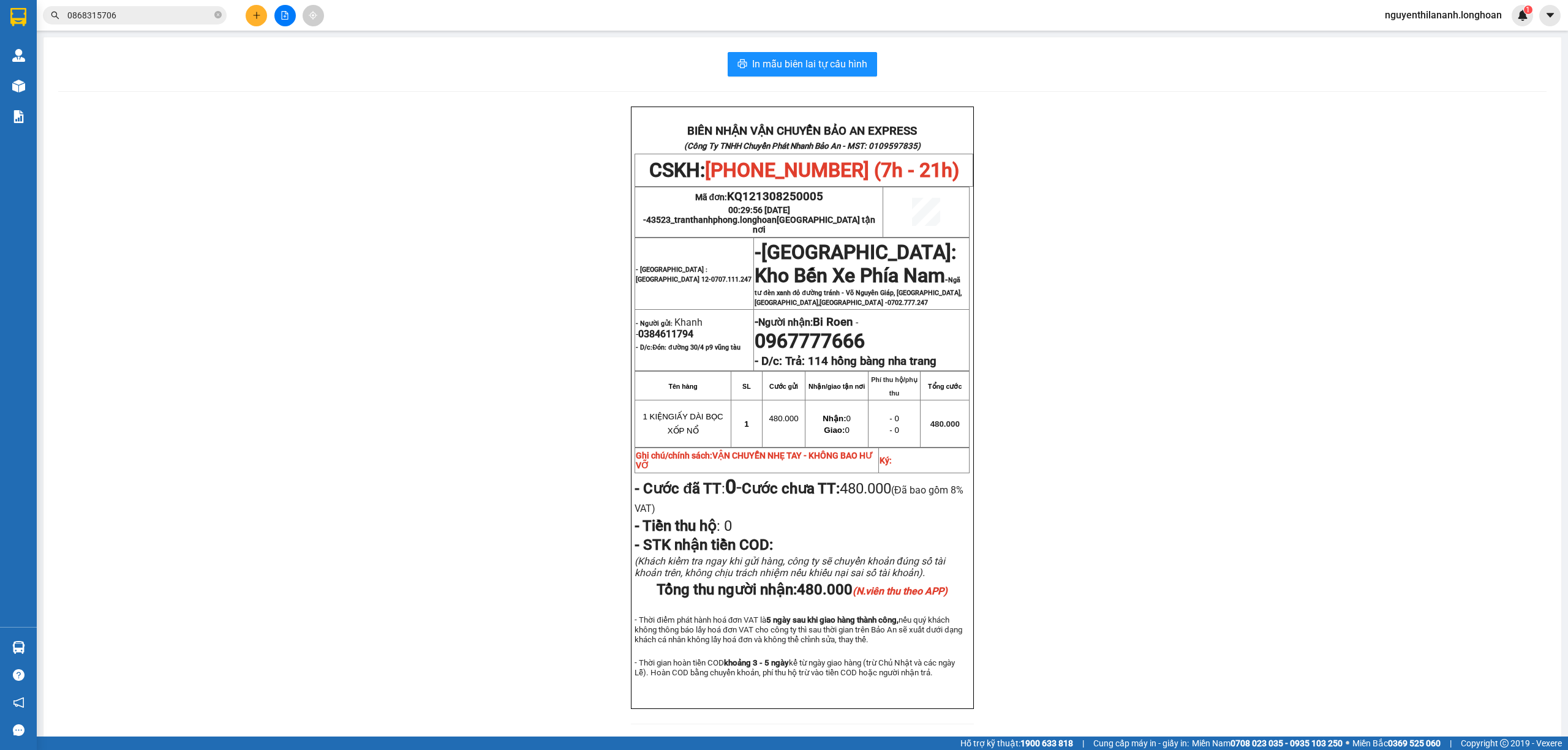
click at [175, 13] on input "0868315706" at bounding box center [139, 15] width 144 height 13
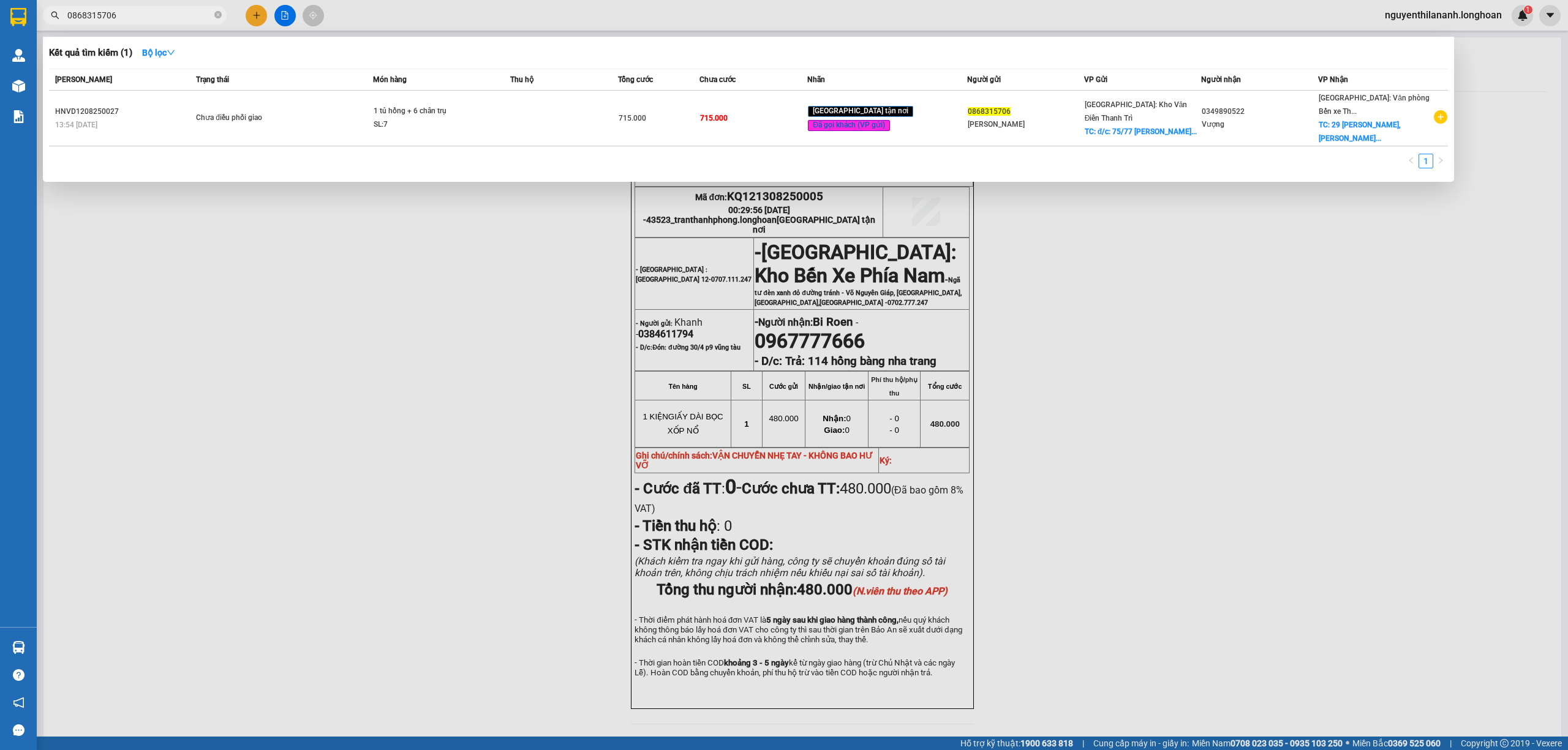
click at [175, 13] on input "0868315706" at bounding box center [139, 15] width 144 height 13
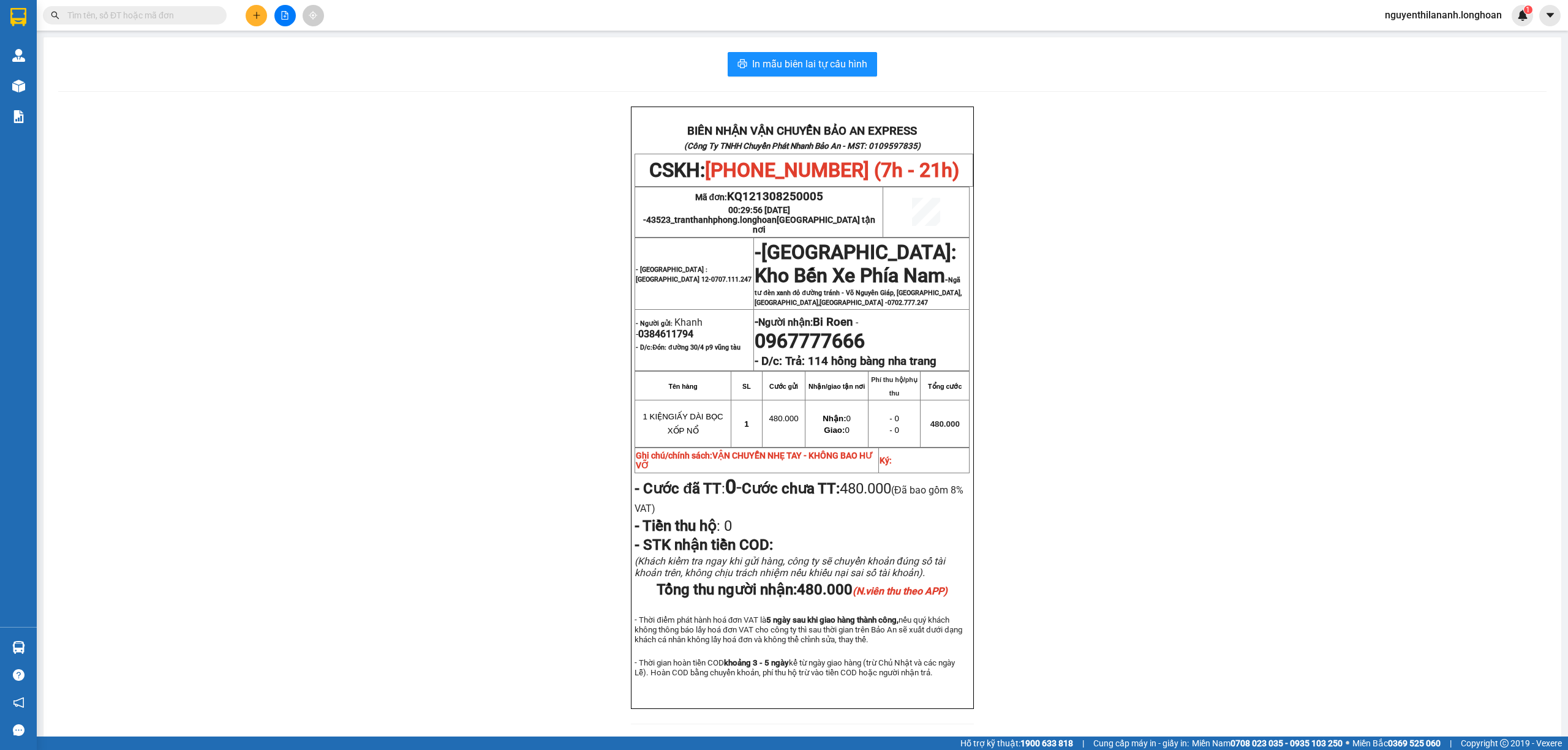
paste input "0349890522"
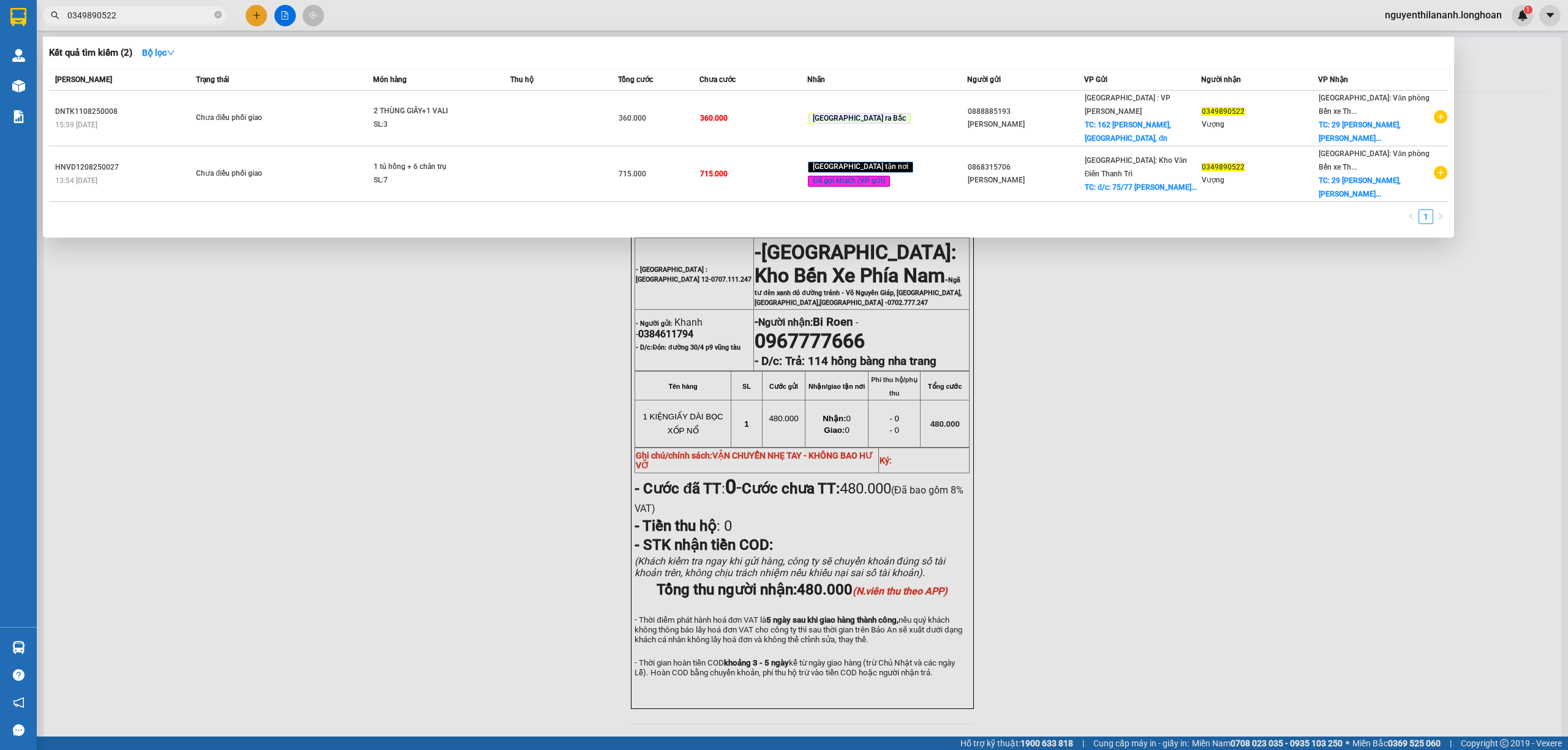
type input "0349890522"
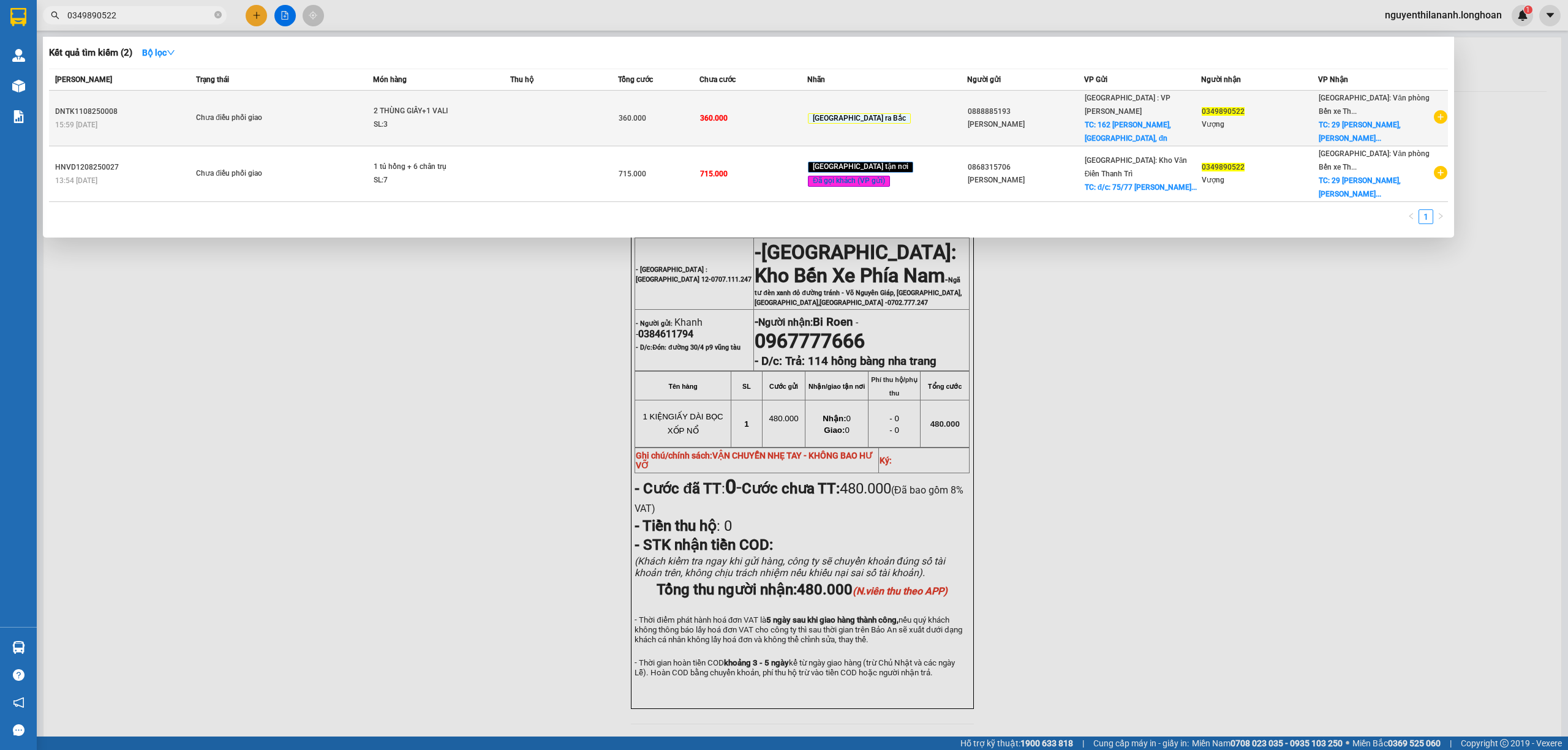
click at [148, 125] on div "15:59 - 11/08" at bounding box center [123, 125] width 137 height 13
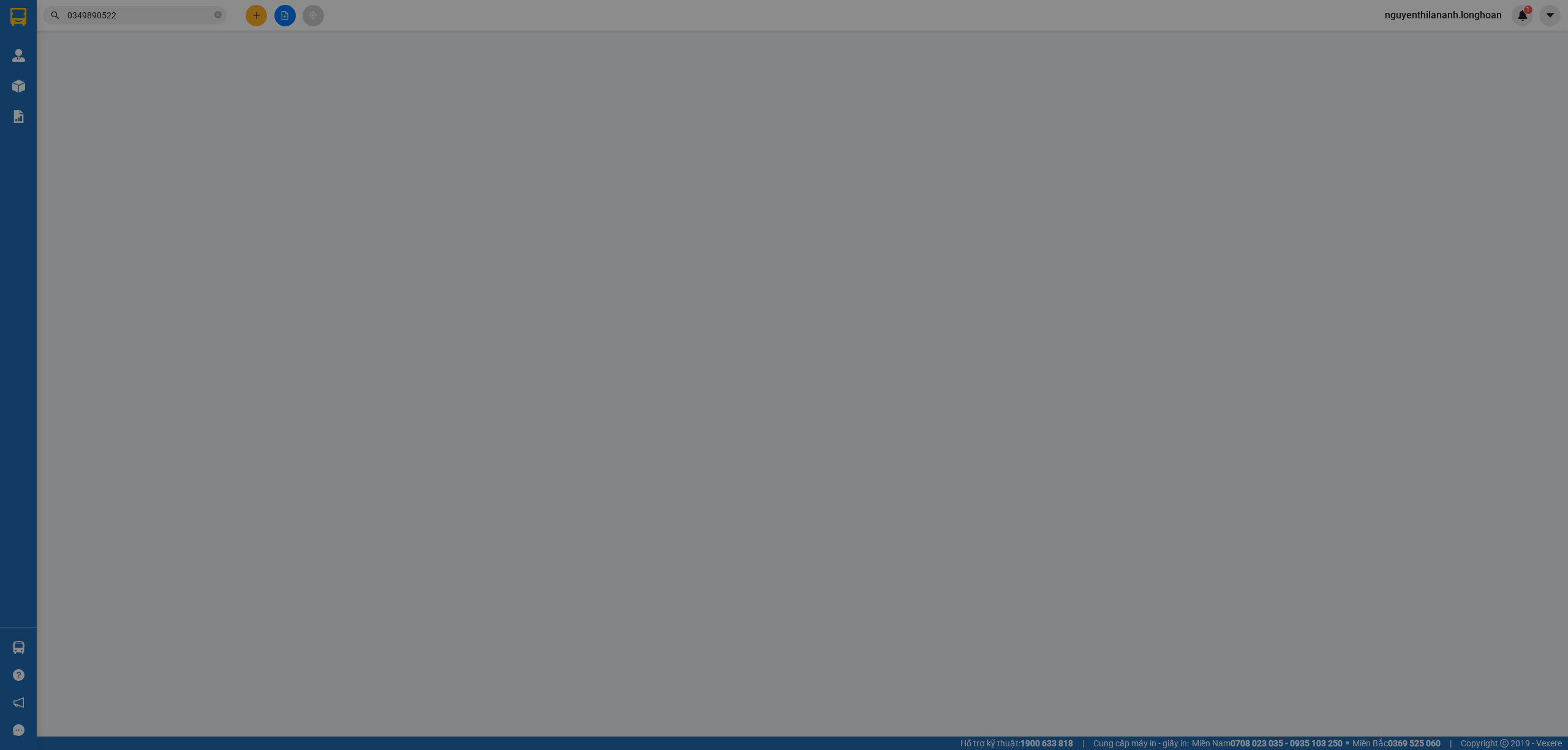
type input "0888885193"
type input "Ngô Phương"
checkbox input "true"
type input "162 Lê Duẩn, hải châu, đn"
type input "0349890522"
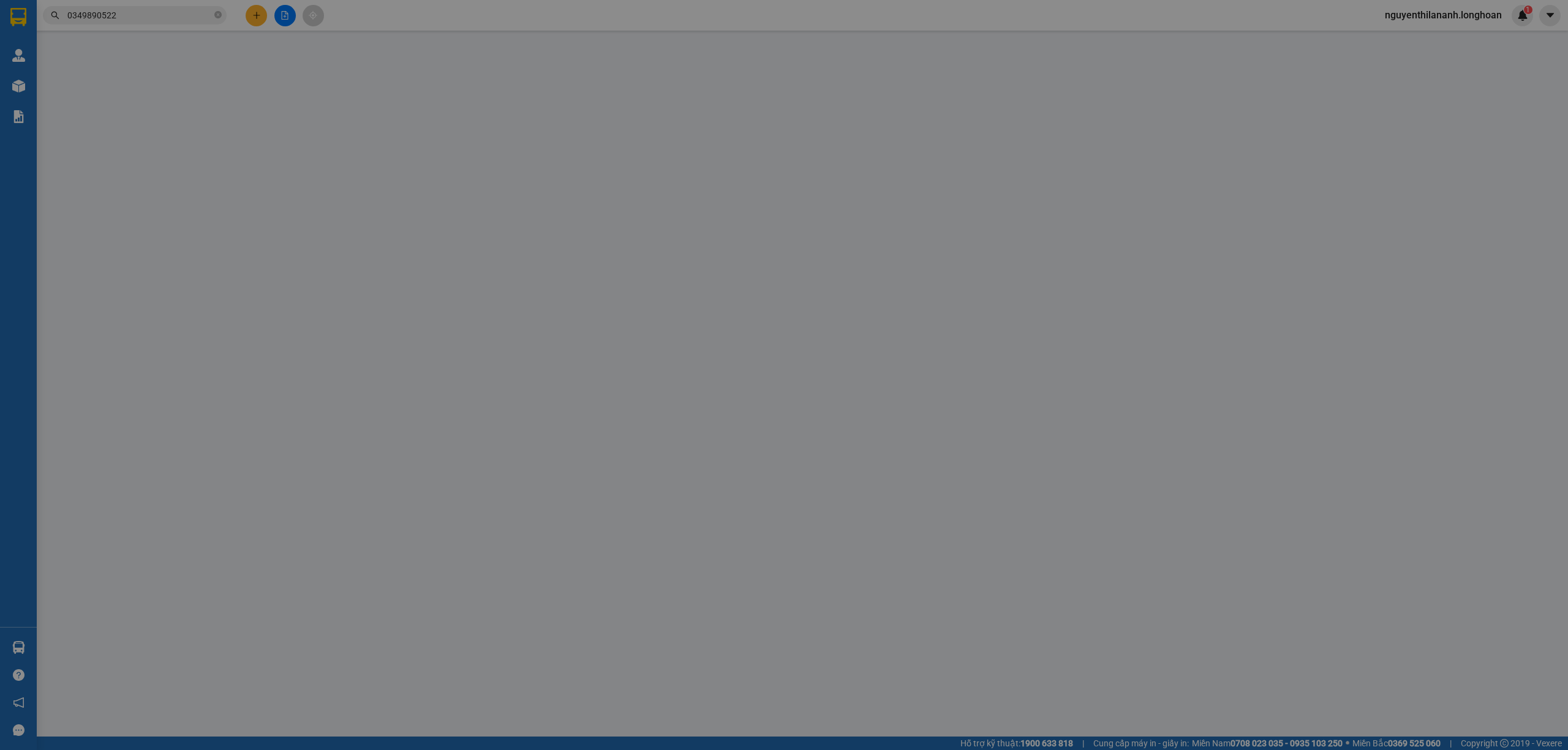
type input "Vượng"
checkbox input "true"
type input "29 [PERSON_NAME], [PERSON_NAME], HP"
type input "HƯ VỠ KHÔNG ĐỀN"
type input "360.000"
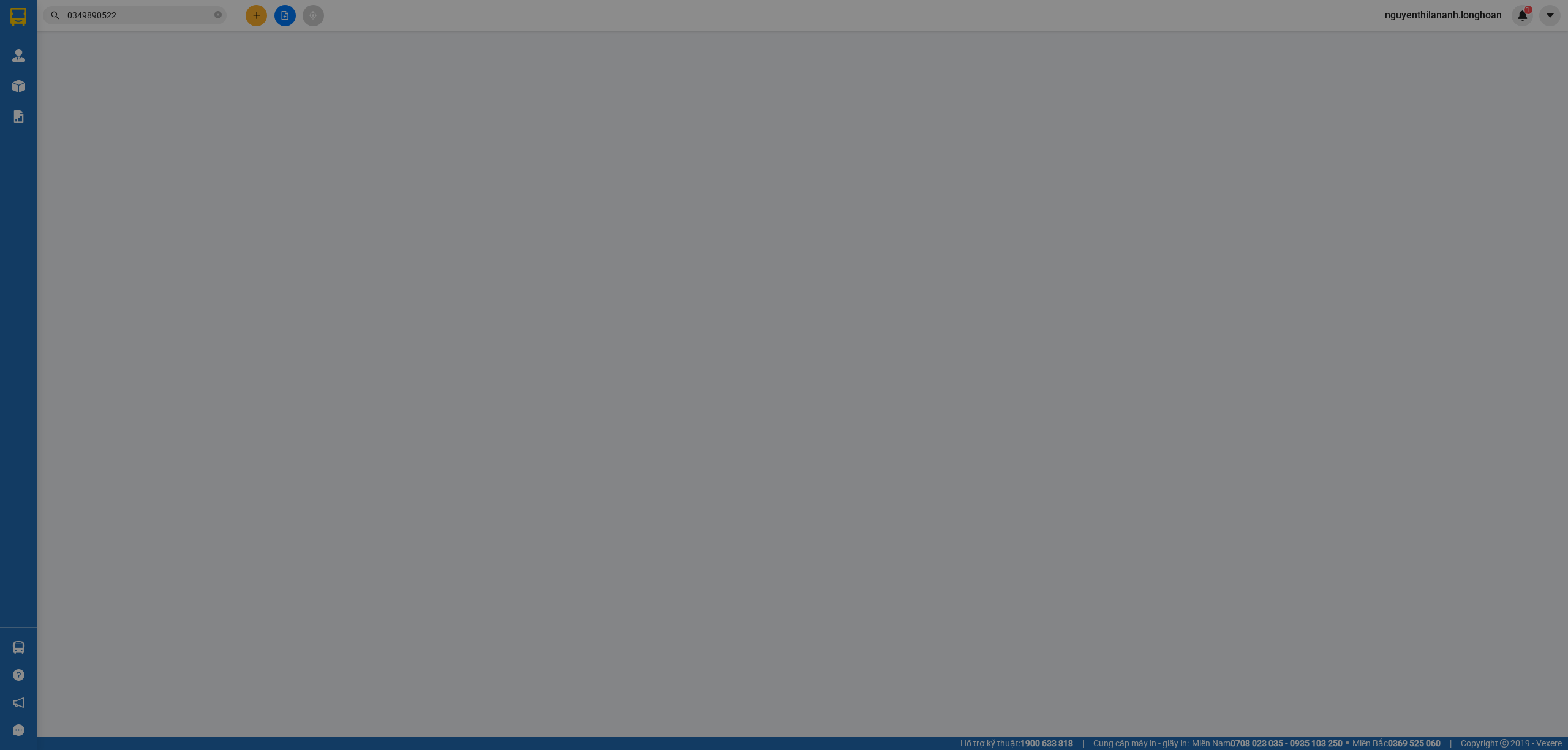
type input "360.000"
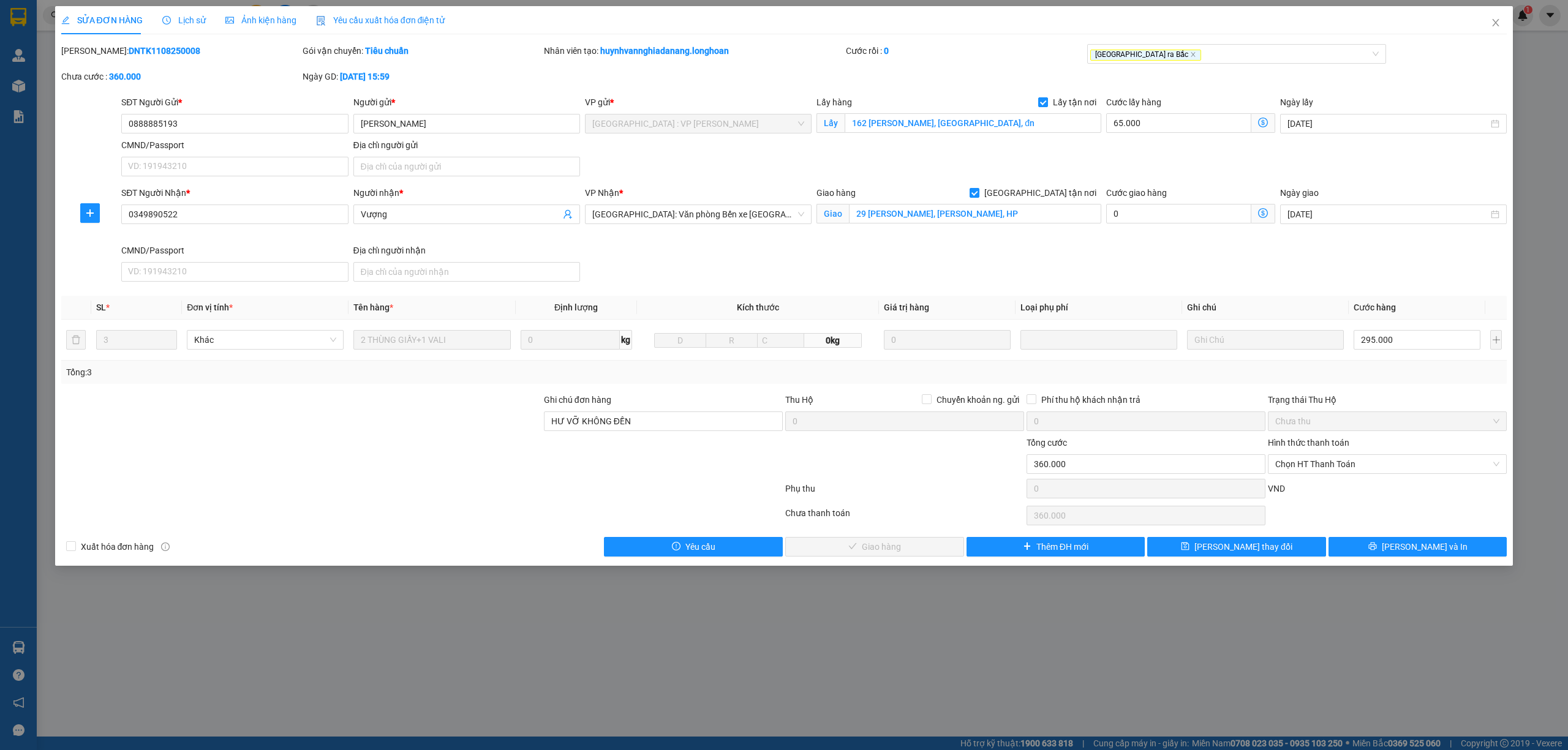
click at [175, 23] on span "Lịch sử" at bounding box center [184, 20] width 43 height 9
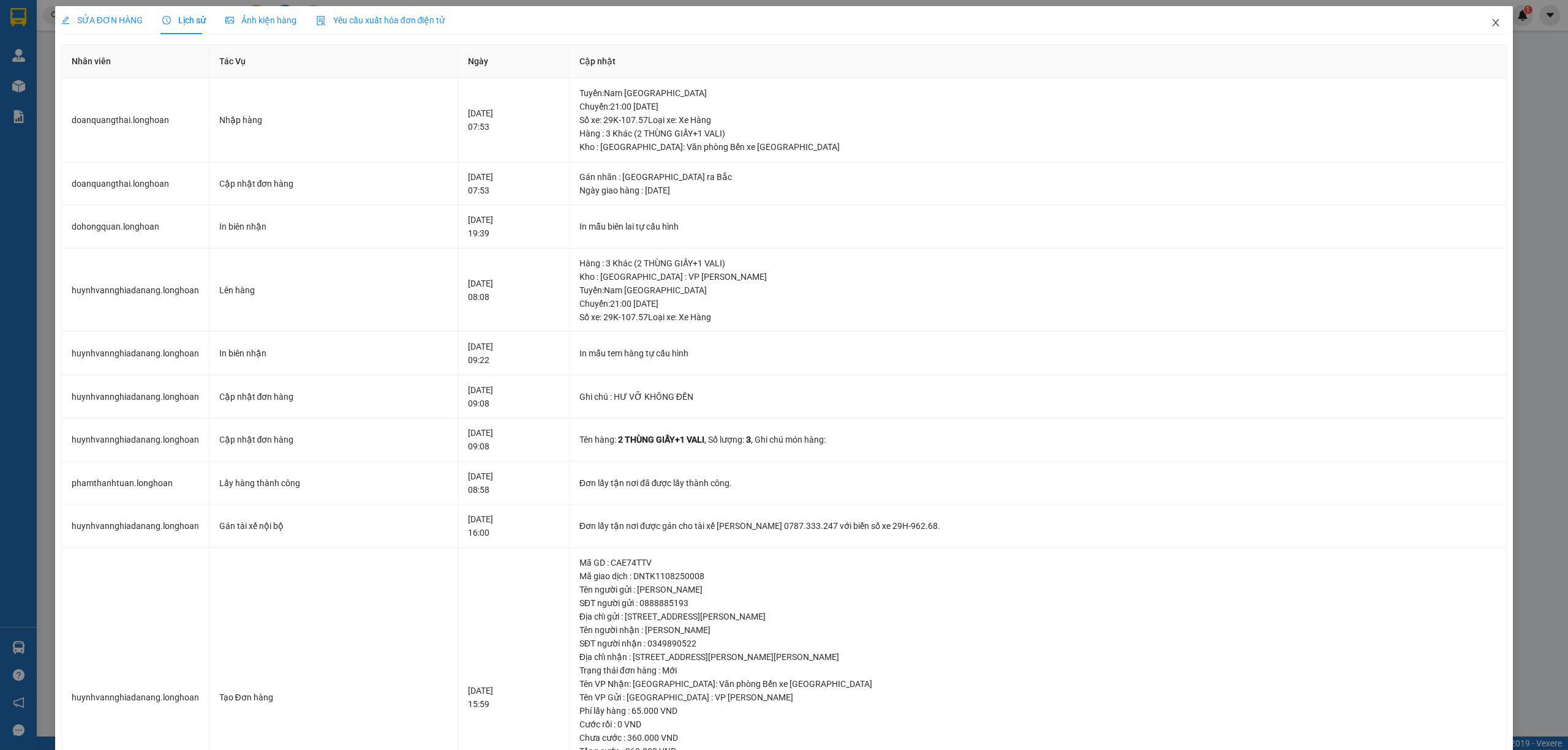
click at [1491, 25] on icon "close" at bounding box center [1495, 23] width 9 height 9
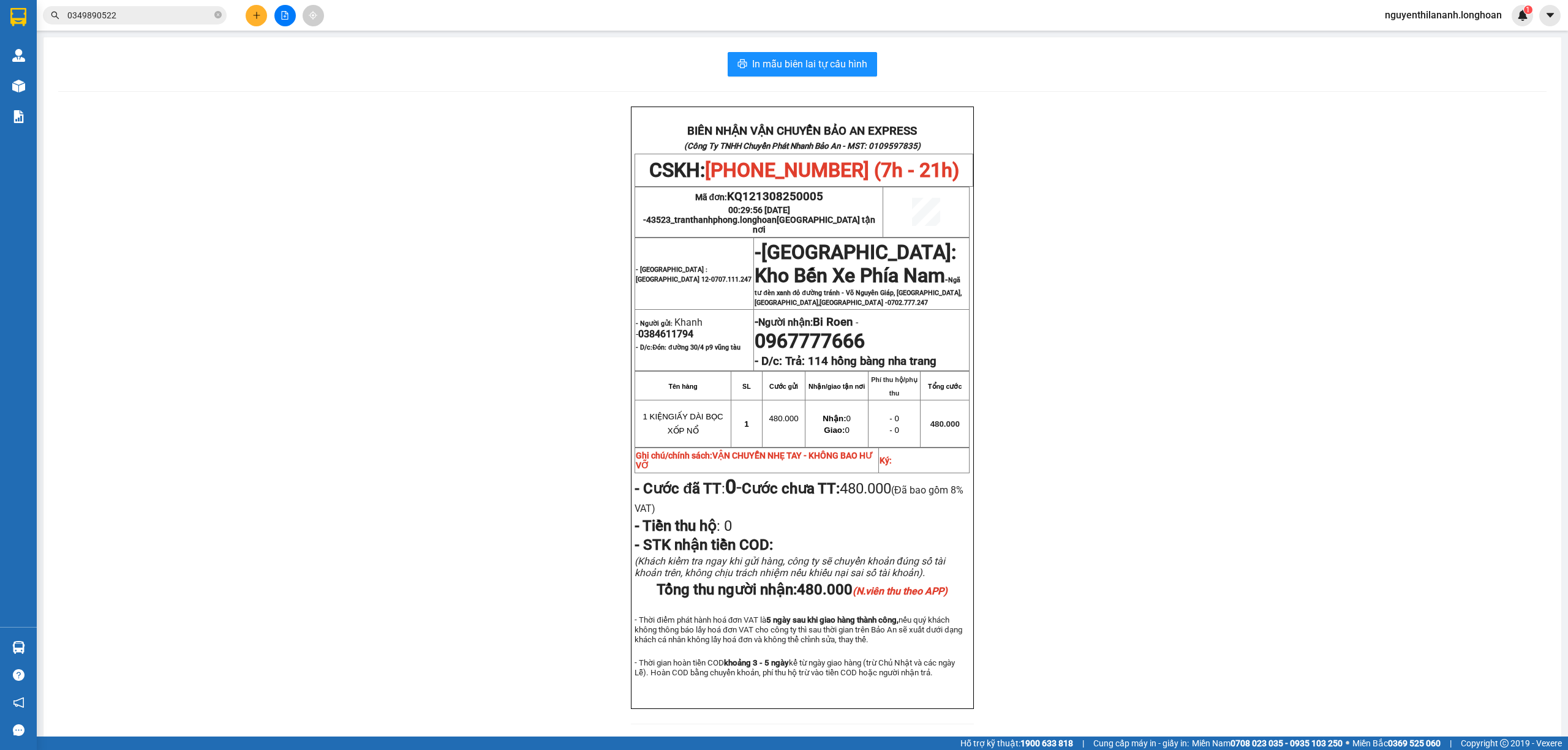
click at [135, 12] on input "0349890522" at bounding box center [139, 15] width 144 height 13
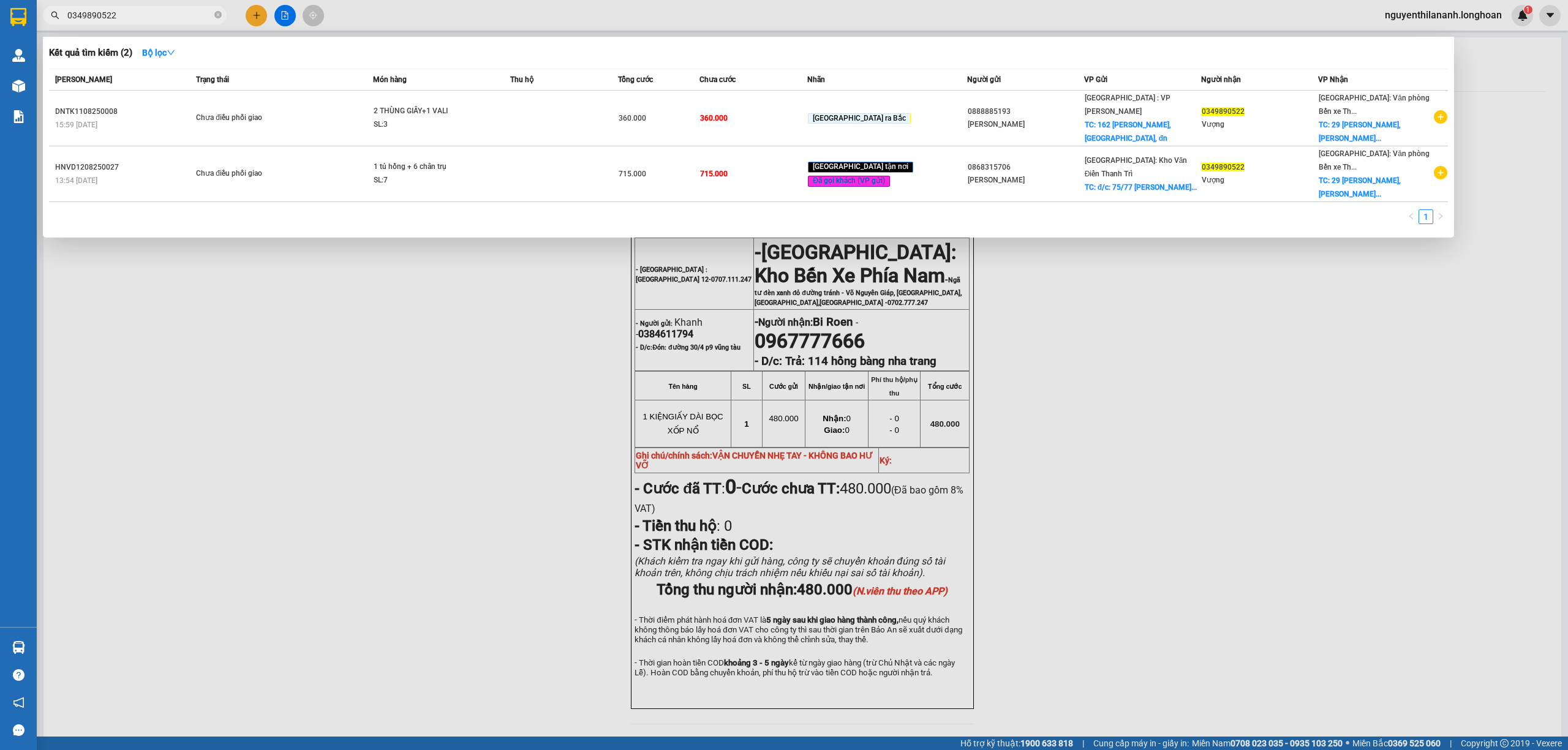
click at [135, 12] on input "0349890522" at bounding box center [139, 15] width 144 height 13
